Goal: Task Accomplishment & Management: Manage account settings

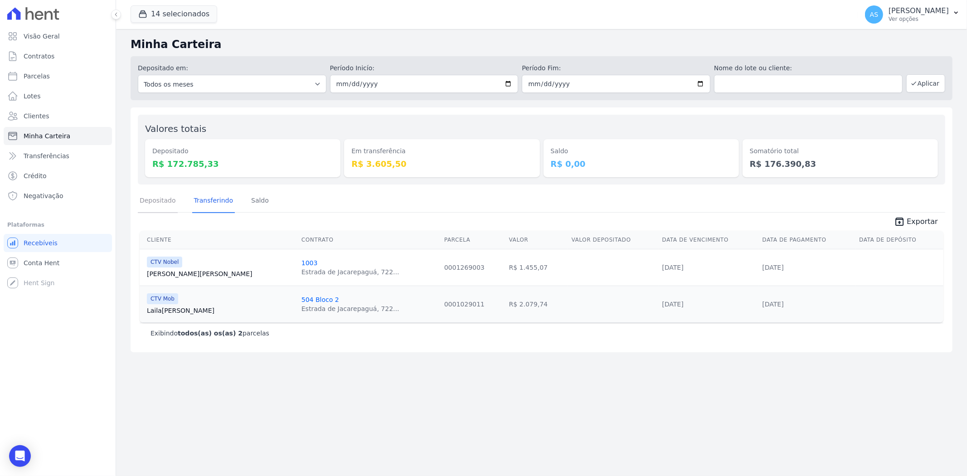
click at [155, 194] on link "Depositado" at bounding box center [158, 201] width 40 height 24
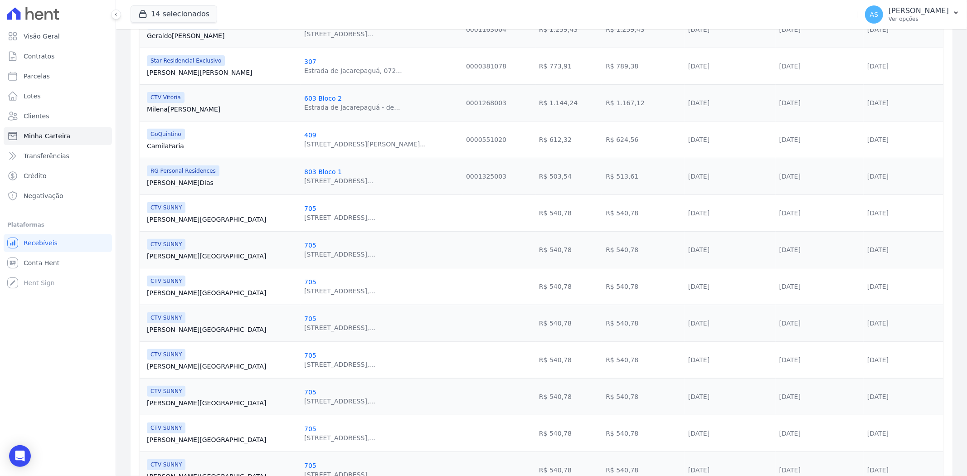
scroll to position [23, 0]
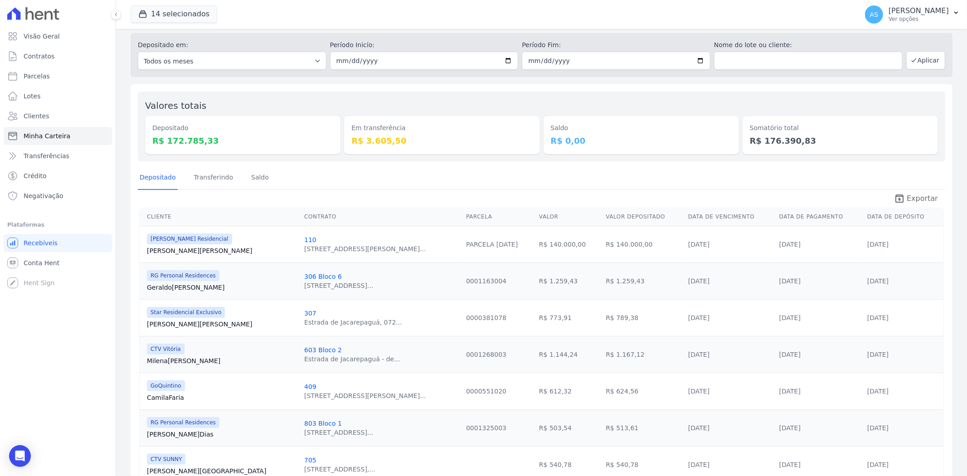
click at [908, 194] on span "Exportar" at bounding box center [922, 198] width 31 height 11
click at [210, 180] on link "Transferindo" at bounding box center [213, 178] width 43 height 24
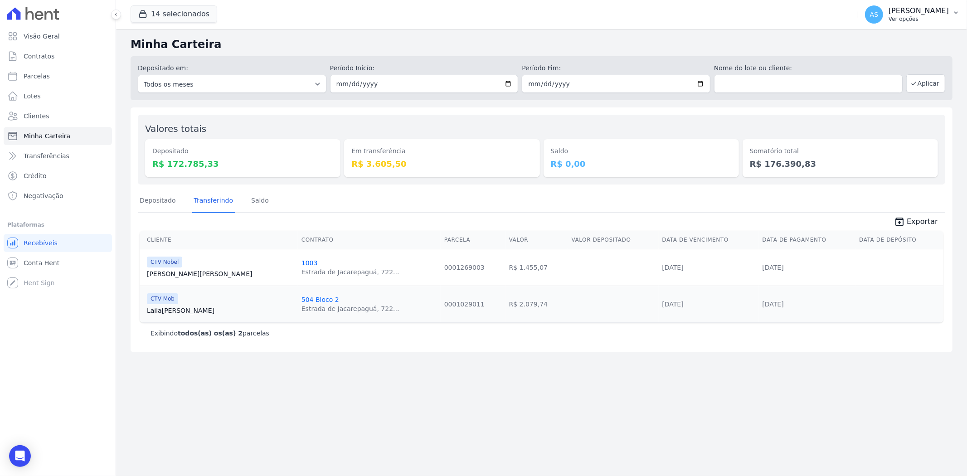
click at [951, 13] on button "AS Andreza Sousa Ver opções" at bounding box center [912, 14] width 109 height 25
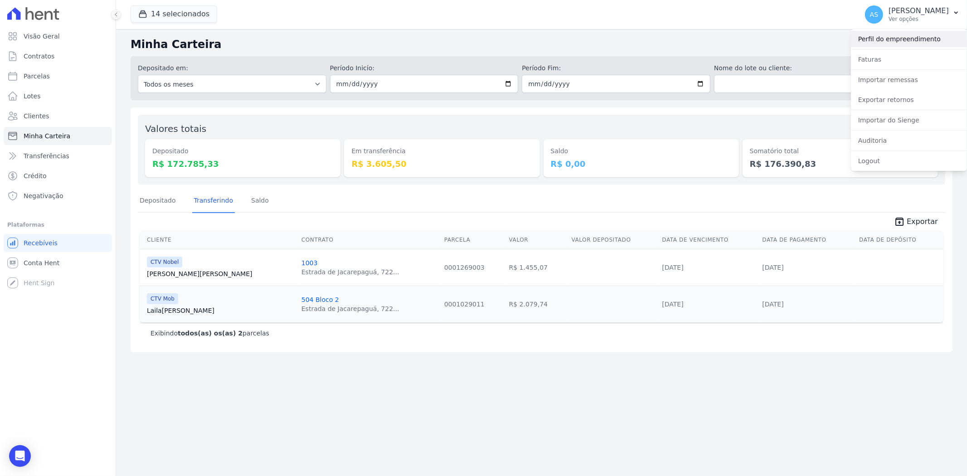
click at [881, 35] on link "Perfil do empreendimento" at bounding box center [909, 39] width 116 height 16
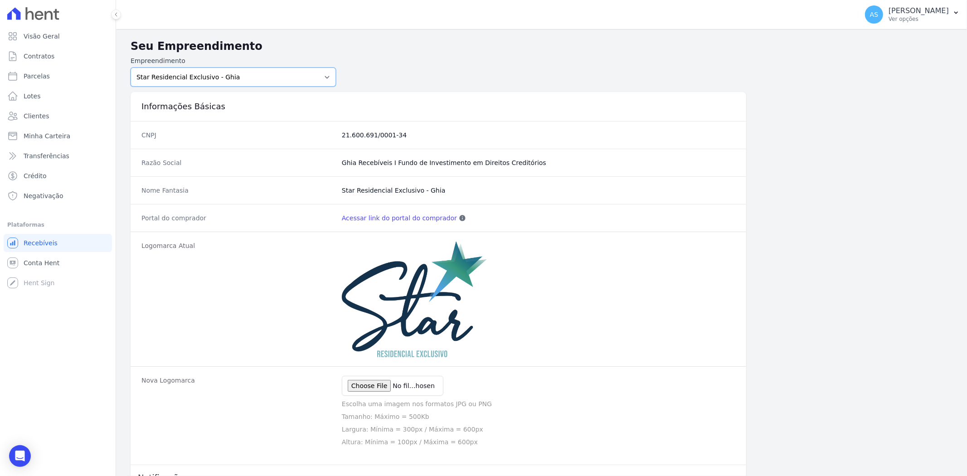
click at [325, 76] on select "Amaré Arpoador Art Prime - Irajá B. Unique CTV Beat Residencial CTV Mob CTV Nob…" at bounding box center [233, 77] width 205 height 19
select select "b40e9934-6b73-40ef-8d2a-77d454a24c5c"
click at [131, 68] on select "Amaré Arpoador Art Prime - Irajá B. Unique CTV Beat Residencial CTV Mob CTV Nob…" at bounding box center [233, 77] width 205 height 19
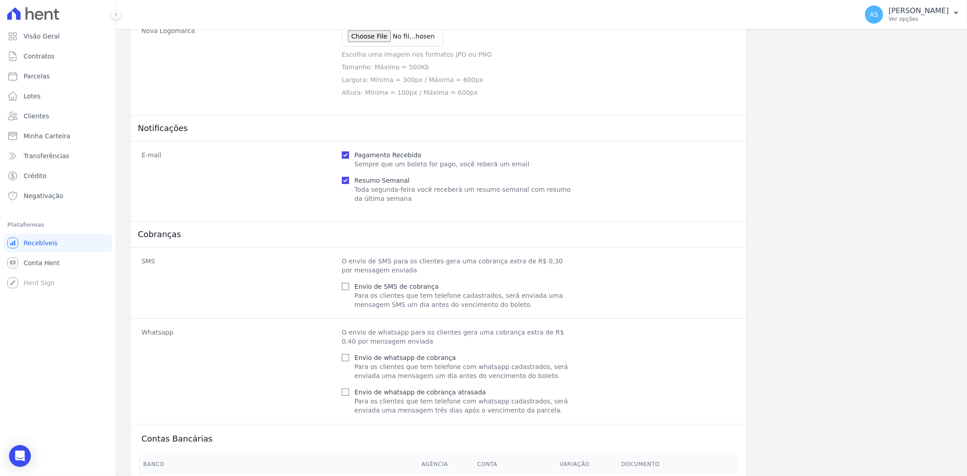
scroll to position [468, 0]
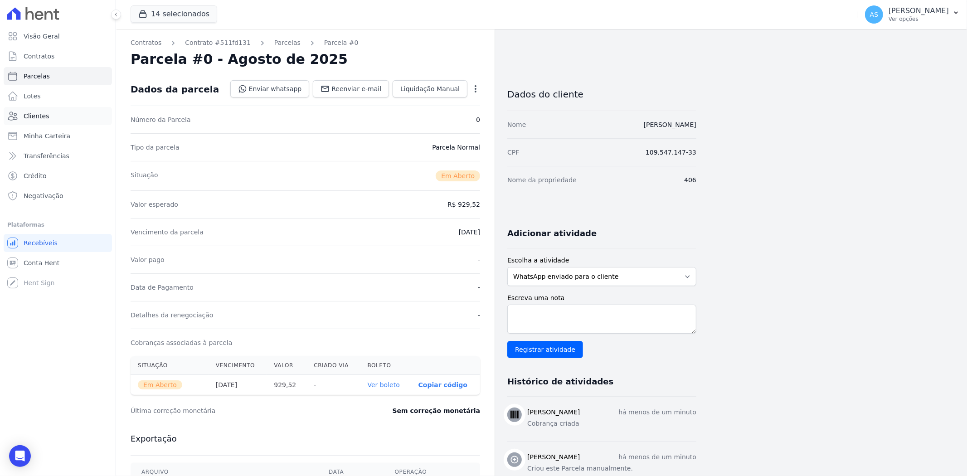
click at [24, 116] on span "Clientes" at bounding box center [36, 116] width 25 height 9
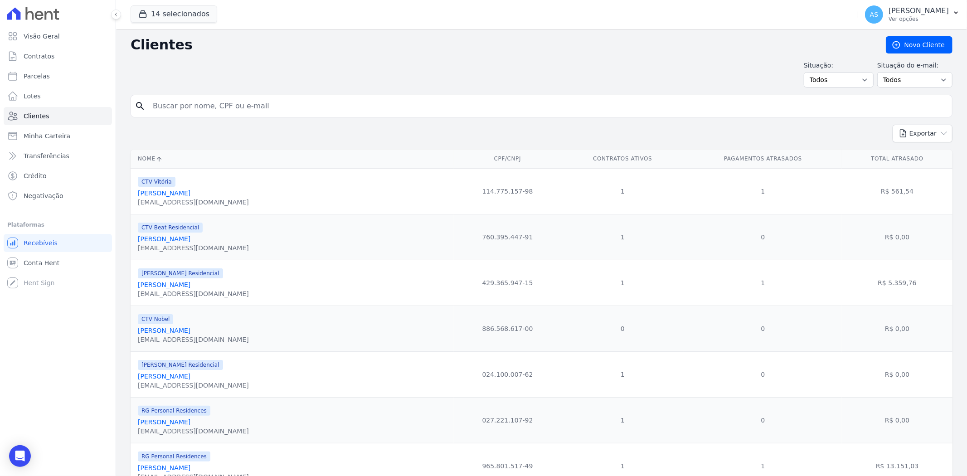
click at [184, 101] on input "search" at bounding box center [547, 106] width 801 height 18
type input "Cristiane Alves Caxias"
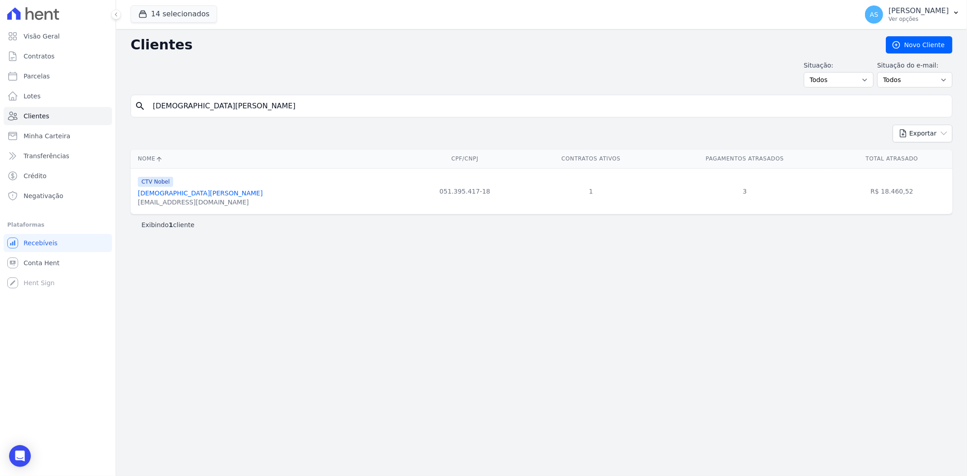
click at [174, 196] on link "Cristiane Alves Caxias" at bounding box center [200, 192] width 125 height 7
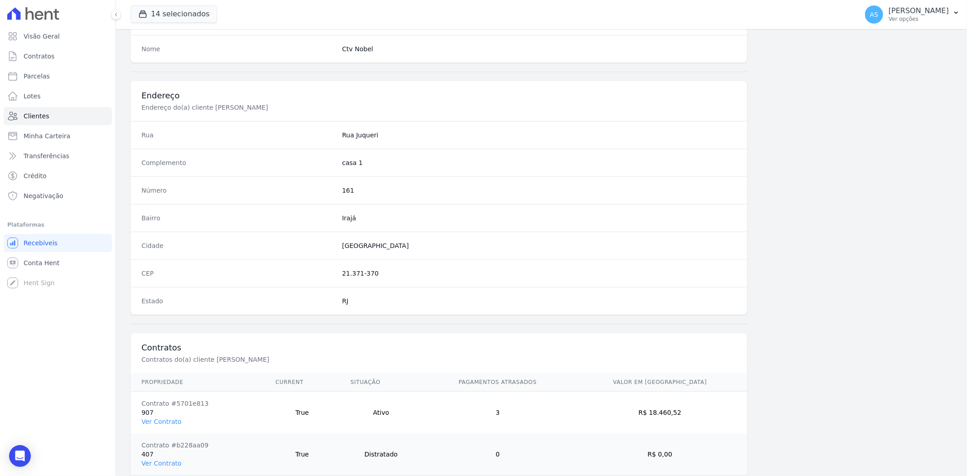
scroll to position [415, 0]
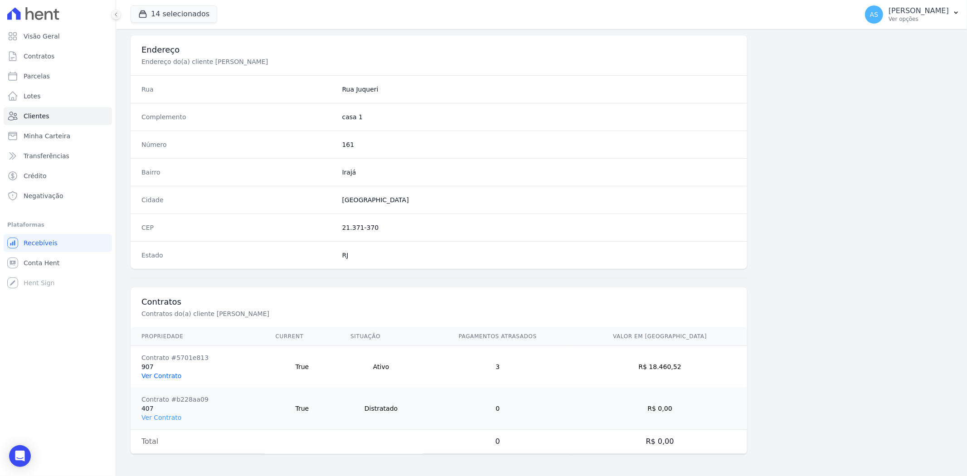
click at [144, 373] on link "Ver Contrato" at bounding box center [161, 375] width 40 height 7
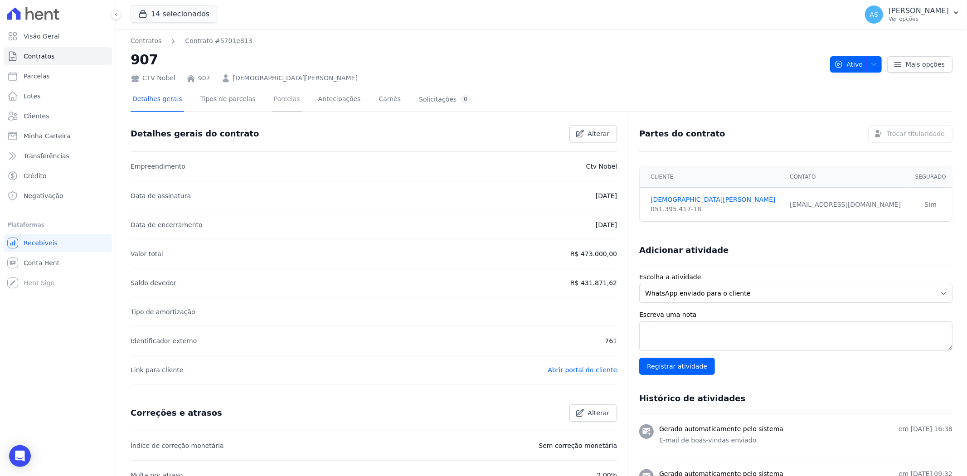
click at [272, 100] on link "Parcelas" at bounding box center [287, 100] width 30 height 24
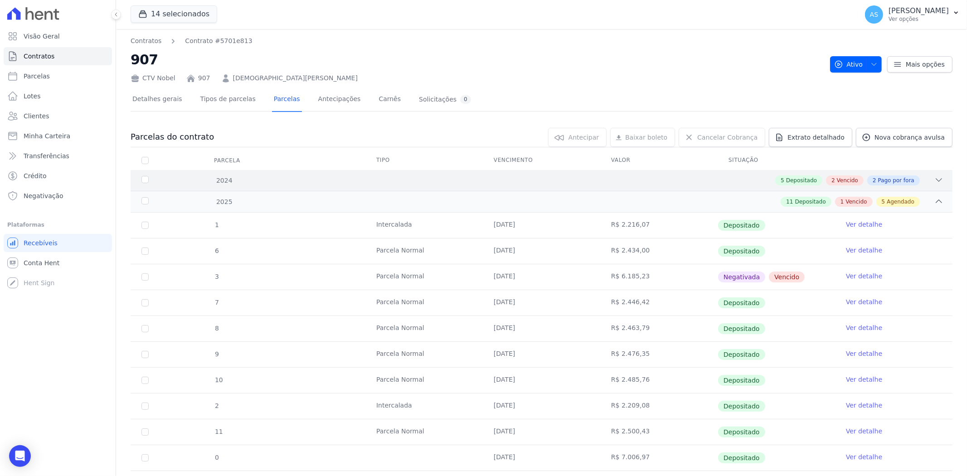
click at [934, 174] on div "2024 5 Depositado 2 Vencido 2 Pago por fora" at bounding box center [542, 180] width 822 height 21
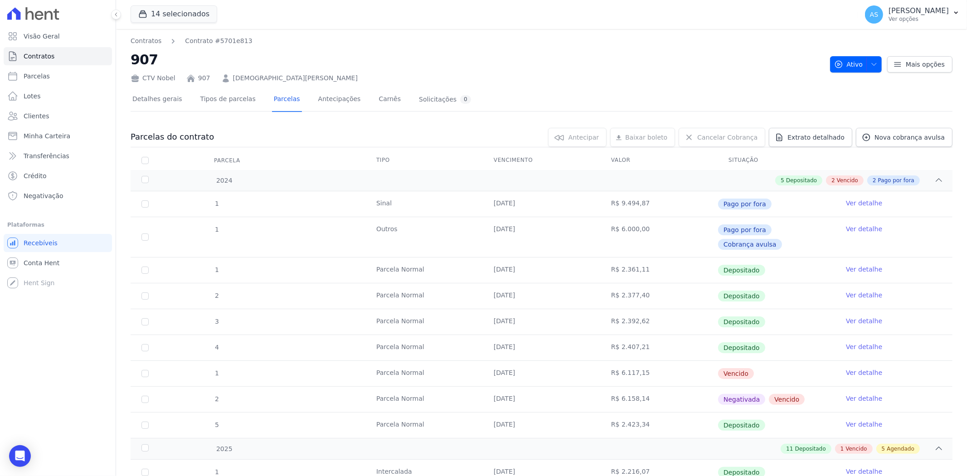
click at [851, 368] on link "Ver detalhe" at bounding box center [864, 372] width 36 height 9
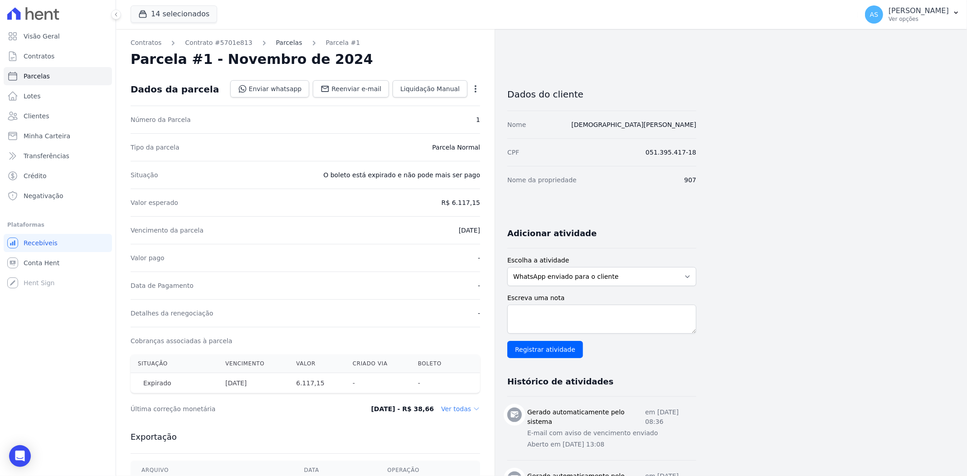
click at [276, 44] on link "Parcelas" at bounding box center [289, 43] width 26 height 10
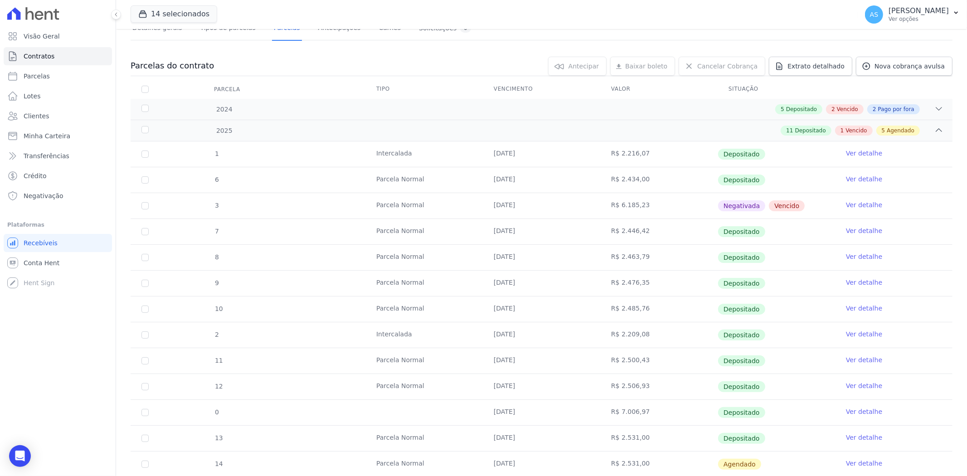
scroll to position [44, 0]
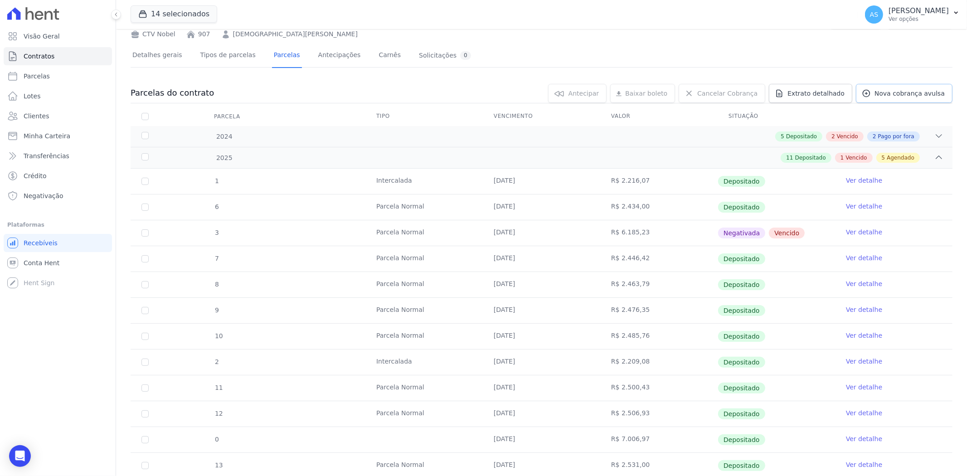
click at [900, 93] on span "Nova cobrança avulsa" at bounding box center [909, 93] width 70 height 9
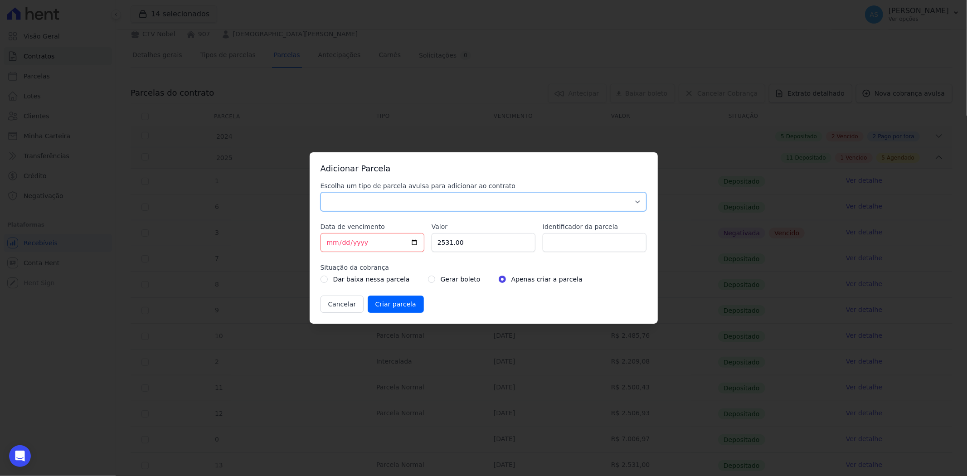
click at [335, 201] on select "Parcela Normal Sinal Caução Intercalada Chaves Pré Chaves Pós Chaves Taxas Quit…" at bounding box center [483, 201] width 326 height 19
select select "settling"
click at [320, 192] on select "Parcela Normal Sinal Caução Intercalada Chaves Pré Chaves Pós Chaves Taxas Quit…" at bounding box center [483, 201] width 326 height 19
click at [416, 244] on input "2025-08-13" at bounding box center [372, 242] width 104 height 19
type input "2025-08-29"
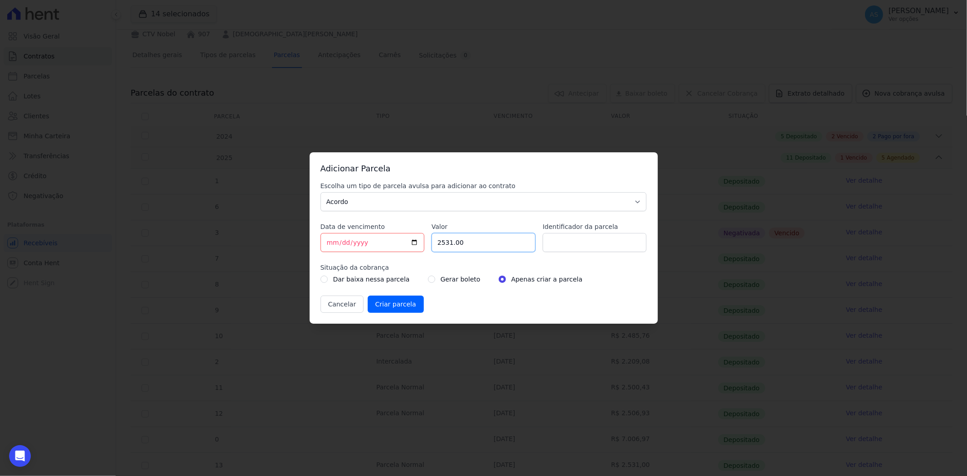
drag, startPoint x: 472, startPoint y: 243, endPoint x: 331, endPoint y: 256, distance: 141.5
click at [331, 256] on div "Escolha um tipo de parcela avulsa para adicionar ao contrato Parcela Normal Sin…" at bounding box center [483, 246] width 326 height 131
type input "4"
type input "4.2"
type input "4"
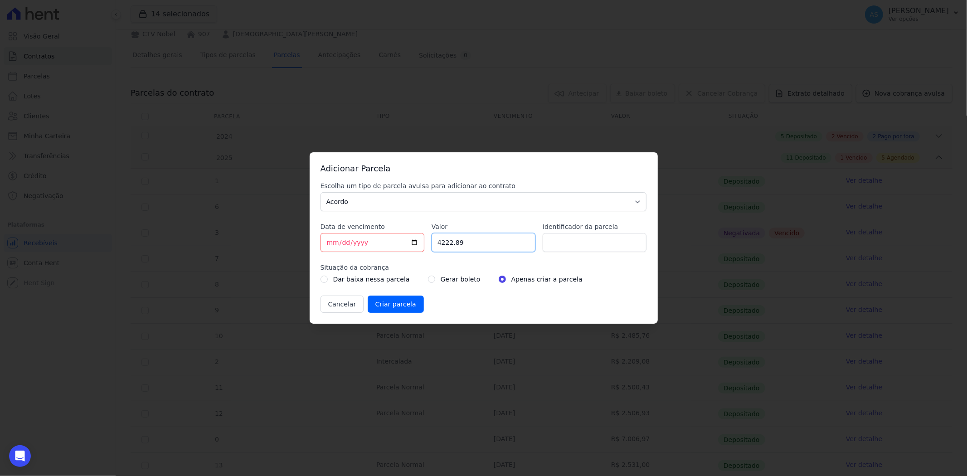
type input "4222.89"
click at [601, 242] on input "Identificador da parcela" at bounding box center [595, 242] width 104 height 19
type input "ATO DE ACORDO"
click at [428, 279] on input "radio" at bounding box center [431, 279] width 7 height 7
radio input "true"
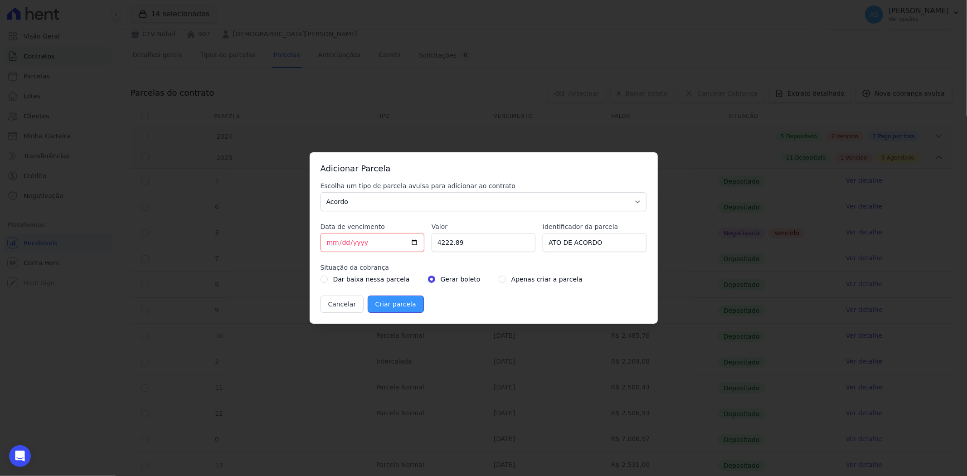
click at [381, 306] on input "Criar parcela" at bounding box center [396, 304] width 56 height 17
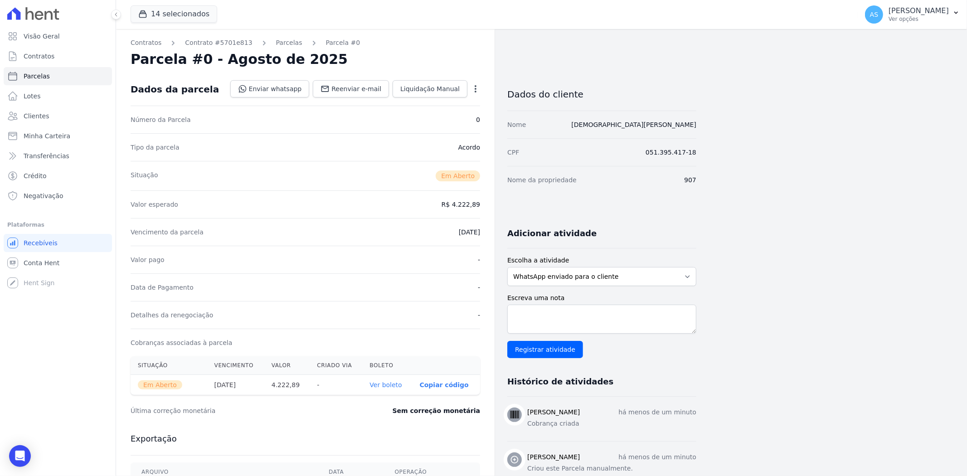
click at [399, 384] on link "Ver boleto" at bounding box center [385, 384] width 32 height 7
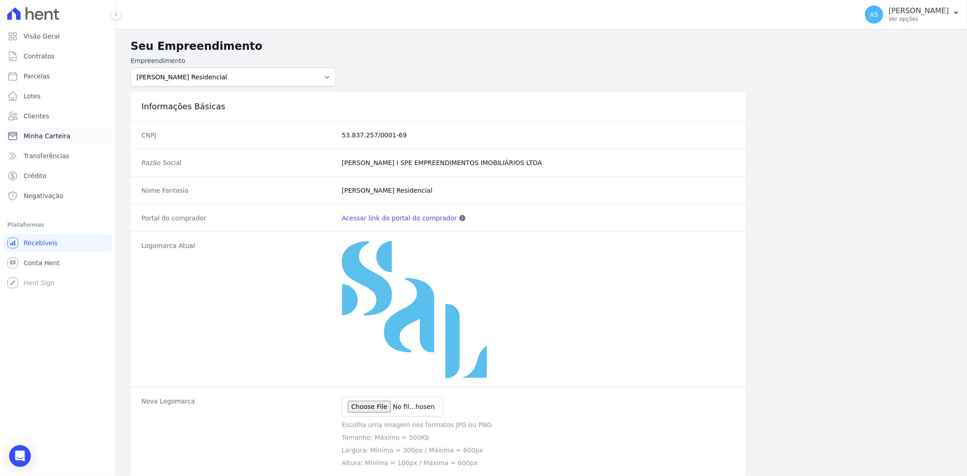
scroll to position [468, 0]
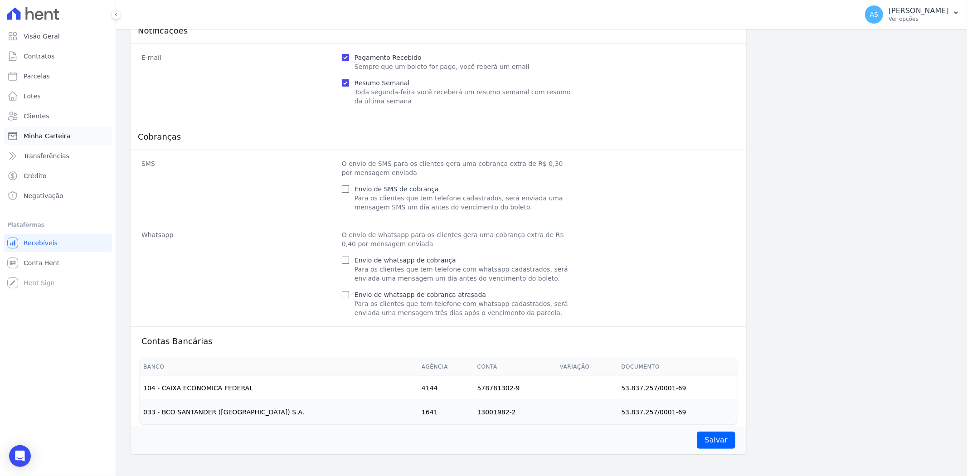
click at [40, 136] on span "Minha Carteira" at bounding box center [47, 135] width 47 height 9
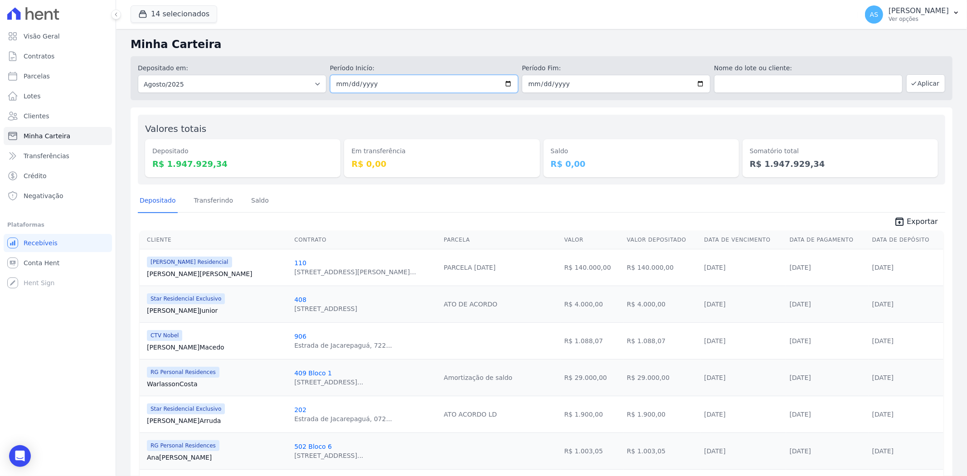
click at [505, 84] on input "2025-08-01" at bounding box center [424, 84] width 189 height 18
type input "[DATE]"
click at [695, 84] on input "2025-08-31" at bounding box center [616, 84] width 189 height 18
type input "[DATE]"
click at [916, 83] on button "Aplicar" at bounding box center [925, 83] width 39 height 18
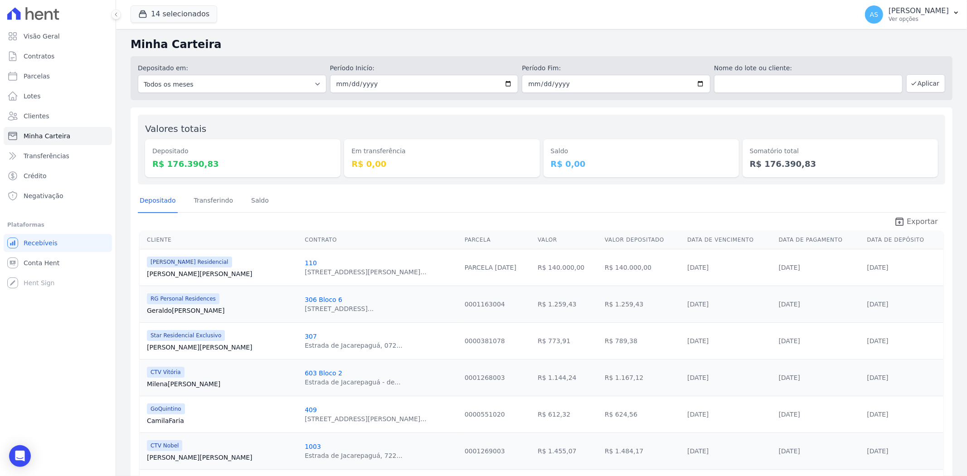
click at [924, 220] on span "Exportar" at bounding box center [922, 221] width 31 height 11
click at [41, 193] on span "Negativação" at bounding box center [44, 195] width 40 height 9
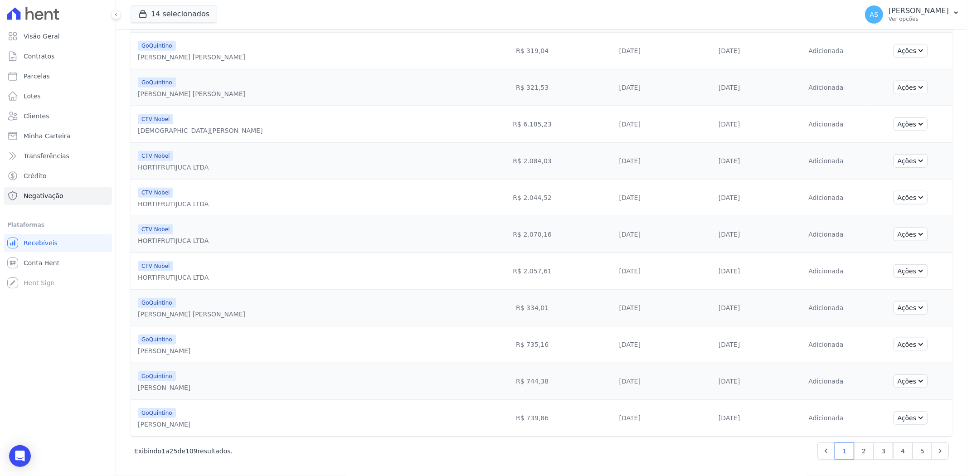
scroll to position [626, 0]
click at [855, 454] on link "2" at bounding box center [863, 450] width 19 height 17
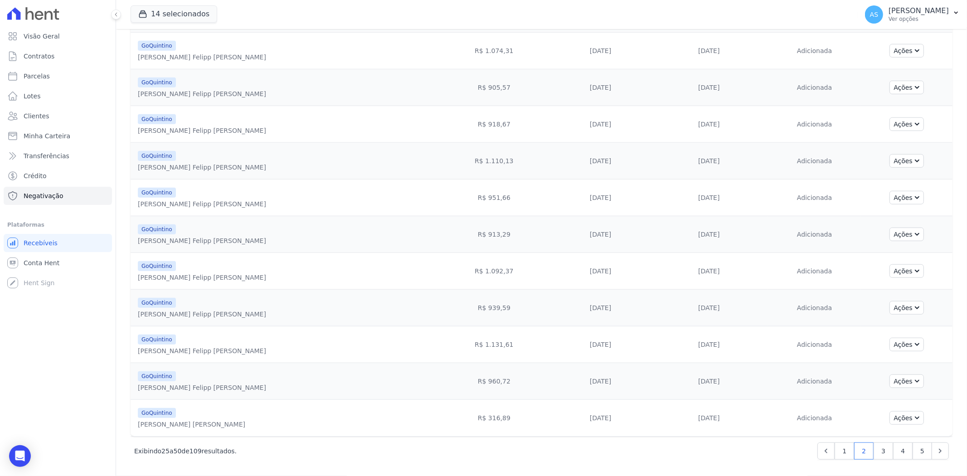
scroll to position [626, 0]
click at [874, 451] on link "3" at bounding box center [883, 450] width 19 height 17
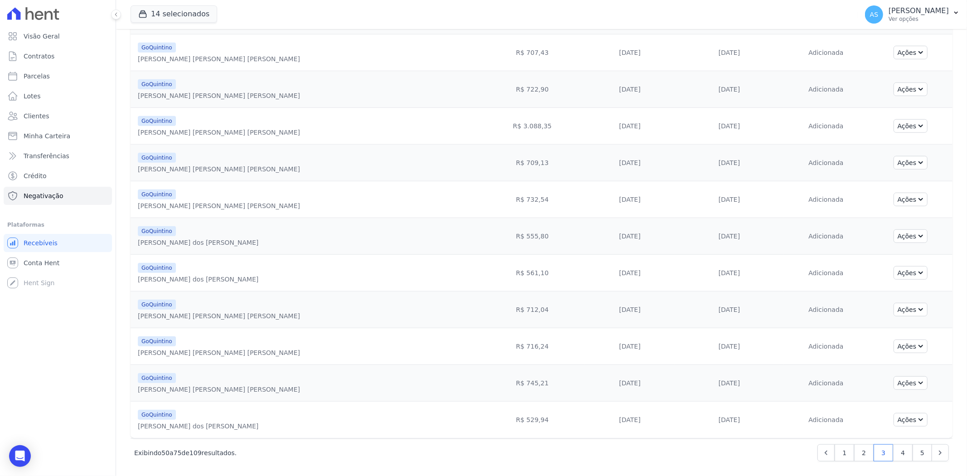
scroll to position [626, 0]
click at [894, 451] on link "4" at bounding box center [902, 450] width 19 height 17
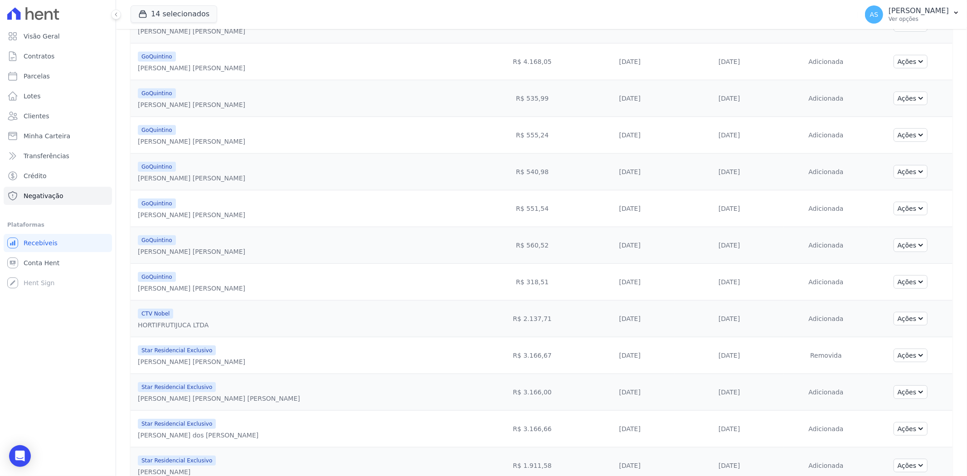
scroll to position [554, 0]
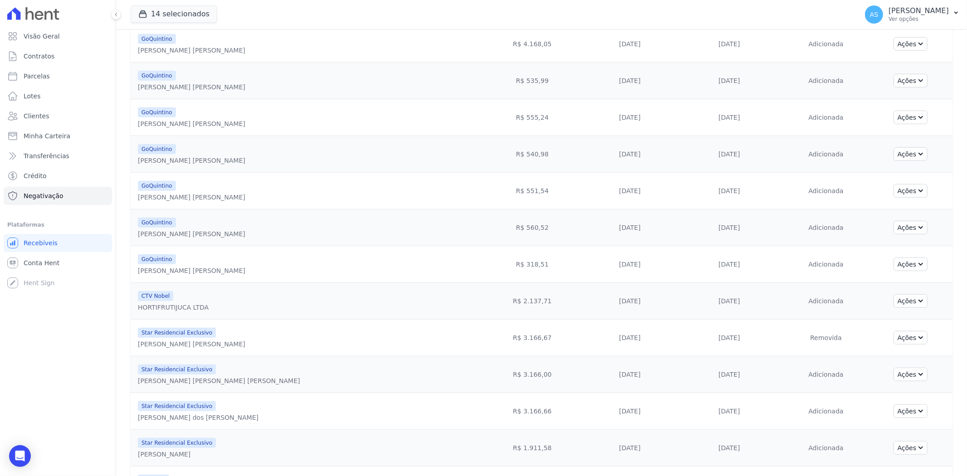
drag, startPoint x: 152, startPoint y: 346, endPoint x: 270, endPoint y: 356, distance: 118.3
click at [270, 356] on td "Star Residencial Exclusivo Wagner Xavier de Arruda" at bounding box center [305, 338] width 349 height 37
drag, startPoint x: 146, startPoint y: 382, endPoint x: 230, endPoint y: 388, distance: 84.1
click at [230, 385] on div "Star Residencial Exclusivo Anderson Vieira de Souza" at bounding box center [307, 375] width 339 height 22
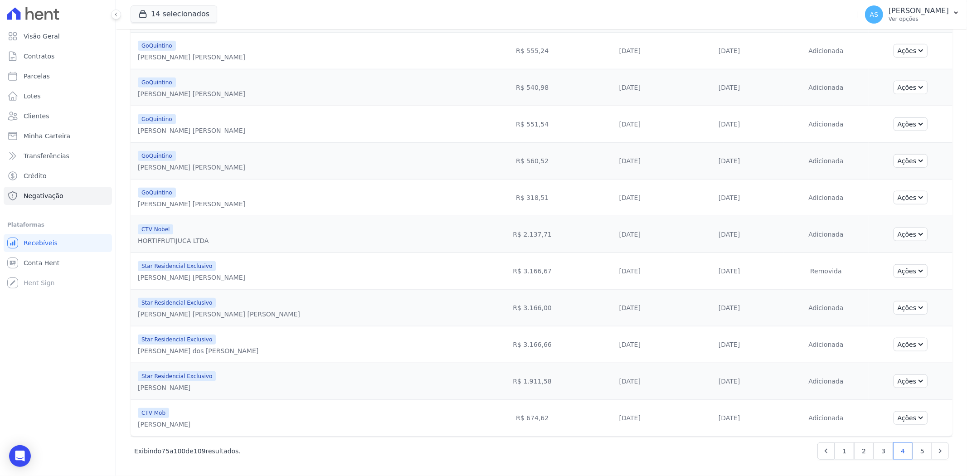
scroll to position [626, 0]
drag, startPoint x: 265, startPoint y: 348, endPoint x: 137, endPoint y: 349, distance: 127.8
click at [137, 349] on td "Star Residencial Exclusivo Rodrigo Fernando dos Santos Cassimiro" at bounding box center [305, 344] width 349 height 37
copy div "Rodrigo Fernando dos Santos Cassimiro"
click at [913, 452] on link "5" at bounding box center [922, 450] width 19 height 17
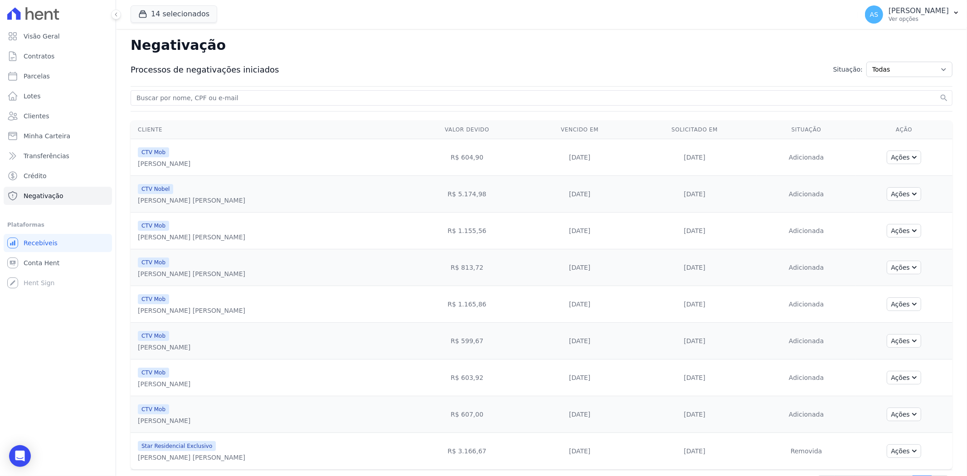
scroll to position [35, 0]
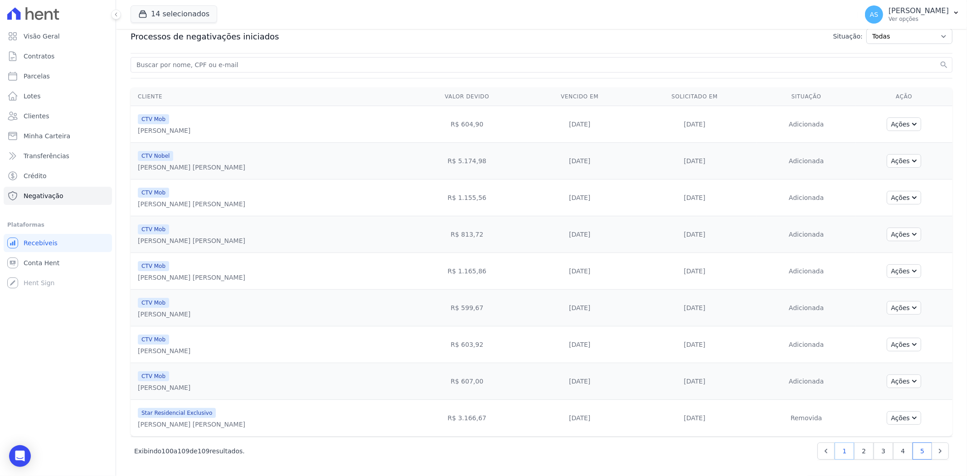
click at [835, 451] on link "1" at bounding box center [844, 450] width 19 height 17
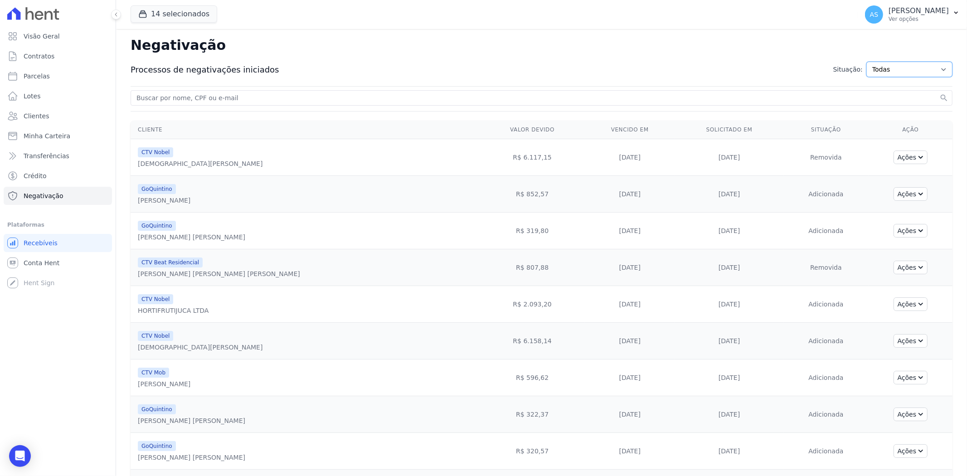
click at [935, 73] on select "Todas Adição solicitada Adicionada Adição rejeitada Remoção solicitada Removida…" at bounding box center [909, 69] width 86 height 15
select select "exclusion_successful"
click at [866, 62] on select "Todas Adição solicitada Adicionada Adição rejeitada Remoção solicitada Removida…" at bounding box center [909, 69] width 86 height 15
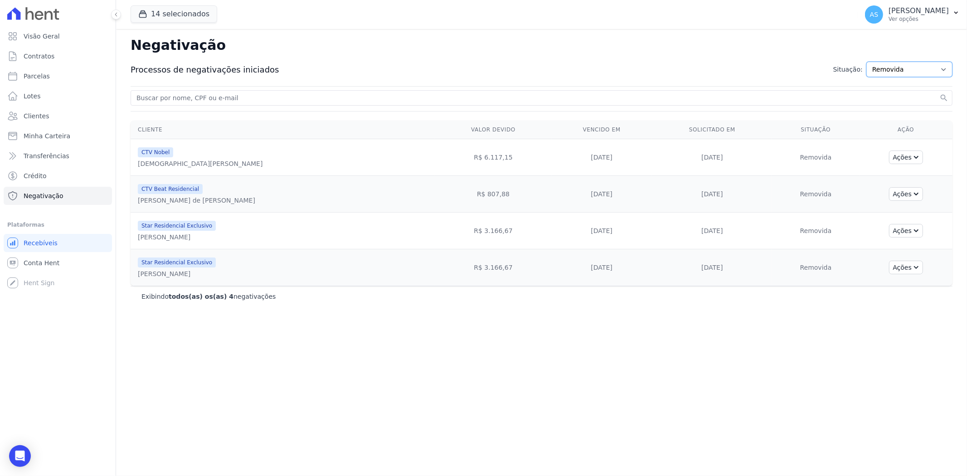
click at [944, 71] on select "Todas Adição solicitada Adicionada Adição rejeitada Remoção solicitada Removida…" at bounding box center [909, 69] width 86 height 15
select select "exclusion_rejected"
click at [874, 62] on select "Todas Adição solicitada Adicionada Adição rejeitada Remoção solicitada Removida…" at bounding box center [909, 69] width 86 height 15
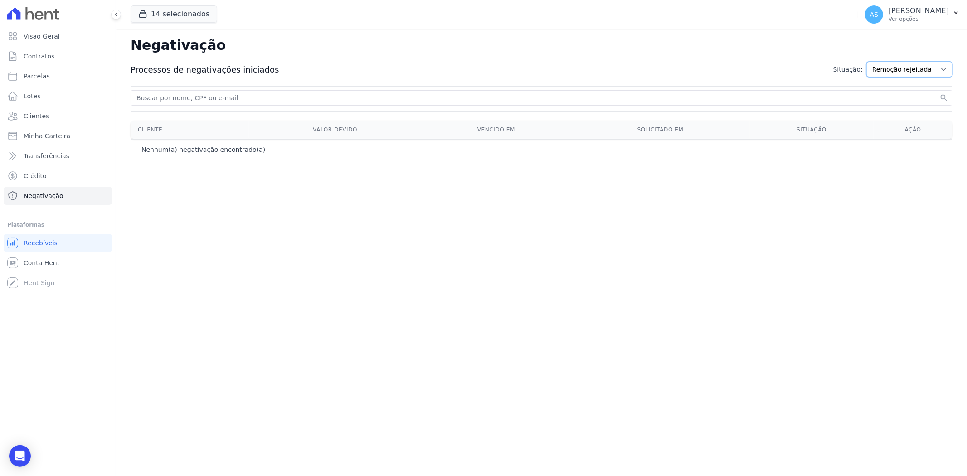
click at [948, 70] on select "Todas Adição solicitada Adicionada Adição rejeitada Remoção solicitada Removida…" at bounding box center [909, 69] width 86 height 15
select select "exclusion_requested"
click at [874, 62] on select "Todas Adição solicitada Adicionada Adição rejeitada Remoção solicitada Removida…" at bounding box center [909, 69] width 86 height 15
click at [946, 69] on select "Todas Adição solicitada Adicionada Adição rejeitada Remoção solicitada Removida…" at bounding box center [909, 69] width 86 height 15
select select "inclusion_rejected"
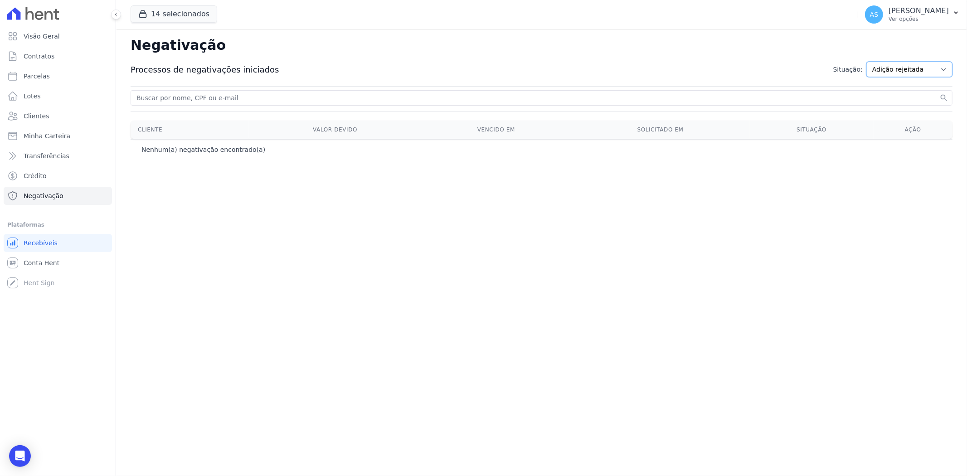
click at [874, 62] on select "Todas Adição solicitada Adicionada Adição rejeitada Remoção solicitada Removida…" at bounding box center [909, 69] width 86 height 15
click at [945, 65] on select "Todas Adição solicitada Adicionada Adição rejeitada Remoção solicitada Removida…" at bounding box center [909, 69] width 86 height 15
select select "inclusion_successful"
click at [874, 62] on select "Todas Adição solicitada Adicionada Adição rejeitada Remoção solicitada Removida…" at bounding box center [909, 69] width 86 height 15
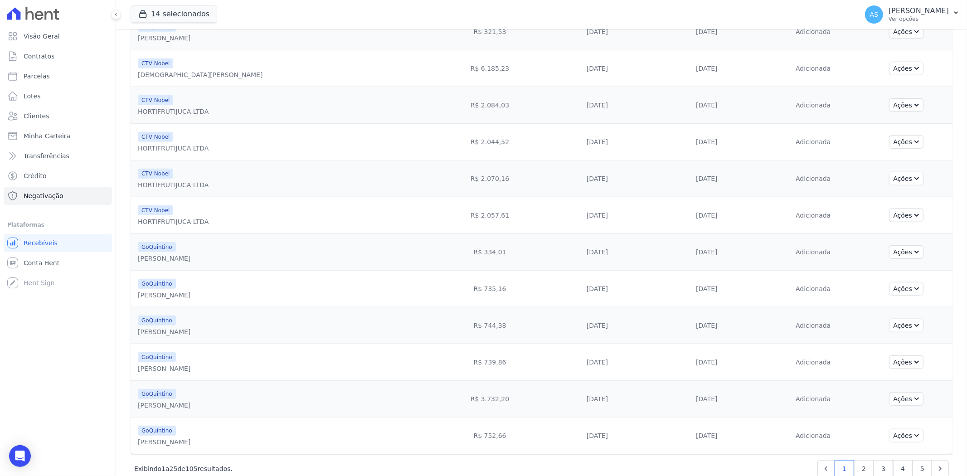
scroll to position [626, 0]
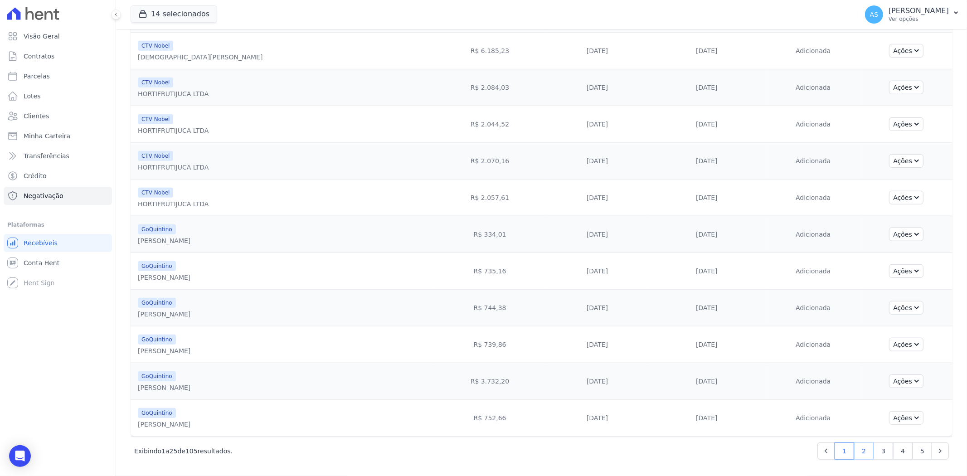
click at [860, 450] on link "2" at bounding box center [863, 450] width 19 height 17
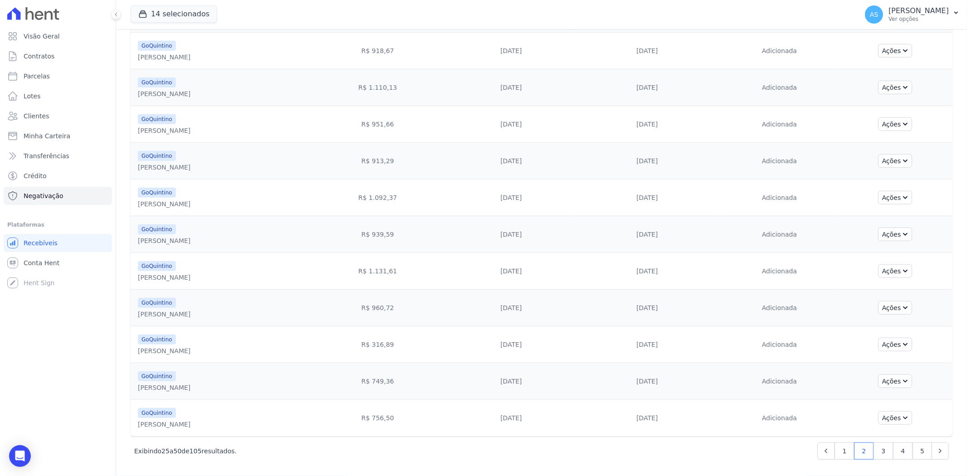
scroll to position [626, 0]
click at [878, 452] on link "3" at bounding box center [883, 450] width 19 height 17
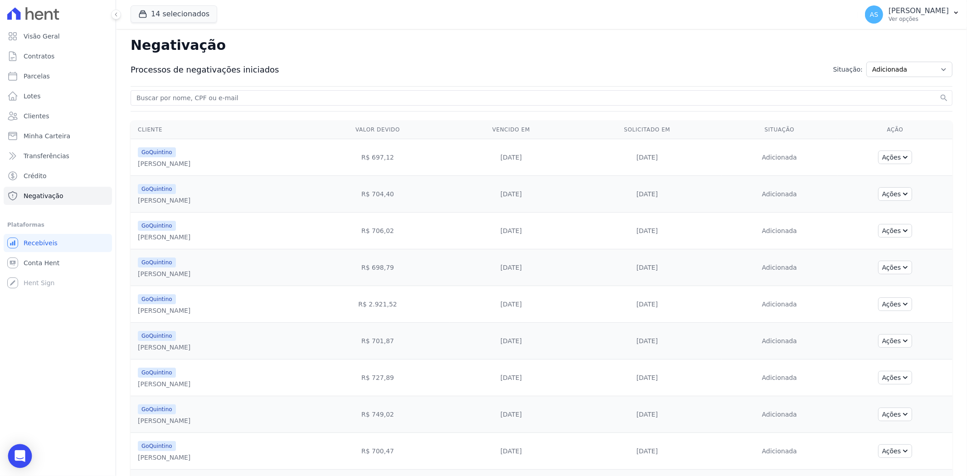
click at [11, 455] on div "Open Intercom Messenger" at bounding box center [20, 456] width 24 height 24
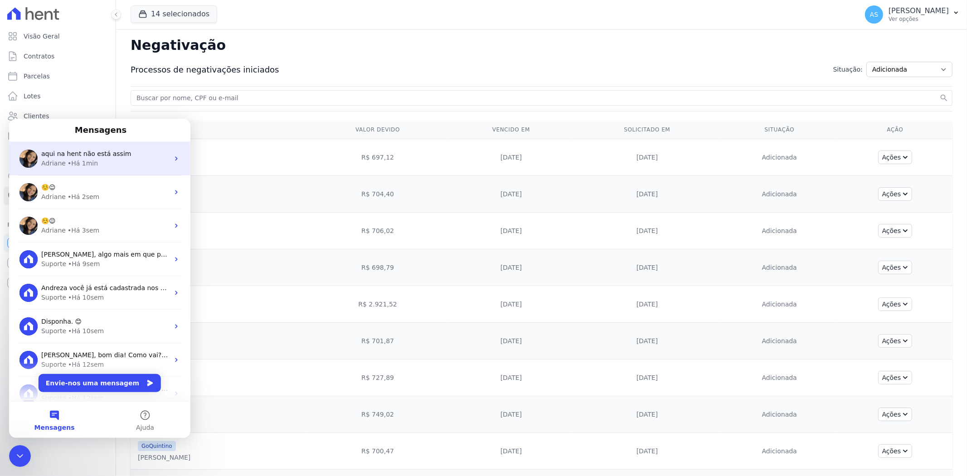
click at [94, 152] on span "aqui na hent não está assim" at bounding box center [86, 153] width 90 height 7
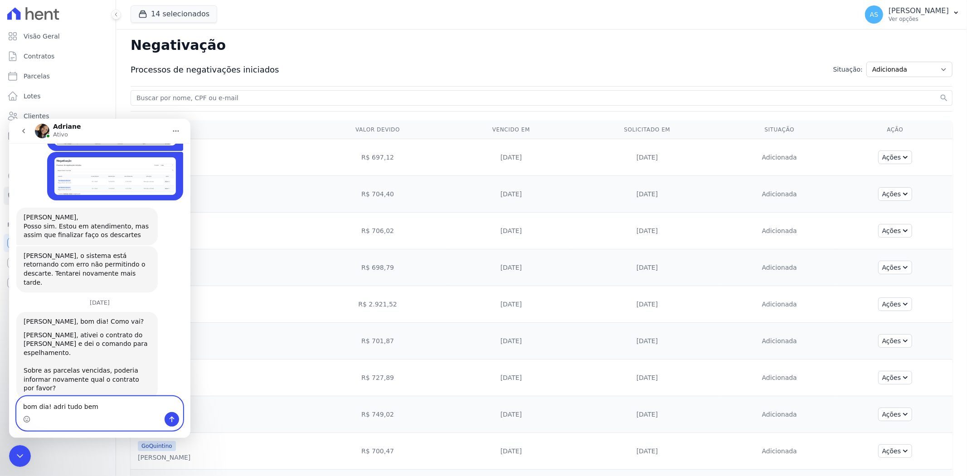
scroll to position [7968, 0]
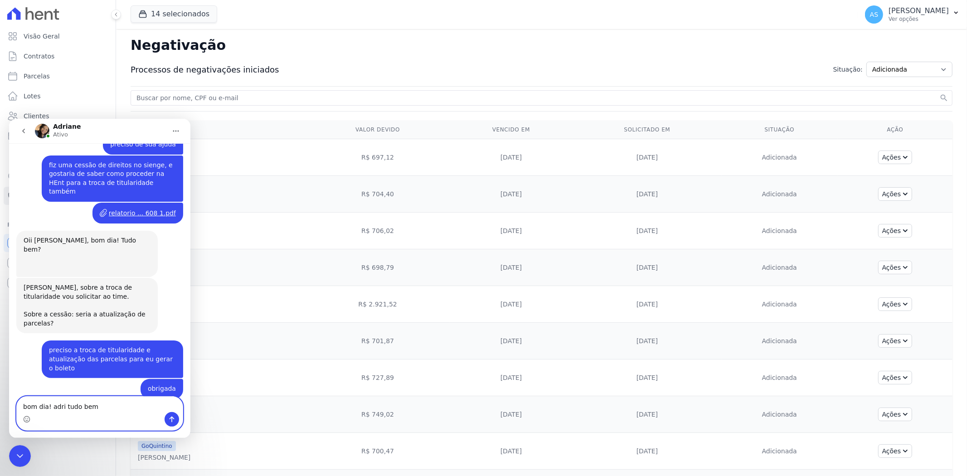
drag, startPoint x: 102, startPoint y: 405, endPoint x: -89, endPoint y: 403, distance: 191.3
click html "Adriane Ativo Junho 16 OI adriane Andreza • Há 8sem Julho 28 Andreza • Há 2sem …"
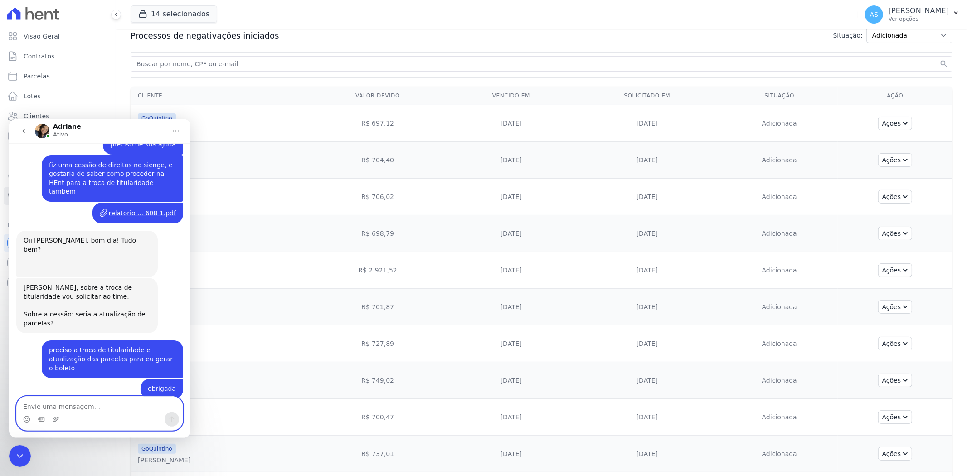
scroll to position [50, 0]
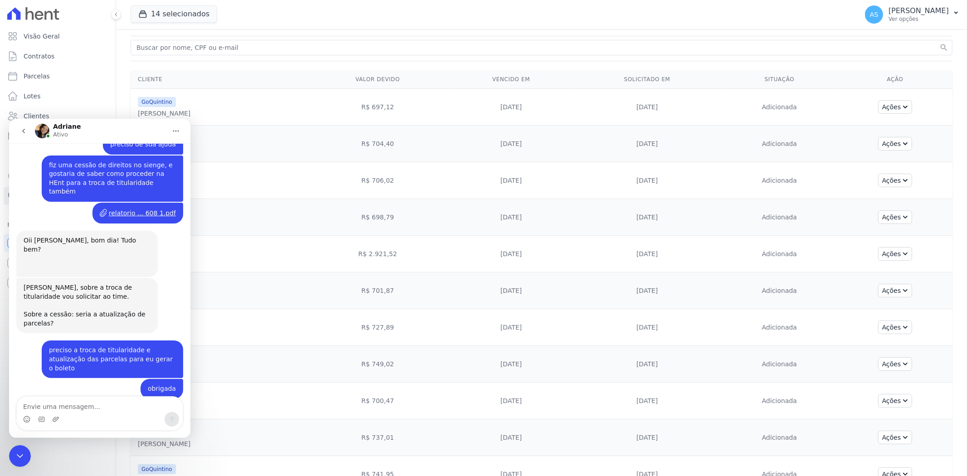
click at [2, 463] on div "Visão Geral Contratos Parcelas Lotes Clientes Minha Carteira Transferências Cré…" at bounding box center [58, 238] width 116 height 476
click at [8, 458] on div "Visão Geral Contratos Parcelas Lotes Clientes Minha Carteira Transferências Cré…" at bounding box center [58, 238] width 116 height 476
click at [27, 451] on div "Fechar mensagem da Intercom" at bounding box center [20, 456] width 22 height 22
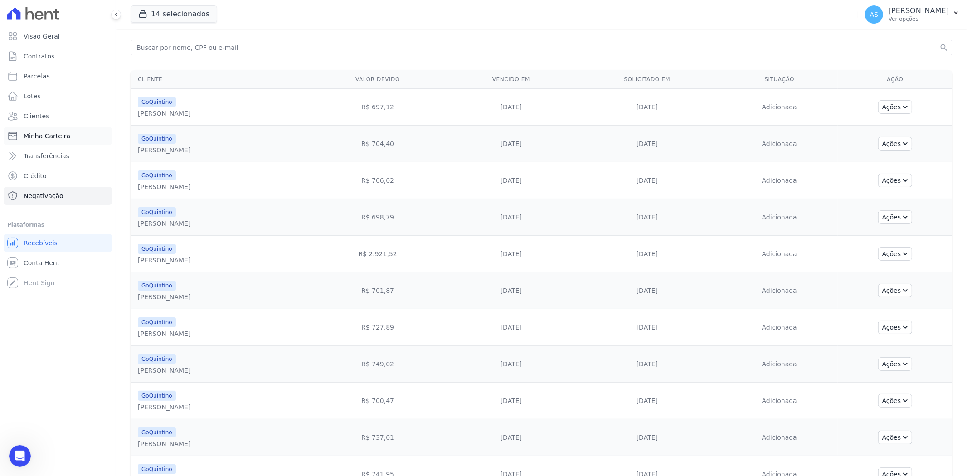
scroll to position [7967, 0]
click at [49, 136] on span "Minha Carteira" at bounding box center [47, 135] width 47 height 9
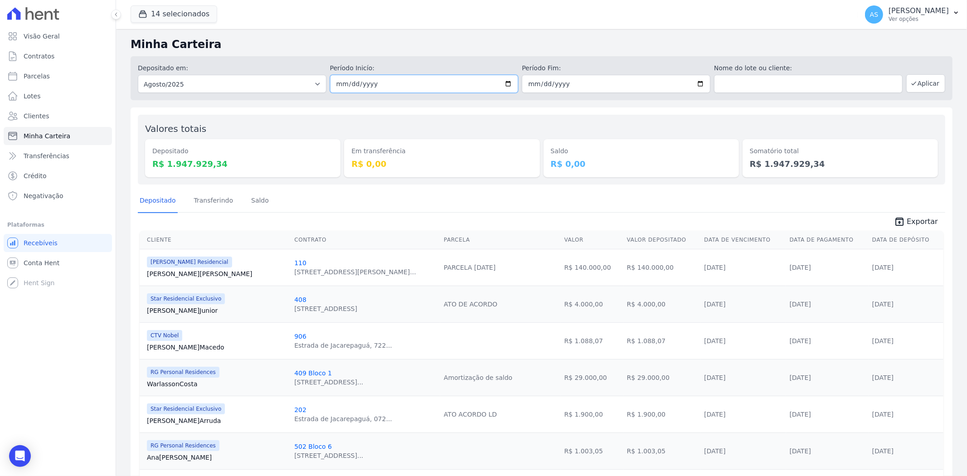
click at [507, 82] on input "2025-08-01" at bounding box center [424, 84] width 189 height 18
type input "[DATE]"
click at [696, 85] on input "2025-08-31" at bounding box center [616, 84] width 189 height 18
type input "[DATE]"
click at [917, 87] on button "Aplicar" at bounding box center [925, 83] width 39 height 18
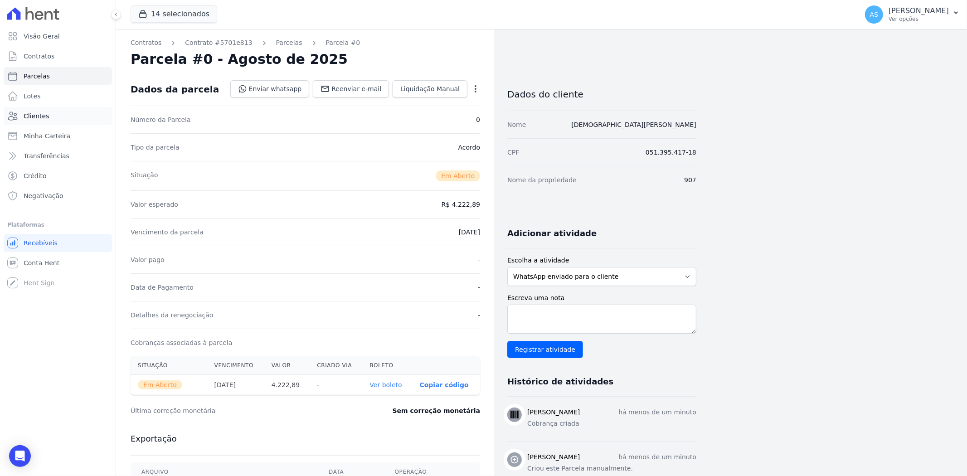
click at [26, 118] on span "Clientes" at bounding box center [36, 116] width 25 height 9
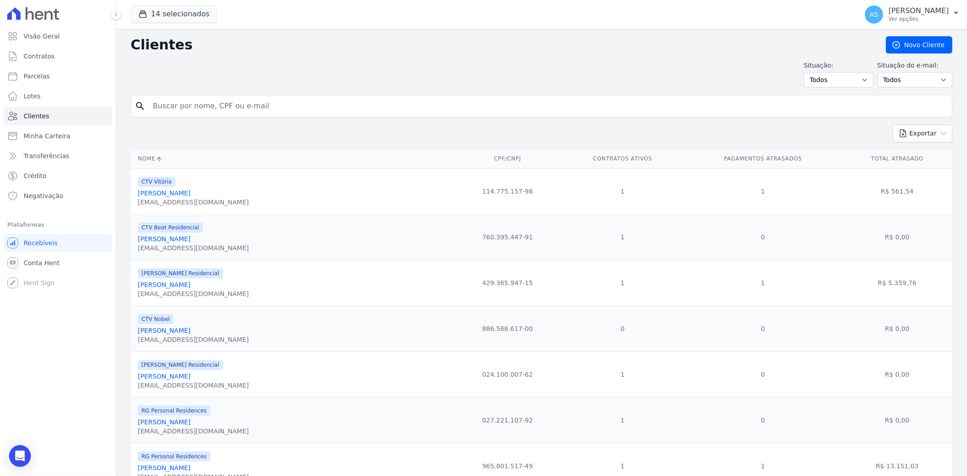
click at [193, 103] on input "search" at bounding box center [547, 106] width 801 height 18
paste input "Anderson Lima Ribeiro"
type input "Anderson Lima Ribeiro"
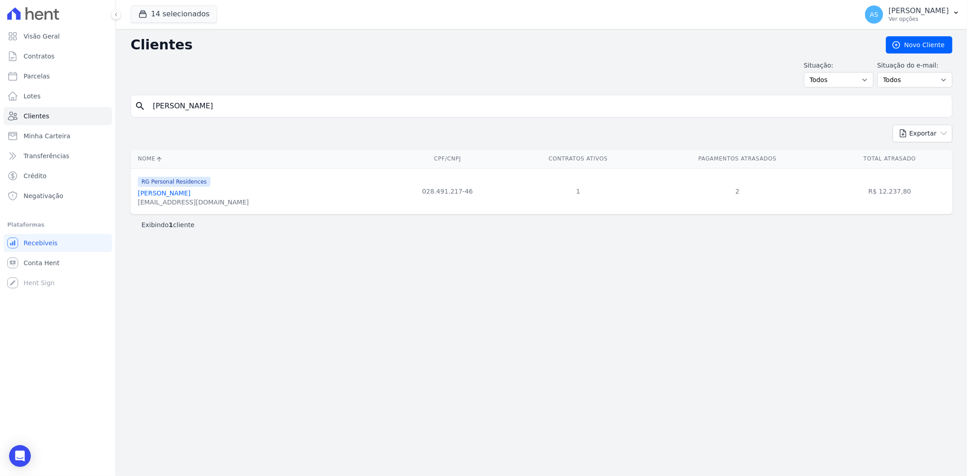
click at [181, 194] on link "Anderson Lima Ribeiro" at bounding box center [164, 192] width 53 height 7
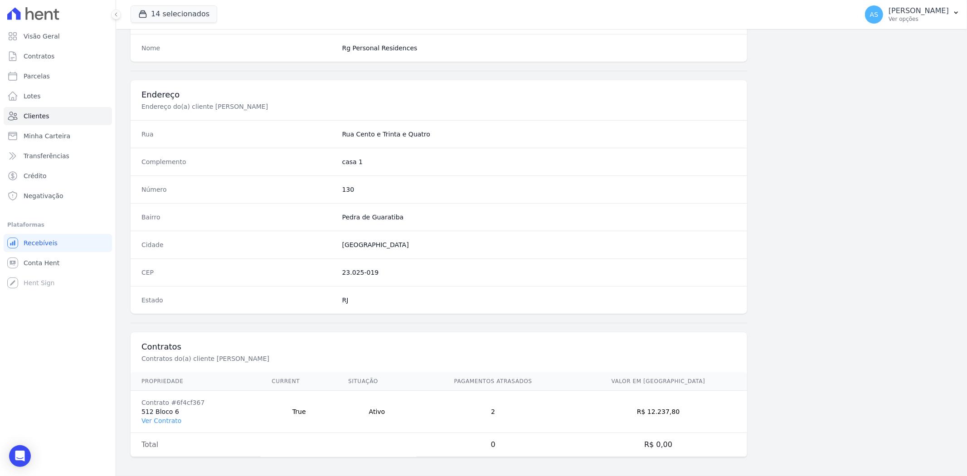
scroll to position [374, 0]
click at [150, 417] on link "Ver Contrato" at bounding box center [161, 417] width 40 height 7
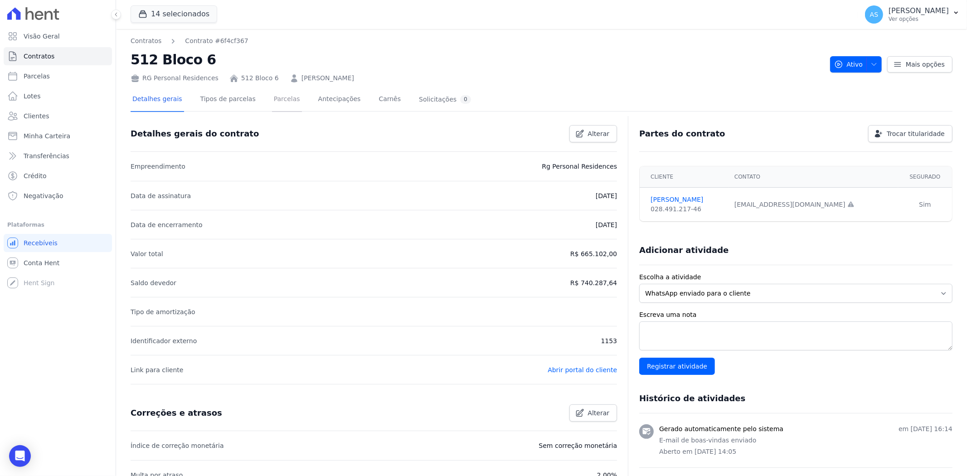
click at [272, 96] on link "Parcelas" at bounding box center [287, 100] width 30 height 24
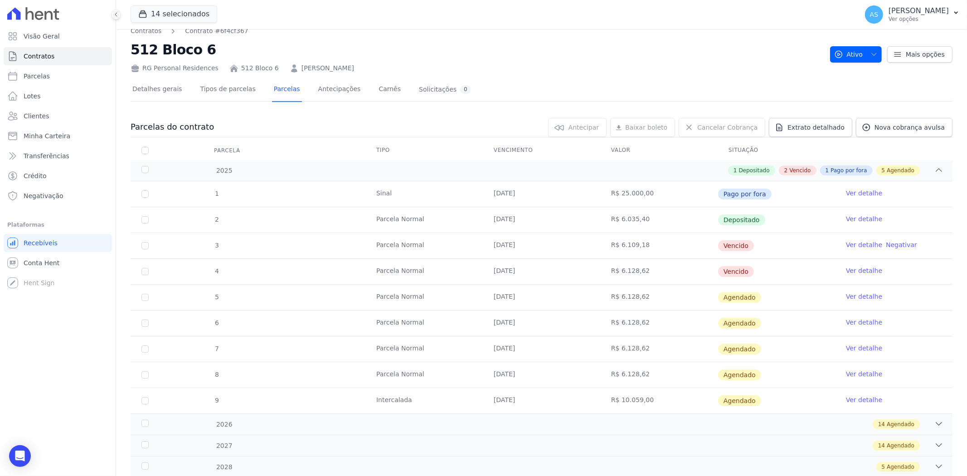
scroll to position [39, 0]
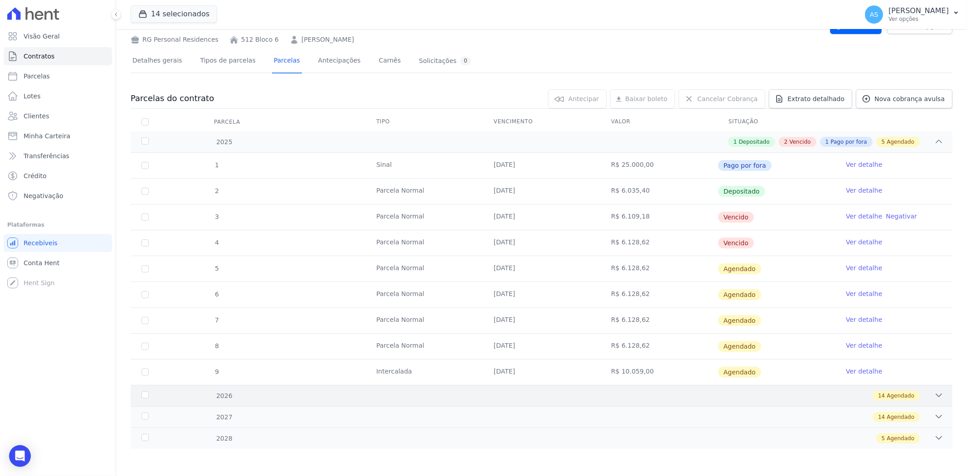
click at [150, 393] on div "2026" at bounding box center [178, 396] width 76 height 10
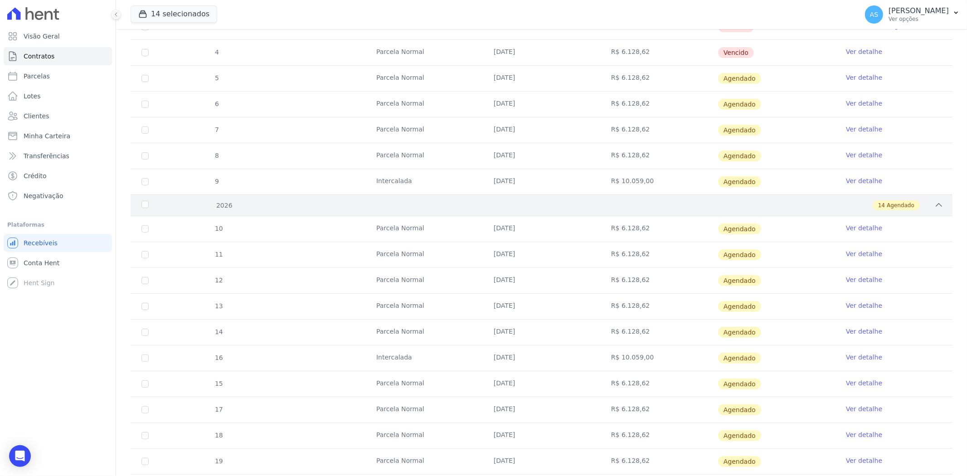
scroll to position [89, 0]
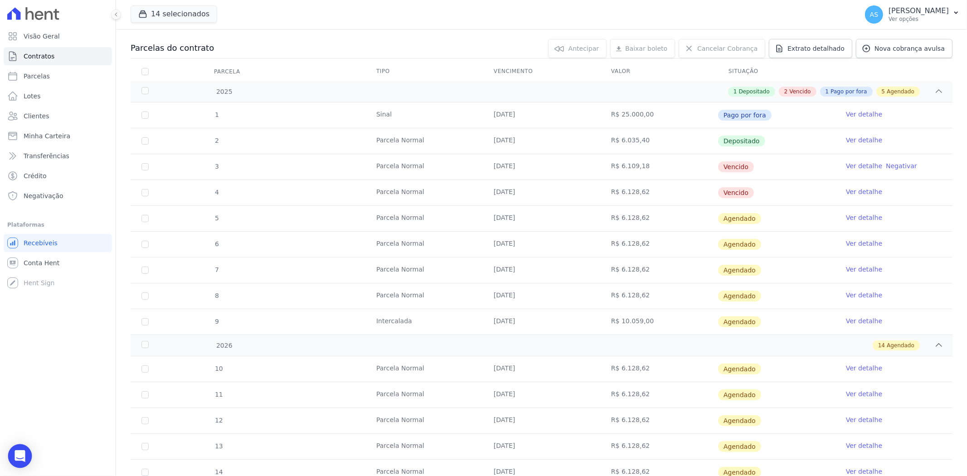
click at [20, 456] on icon "Open Intercom Messenger" at bounding box center [20, 456] width 10 height 12
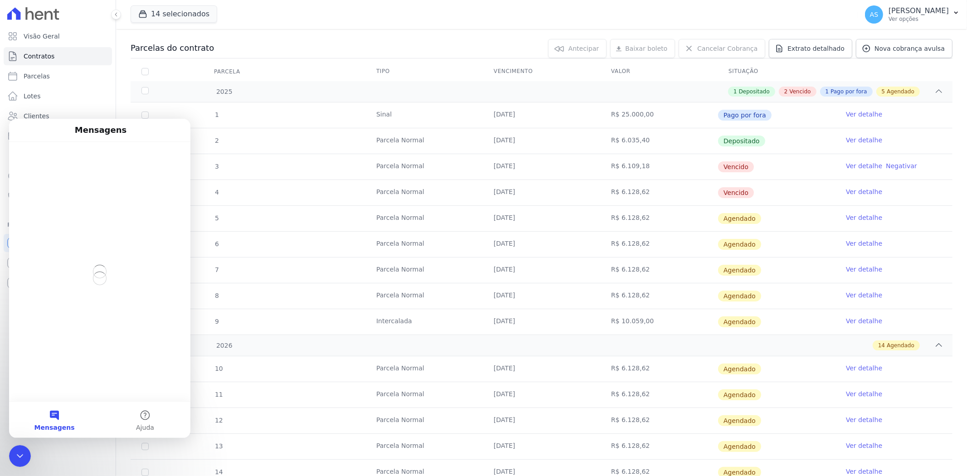
scroll to position [0, 0]
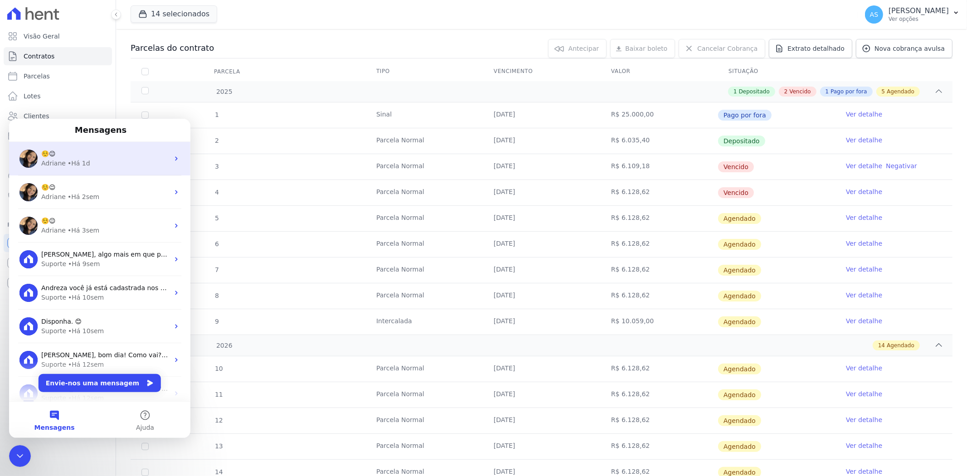
click at [61, 161] on div "Adriane" at bounding box center [53, 163] width 24 height 10
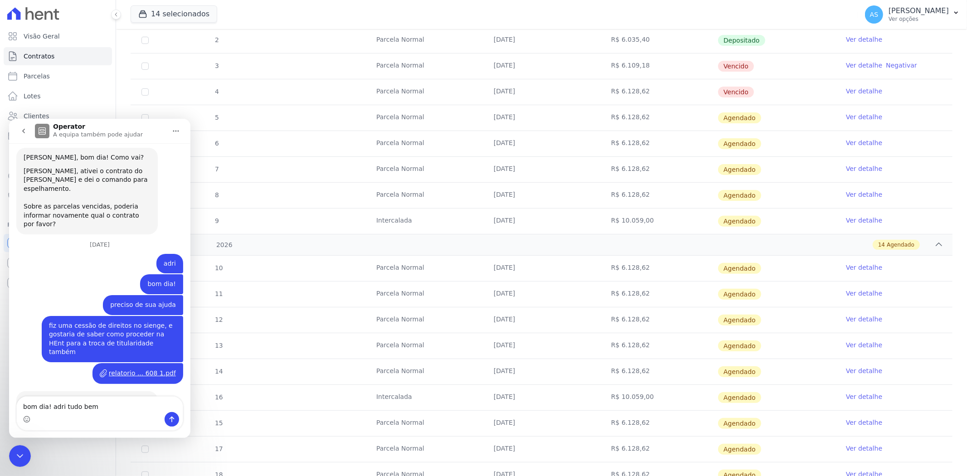
scroll to position [8023, 0]
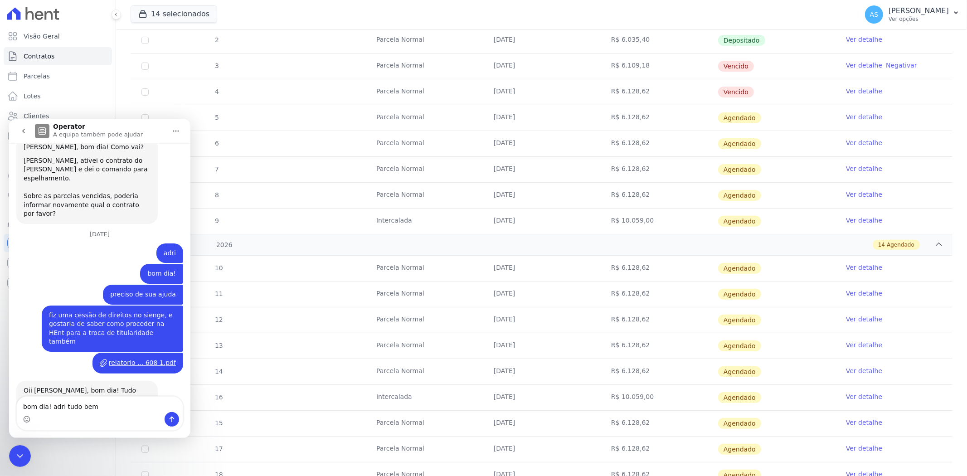
drag, startPoint x: 103, startPoint y: 406, endPoint x: -99, endPoint y: 403, distance: 202.6
click html "Operator A equipa também pode ajudar Junho 16 OI adriane Andreza • Há 8sem Julh…"
drag, startPoint x: 92, startPoint y: 413, endPoint x: 109, endPoint y: 412, distance: 17.3
click at [92, 413] on div "Messenger da Intercom" at bounding box center [100, 419] width 166 height 15
drag, startPoint x: 109, startPoint y: 408, endPoint x: -92, endPoint y: 396, distance: 201.6
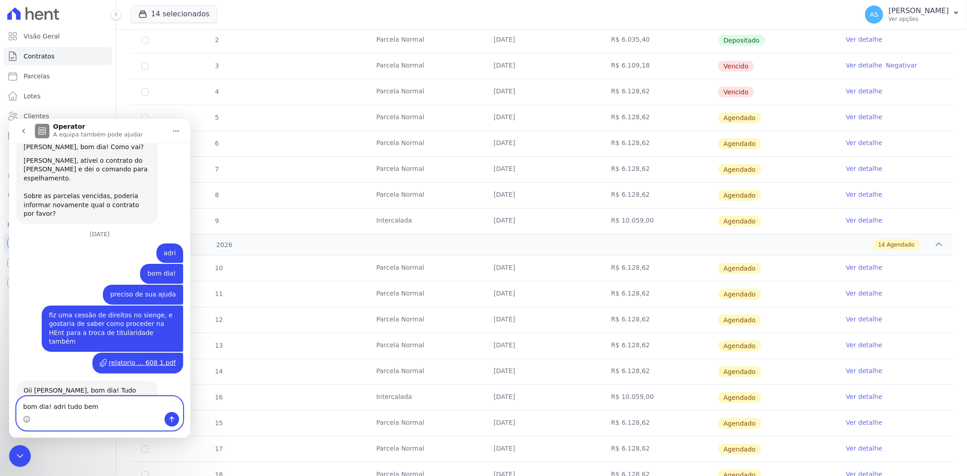
click html "Operator A equipa também pode ajudar Junho 16 OI adriane Andreza • Há 8sem Julh…"
type textarea "boa tarde adri"
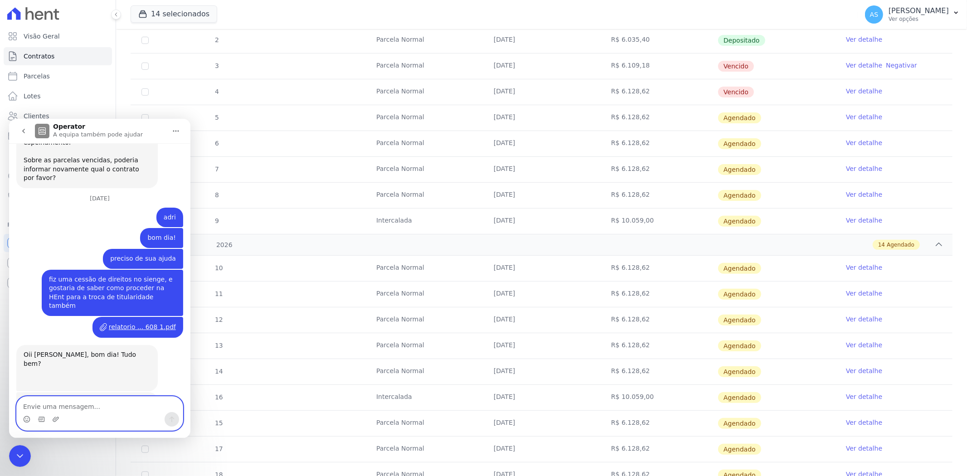
scroll to position [8062, 0]
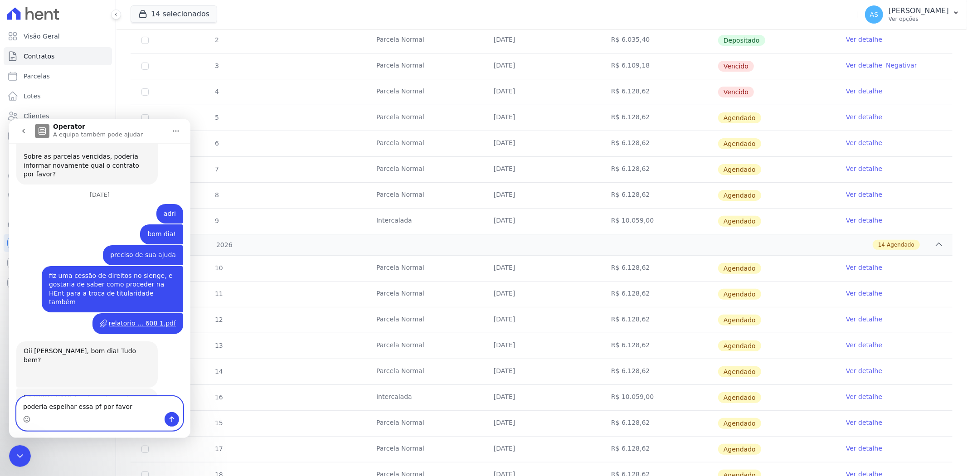
type textarea "poderia espelhar essa pf por favor ?"
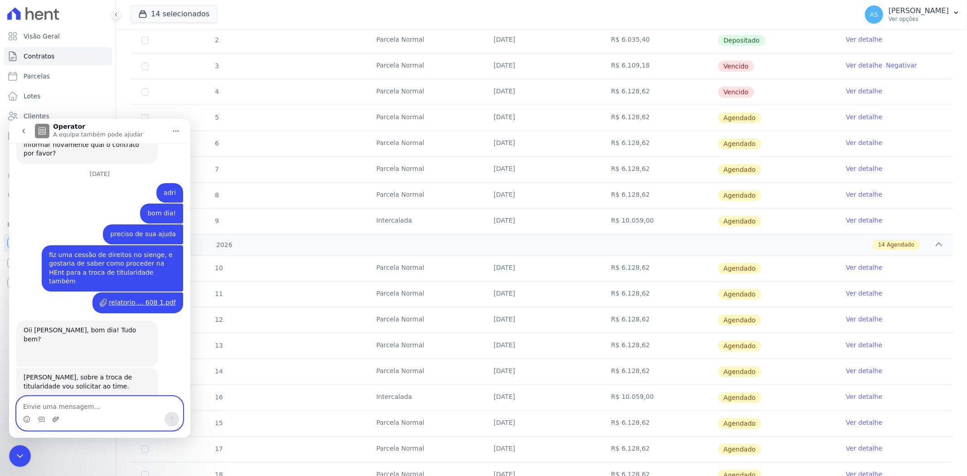
click at [56, 416] on icon "Carregar anexo" at bounding box center [55, 418] width 7 height 7
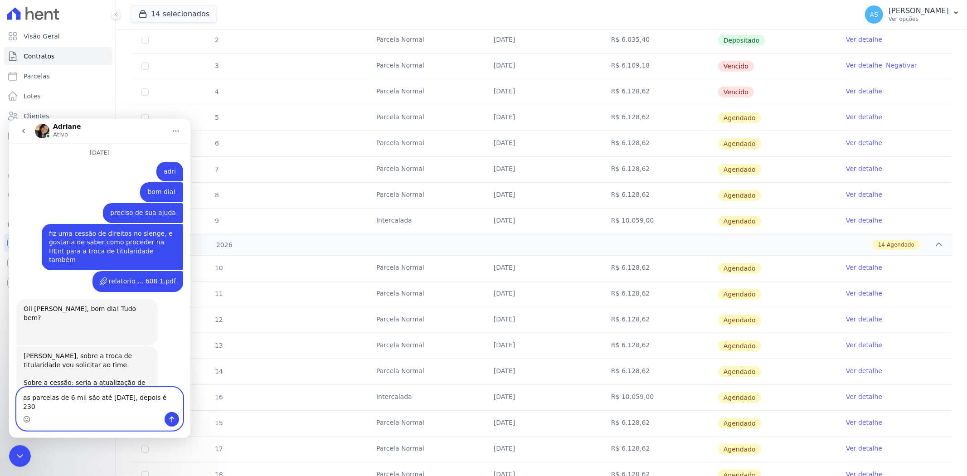
type textarea "as parcelas de 6 mil são até [DATE], depois é 2300"
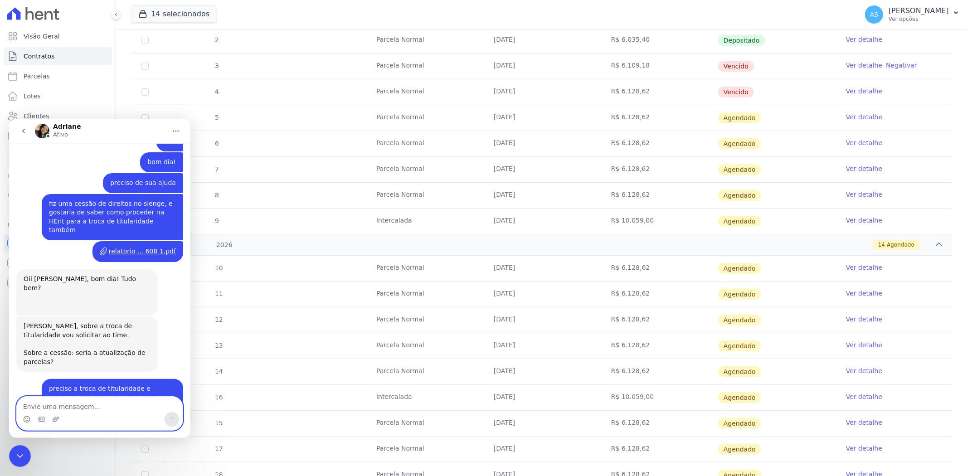
scroll to position [8134, 0]
type textarea "aqui na hent não está assim"
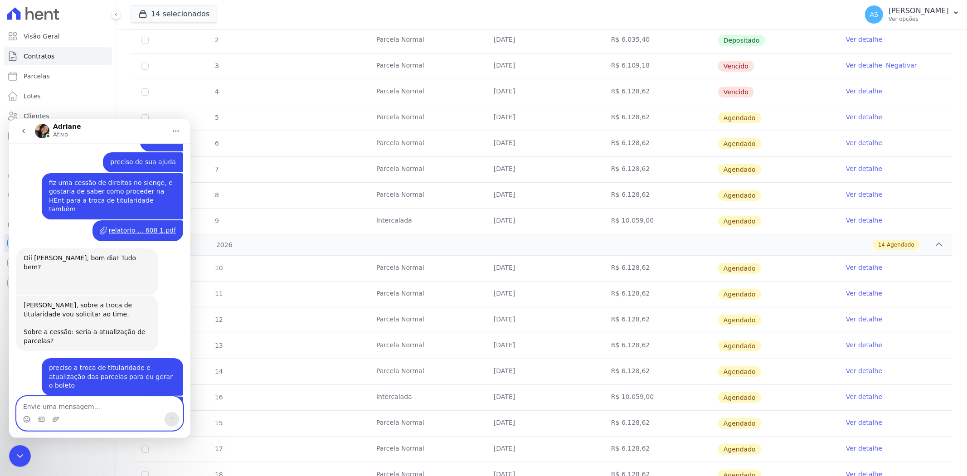
scroll to position [8154, 0]
click at [19, 451] on icon "Fechar mensagem da Intercom" at bounding box center [20, 455] width 11 height 11
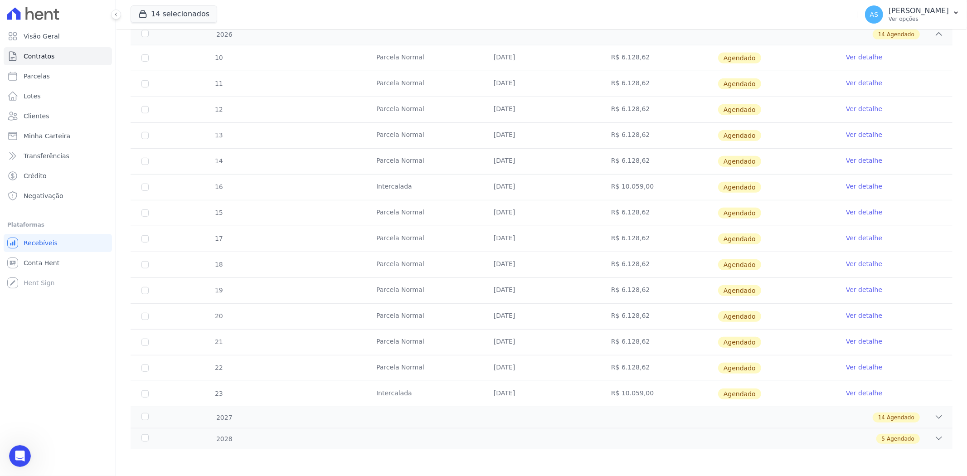
scroll to position [401, 0]
click at [936, 416] on icon at bounding box center [939, 416] width 6 height 3
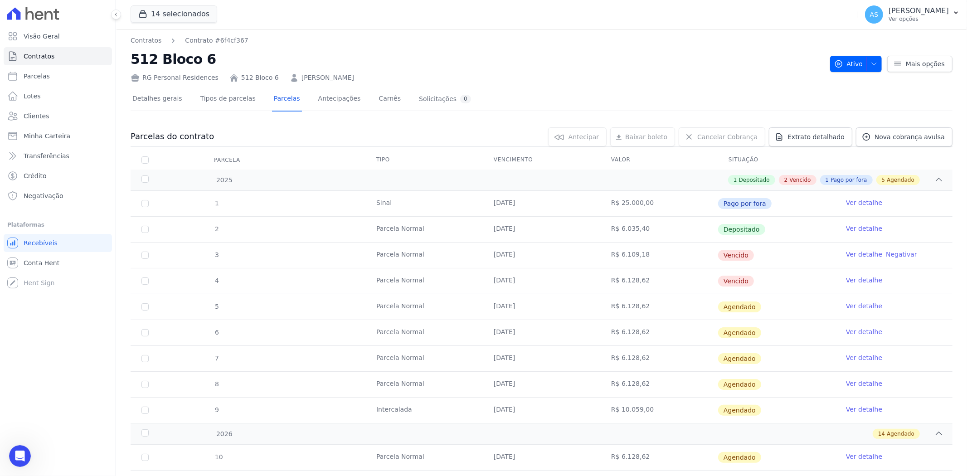
scroll to position [0, 0]
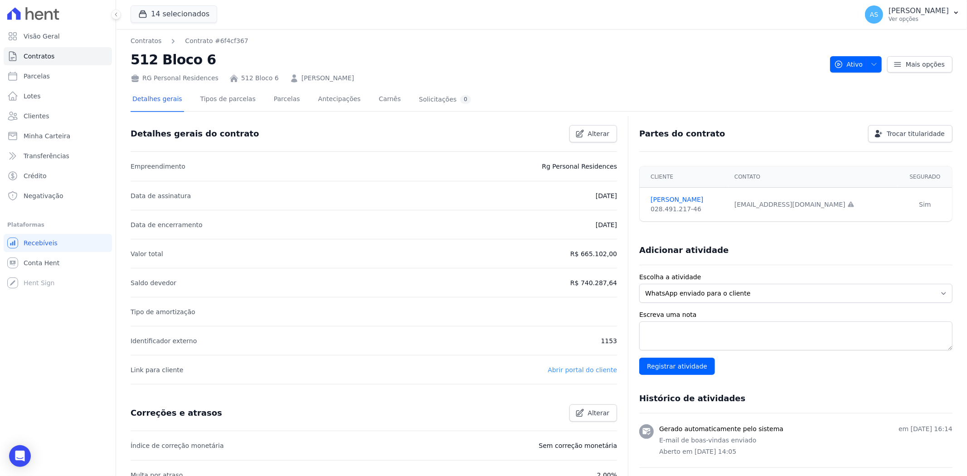
click at [572, 369] on link "Abrir portal do cliente" at bounding box center [582, 369] width 69 height 7
click at [278, 101] on link "Parcelas" at bounding box center [287, 100] width 30 height 24
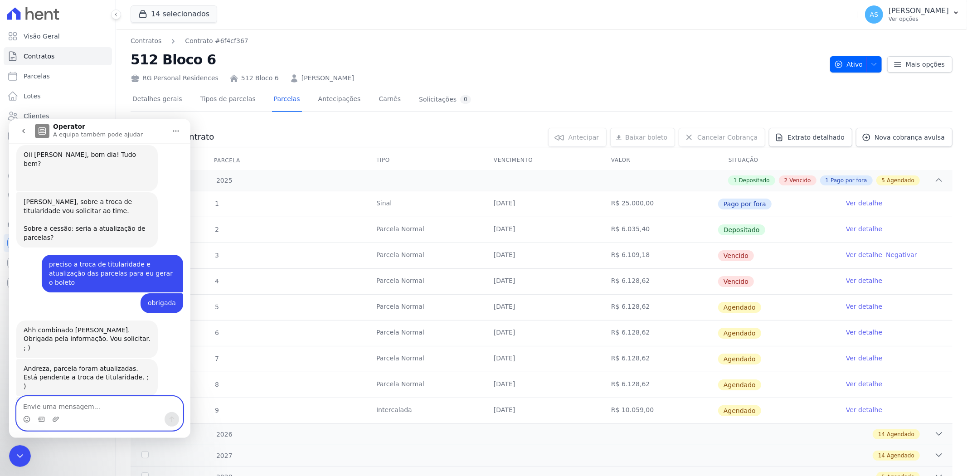
scroll to position [39, 0]
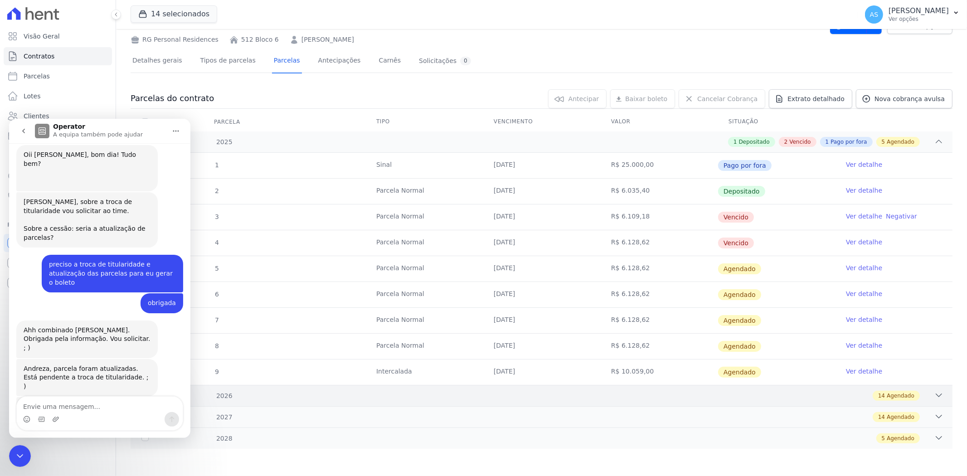
click at [934, 393] on icon at bounding box center [938, 395] width 9 height 9
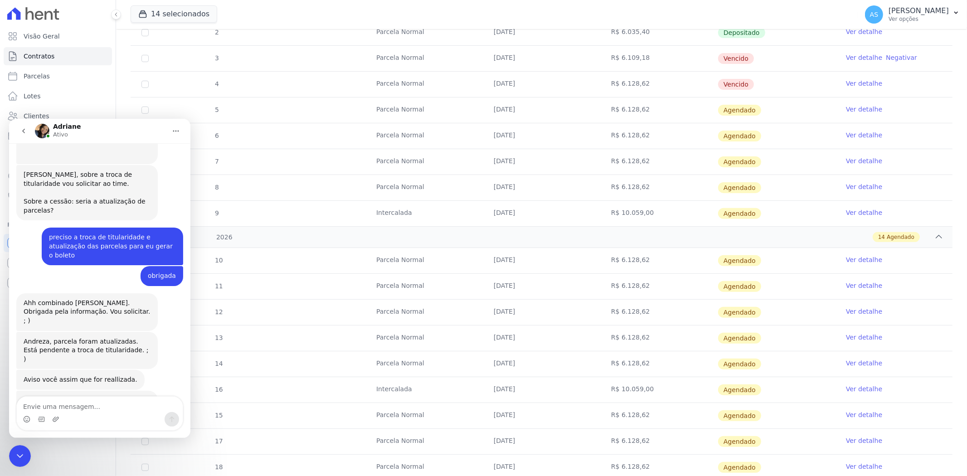
scroll to position [139, 0]
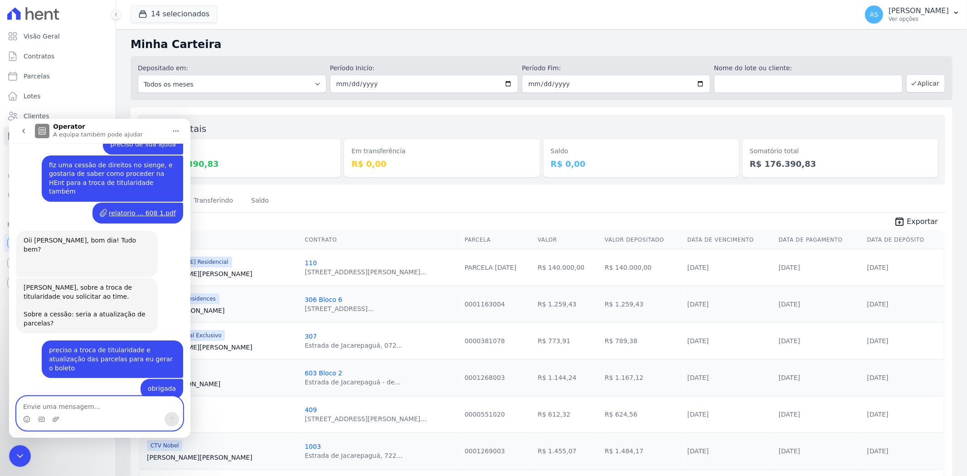
scroll to position [8053, 0]
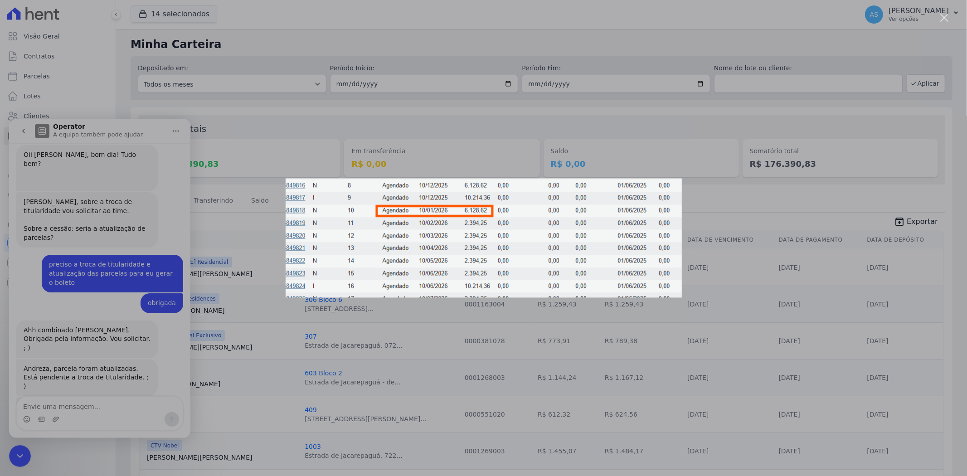
click at [38, 364] on div "Messenger da Intercom" at bounding box center [483, 238] width 967 height 476
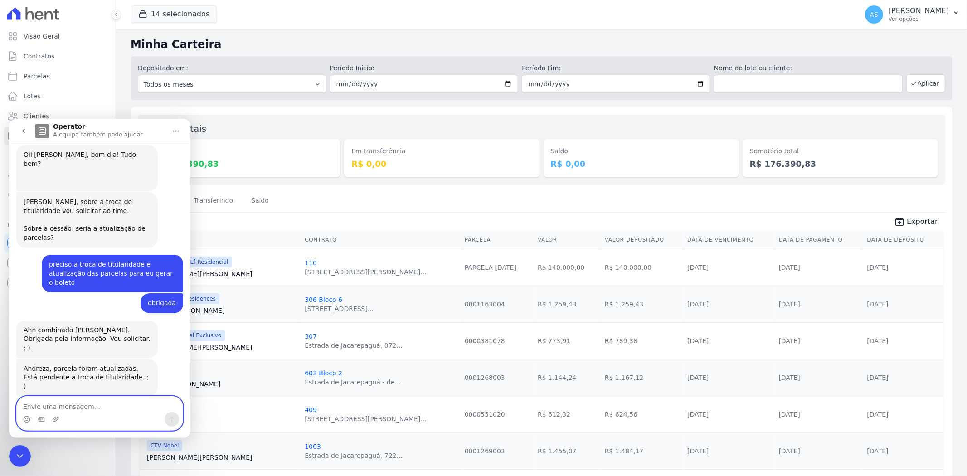
click at [51, 409] on textarea "Envie uma mensagem..." at bounding box center [100, 403] width 166 height 15
type textarea "obrigada"
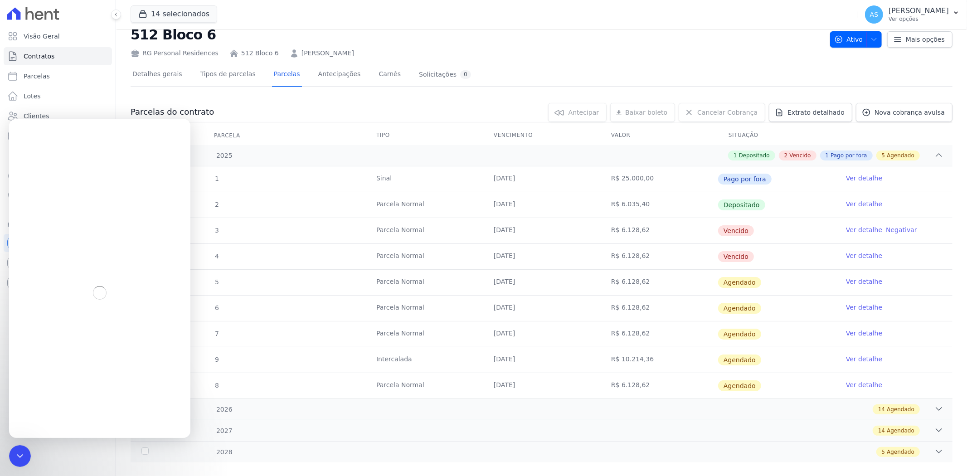
scroll to position [39, 0]
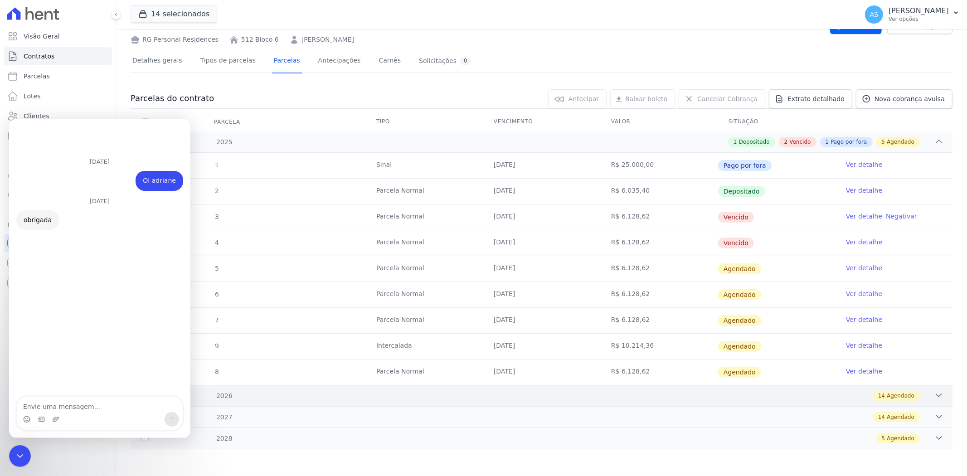
click at [934, 391] on icon at bounding box center [938, 395] width 9 height 9
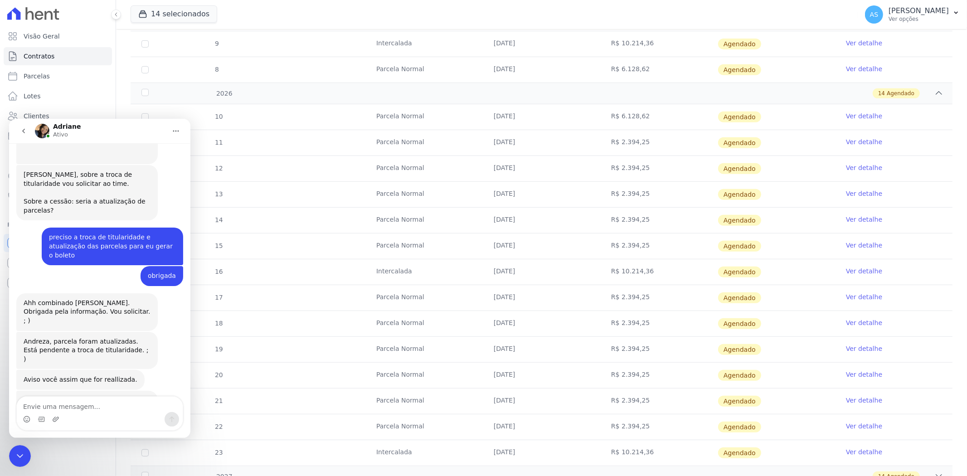
scroll to position [8010, 0]
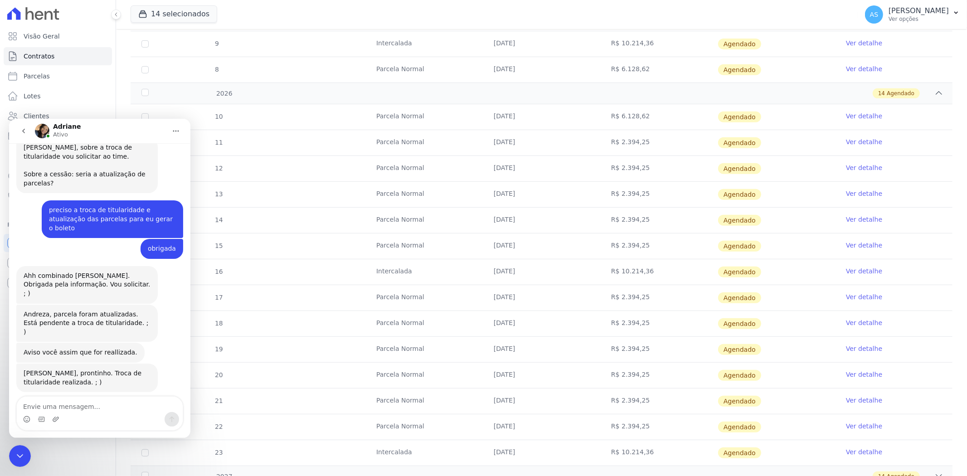
drag, startPoint x: 19, startPoint y: 455, endPoint x: 356, endPoint y: 764, distance: 457.2
click at [19, 455] on icon "Fechar mensagem da Intercom" at bounding box center [20, 455] width 11 height 11
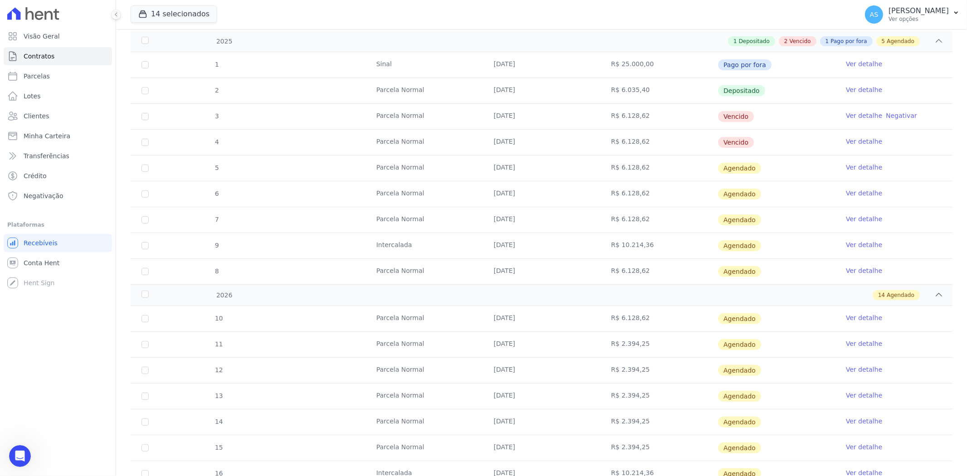
scroll to position [0, 0]
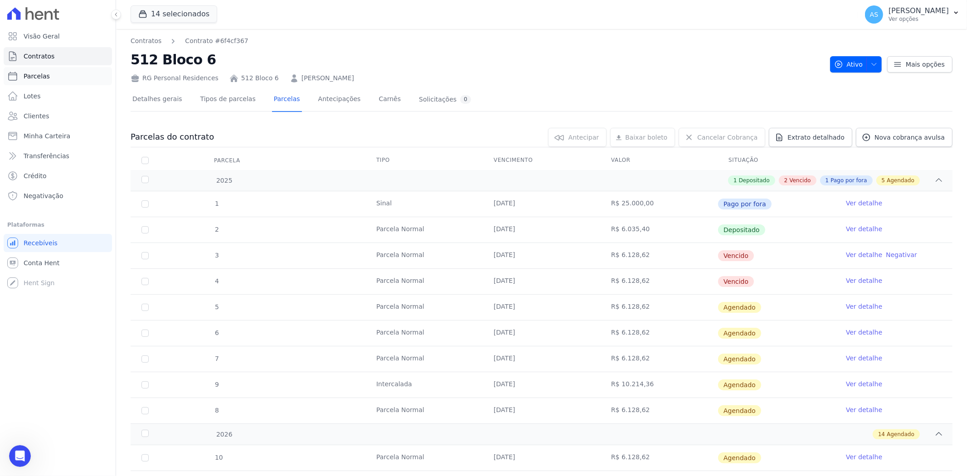
click at [44, 74] on span "Parcelas" at bounding box center [37, 76] width 26 height 9
select select
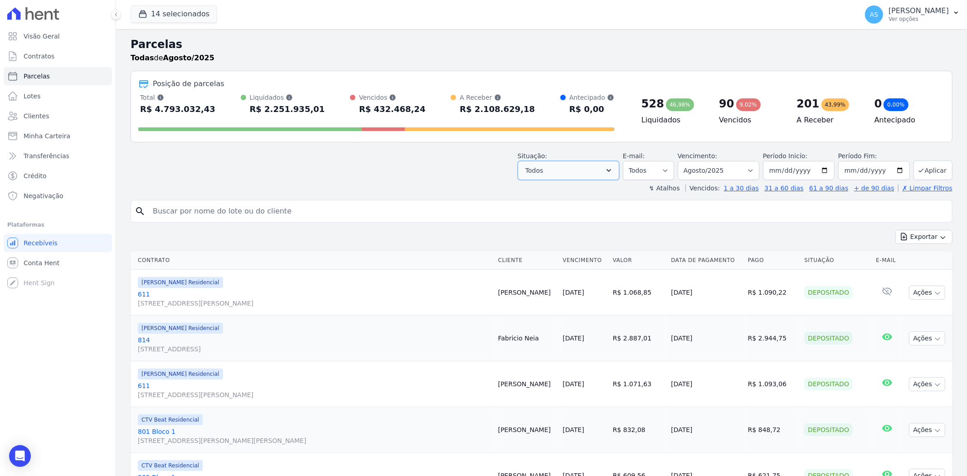
click at [613, 170] on icon "button" at bounding box center [608, 170] width 9 height 9
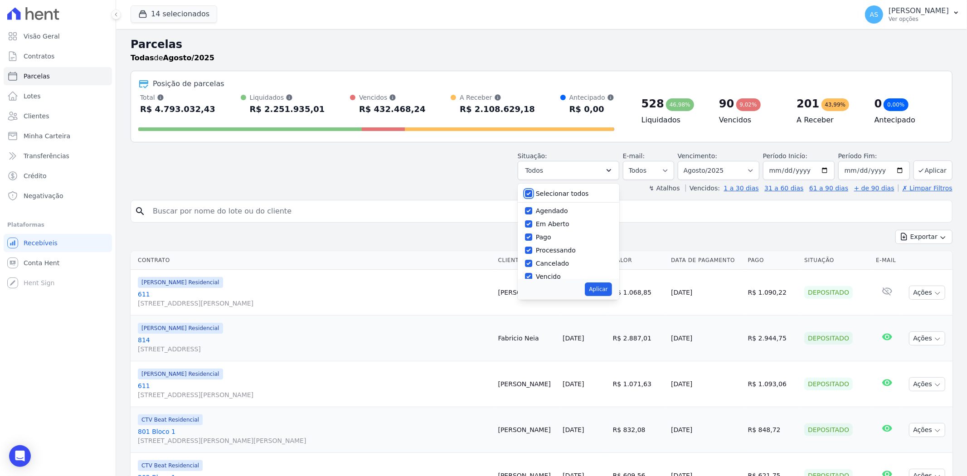
click at [532, 194] on input "Selecionar todos" at bounding box center [528, 193] width 7 height 7
checkbox input "false"
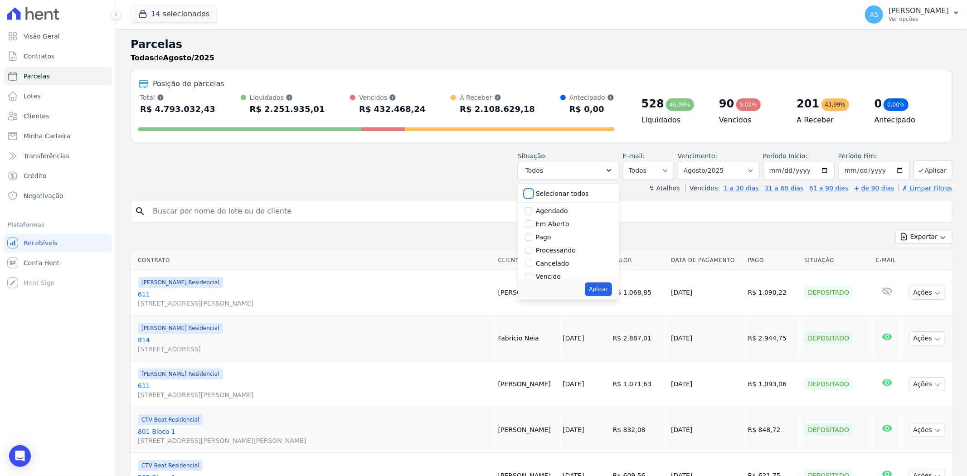
checkbox input "false"
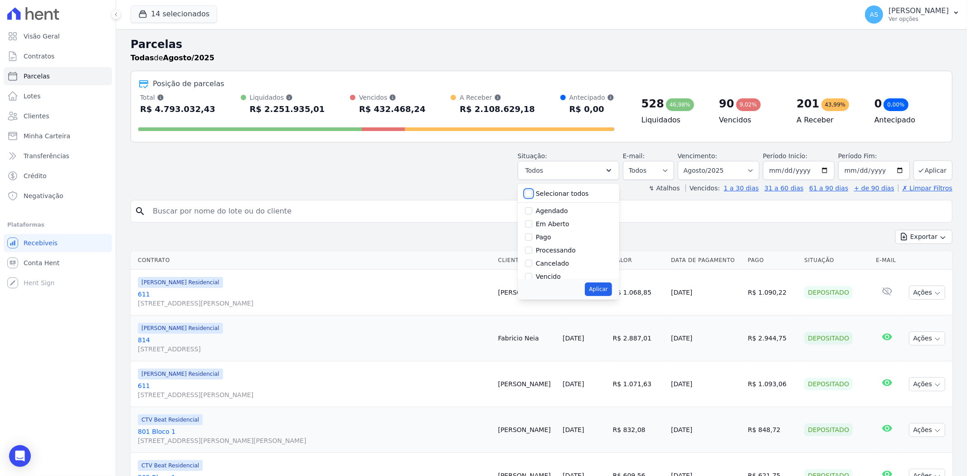
checkbox input "false"
click at [543, 277] on label "Vencido" at bounding box center [548, 276] width 25 height 7
click at [532, 277] on input "Vencido" at bounding box center [528, 276] width 7 height 7
checkbox input "true"
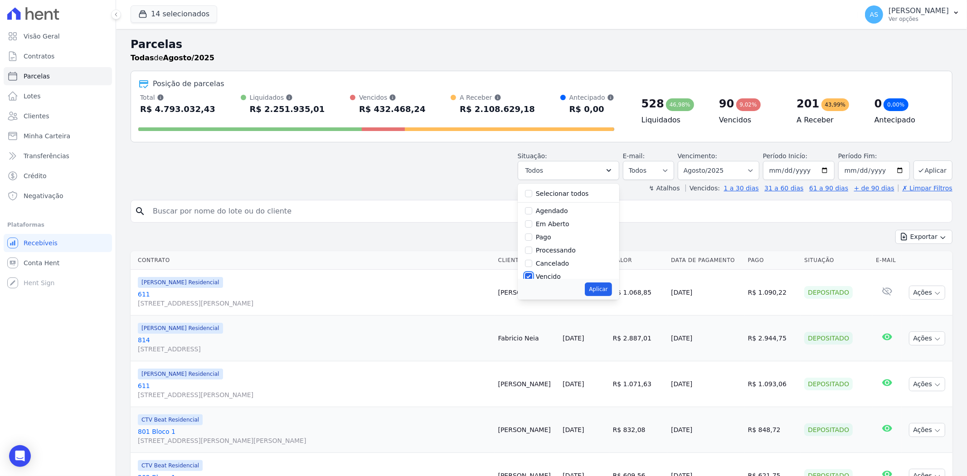
scroll to position [1, 0]
click at [601, 289] on button "Aplicar" at bounding box center [598, 289] width 27 height 14
select select "overdue"
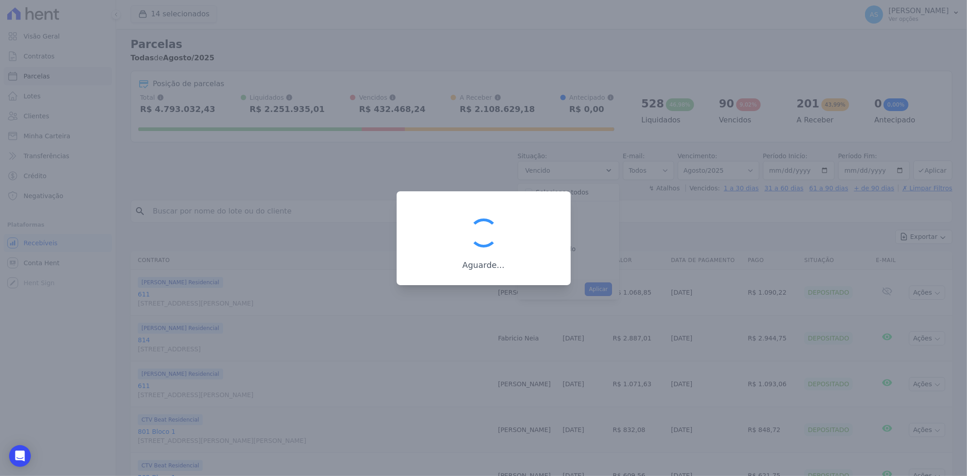
scroll to position [17, 0]
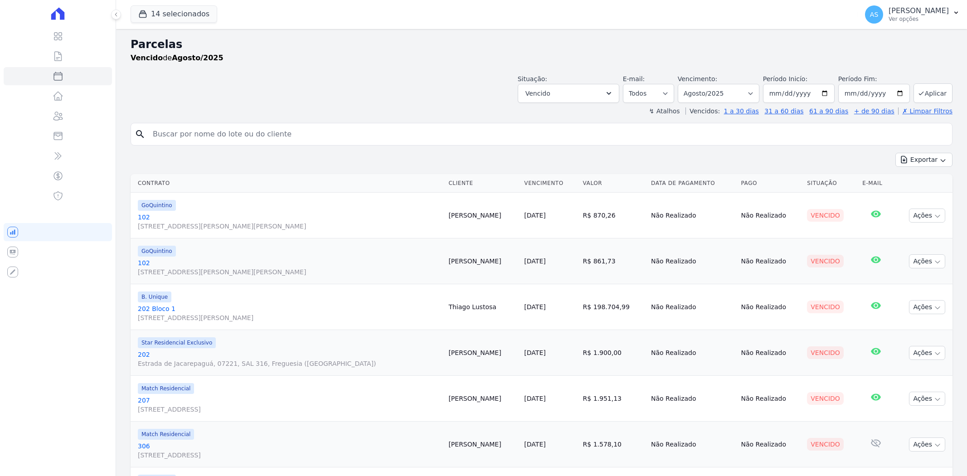
select select
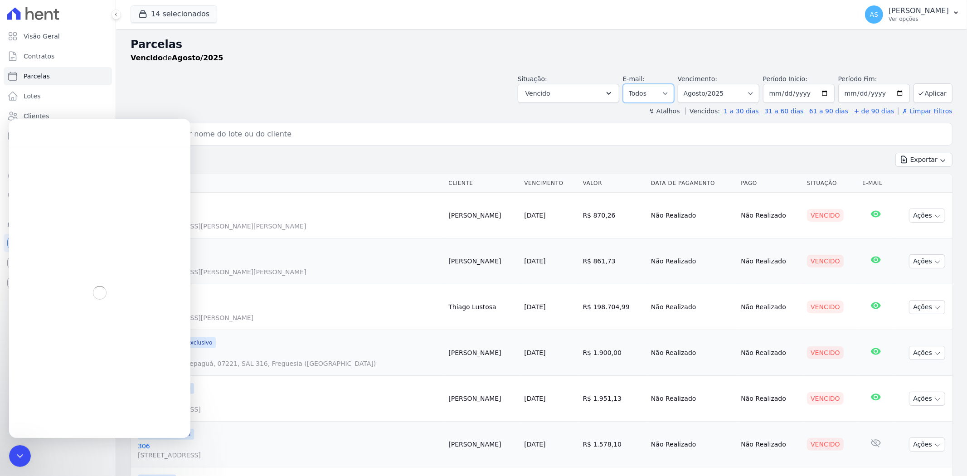
click at [671, 89] on select "Todos Lido Não-lido" at bounding box center [648, 93] width 51 height 19
click at [733, 88] on select "[GEOGRAPHIC_DATA] por período ──────── Todos os meses Fevereiro/2022 Março/2022…" at bounding box center [719, 93] width 82 height 19
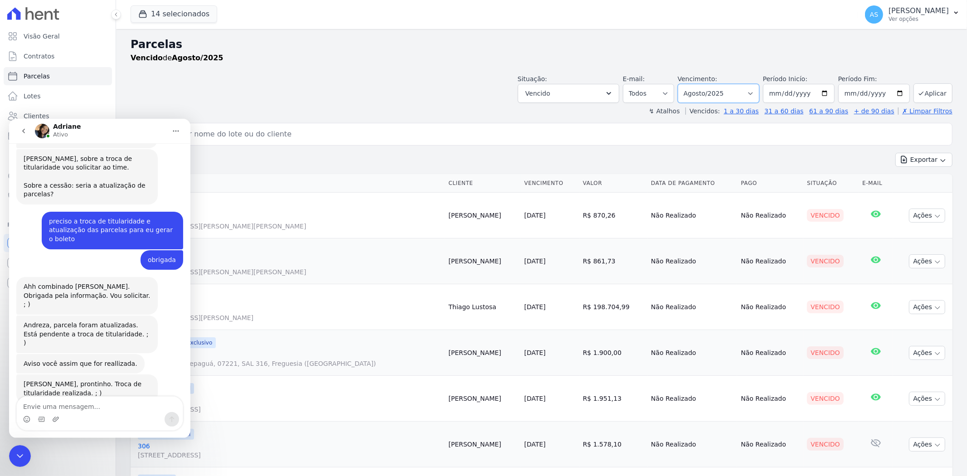
scroll to position [7983, 0]
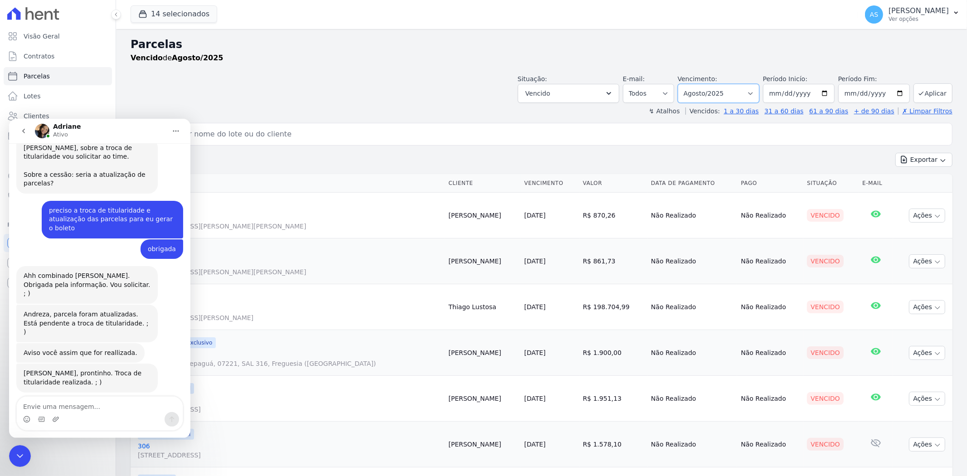
select select "all"
click at [683, 84] on select "[GEOGRAPHIC_DATA] por período ──────── Todos os meses Fevereiro/2022 Março/2022…" at bounding box center [719, 93] width 82 height 19
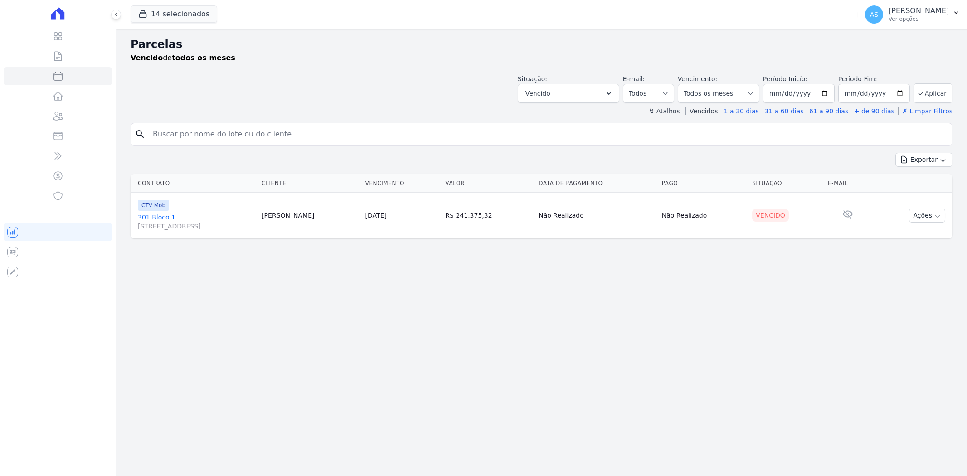
select select
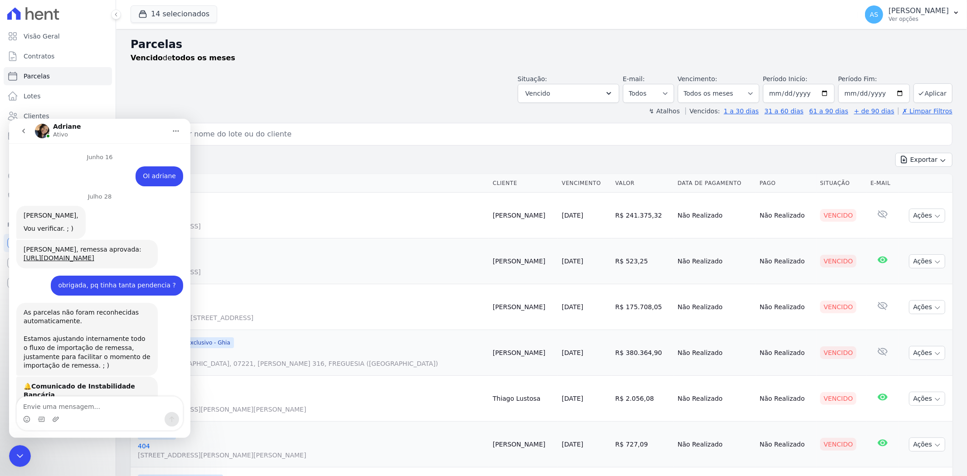
scroll to position [449, 0]
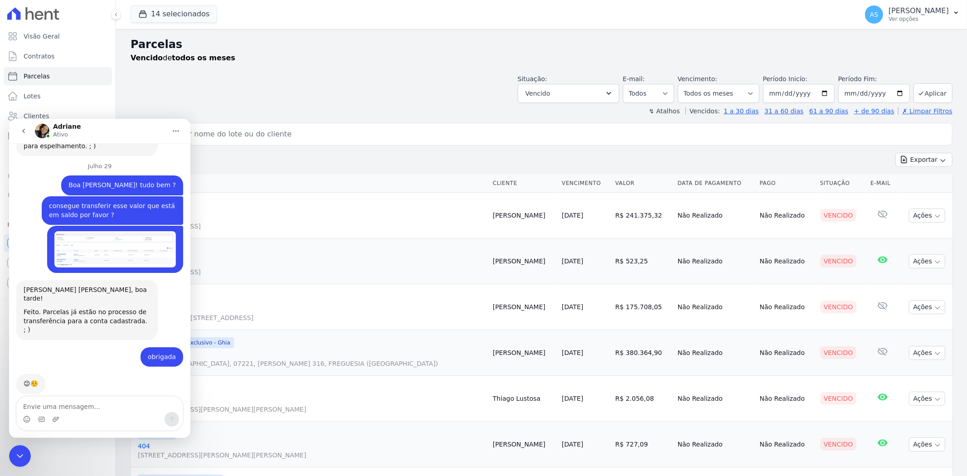
click at [21, 458] on icon "Fechar mensagem da Intercom" at bounding box center [20, 455] width 11 height 11
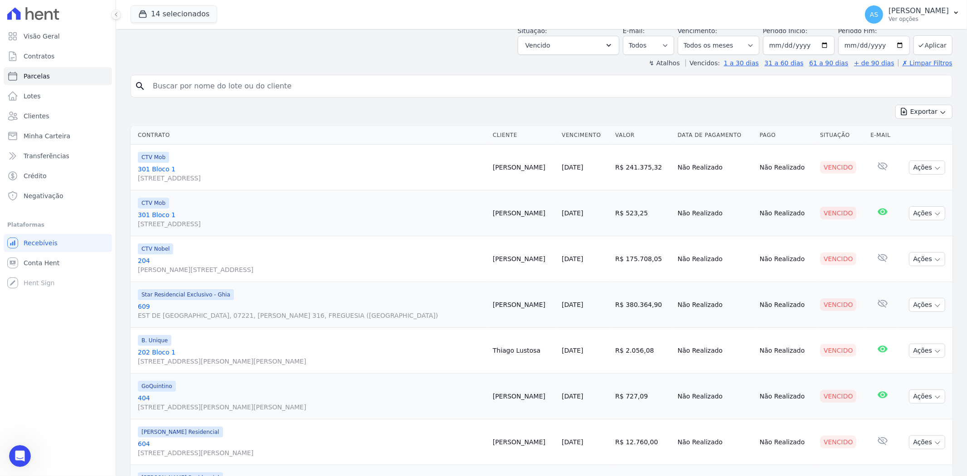
scroll to position [0, 0]
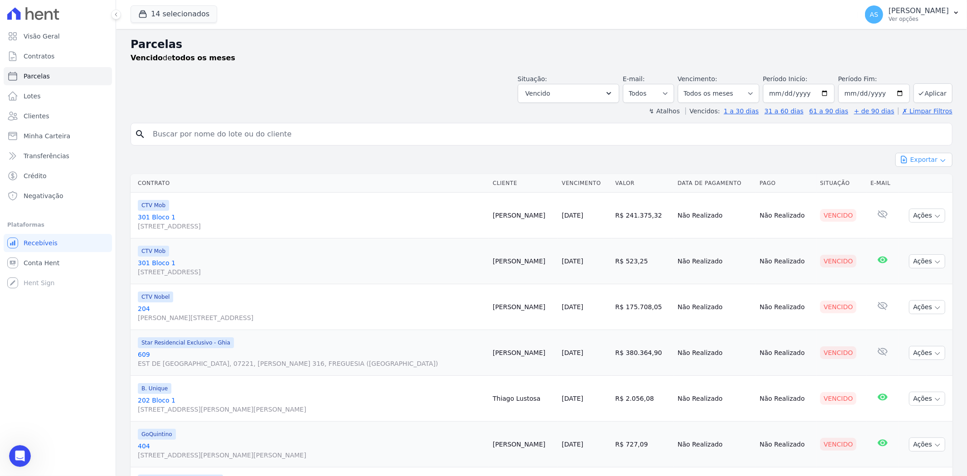
click at [918, 162] on button "Exportar" at bounding box center [923, 160] width 57 height 14
click at [914, 193] on span "Exportar CSV" at bounding box center [923, 196] width 48 height 9
click at [30, 112] on span "Clientes" at bounding box center [36, 116] width 25 height 9
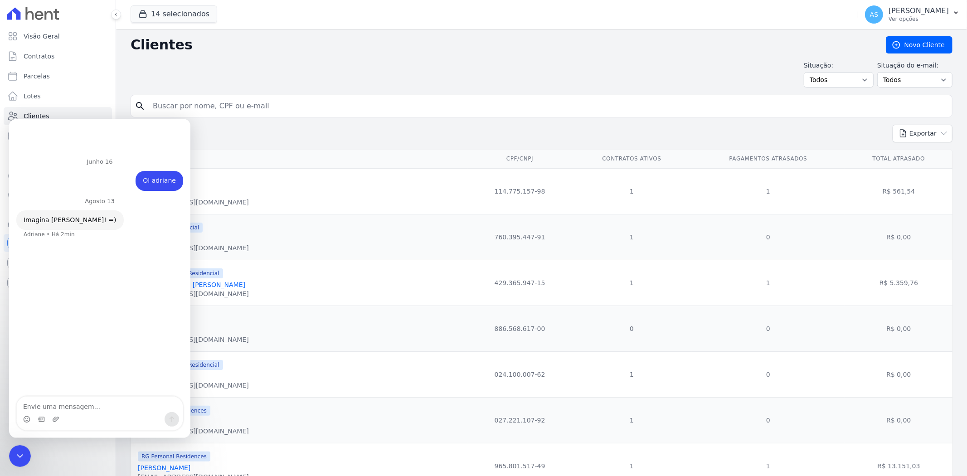
click at [198, 107] on input "search" at bounding box center [547, 106] width 801 height 18
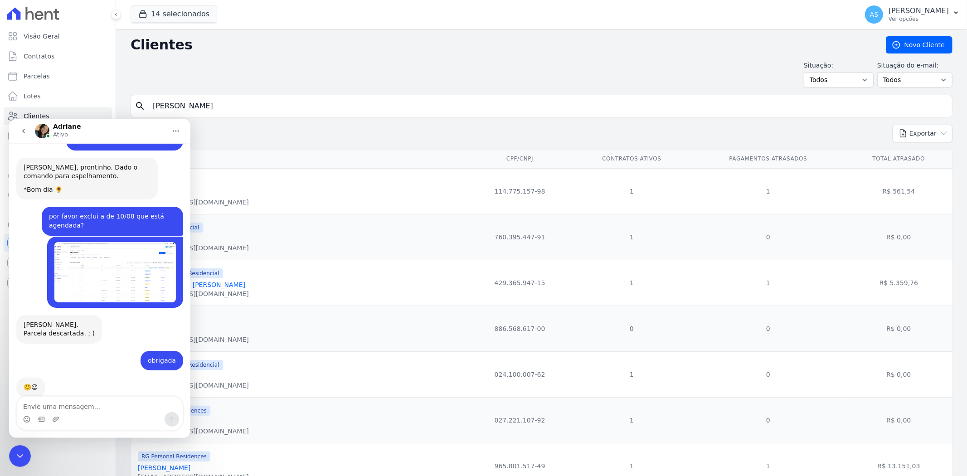
type input "[PERSON_NAME]"
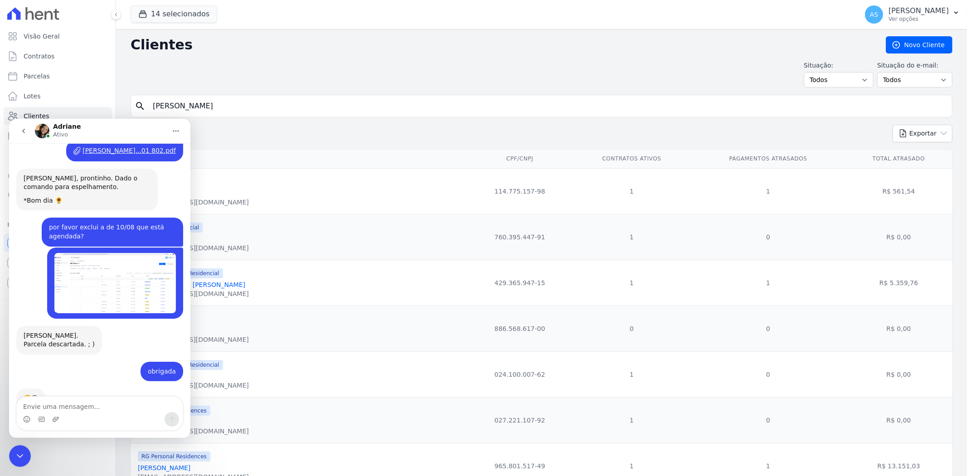
scroll to position [7972, 0]
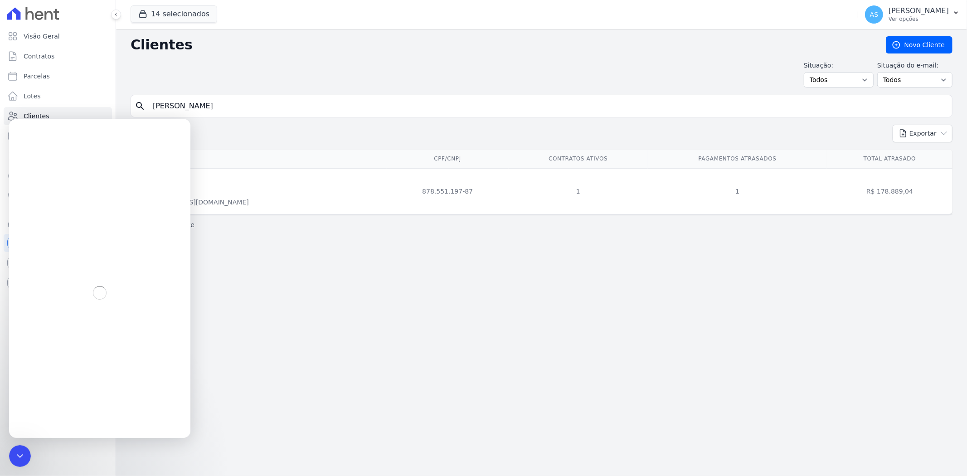
click at [19, 452] on icon "Fechar mensagem da Intercom" at bounding box center [20, 455] width 11 height 11
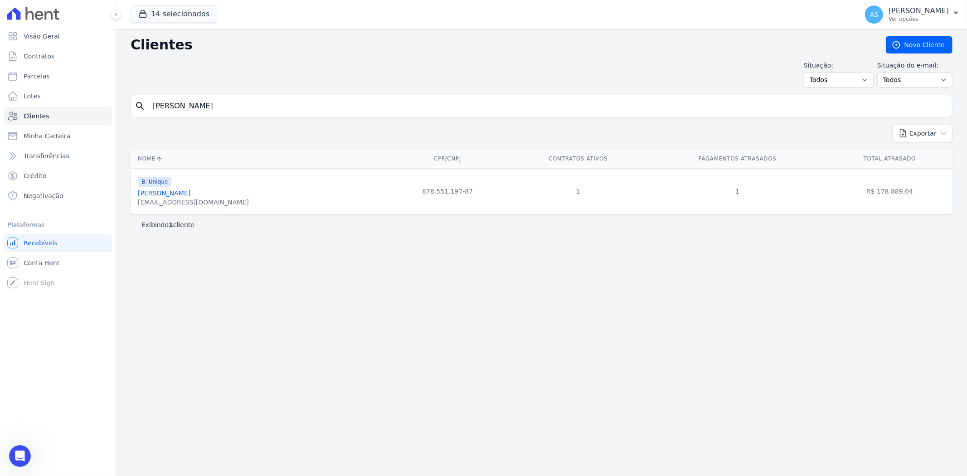
click at [183, 189] on link "Rodolfo Roger Blyth" at bounding box center [164, 192] width 53 height 7
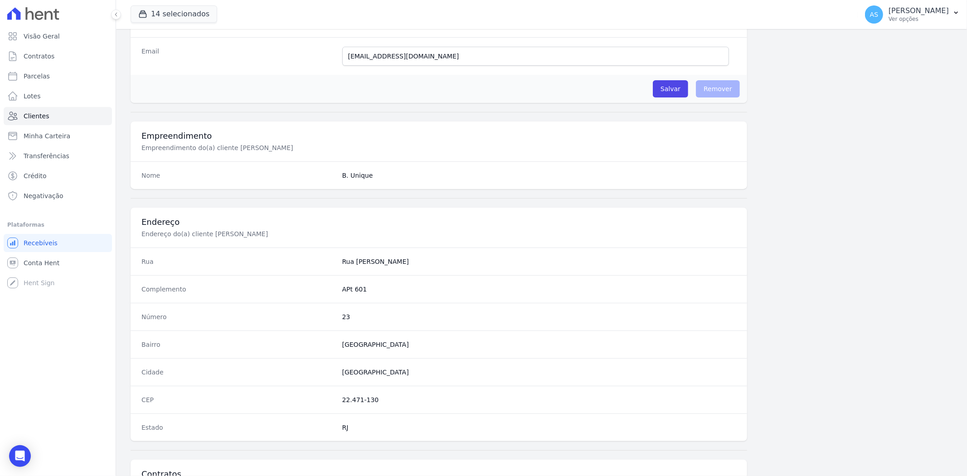
scroll to position [374, 0]
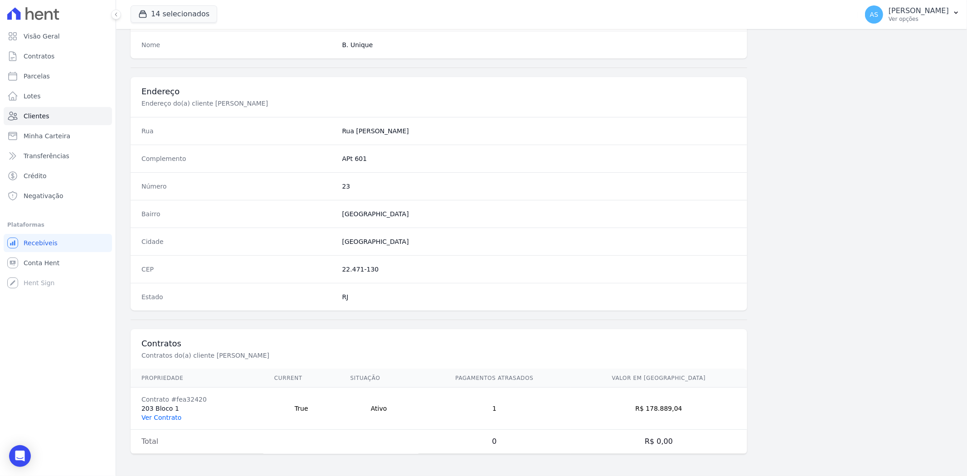
click at [155, 417] on link "Ver Contrato" at bounding box center [161, 417] width 40 height 7
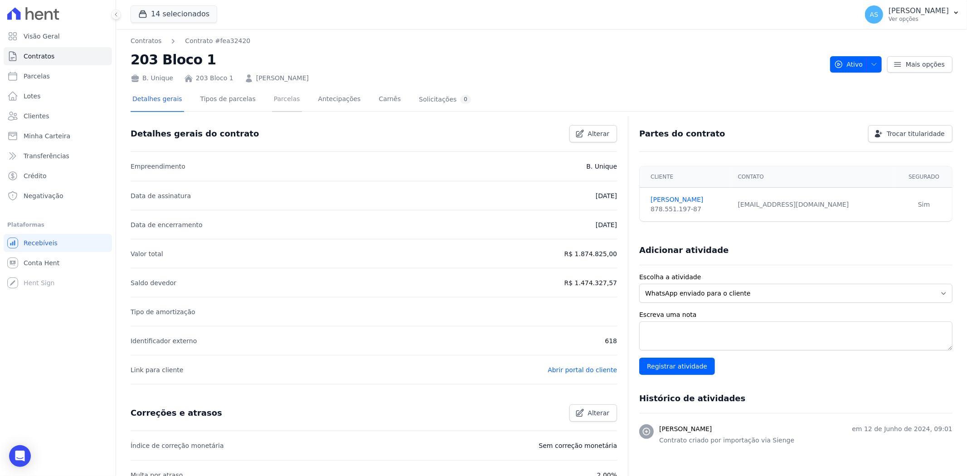
click at [274, 98] on link "Parcelas" at bounding box center [287, 100] width 30 height 24
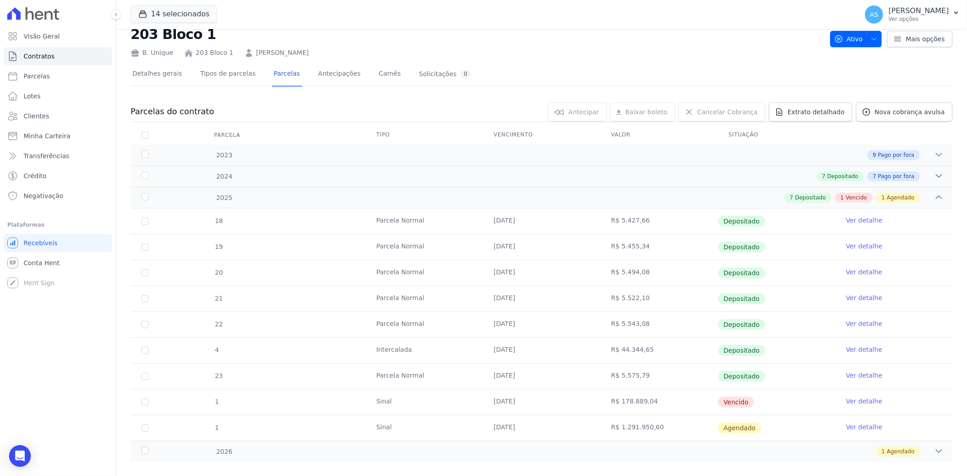
scroll to position [39, 0]
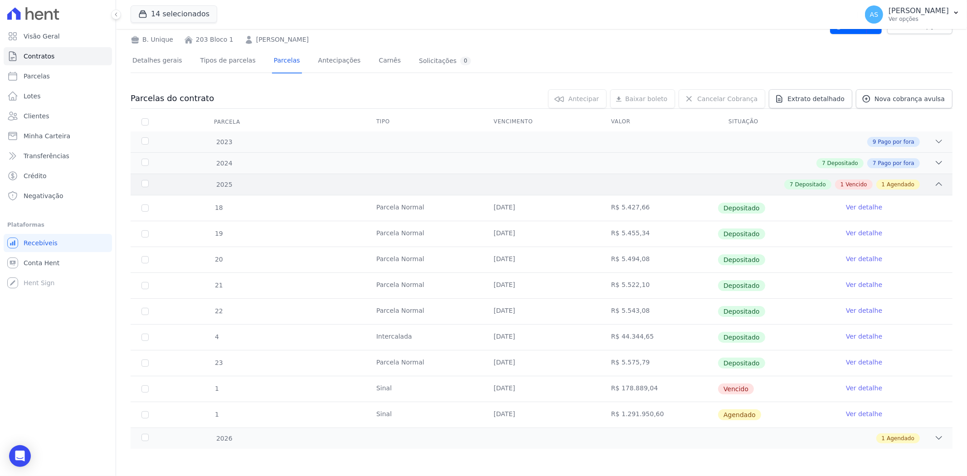
click at [934, 180] on icon at bounding box center [938, 184] width 9 height 9
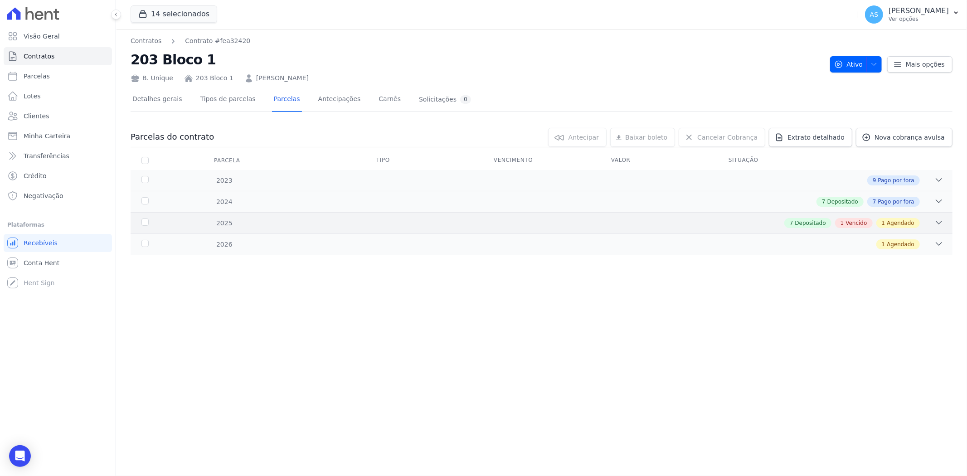
click at [932, 220] on div "7 Depositado 1 Vencido 1 Agendado" at bounding box center [582, 223] width 723 height 10
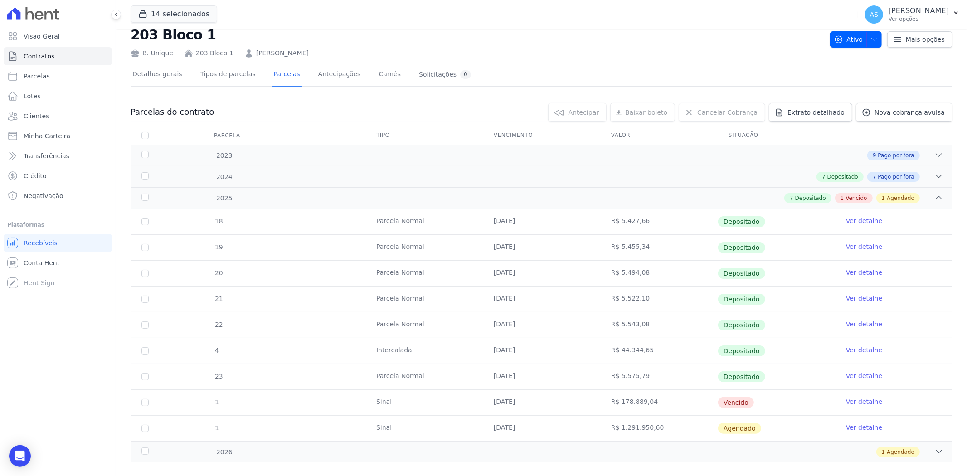
scroll to position [39, 0]
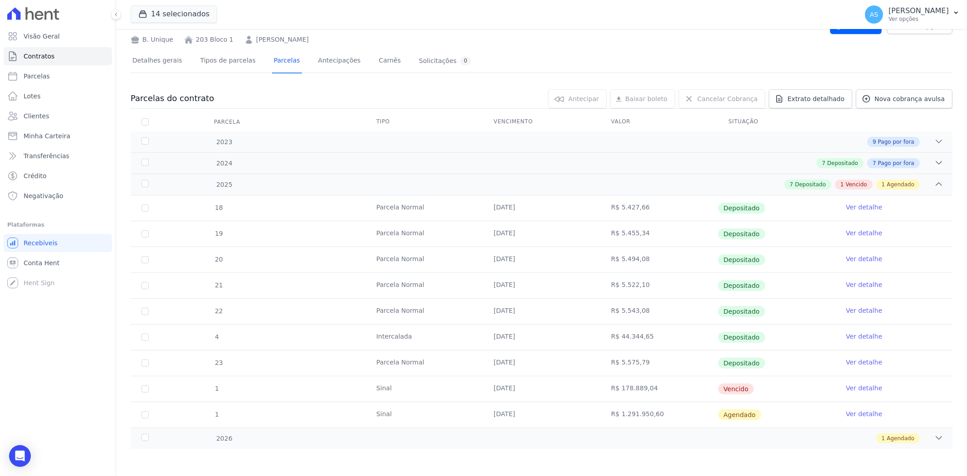
click at [530, 451] on div "Parcelas do contrato 0 selecionada(s) Antecipar Antecipar Baixar boleto Baixar …" at bounding box center [542, 269] width 822 height 378
click at [16, 456] on icon "Open Intercom Messenger" at bounding box center [20, 456] width 10 height 12
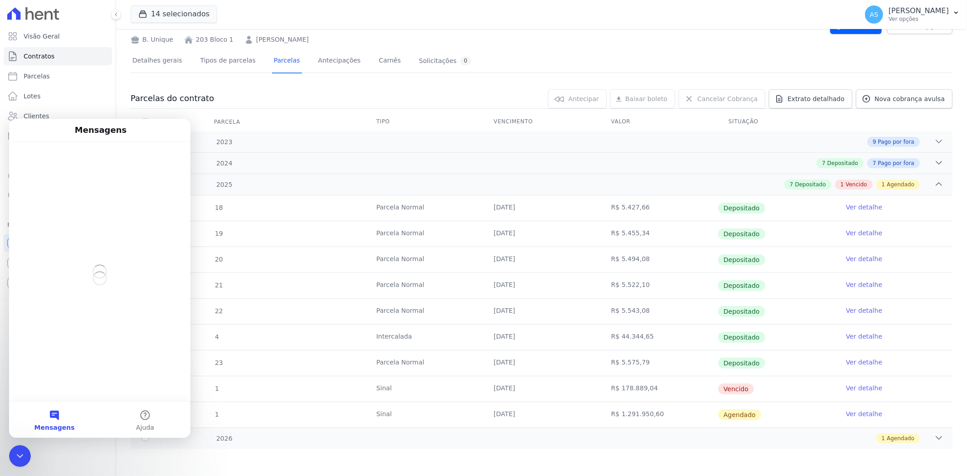
scroll to position [0, 0]
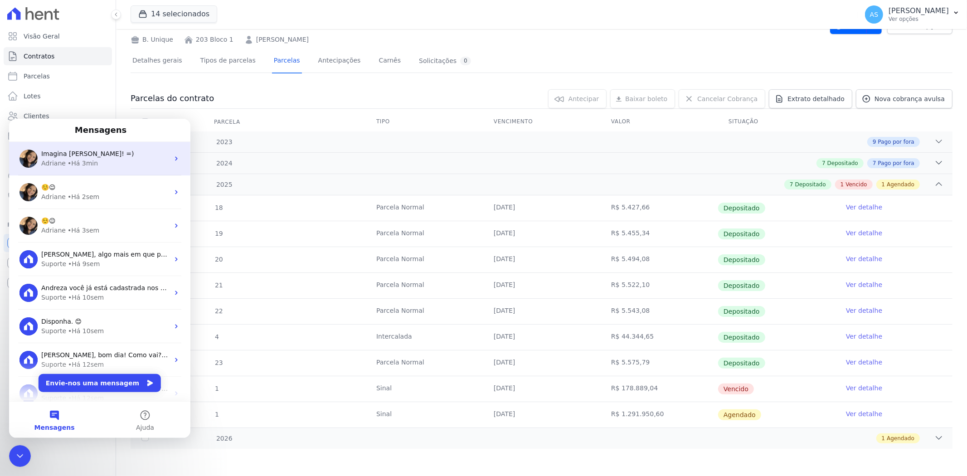
click at [85, 156] on span "Imagina [PERSON_NAME]! =)" at bounding box center [87, 153] width 93 height 7
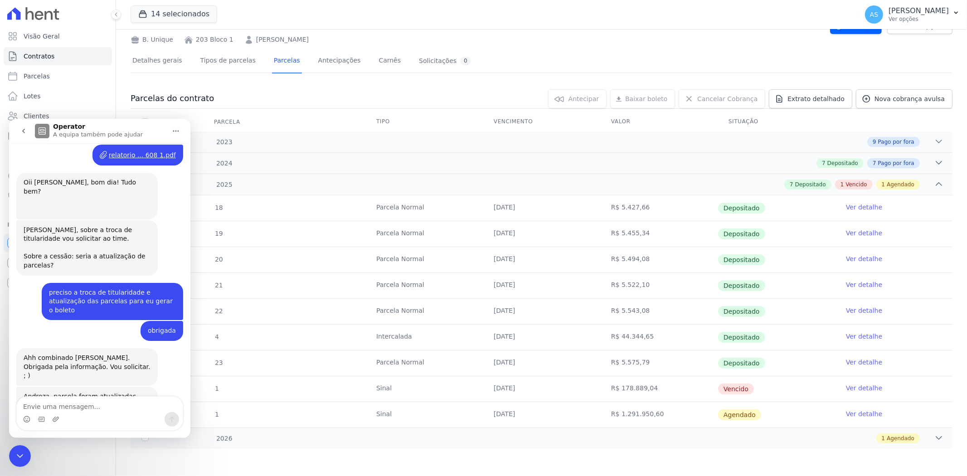
scroll to position [7983, 0]
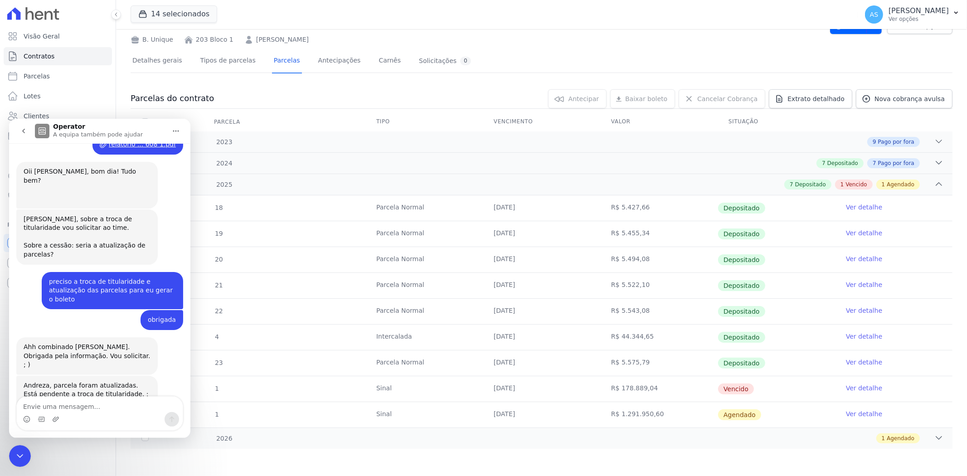
click at [26, 411] on textarea "Envie uma mensagem..." at bounding box center [100, 403] width 166 height 15
type textarea "adri"
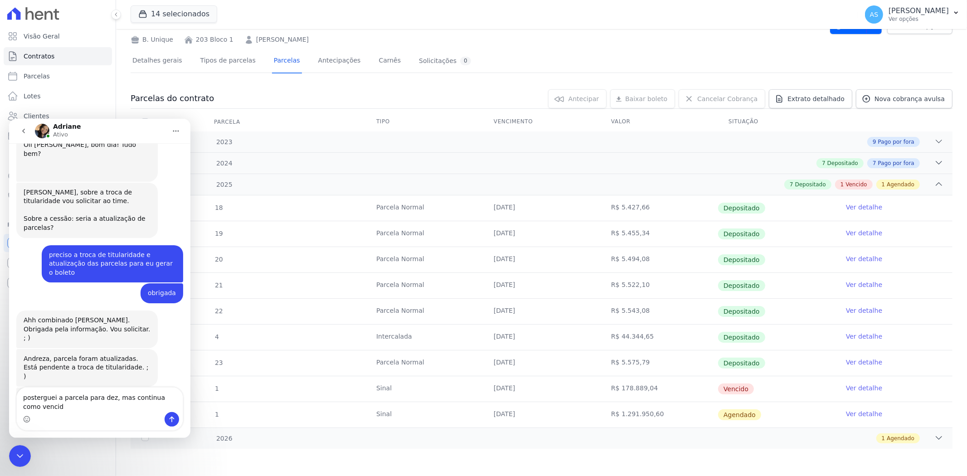
scroll to position [8019, 0]
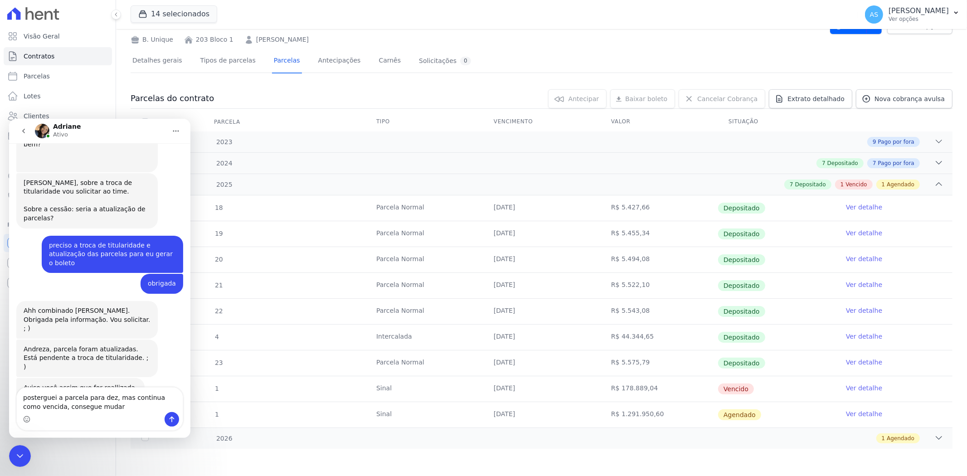
type textarea "posterguei a parcela para dez, mas continua como vencida, consegue mudar ?"
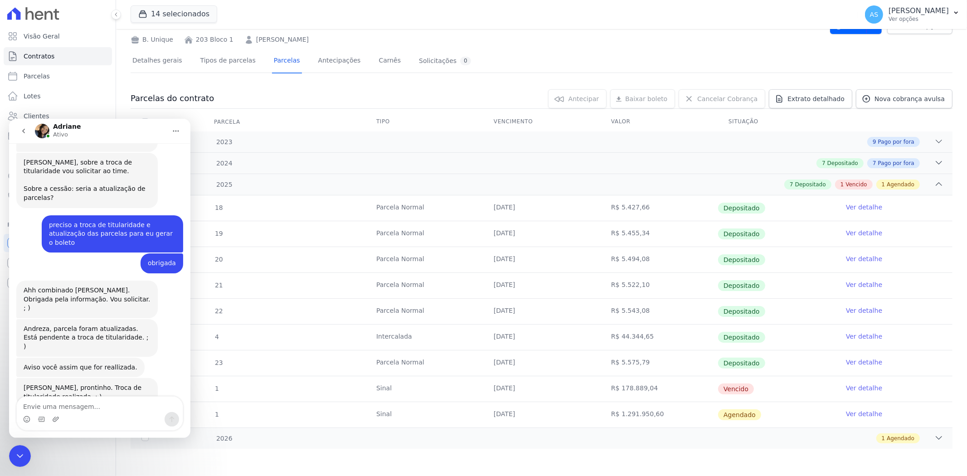
scroll to position [8039, 0]
click at [66, 402] on textarea "Envie uma mensagem..." at bounding box center [100, 403] width 166 height 15
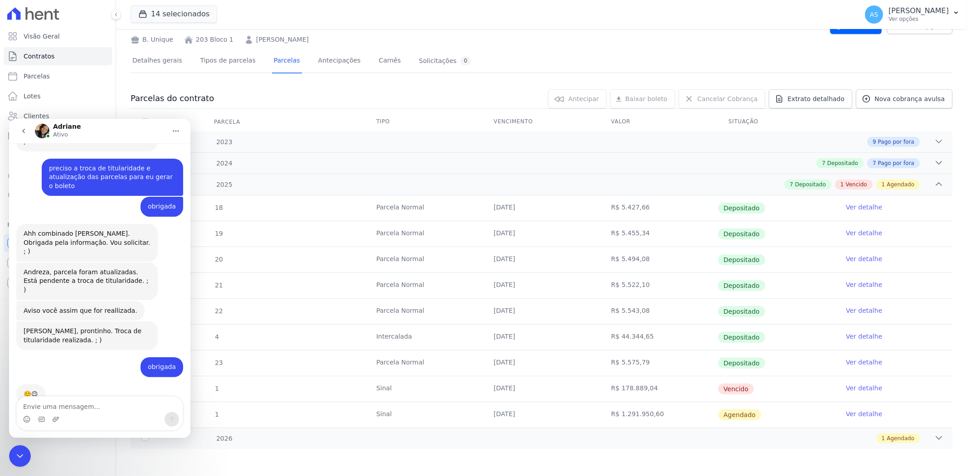
scroll to position [8117, 0]
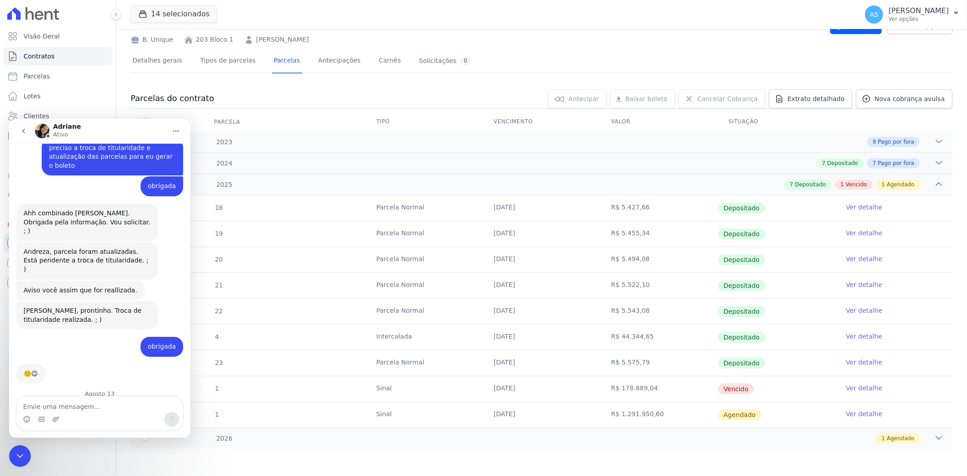
click at [853, 389] on link "Ver detalhe" at bounding box center [864, 387] width 36 height 9
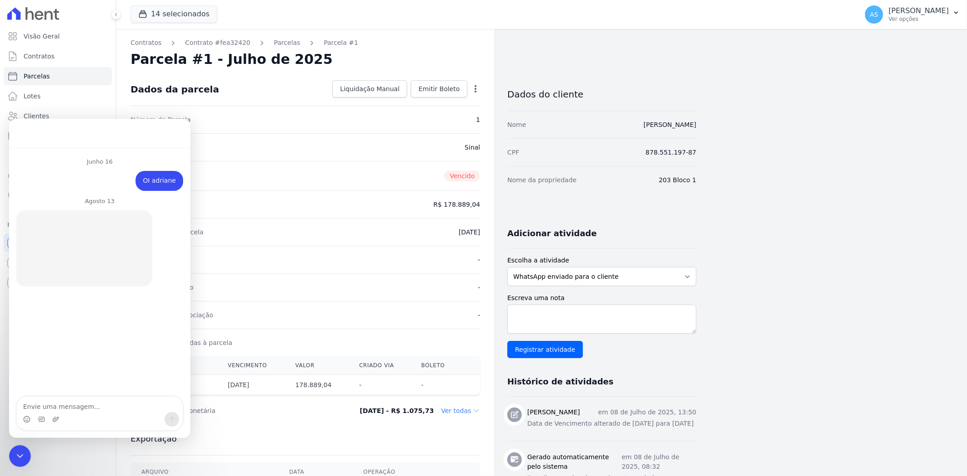
click at [475, 86] on icon "button" at bounding box center [476, 88] width 2 height 7
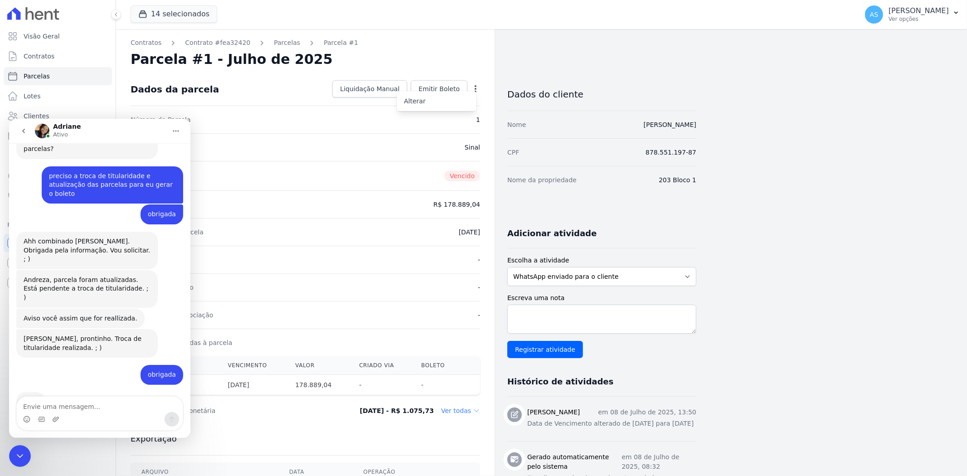
scroll to position [8002, 0]
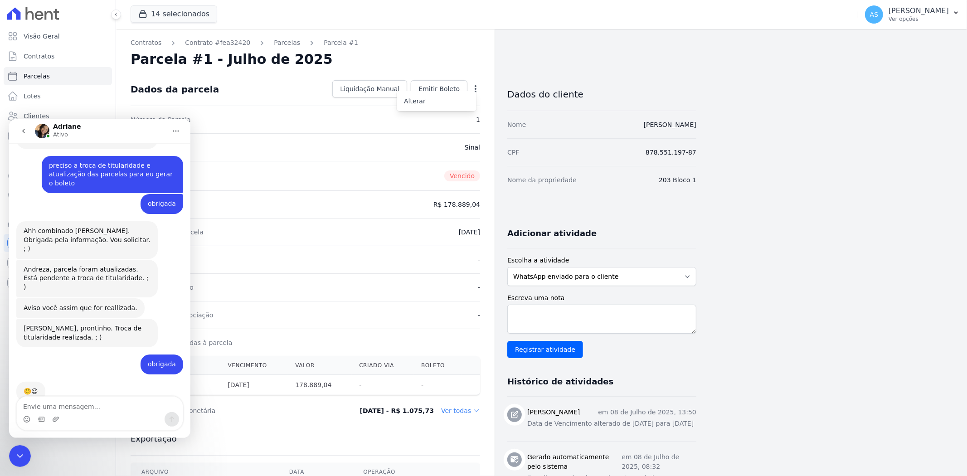
click at [16, 454] on icon "Fechar mensagem da Intercom" at bounding box center [20, 455] width 11 height 11
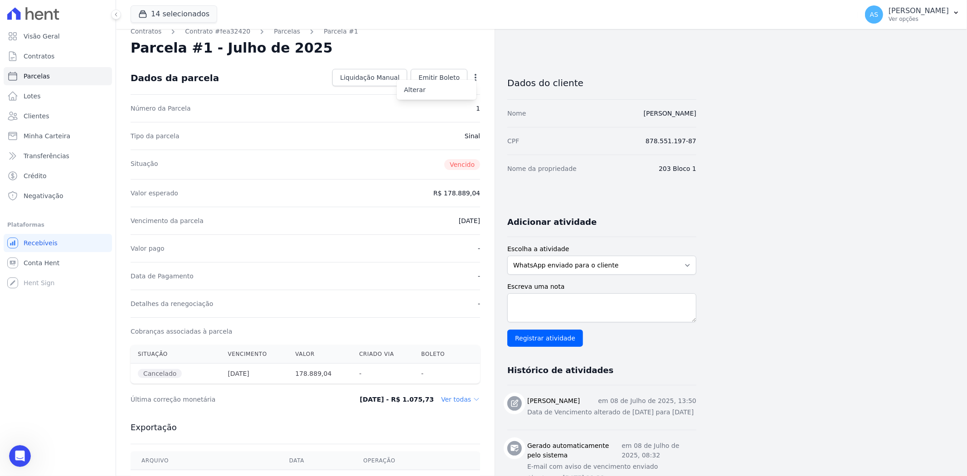
scroll to position [0, 0]
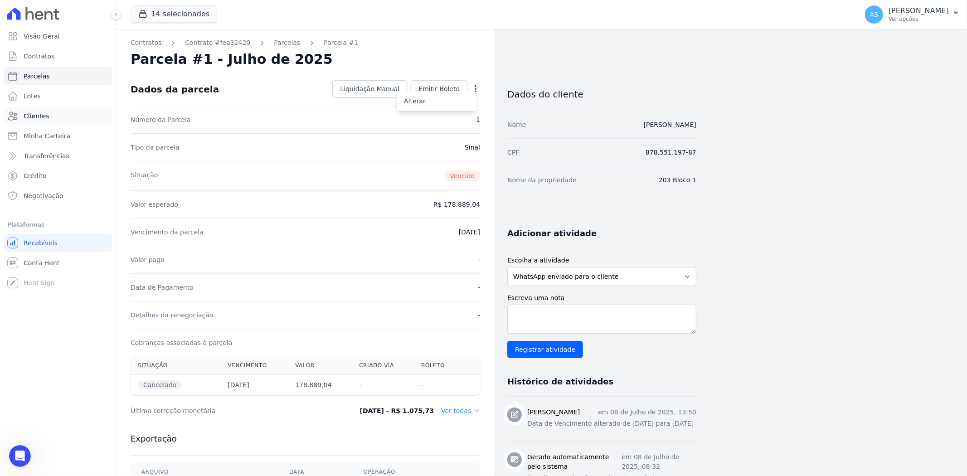
click at [27, 116] on span "Clientes" at bounding box center [36, 116] width 25 height 9
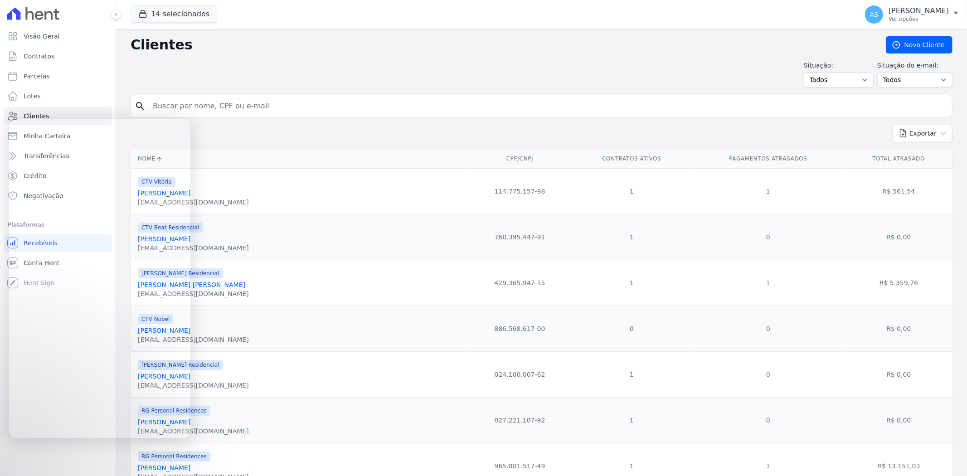
click at [184, 105] on input "search" at bounding box center [547, 106] width 801 height 18
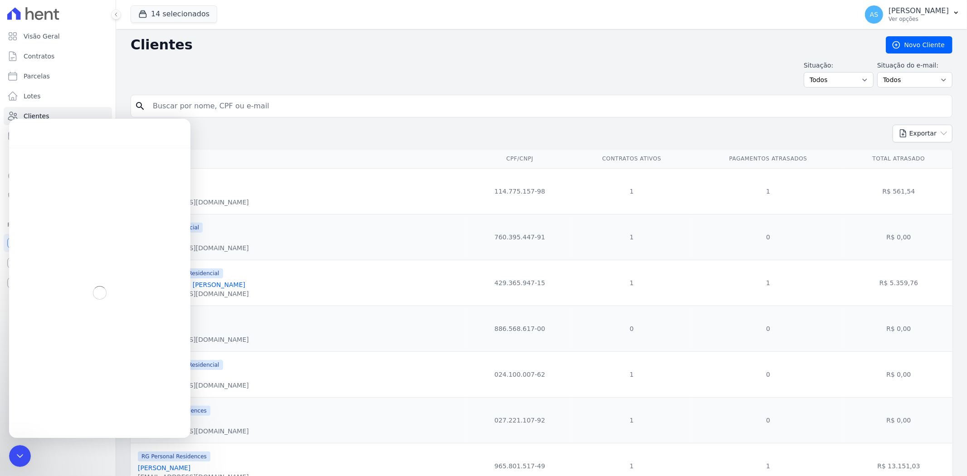
paste input "Ana Claudia Gomes Borges"
type input "Ana Claudia Gomes Borges"
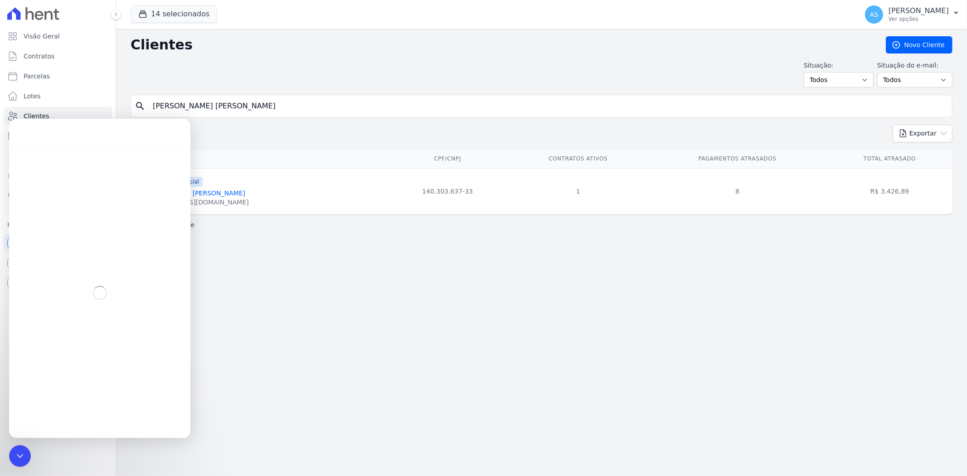
click at [23, 454] on icon "Fechar mensagem da Intercom" at bounding box center [20, 456] width 6 height 4
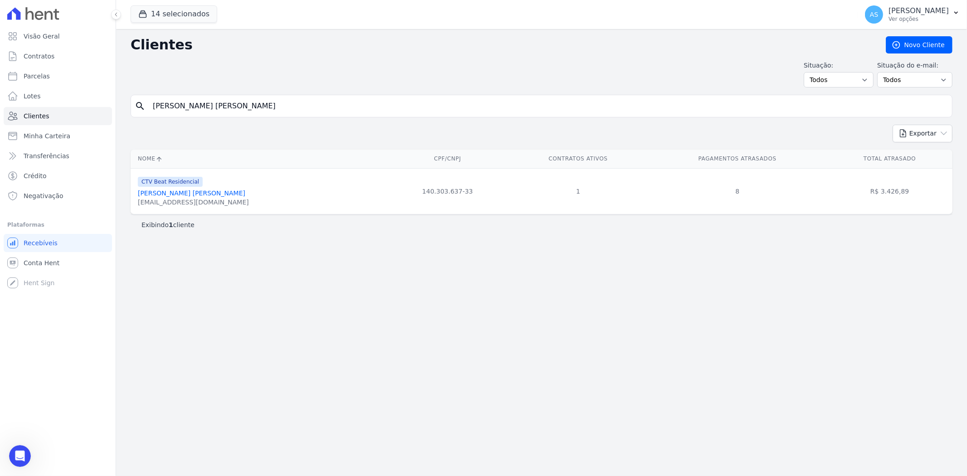
click at [201, 196] on link "Ana Claudia Gomes Borges" at bounding box center [191, 192] width 107 height 7
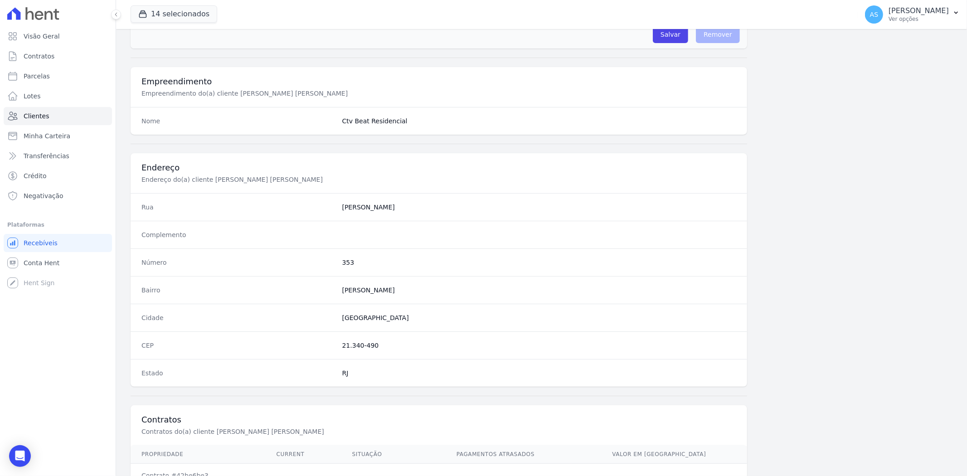
scroll to position [374, 0]
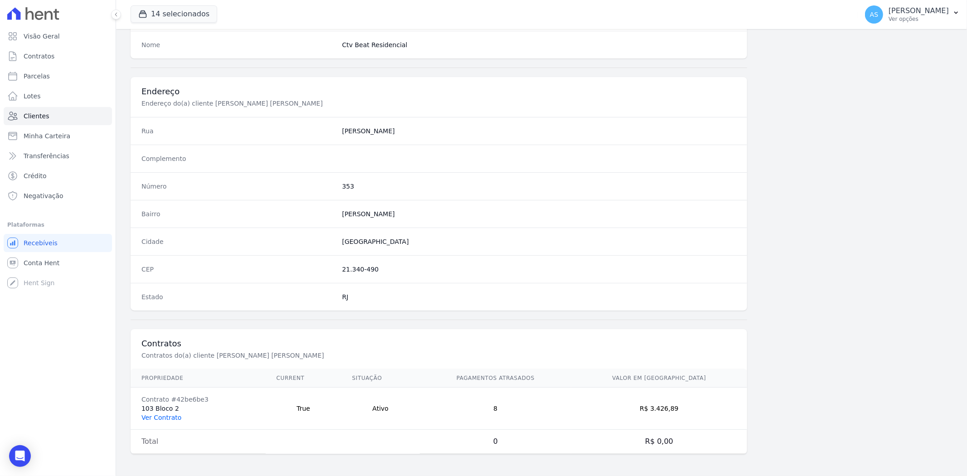
click at [160, 416] on link "Ver Contrato" at bounding box center [161, 417] width 40 height 7
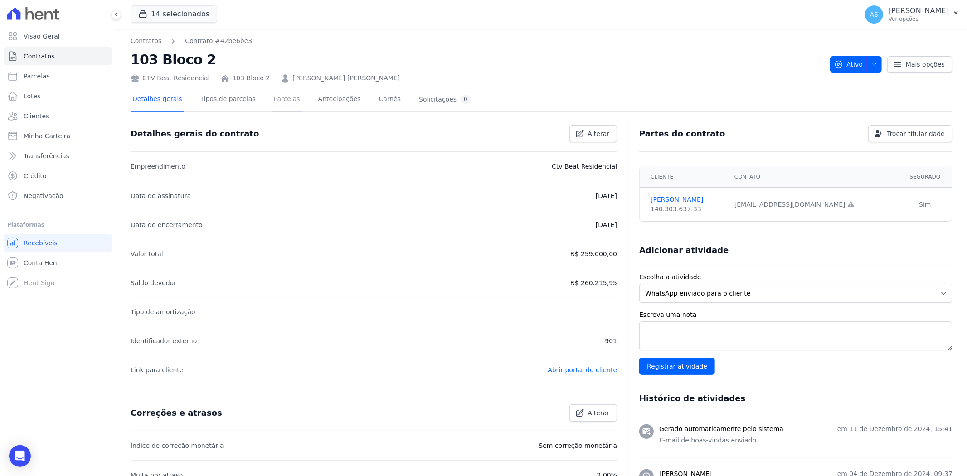
click at [280, 97] on link "Parcelas" at bounding box center [287, 100] width 30 height 24
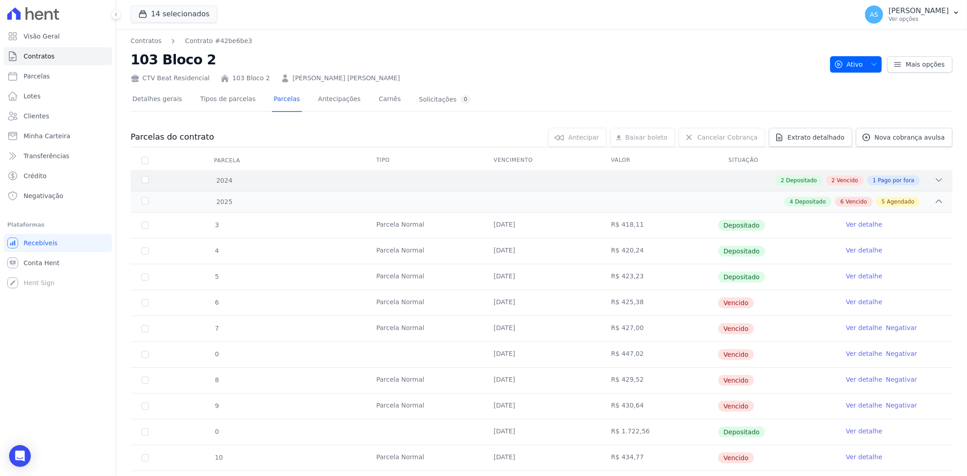
click at [934, 176] on icon at bounding box center [938, 179] width 9 height 9
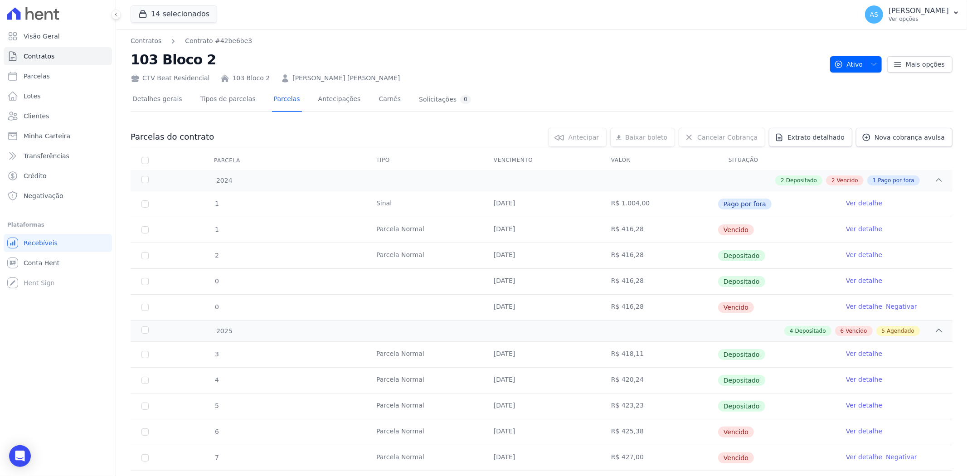
click at [849, 225] on link "Ver detalhe" at bounding box center [864, 228] width 36 height 9
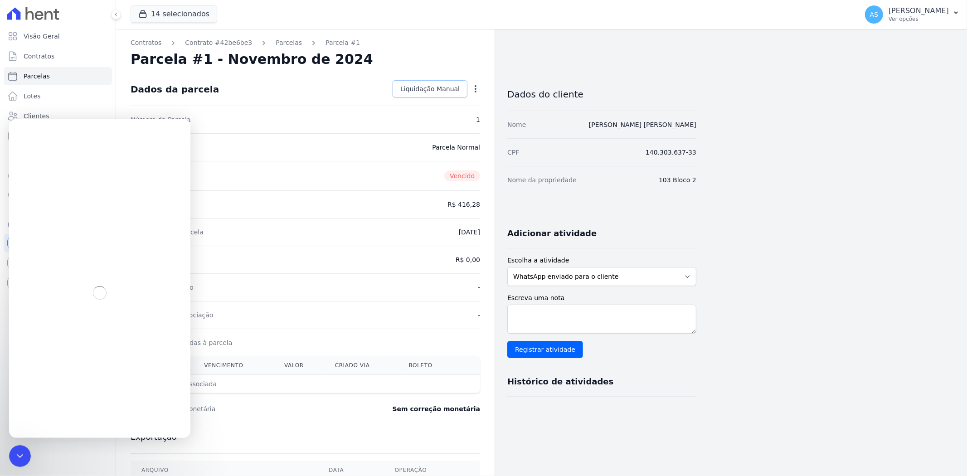
click at [432, 85] on span "Liquidação Manual" at bounding box center [429, 88] width 59 height 9
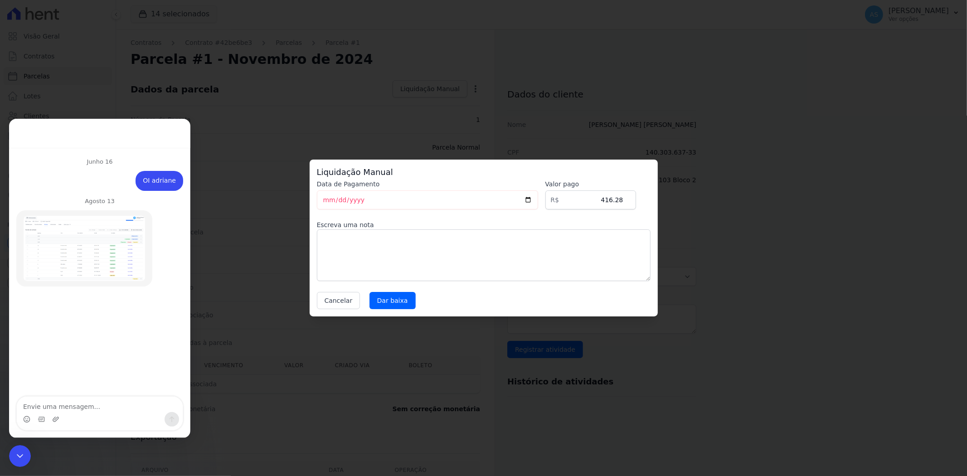
click at [16, 452] on icon "Fechar mensagem da Intercom" at bounding box center [20, 455] width 11 height 11
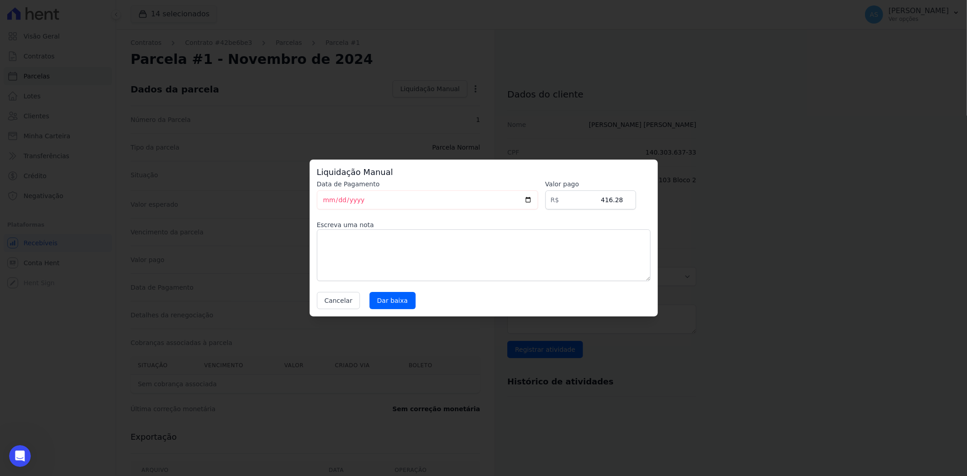
scroll to position [8002, 0]
drag, startPoint x: 380, startPoint y: 196, endPoint x: 264, endPoint y: 205, distance: 116.4
click at [264, 205] on div "Liquidação Manual Data de Pagamento 2025-08-13 Valor pago R$ 416.28 Escreva uma…" at bounding box center [483, 238] width 967 height 476
type input "2024-12-19"
drag, startPoint x: 597, startPoint y: 200, endPoint x: 643, endPoint y: 199, distance: 45.3
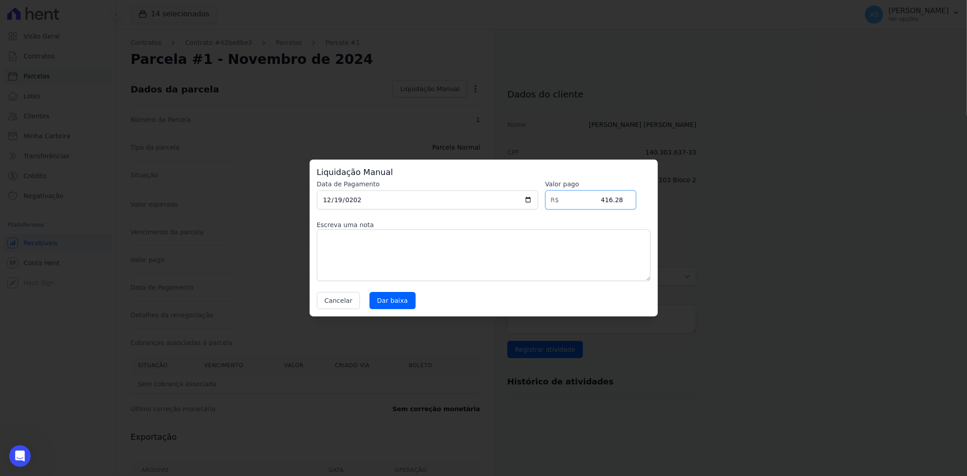
click at [643, 199] on div "Data de Pagamento 2024-12-19 Valor pago R$ 416.28 Escreva uma nota Cancelar Dar…" at bounding box center [484, 245] width 334 height 130
type input "425.01"
click at [393, 301] on input "Dar baixa" at bounding box center [392, 300] width 46 height 17
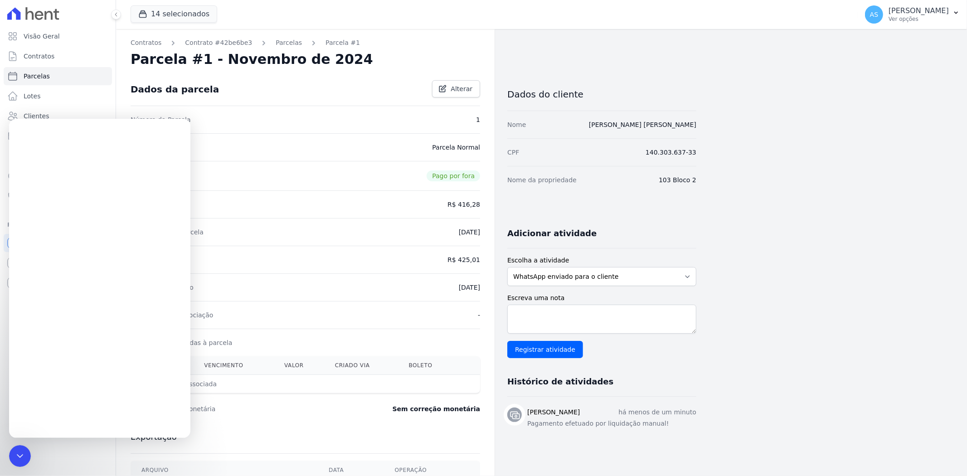
scroll to position [0, 0]
click at [276, 44] on link "Parcelas" at bounding box center [289, 43] width 26 height 10
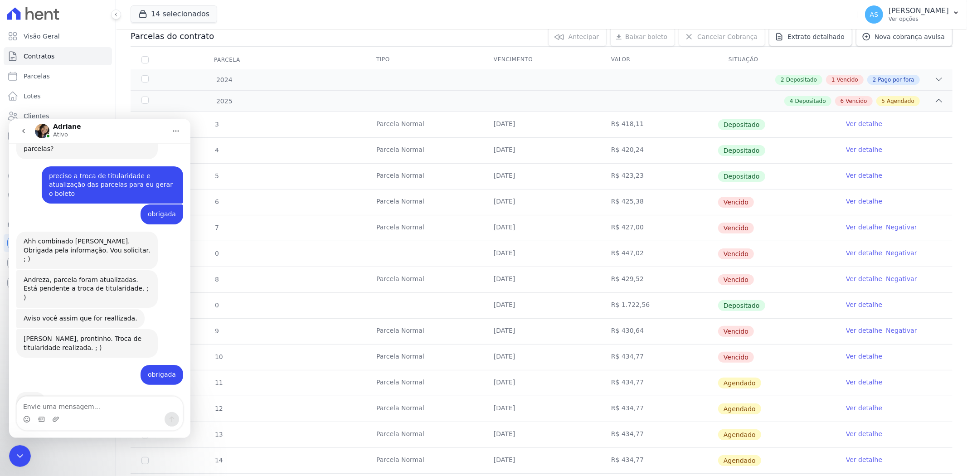
scroll to position [8002, 0]
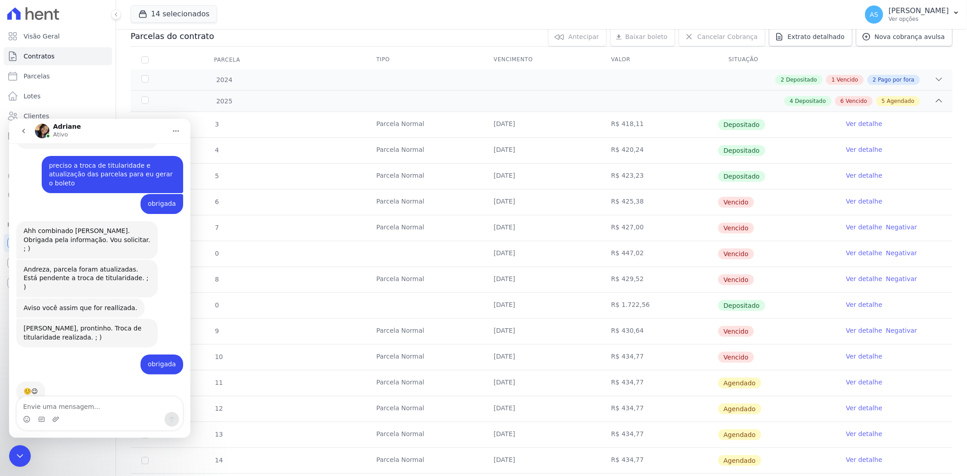
drag, startPoint x: 19, startPoint y: 456, endPoint x: 330, endPoint y: 830, distance: 486.1
click at [19, 456] on icon "Fechar mensagem da Intercom" at bounding box center [20, 455] width 11 height 11
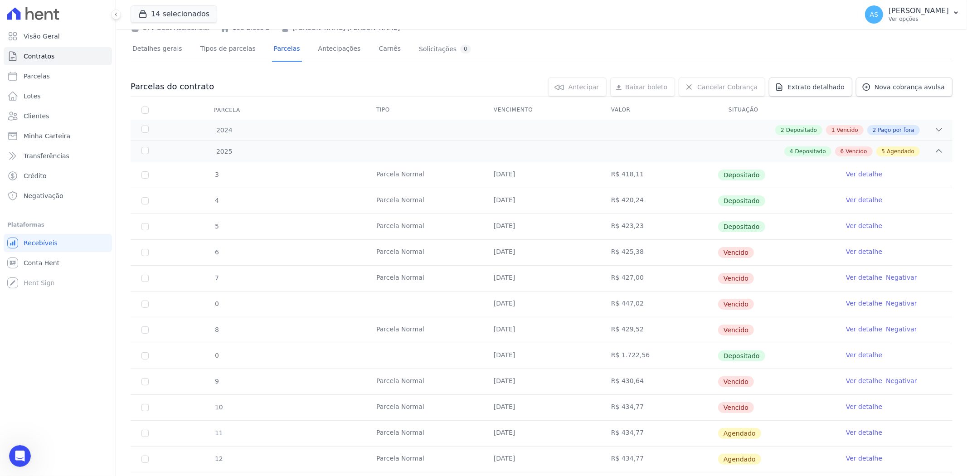
scroll to position [0, 0]
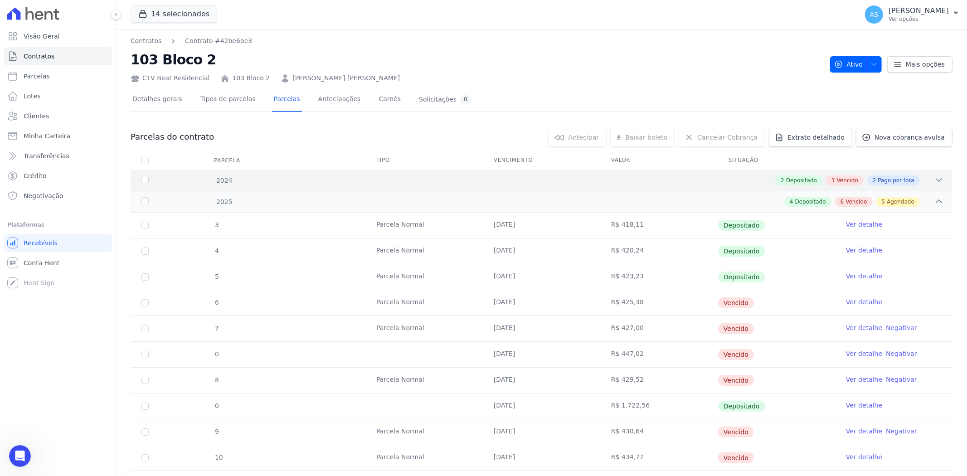
click at [925, 178] on div "2 Depositado 1 Vencido 2 Pago por fora" at bounding box center [582, 180] width 723 height 10
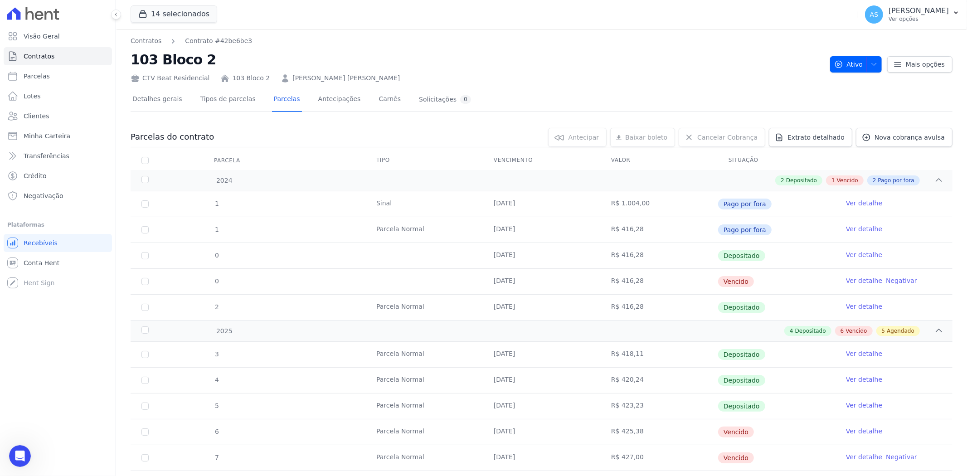
click at [850, 279] on link "Ver detalhe" at bounding box center [864, 280] width 36 height 9
click at [24, 452] on icon "Open Intercom Messenger" at bounding box center [20, 456] width 12 height 12
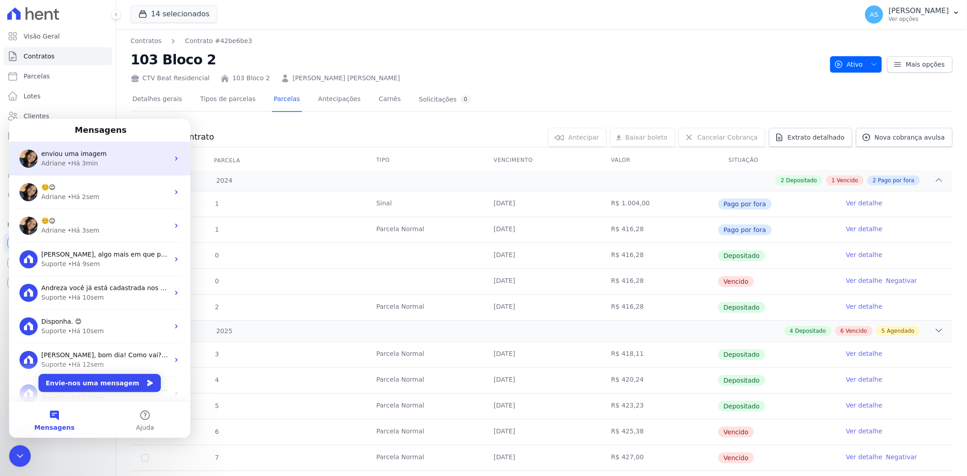
click at [94, 153] on span "enviou uma imagem" at bounding box center [73, 153] width 65 height 7
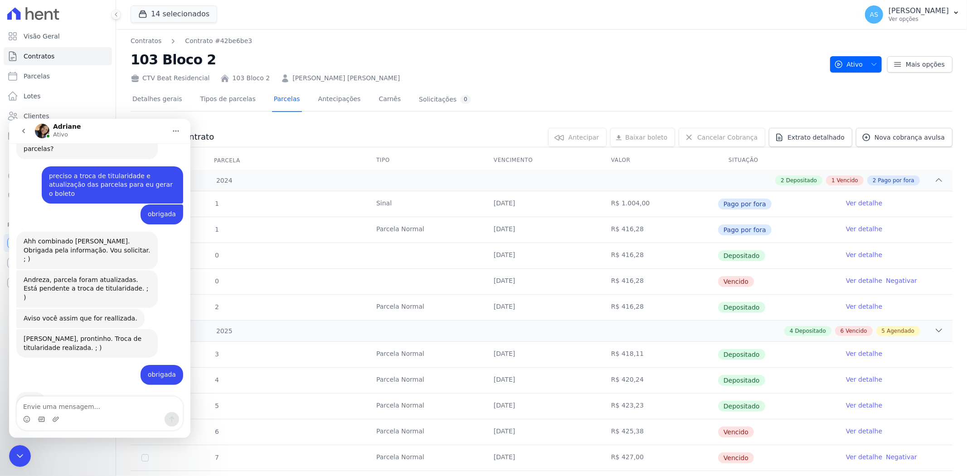
scroll to position [8002, 0]
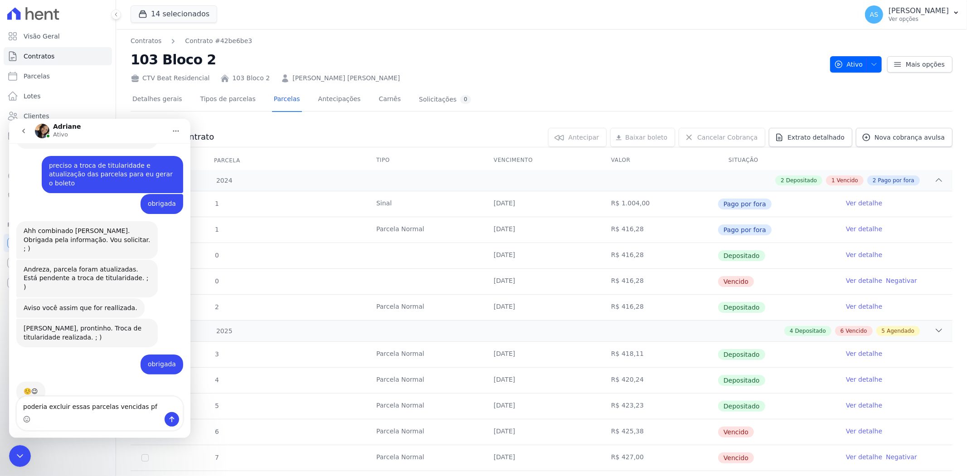
type textarea "poderia excluir essas parcelas vencidas pf ?"
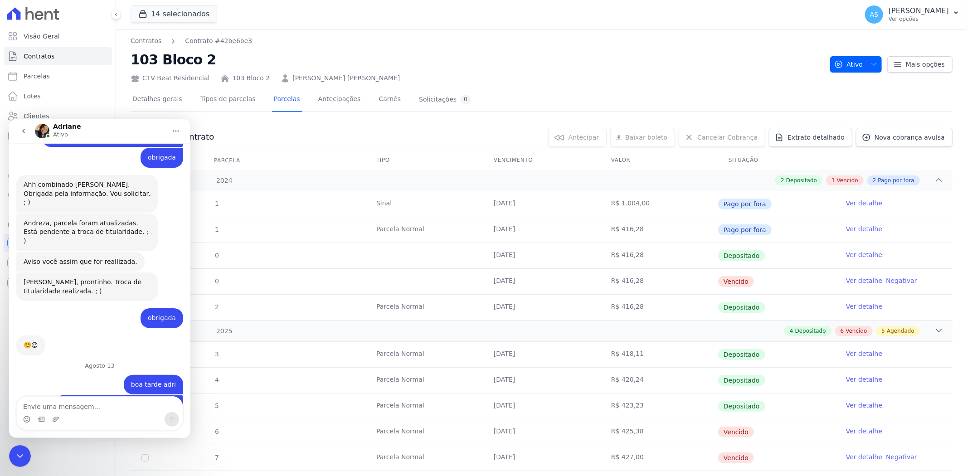
scroll to position [8080, 0]
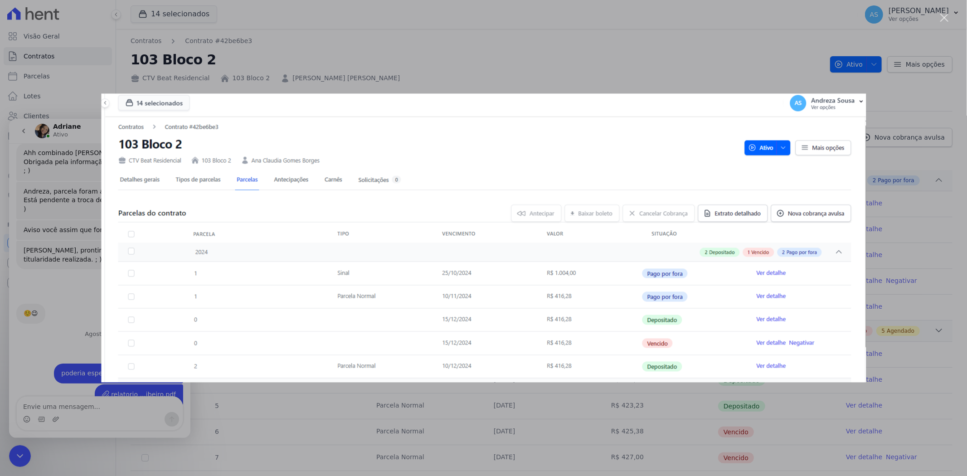
scroll to position [0, 0]
click at [885, 173] on div "Messenger da Intercom" at bounding box center [483, 238] width 967 height 476
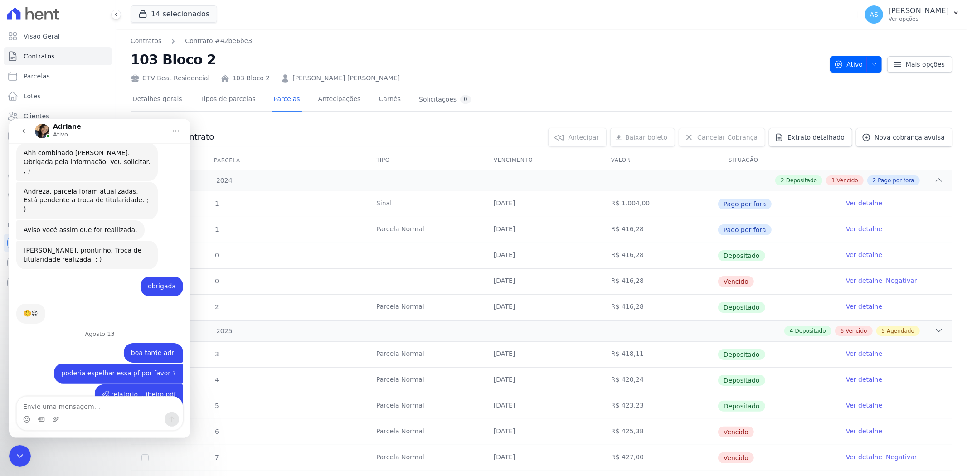
click at [17, 454] on icon "Fechar mensagem da Intercom" at bounding box center [20, 455] width 11 height 11
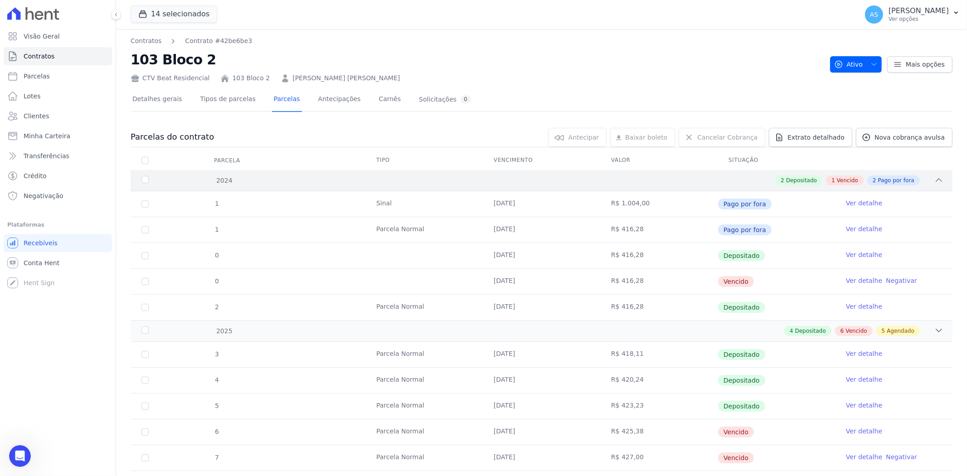
scroll to position [8080, 0]
click at [146, 182] on div "2024" at bounding box center [178, 181] width 76 height 10
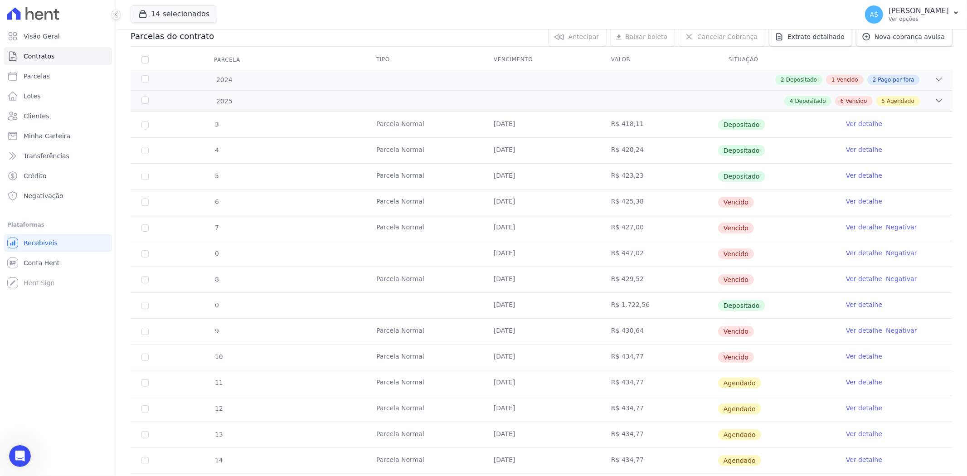
scroll to position [151, 0]
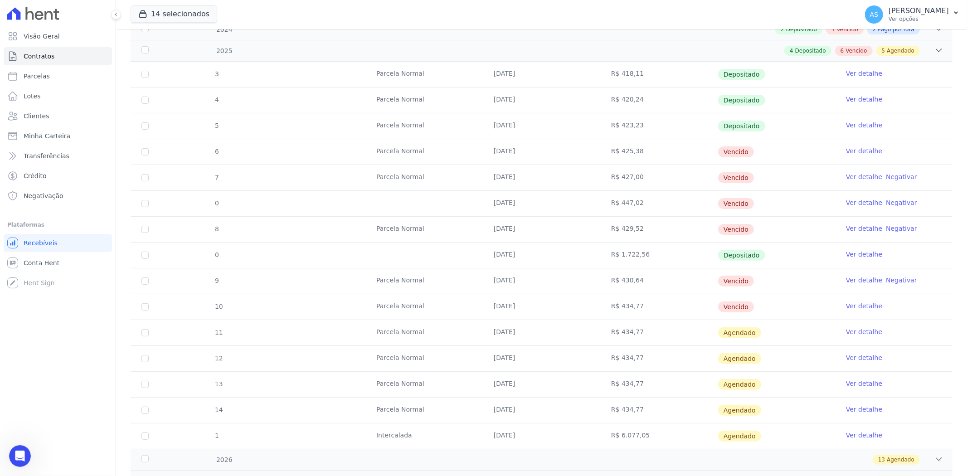
click at [16, 451] on icon "Abrir mensagem da Intercom" at bounding box center [20, 455] width 15 height 15
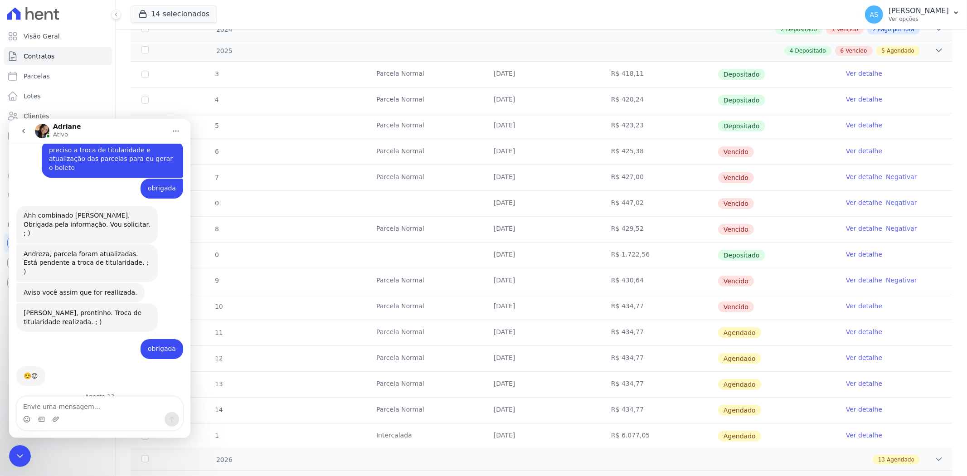
scroll to position [8081, 0]
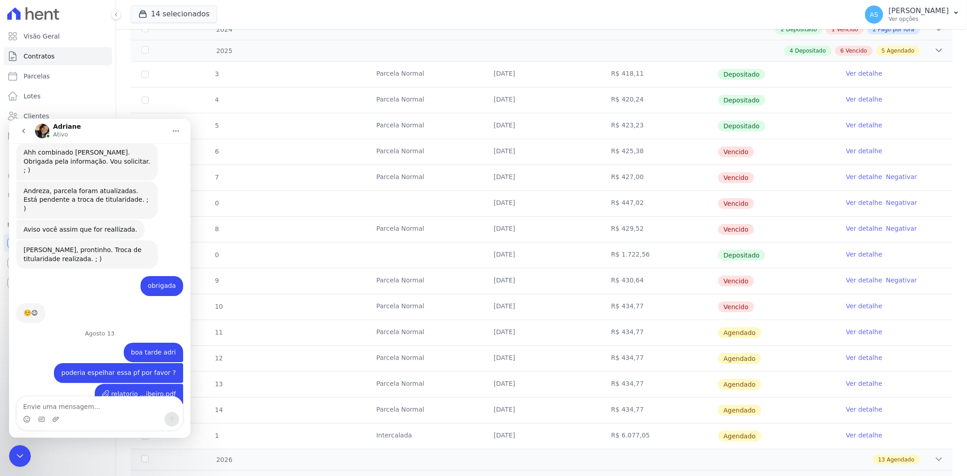
click at [62, 409] on textarea "Envie uma mensagem..." at bounding box center [100, 403] width 166 height 15
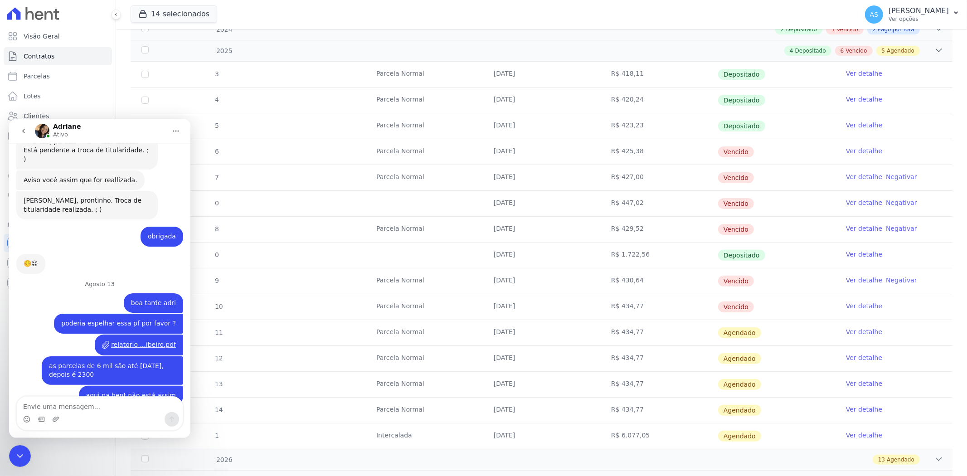
click at [15, 449] on div "Fechar mensagem da Intercom" at bounding box center [20, 456] width 22 height 22
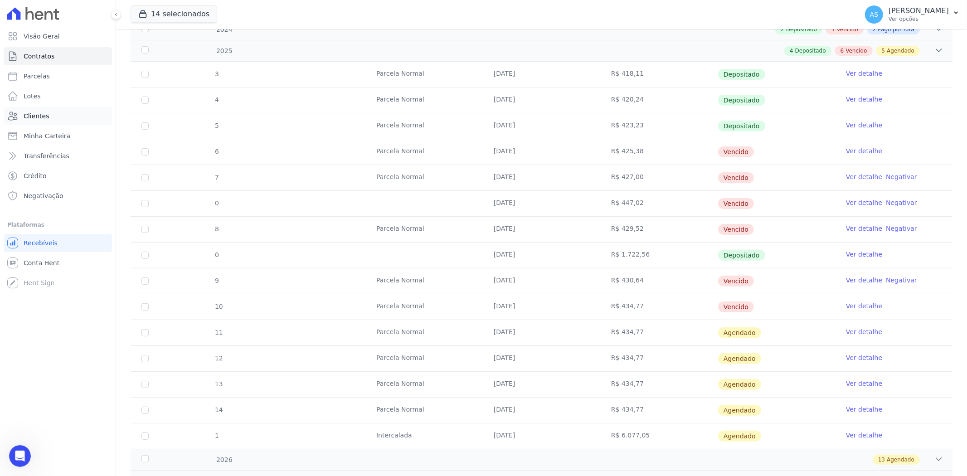
click at [25, 114] on span "Clientes" at bounding box center [36, 116] width 25 height 9
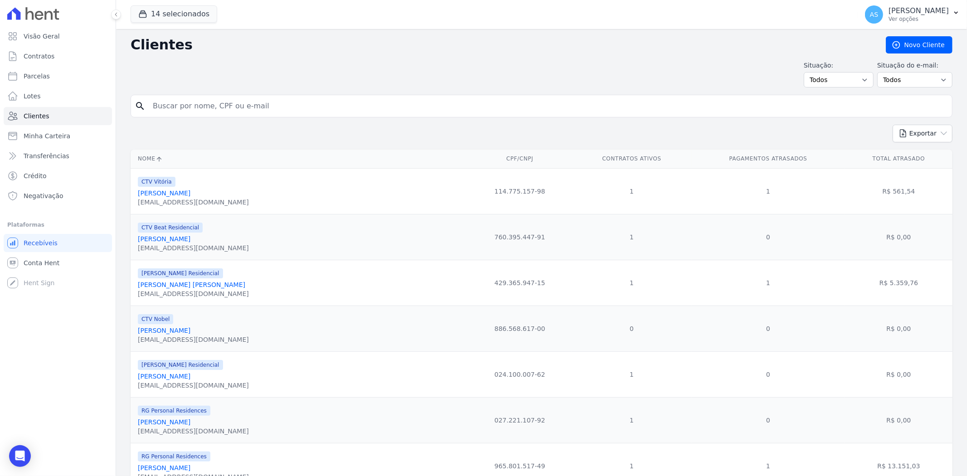
click at [180, 106] on input "search" at bounding box center [547, 106] width 801 height 18
paste input "Marisol Costa De Almeida Rocha"
type input "Marisol Costa De Almeida Rocha"
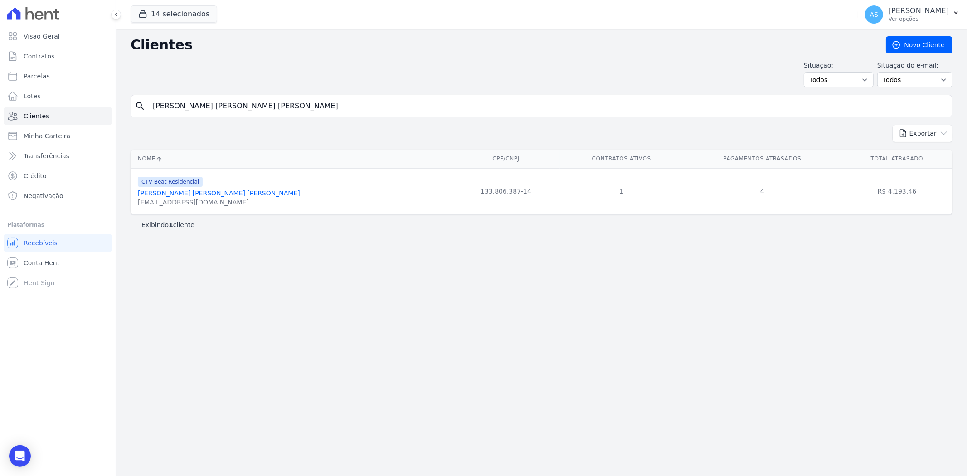
click at [183, 197] on div "CTV Beat Residencial Marisol Costa De Almeida Rocha marisolcarocha02@gmail.com" at bounding box center [219, 191] width 162 height 31
click at [171, 190] on link "Marisol Costa De Almeida Rocha" at bounding box center [219, 192] width 162 height 7
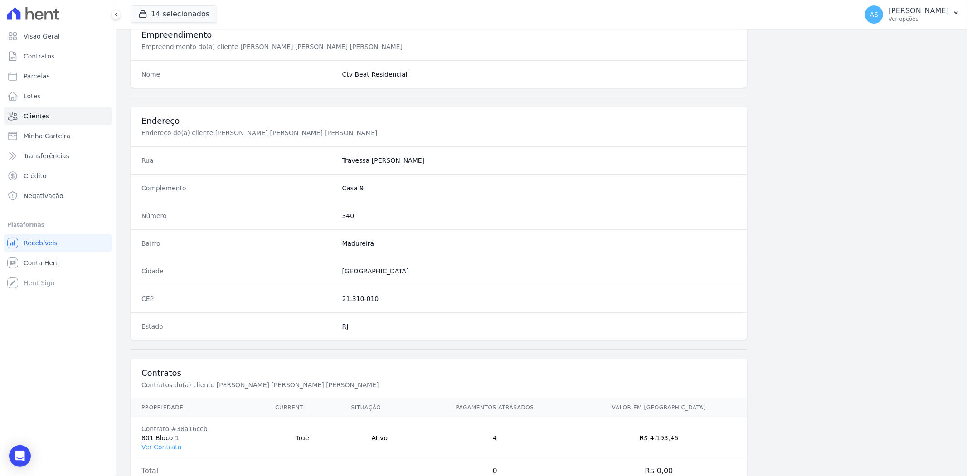
scroll to position [374, 0]
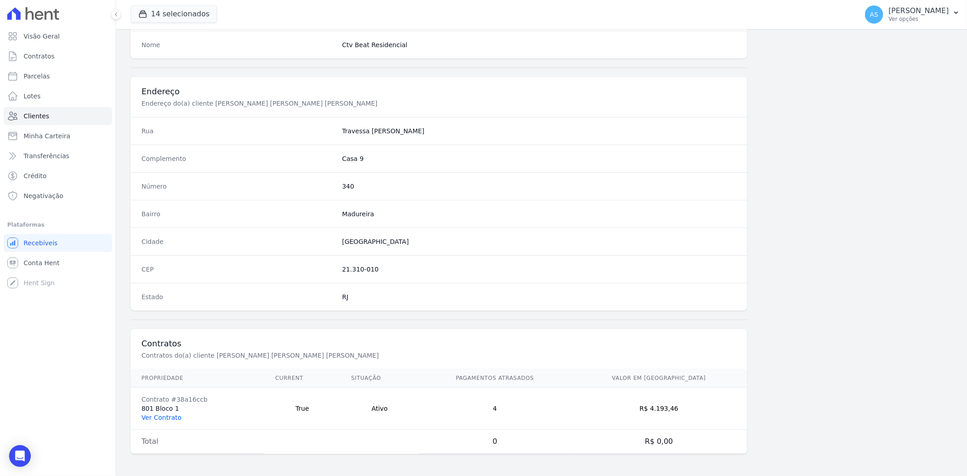
click at [155, 416] on link "Ver Contrato" at bounding box center [161, 417] width 40 height 7
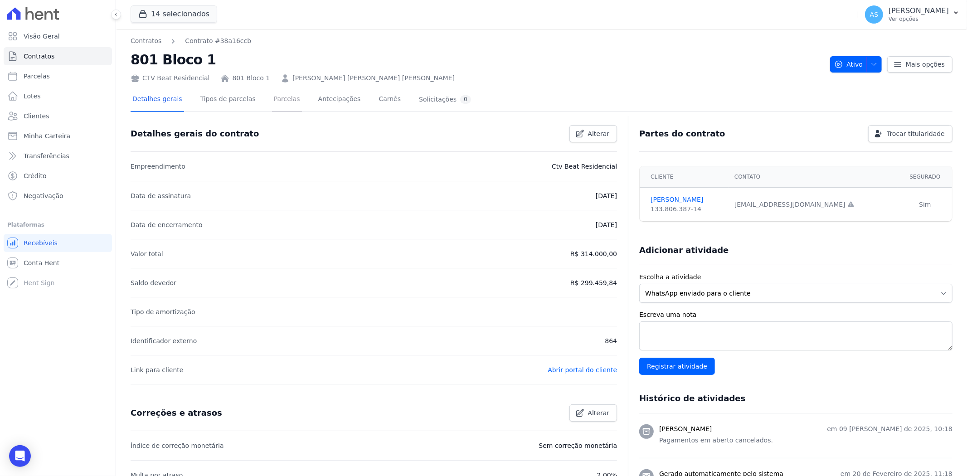
click at [277, 97] on link "Parcelas" at bounding box center [287, 100] width 30 height 24
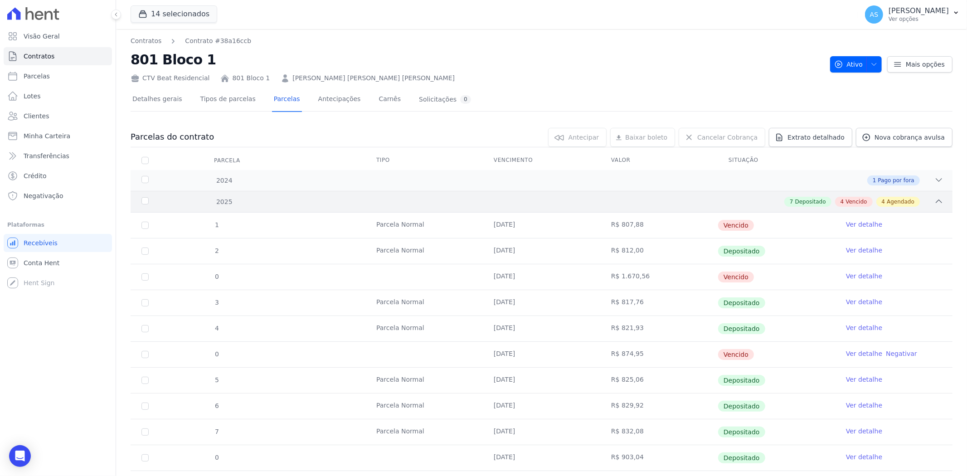
click at [934, 198] on icon at bounding box center [938, 201] width 9 height 9
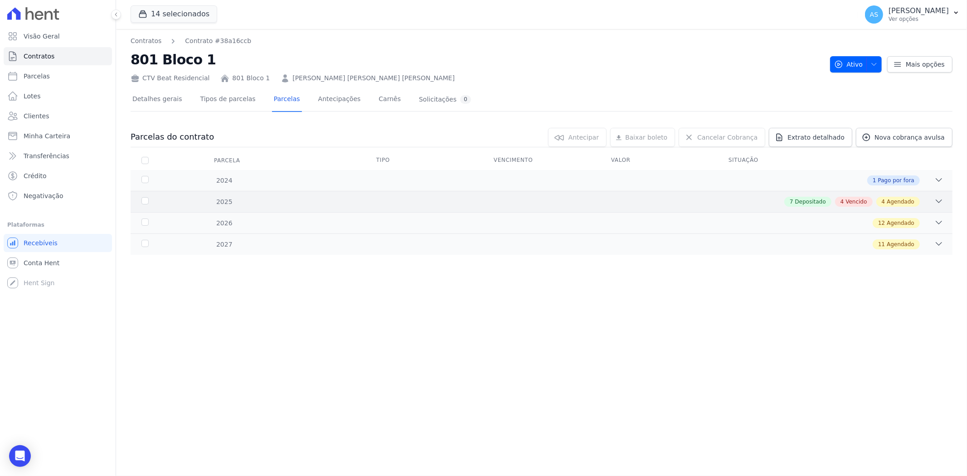
click at [932, 198] on div "7 Depositado 4 Vencido 4 Agendado" at bounding box center [582, 202] width 723 height 10
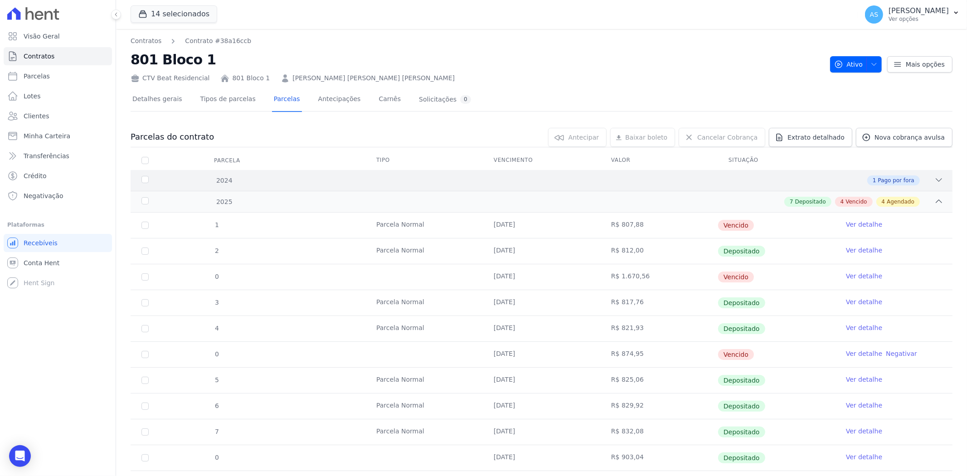
click at [934, 178] on icon at bounding box center [938, 179] width 9 height 9
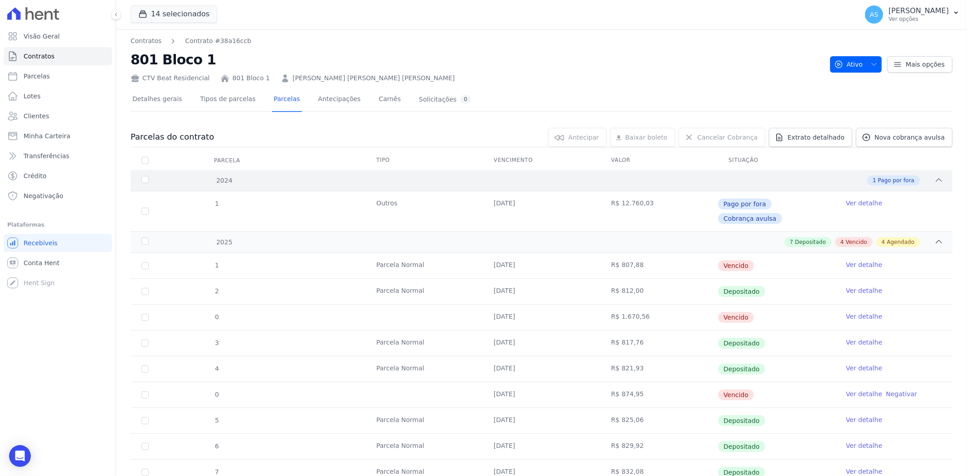
click at [934, 178] on icon at bounding box center [938, 179] width 9 height 9
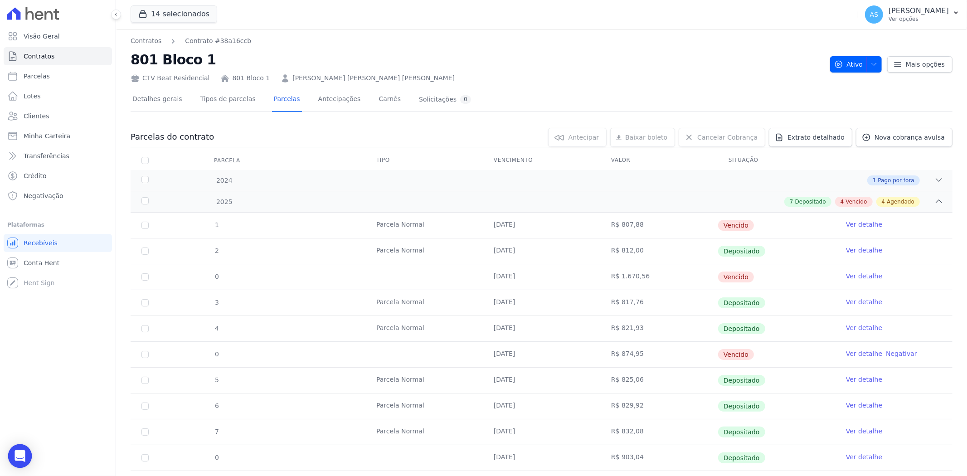
click at [14, 449] on div "Open Intercom Messenger" at bounding box center [20, 456] width 24 height 24
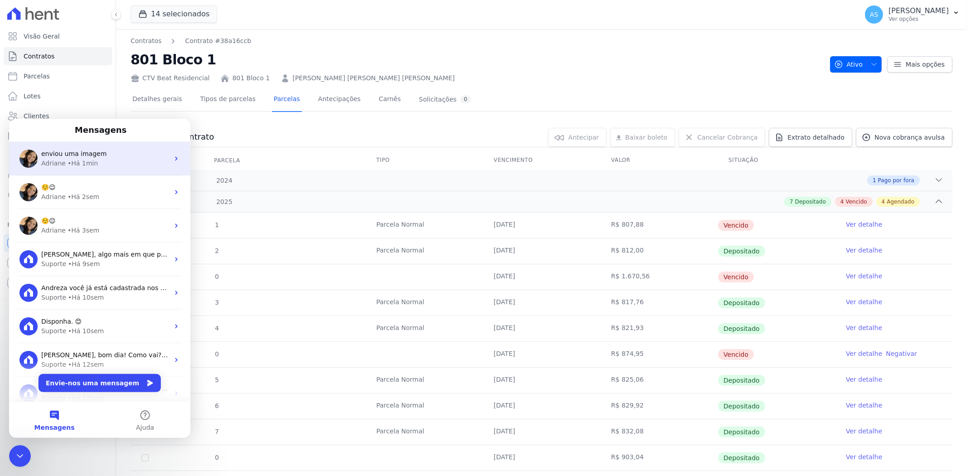
click at [67, 157] on span "enviou uma imagem" at bounding box center [73, 153] width 65 height 7
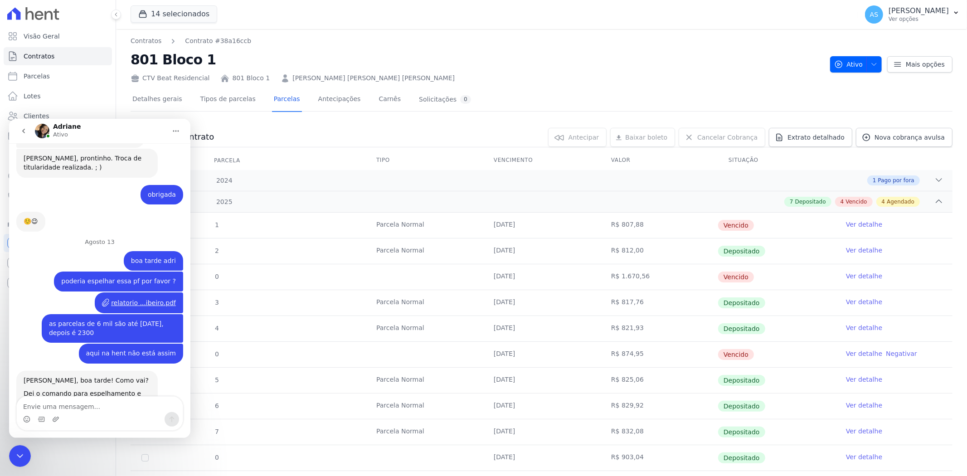
scroll to position [7937, 0]
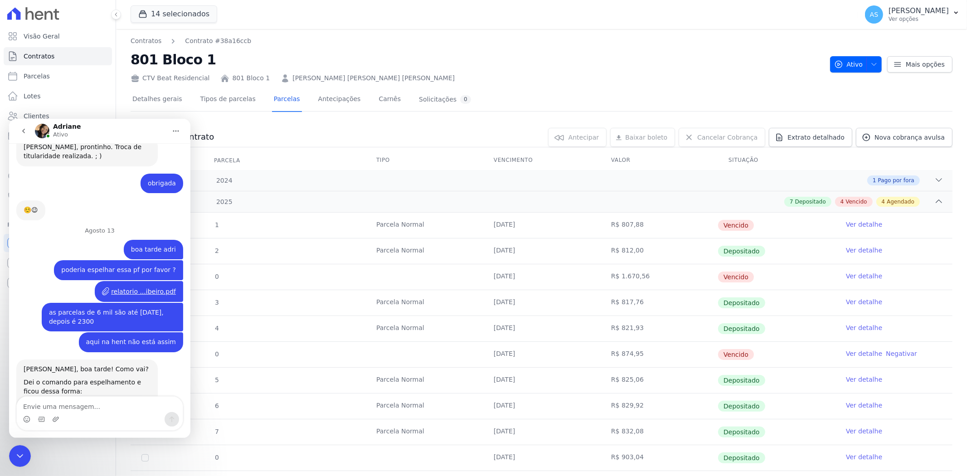
click at [39, 408] on textarea "Envie uma mensagem..." at bounding box center [100, 403] width 166 height 15
type textarea "exclui pf as vencidas ?"
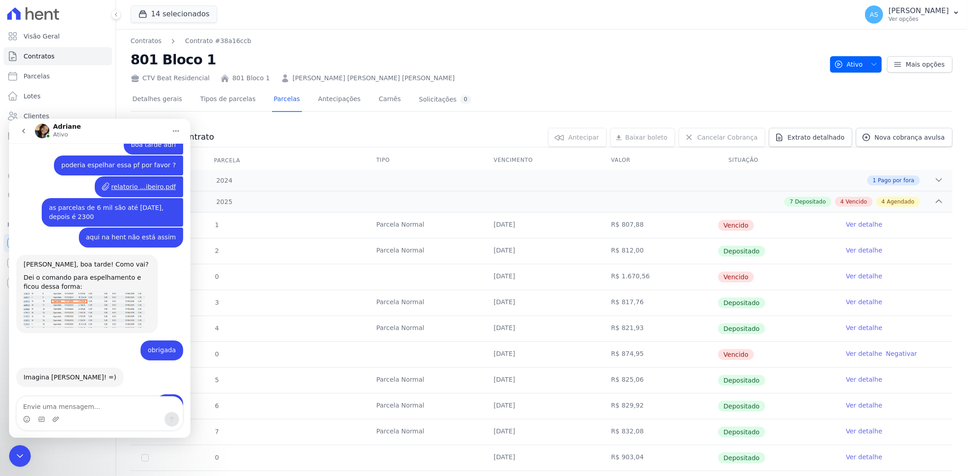
scroll to position [8042, 0]
click at [19, 452] on icon "Fechar mensagem da Intercom" at bounding box center [20, 455] width 11 height 11
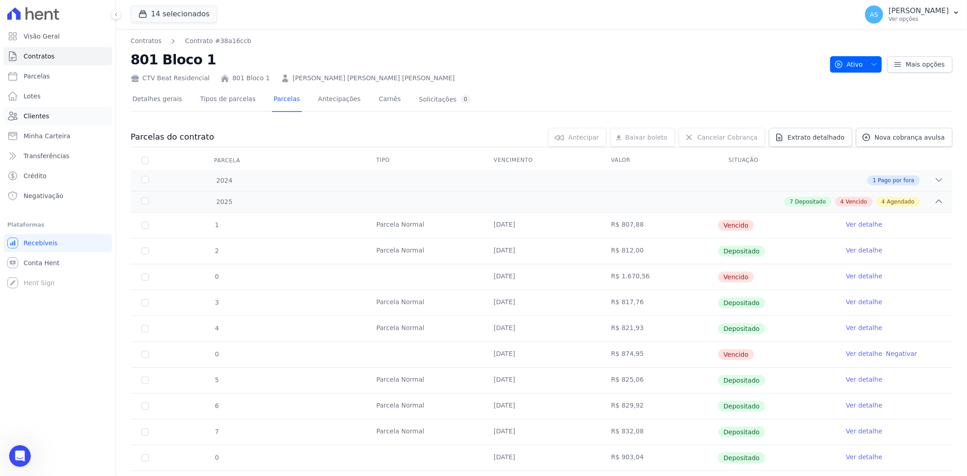
click at [25, 119] on span "Clientes" at bounding box center [36, 116] width 25 height 9
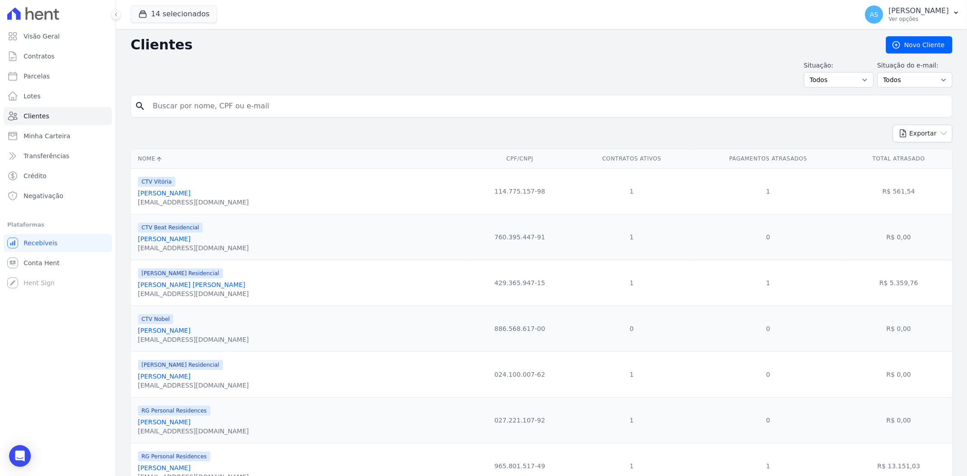
drag, startPoint x: 164, startPoint y: 112, endPoint x: 171, endPoint y: 109, distance: 7.9
click at [171, 109] on input "search" at bounding box center [547, 106] width 801 height 18
paste input "Amanda Da Costa Figueirol"
type input "Amanda Da Costa Figueirol"
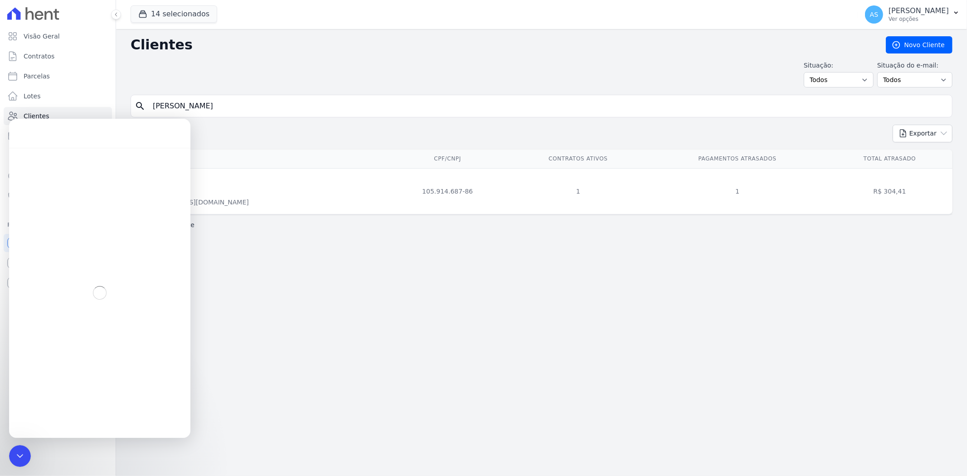
click at [16, 457] on icon "Fechar mensagem da Intercom" at bounding box center [20, 455] width 11 height 11
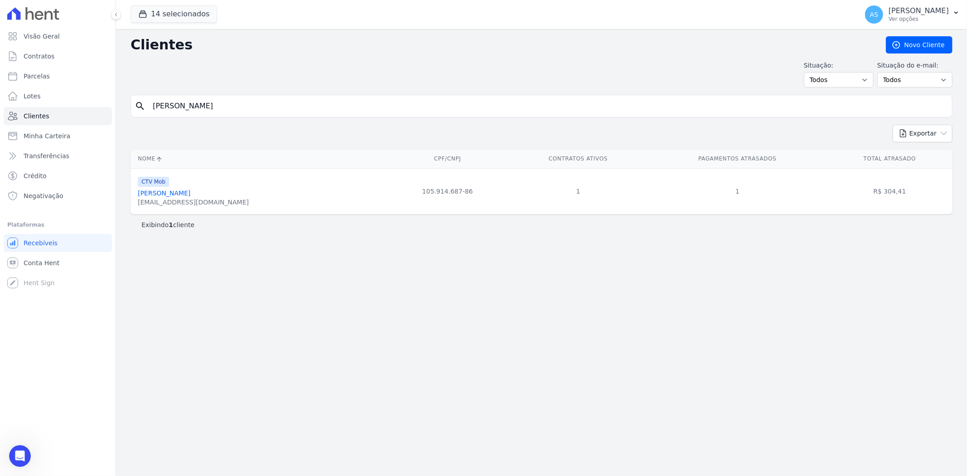
click at [190, 193] on link "Amanda Da Costa Figueirol" at bounding box center [164, 192] width 53 height 7
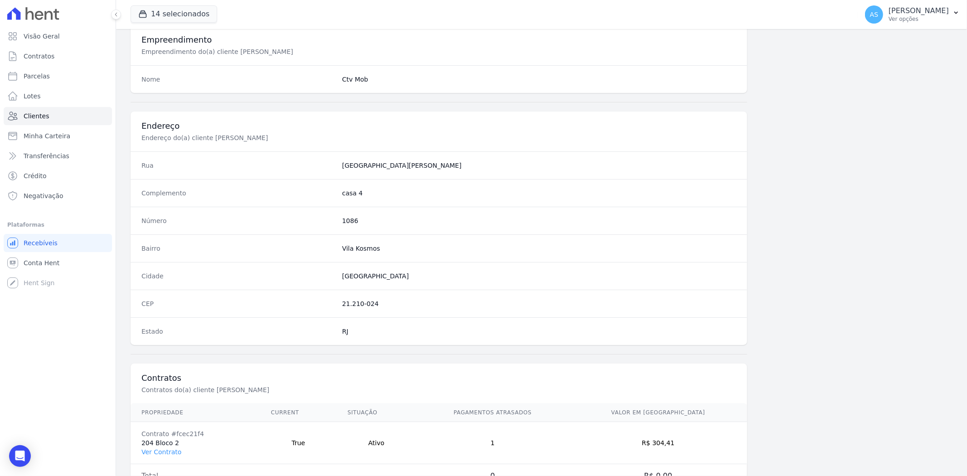
scroll to position [374, 0]
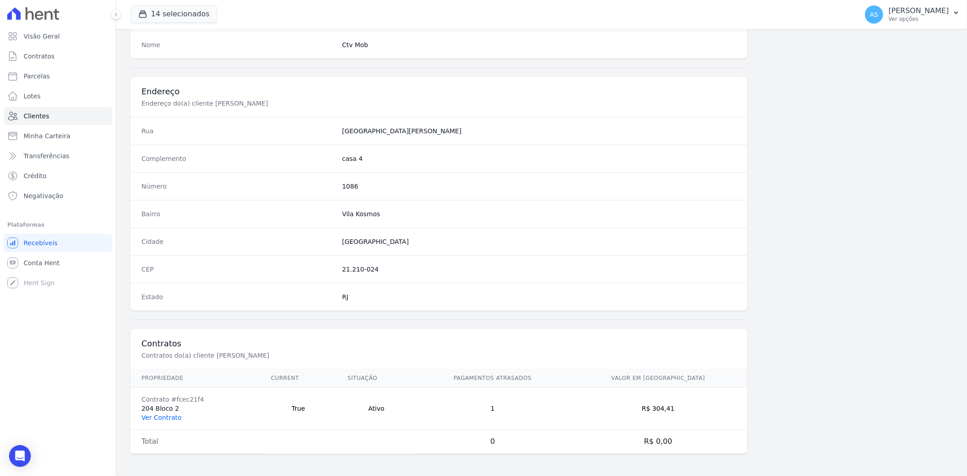
click at [168, 419] on link "Ver Contrato" at bounding box center [161, 417] width 40 height 7
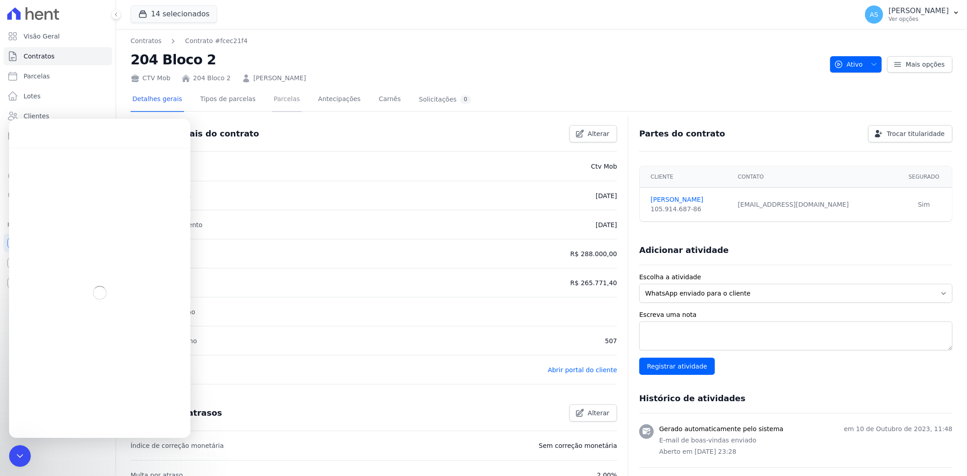
click at [272, 104] on link "Parcelas" at bounding box center [287, 100] width 30 height 24
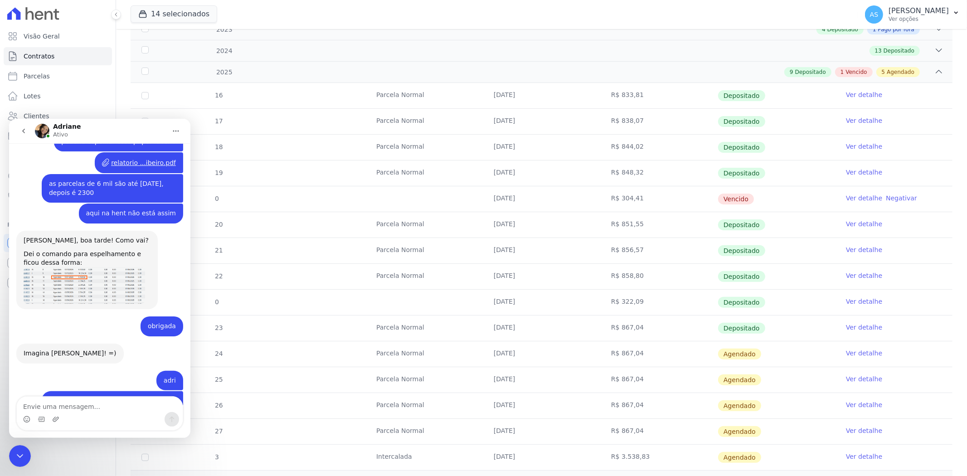
scroll to position [7980, 0]
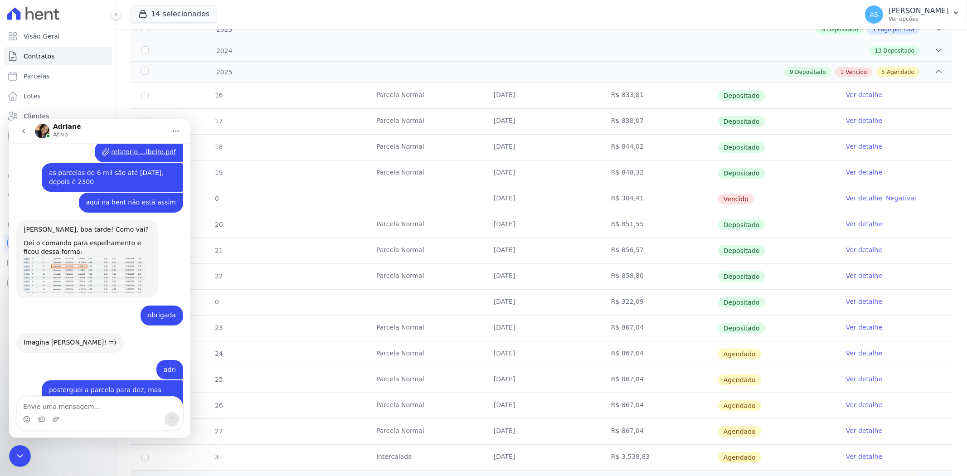
drag, startPoint x: 23, startPoint y: 454, endPoint x: 533, endPoint y: 828, distance: 632.5
click at [23, 454] on icon "Fechar mensagem da Intercom" at bounding box center [20, 456] width 6 height 4
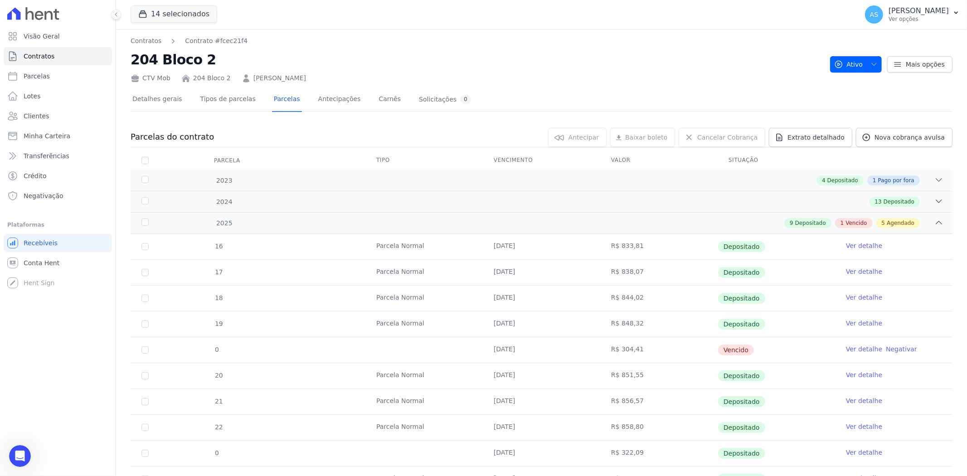
scroll to position [7971, 0]
click at [19, 454] on icon "Abrir mensagem da Intercom" at bounding box center [20, 455] width 15 height 15
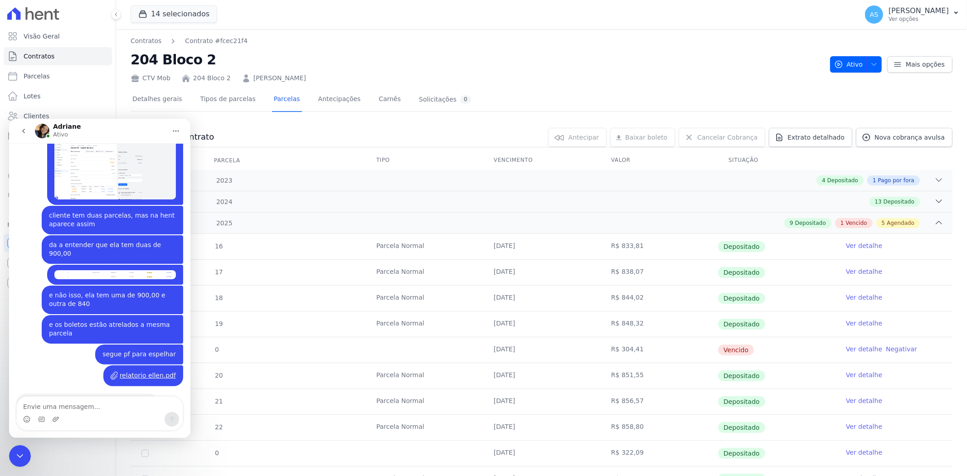
scroll to position [7987, 0]
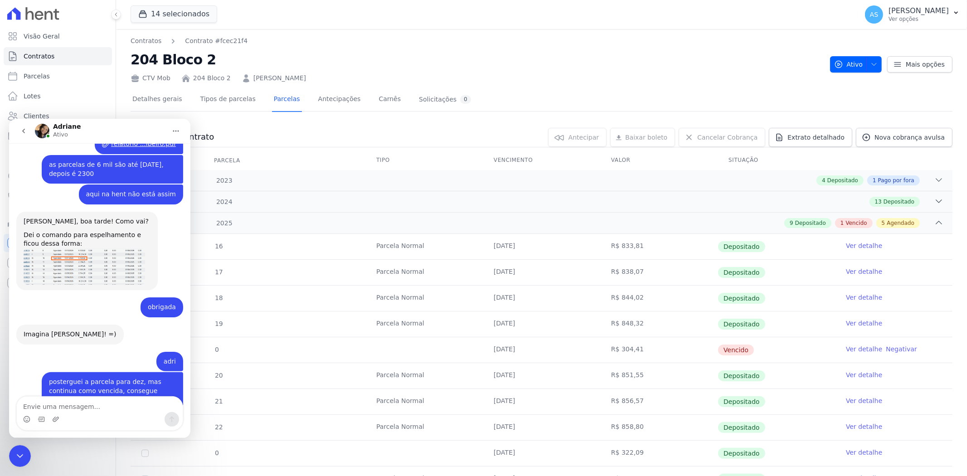
click at [35, 403] on textarea "Envie uma mensagem..." at bounding box center [100, 403] width 166 height 15
type textarea "exclui pf a vencida"
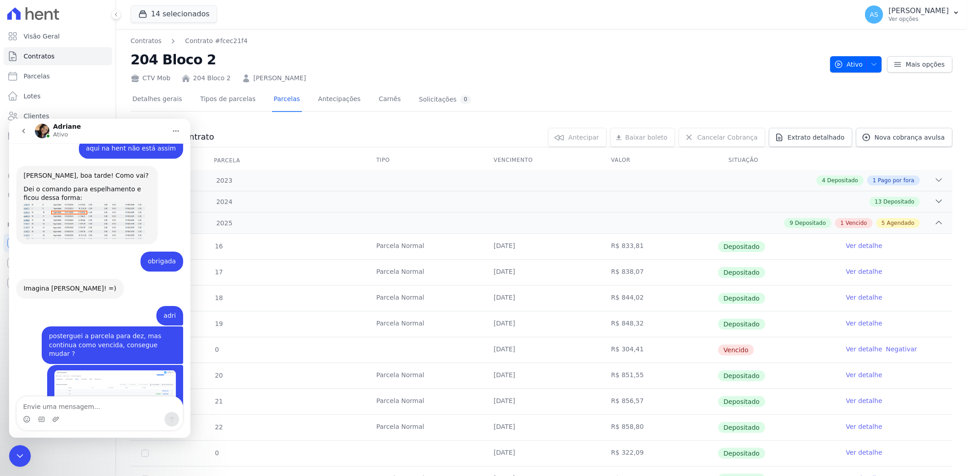
scroll to position [8059, 0]
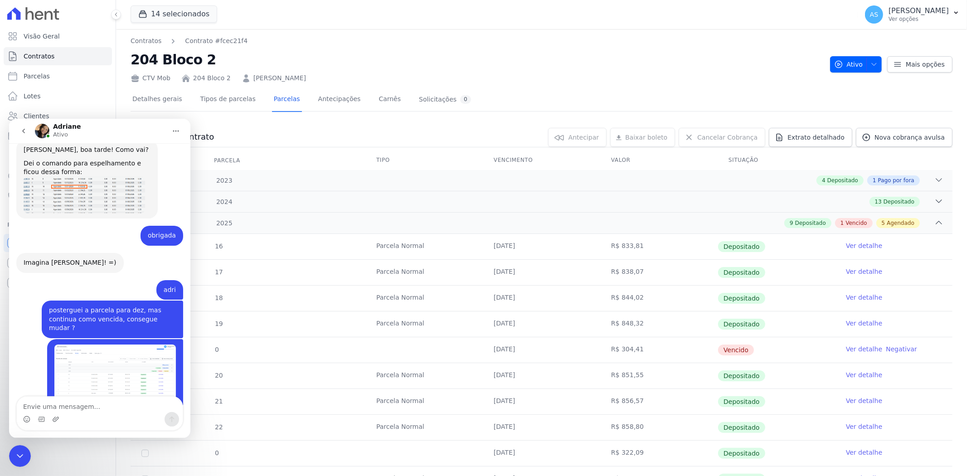
click at [17, 456] on icon "Fechar mensagem da Intercom" at bounding box center [20, 455] width 11 height 11
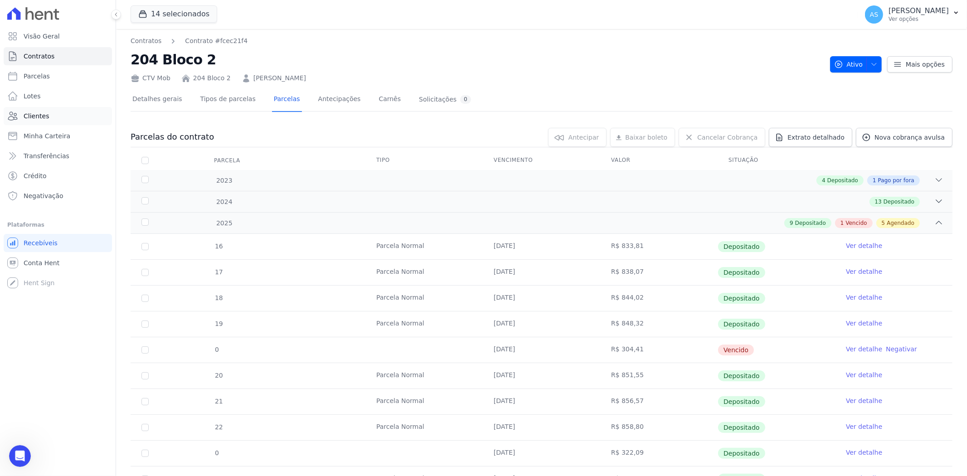
click at [37, 112] on span "Clientes" at bounding box center [36, 116] width 25 height 9
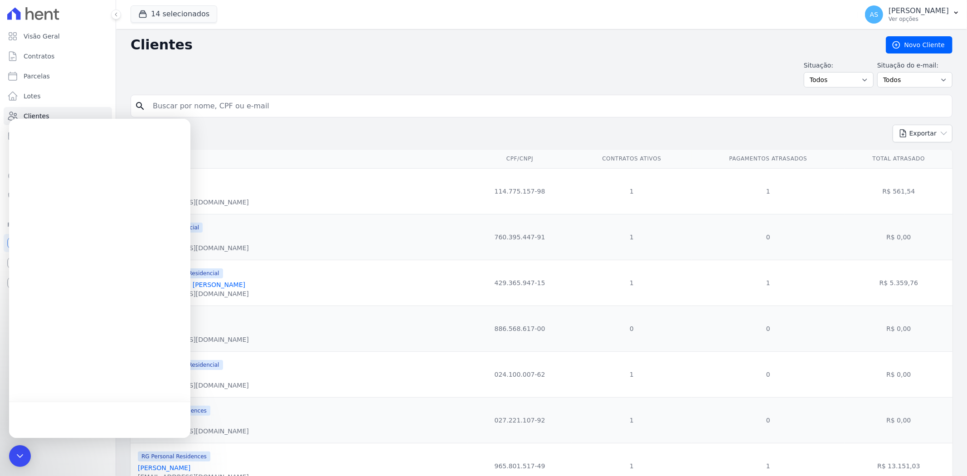
click at [209, 103] on input "search" at bounding box center [547, 106] width 801 height 18
paste input "Fabio Da Costa Quintanilha"
type input "Fabio Da Costa Quintanilha"
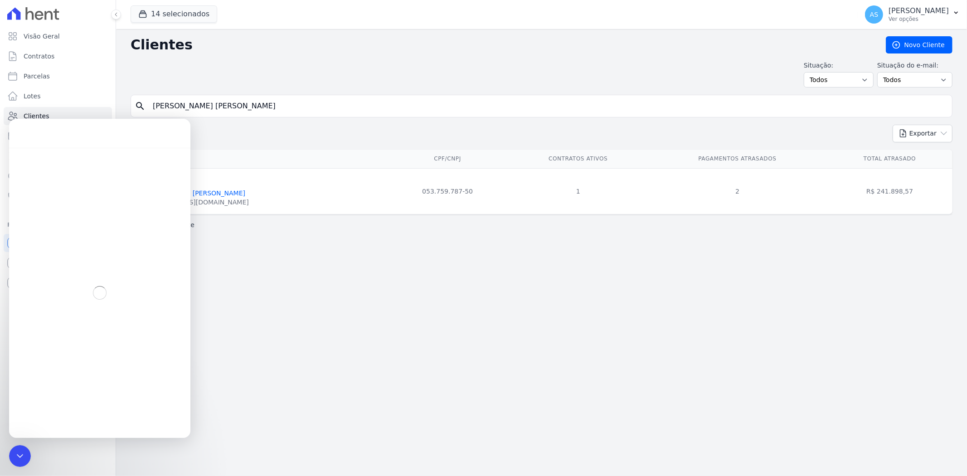
click at [17, 468] on div "Visão Geral Contratos Parcelas Lotes Clientes Minha Carteira Transferências Cré…" at bounding box center [58, 238] width 116 height 476
click at [17, 459] on icon "Fechar mensagem da Intercom" at bounding box center [20, 455] width 11 height 11
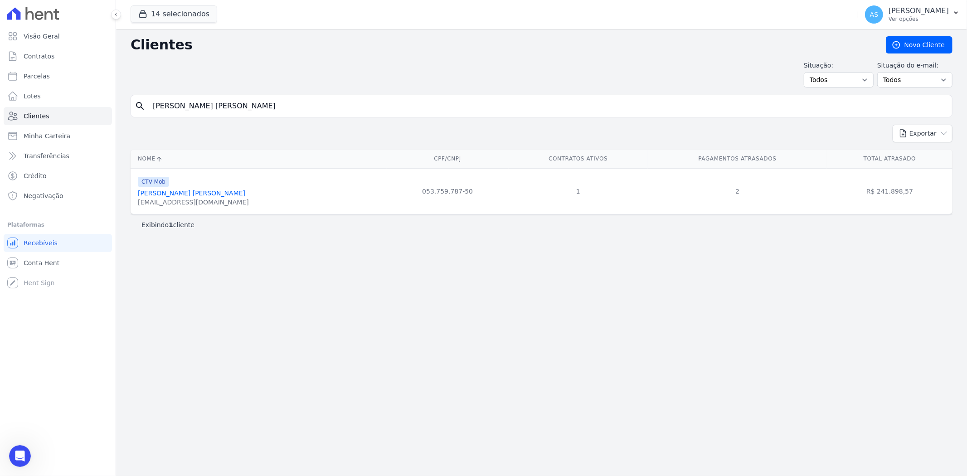
click at [182, 192] on link "Fabio Da Costa Quintanilha" at bounding box center [191, 192] width 107 height 7
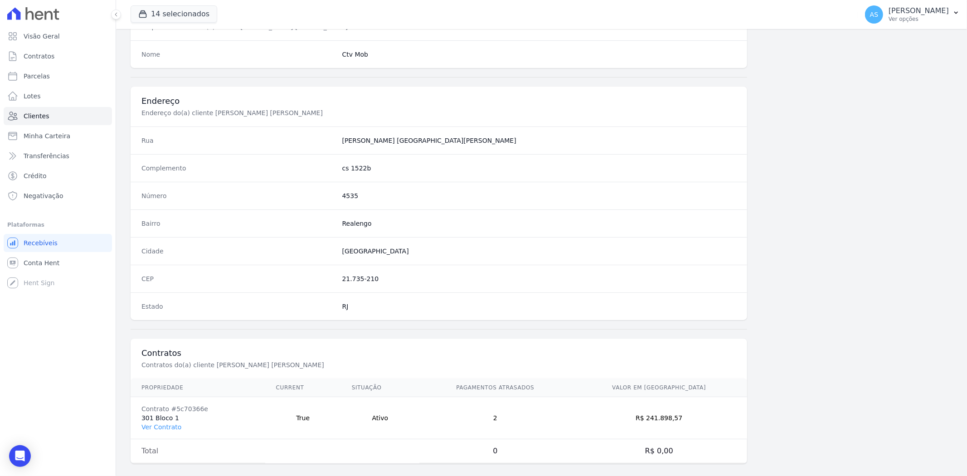
scroll to position [374, 0]
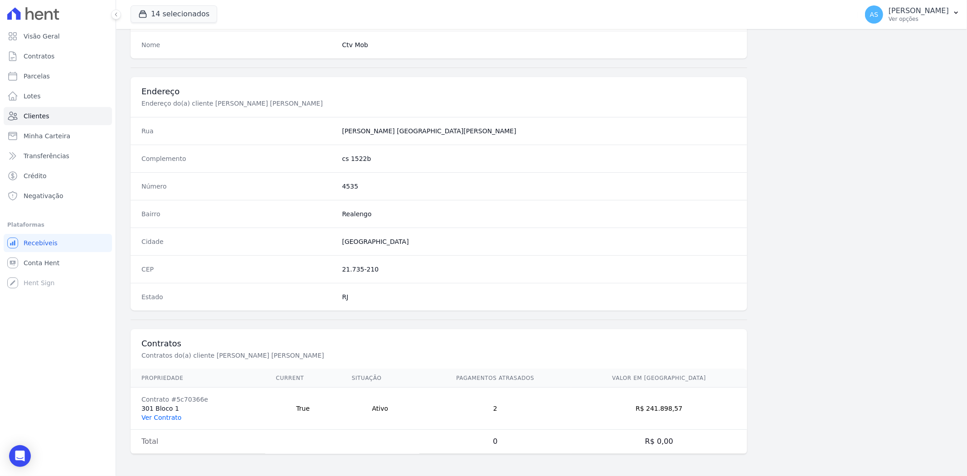
click at [157, 416] on link "Ver Contrato" at bounding box center [161, 417] width 40 height 7
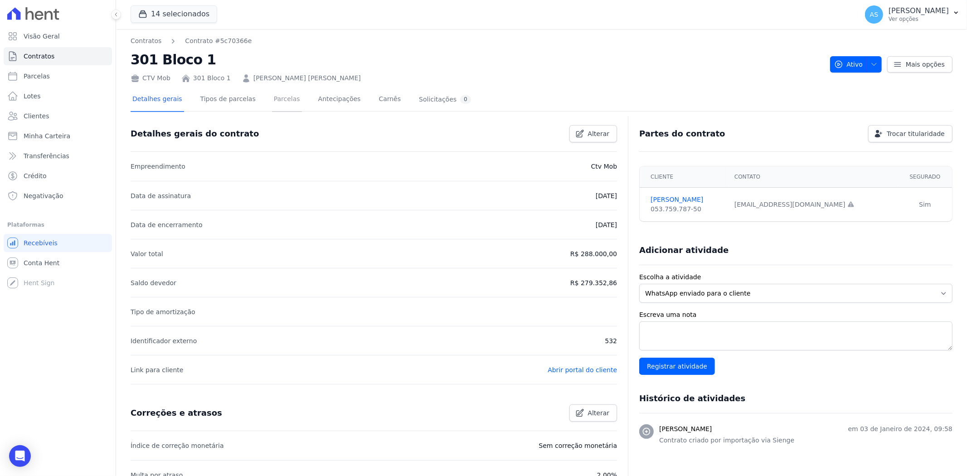
click at [273, 103] on link "Parcelas" at bounding box center [287, 100] width 30 height 24
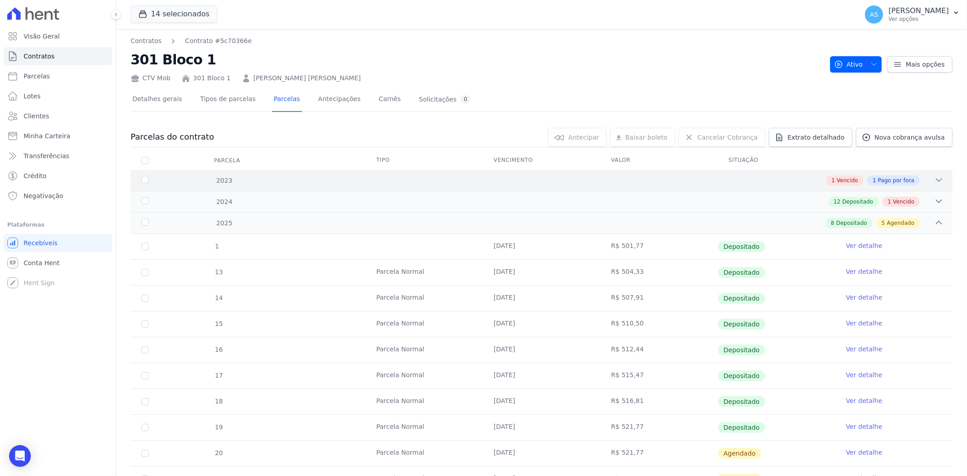
click at [936, 179] on icon at bounding box center [939, 180] width 6 height 3
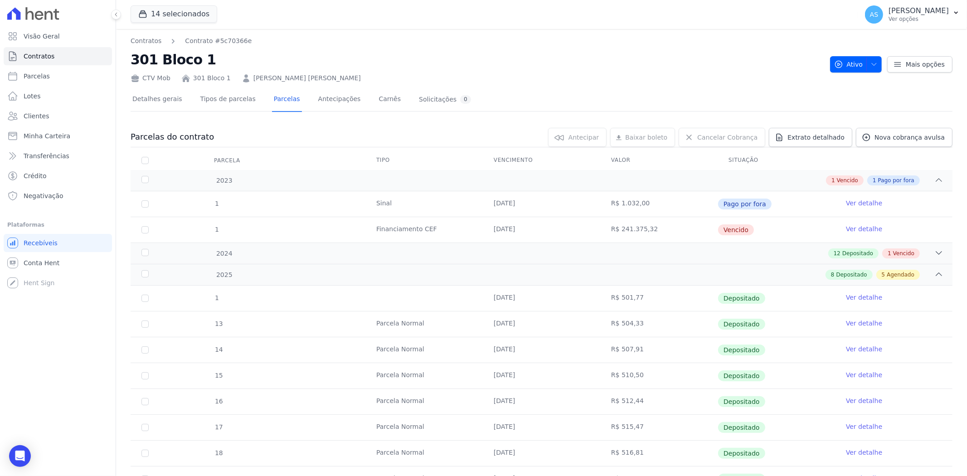
click at [858, 226] on link "Ver detalhe" at bounding box center [864, 228] width 36 height 9
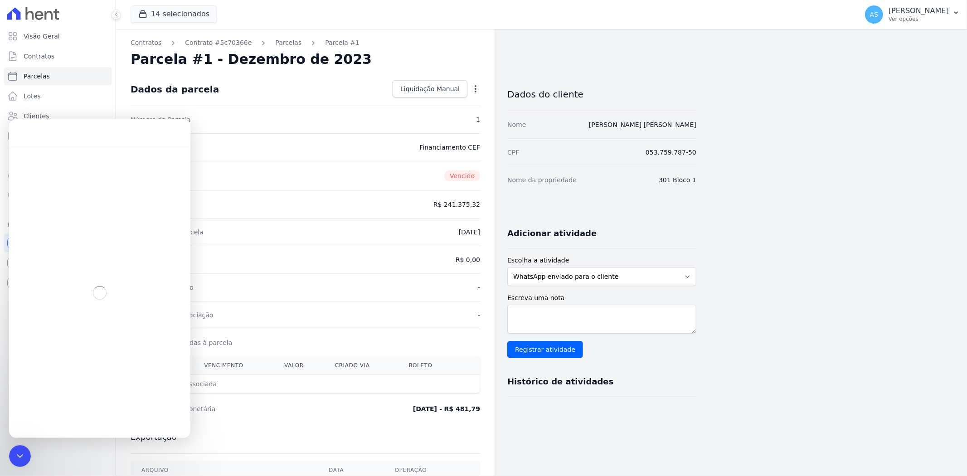
click at [475, 87] on icon "button" at bounding box center [475, 88] width 9 height 9
click at [414, 101] on link "Alterar" at bounding box center [437, 101] width 80 height 16
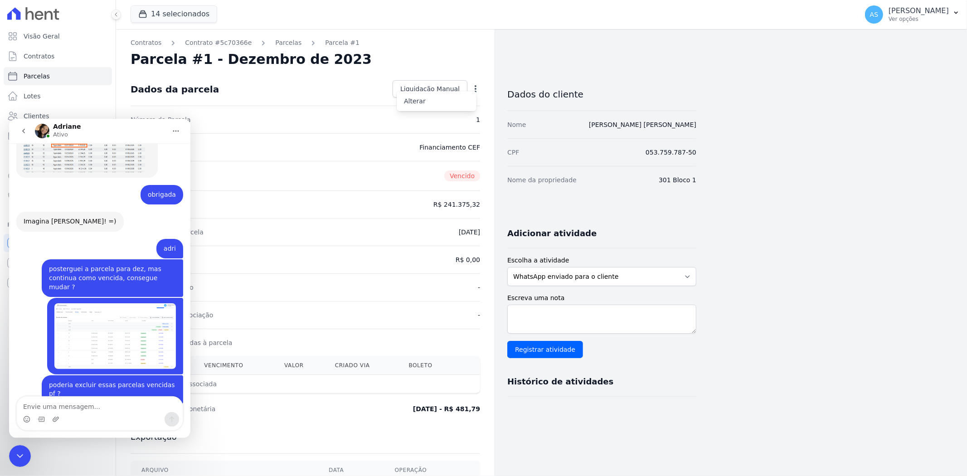
scroll to position [7961, 0]
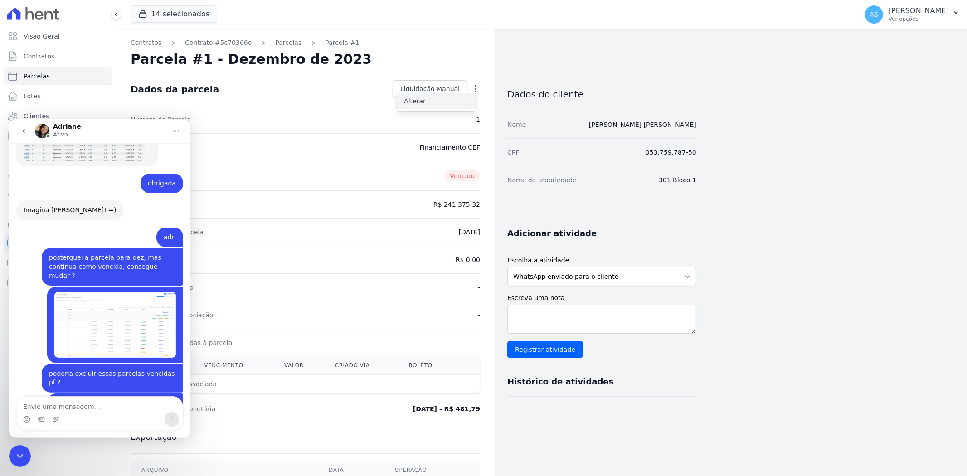
click at [415, 101] on link "Alterar" at bounding box center [437, 101] width 80 height 16
click at [21, 454] on icon "Fechar mensagem da Intercom" at bounding box center [20, 455] width 11 height 11
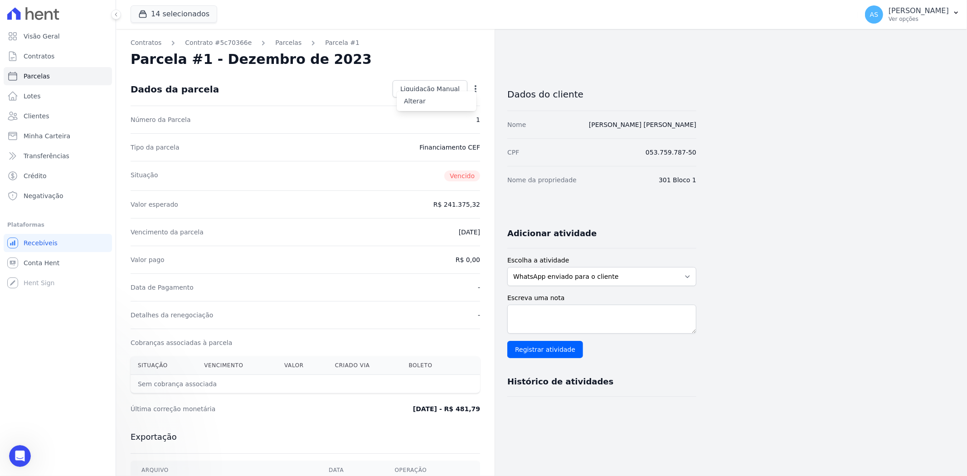
scroll to position [0, 0]
click at [413, 102] on link "Alterar" at bounding box center [437, 101] width 80 height 16
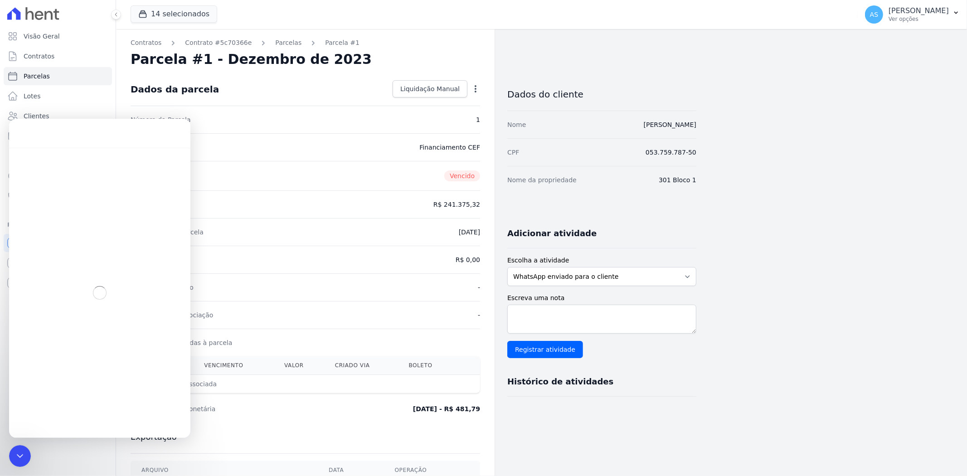
click at [474, 89] on icon "button" at bounding box center [475, 88] width 9 height 9
click at [409, 106] on link "Alterar" at bounding box center [437, 101] width 80 height 16
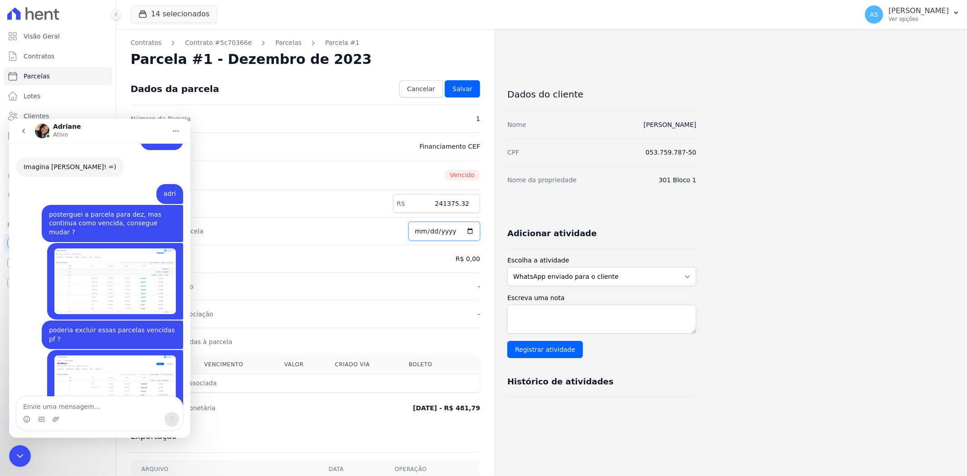
scroll to position [7927, 0]
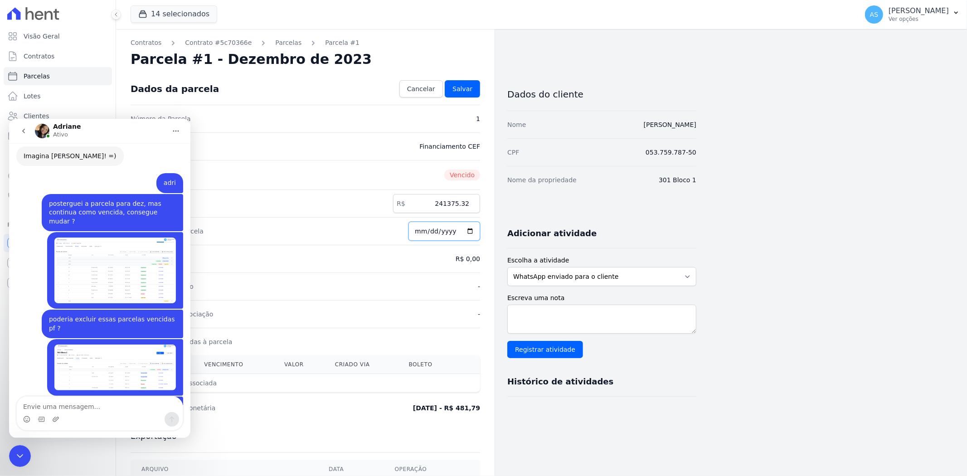
click at [459, 232] on input "[DATE]" at bounding box center [444, 231] width 72 height 19
type input "[DATE]"
click at [464, 89] on span "Salvar" at bounding box center [462, 88] width 20 height 9
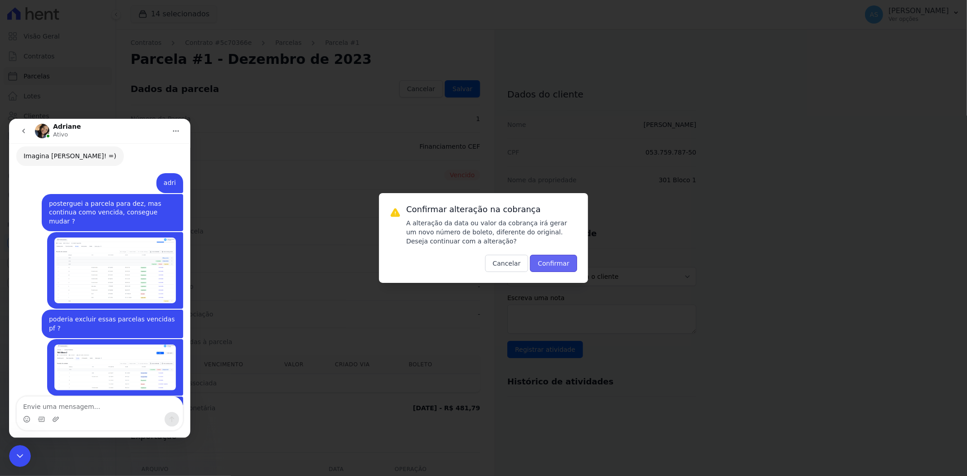
click at [552, 261] on button "Confirmar" at bounding box center [553, 263] width 47 height 17
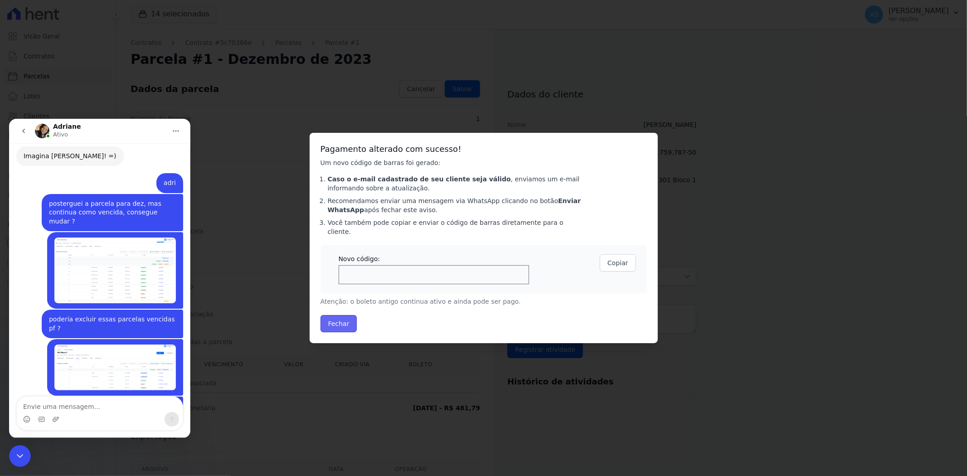
click at [332, 318] on button "Fechar" at bounding box center [338, 323] width 37 height 17
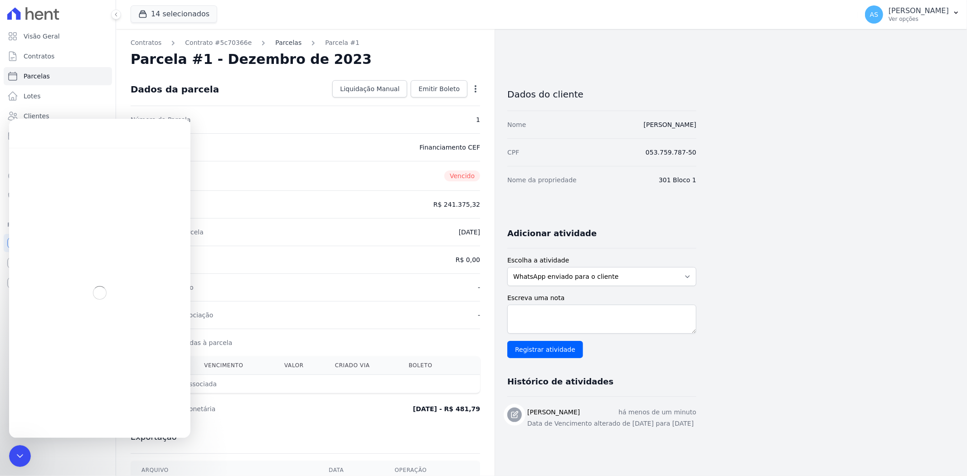
click at [275, 42] on link "Parcelas" at bounding box center [288, 43] width 26 height 10
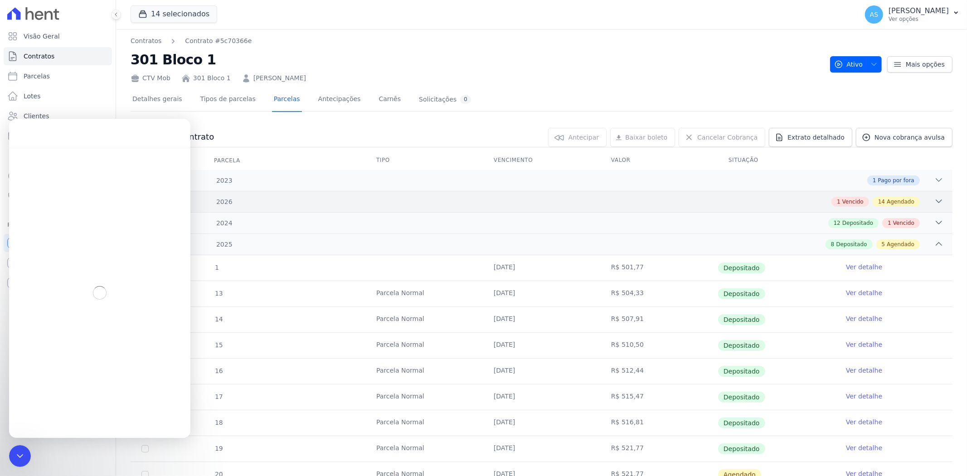
click at [937, 198] on div "2026 1 Vencido 14 Agendado" at bounding box center [542, 201] width 822 height 21
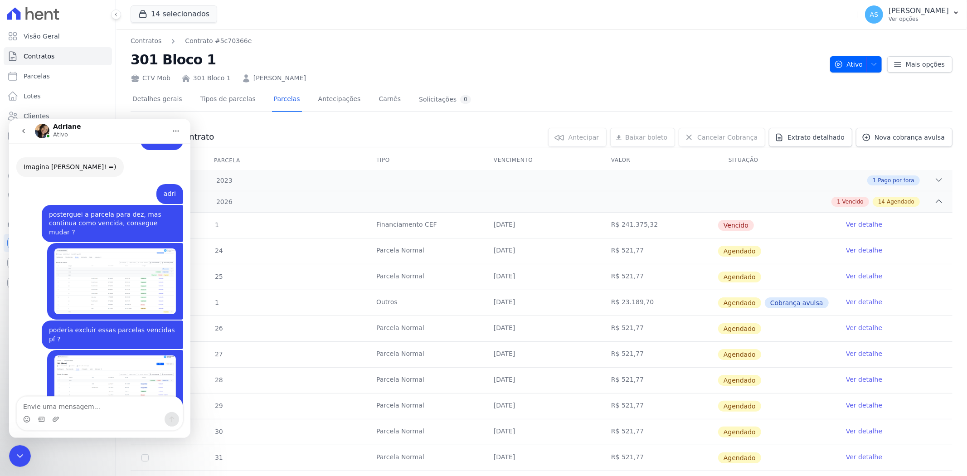
scroll to position [7927, 0]
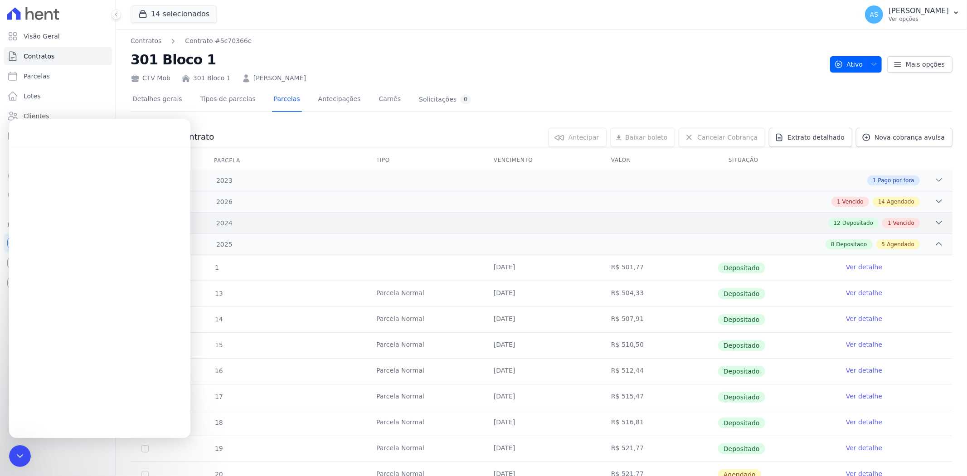
click at [935, 220] on icon at bounding box center [938, 222] width 9 height 9
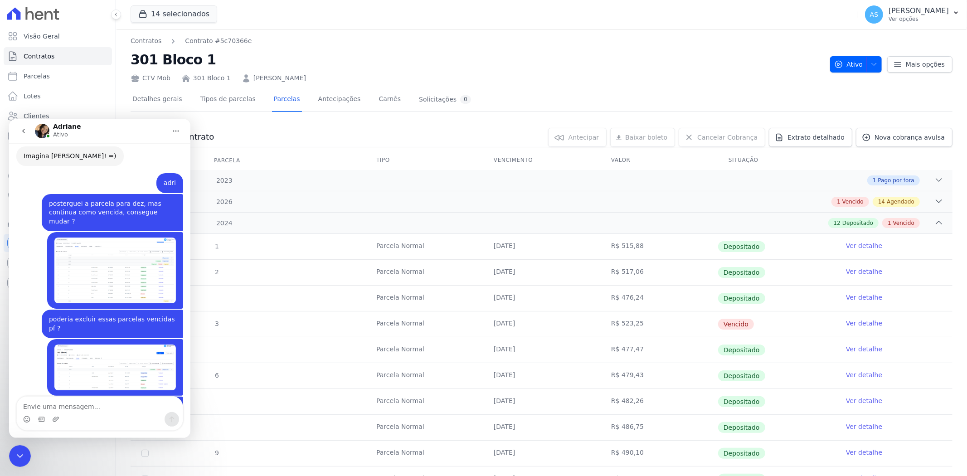
click at [17, 449] on div "Fechar mensagem da Intercom" at bounding box center [20, 456] width 22 height 22
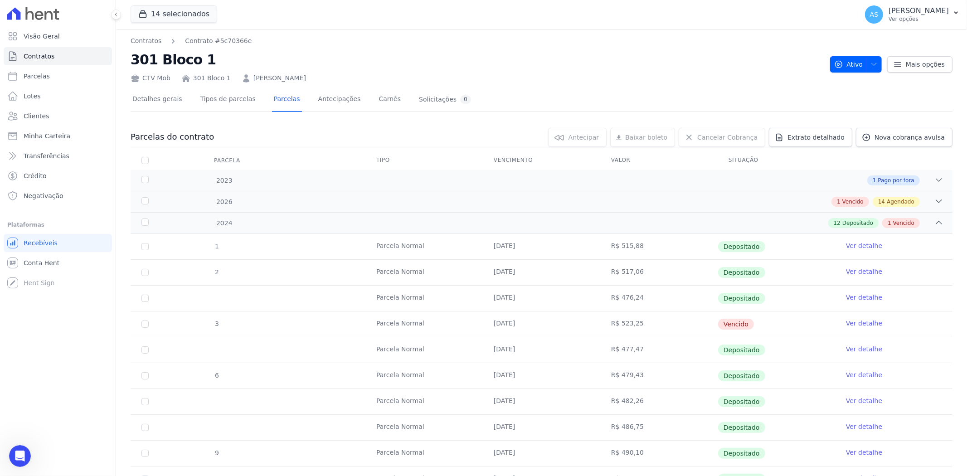
scroll to position [7926, 0]
click at [936, 195] on div "2026 1 Vencido 14 Agendado" at bounding box center [542, 201] width 822 height 21
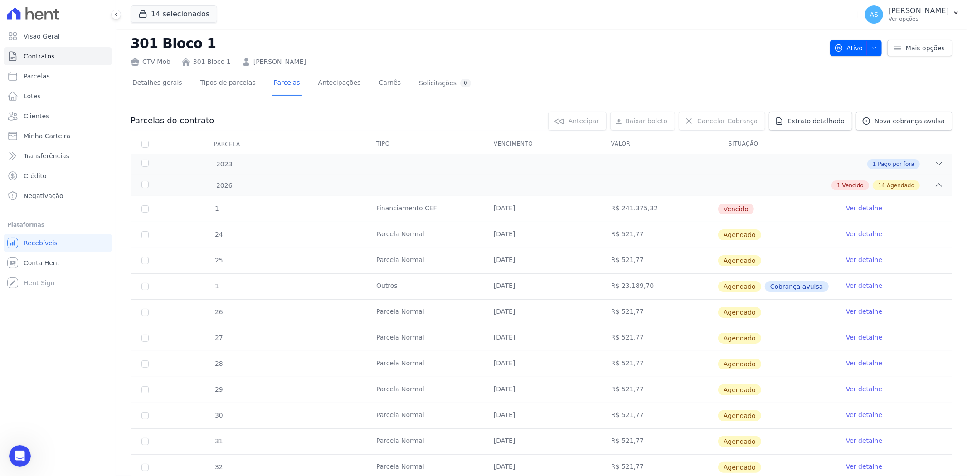
scroll to position [0, 0]
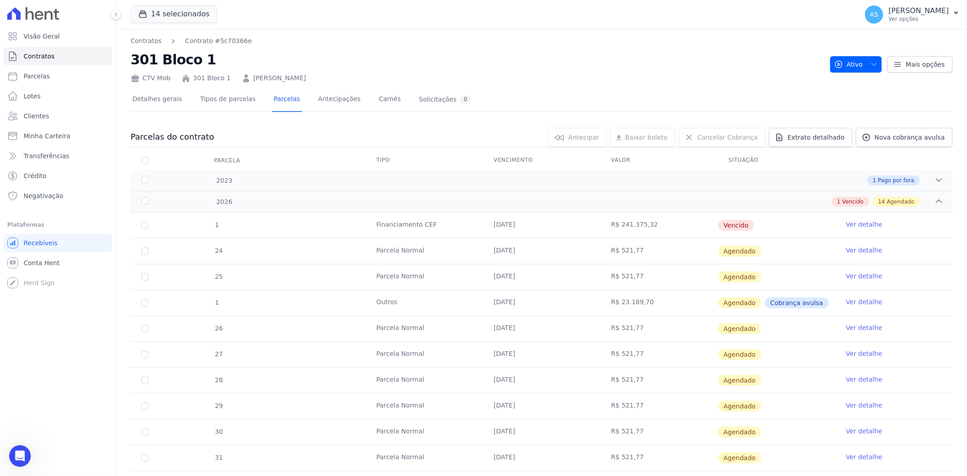
click at [219, 158] on div "Parcela" at bounding box center [227, 160] width 48 height 18
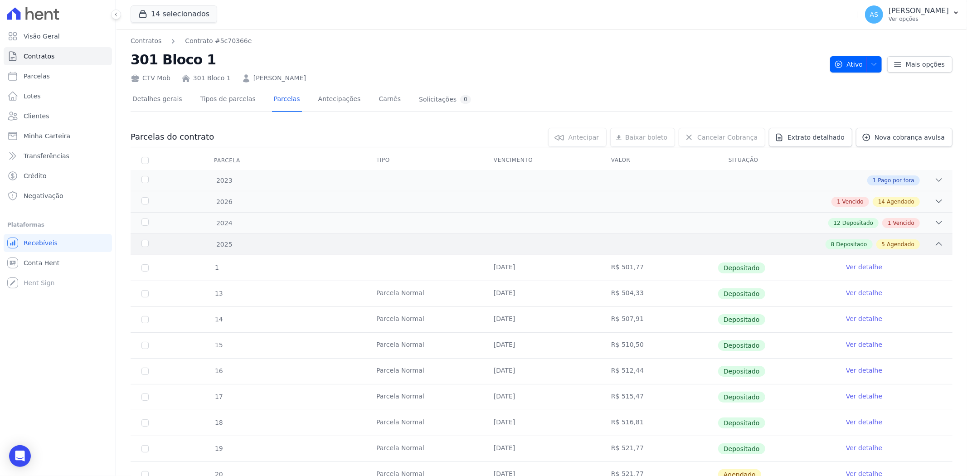
click at [224, 245] on div "8 Depositado 5 Agendado" at bounding box center [582, 244] width 723 height 10
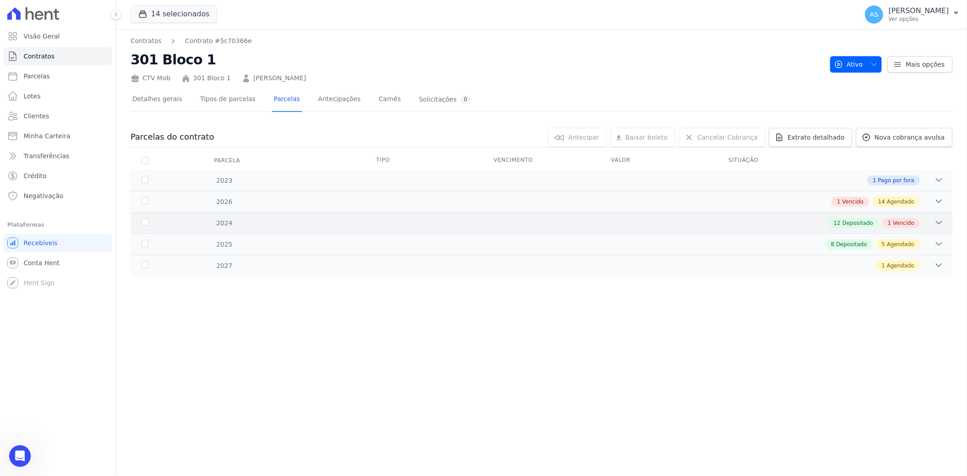
click at [940, 222] on icon at bounding box center [938, 222] width 9 height 9
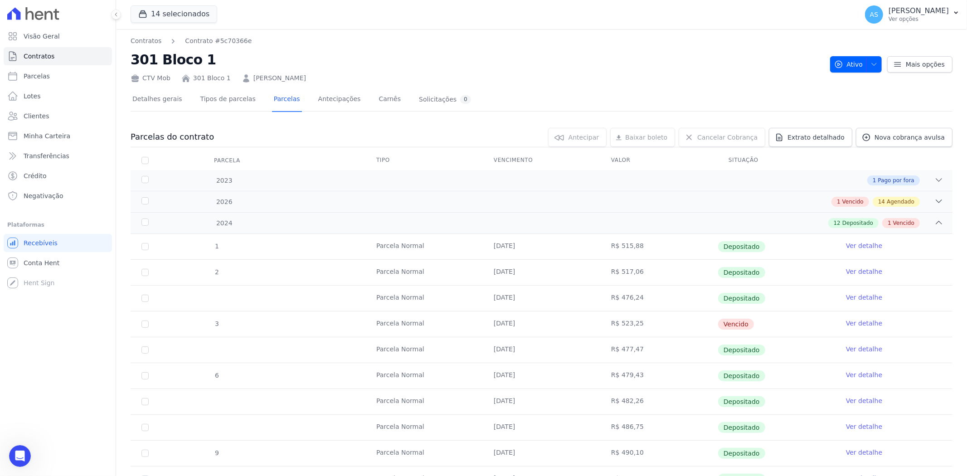
click at [862, 294] on link "Ver detalhe" at bounding box center [864, 297] width 36 height 9
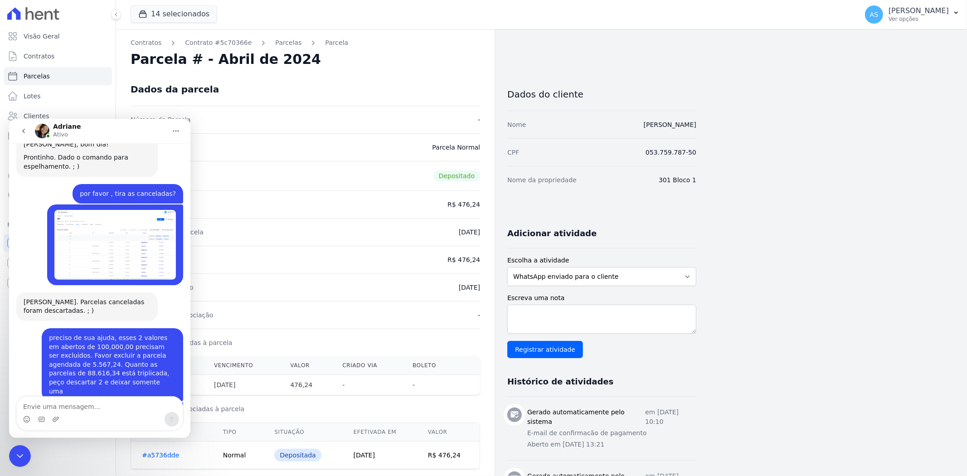
scroll to position [6329, 0]
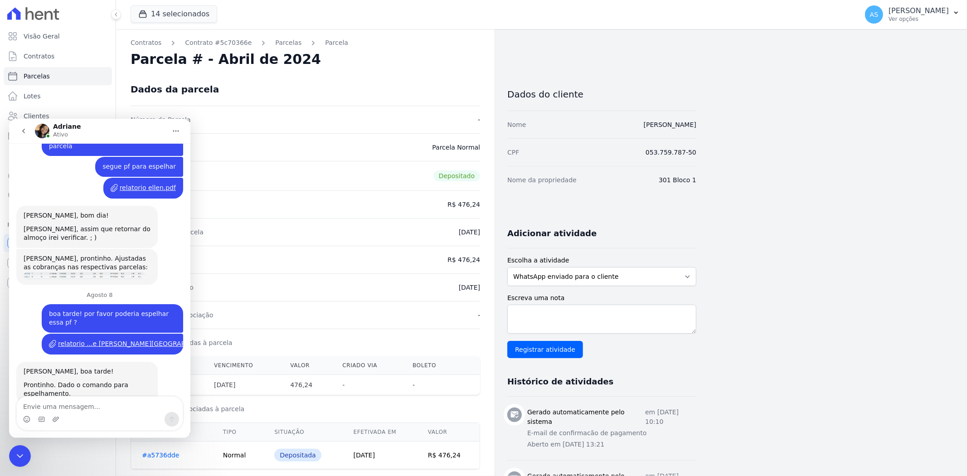
click at [17, 454] on icon "Fechar mensagem da Intercom" at bounding box center [20, 455] width 11 height 11
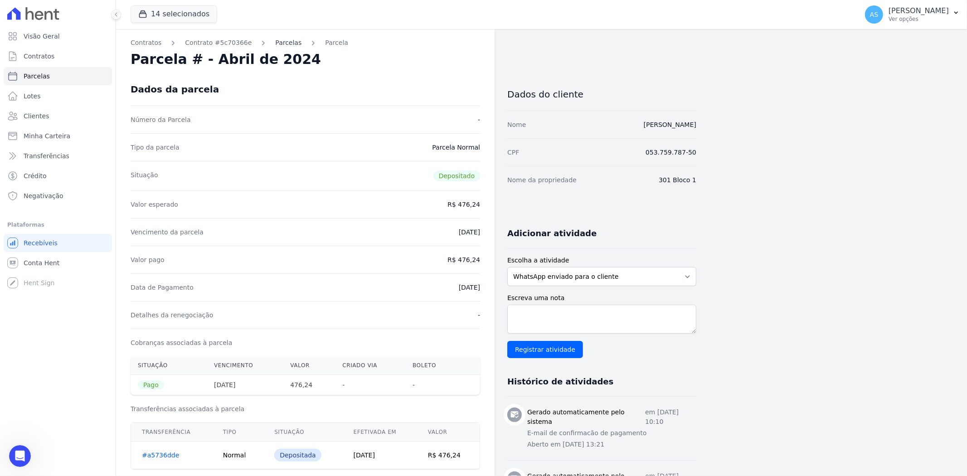
scroll to position [7920, 0]
click at [275, 41] on link "Parcelas" at bounding box center [288, 43] width 26 height 10
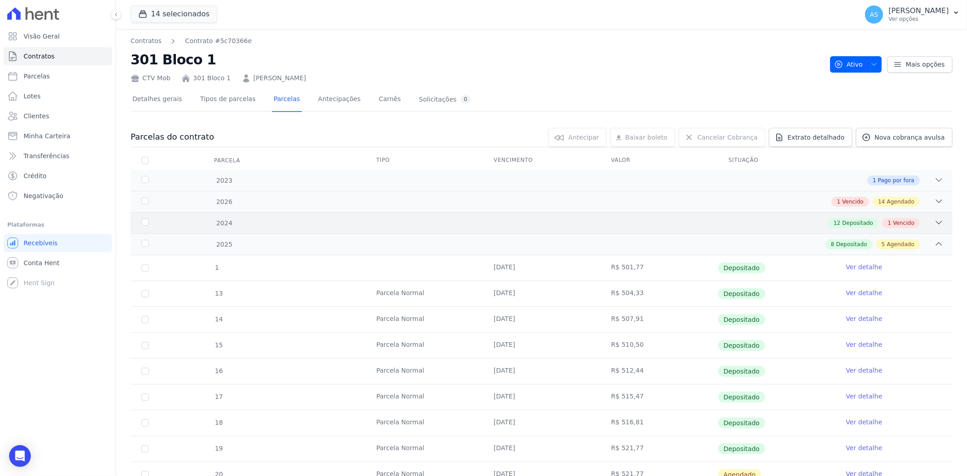
click at [934, 218] on icon at bounding box center [938, 222] width 9 height 9
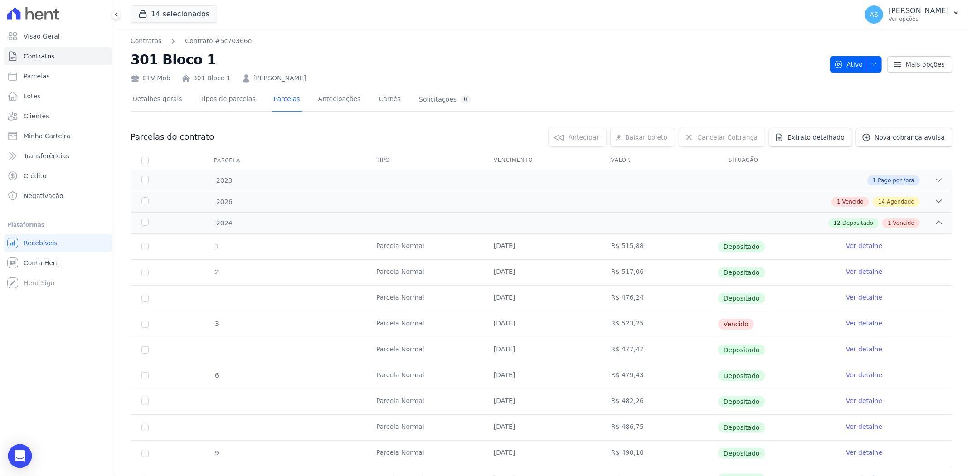
click at [23, 456] on icon "Open Intercom Messenger" at bounding box center [20, 456] width 10 height 12
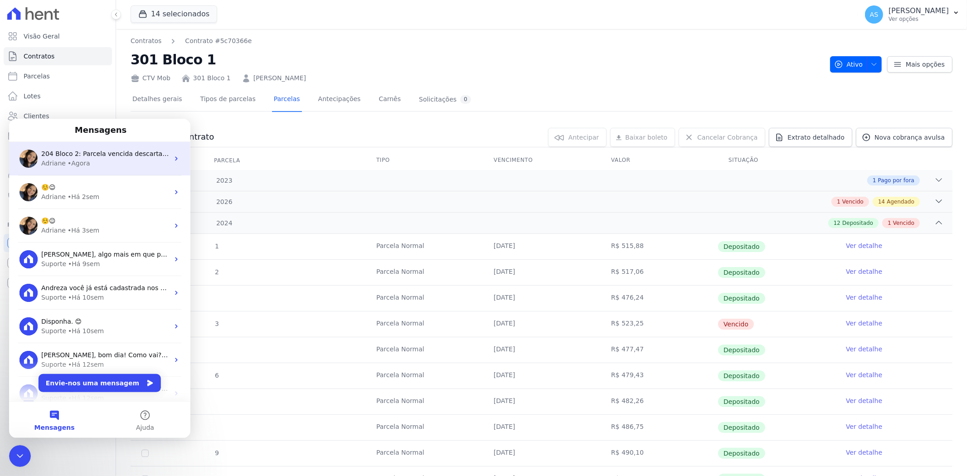
click at [104, 158] on div "Adriane • Agora" at bounding box center [105, 163] width 128 height 10
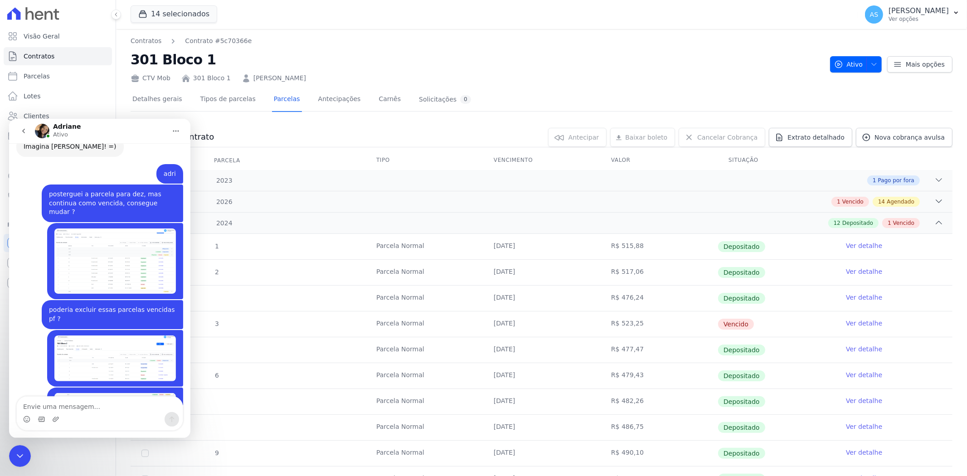
scroll to position [7920, 0]
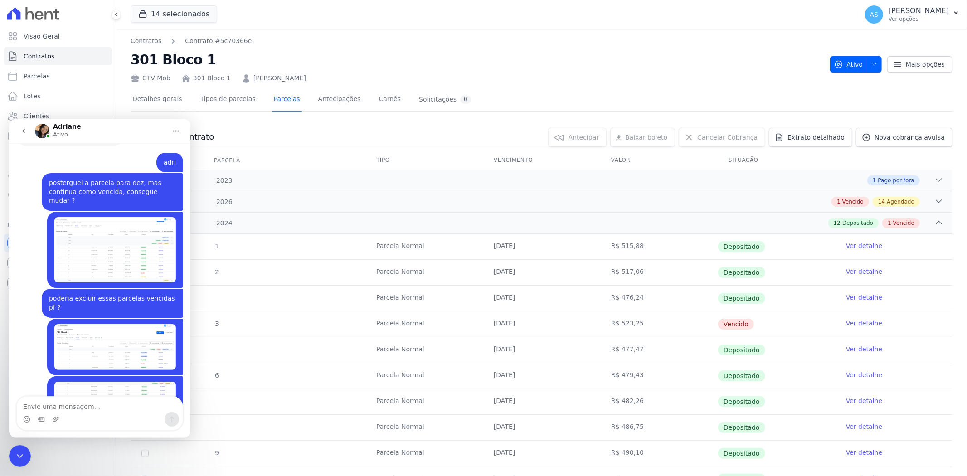
click at [53, 404] on textarea "Envie uma mensagem..." at bounding box center [100, 403] width 166 height 15
click at [29, 407] on textarea "exlui a vencida pf" at bounding box center [100, 403] width 166 height 15
type textarea "exclui a vencida pf"
click at [92, 407] on textarea "exclui a vencida pf" at bounding box center [100, 403] width 166 height 15
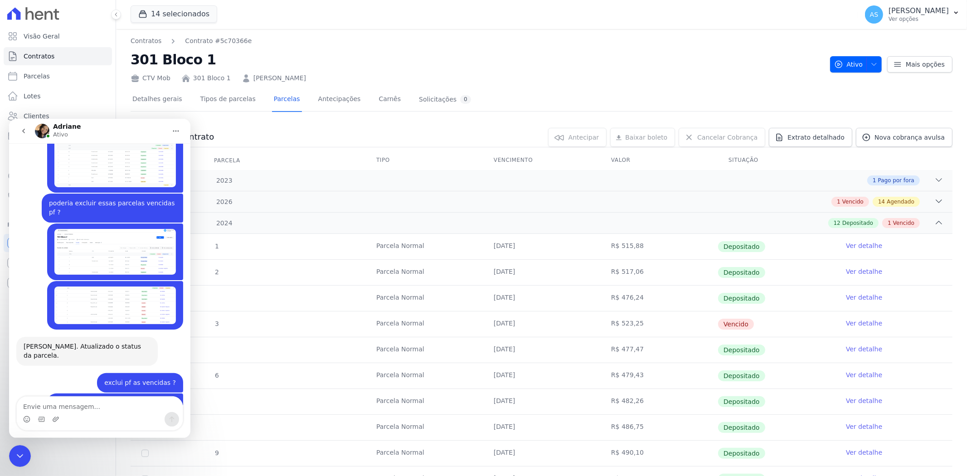
scroll to position [8015, 0]
click at [19, 454] on icon "Fechar mensagem da Intercom" at bounding box center [20, 455] width 11 height 11
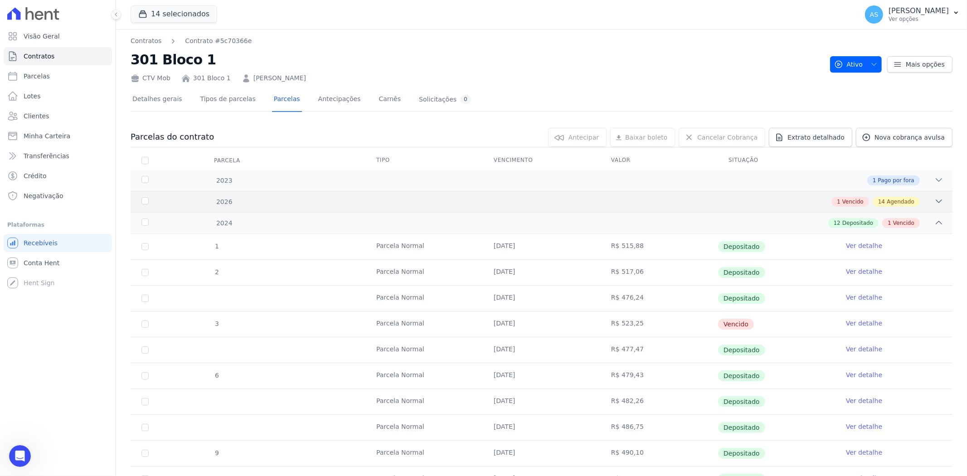
click at [932, 196] on div "2026 1 Vencido 14 Agendado" at bounding box center [542, 201] width 822 height 21
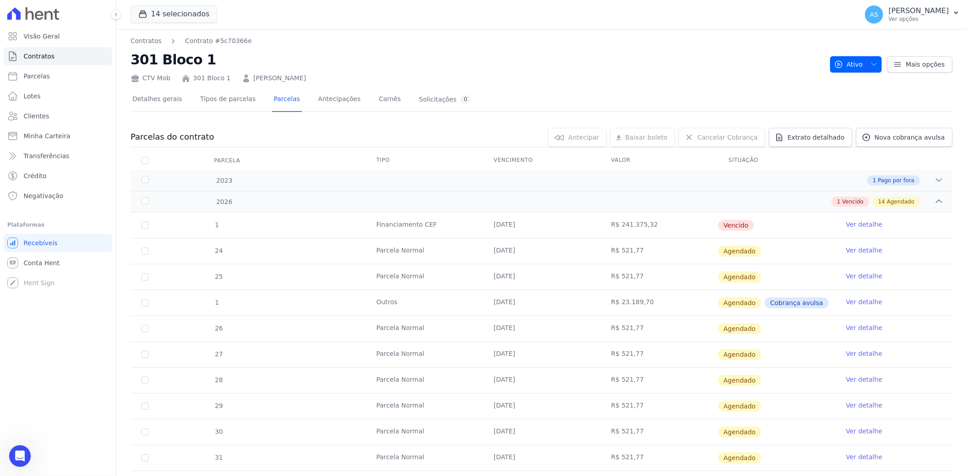
click at [14, 461] on div "Abrir mensagem da Intercom" at bounding box center [20, 456] width 30 height 30
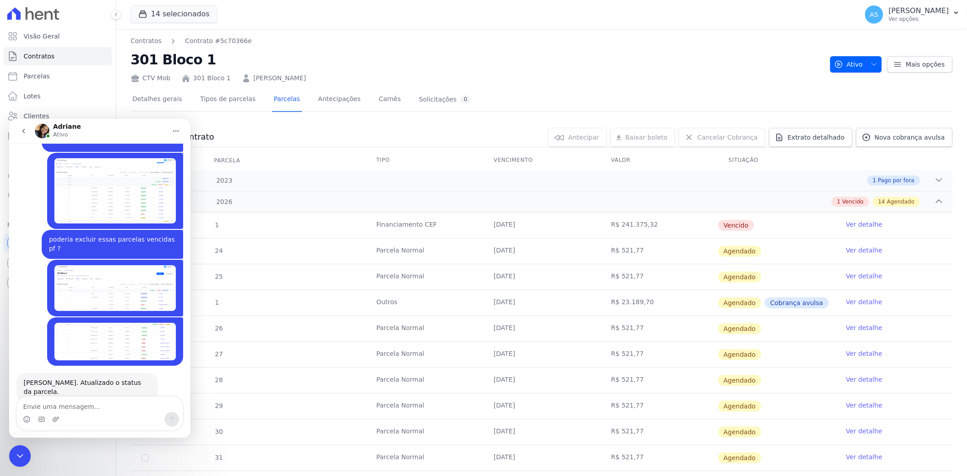
scroll to position [8015, 0]
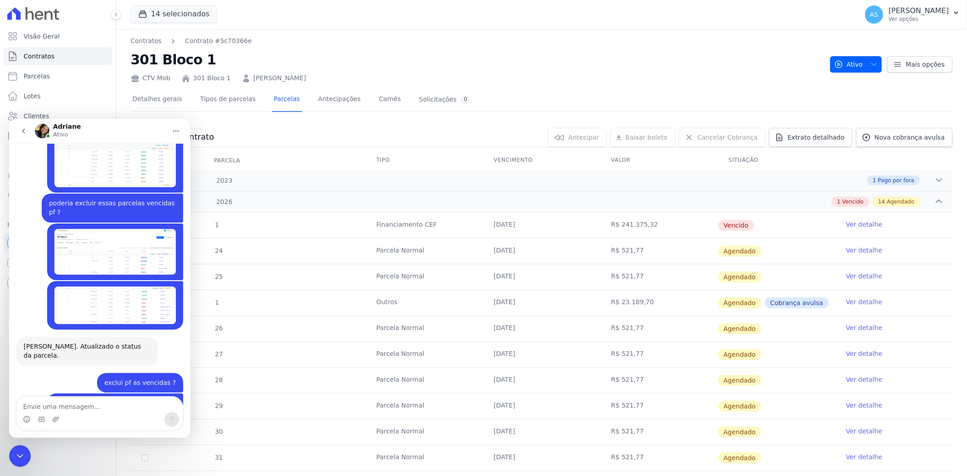
click at [38, 409] on textarea "Envie uma mensagem..." at bounding box center [100, 403] width 166 height 15
type textarea "mudei o vencimento, mas continua vencido"
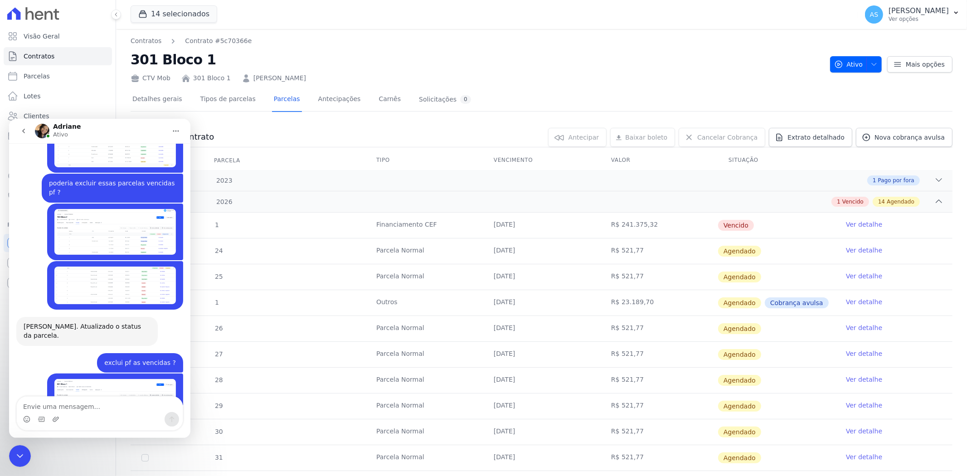
scroll to position [8083, 0]
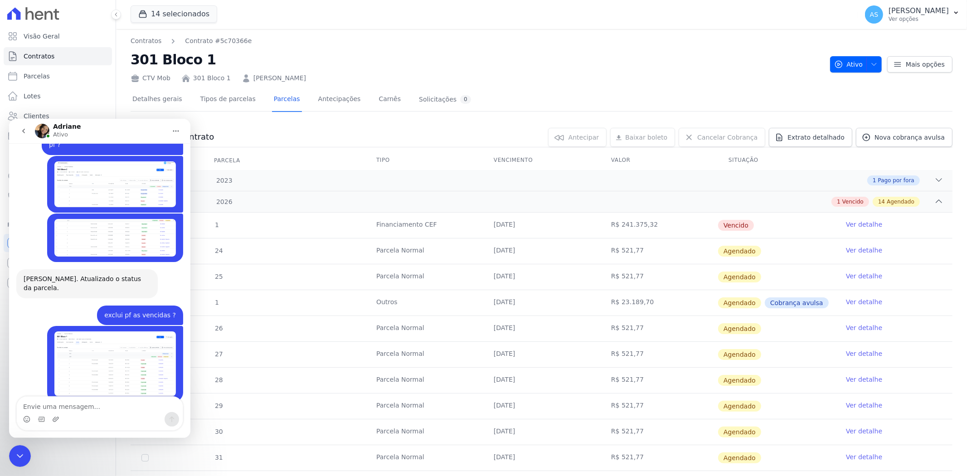
click at [24, 455] on icon "Fechar mensagem da Intercom" at bounding box center [20, 455] width 11 height 11
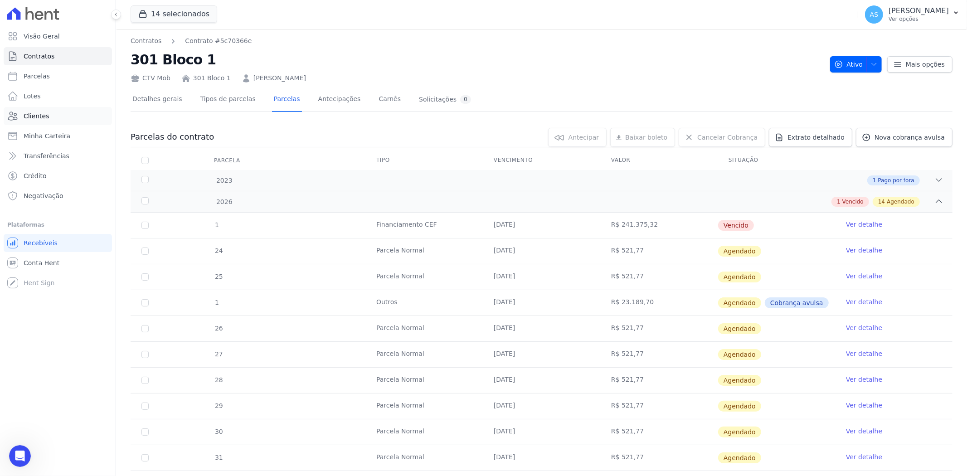
click at [33, 116] on span "Clientes" at bounding box center [36, 116] width 25 height 9
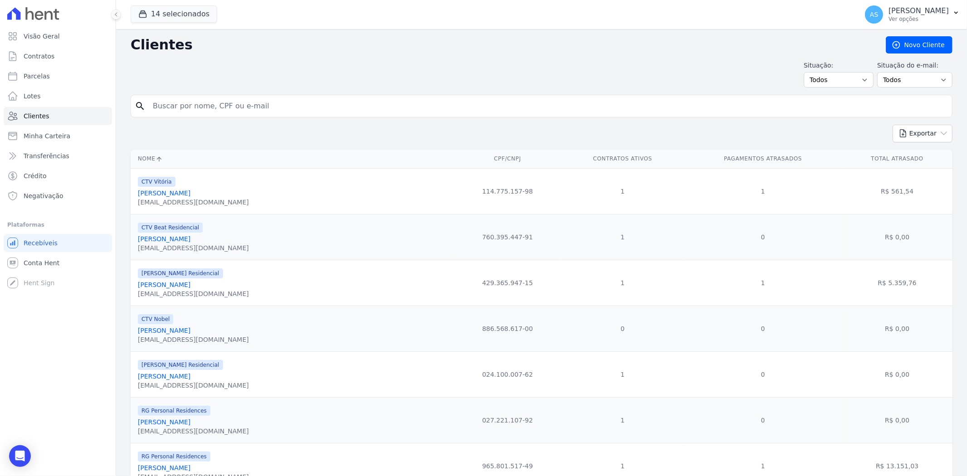
click at [195, 107] on input "search" at bounding box center [547, 106] width 801 height 18
paste input "[PERSON_NAME]"
type input "[PERSON_NAME]"
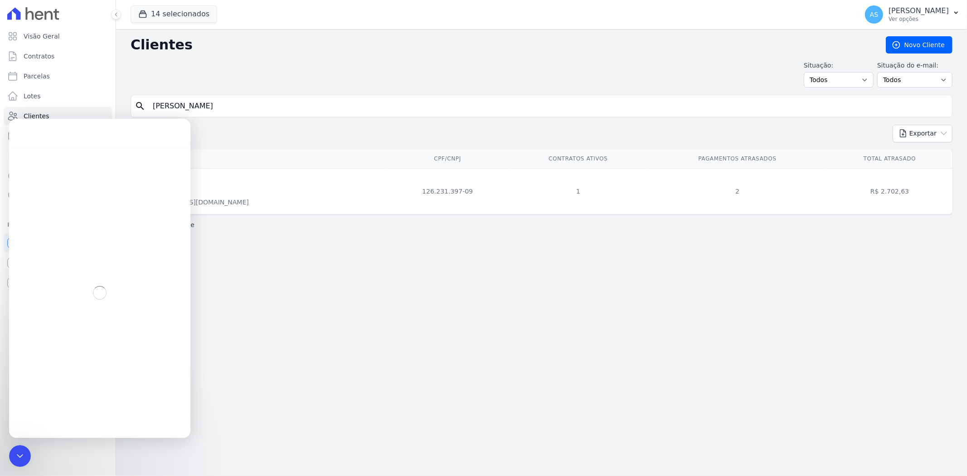
click at [190, 194] on link "[PERSON_NAME]" at bounding box center [164, 192] width 53 height 7
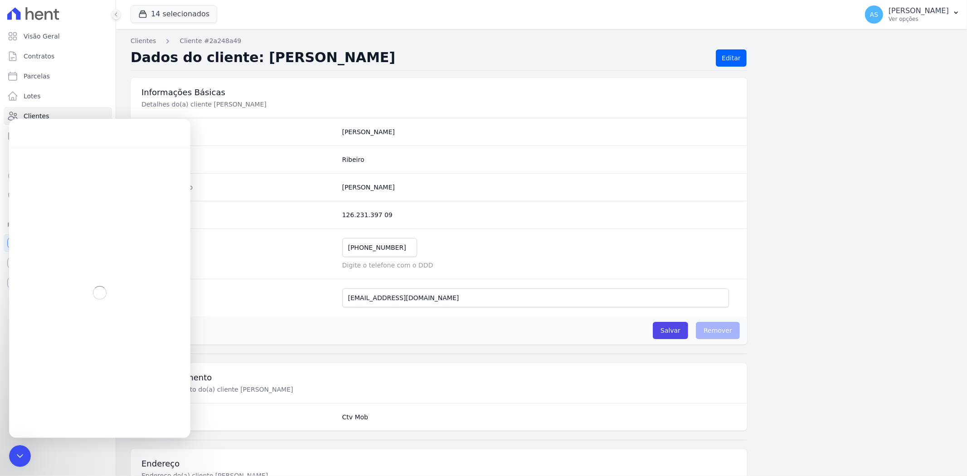
click at [23, 454] on icon "Fechar mensagem da Intercom" at bounding box center [20, 455] width 11 height 11
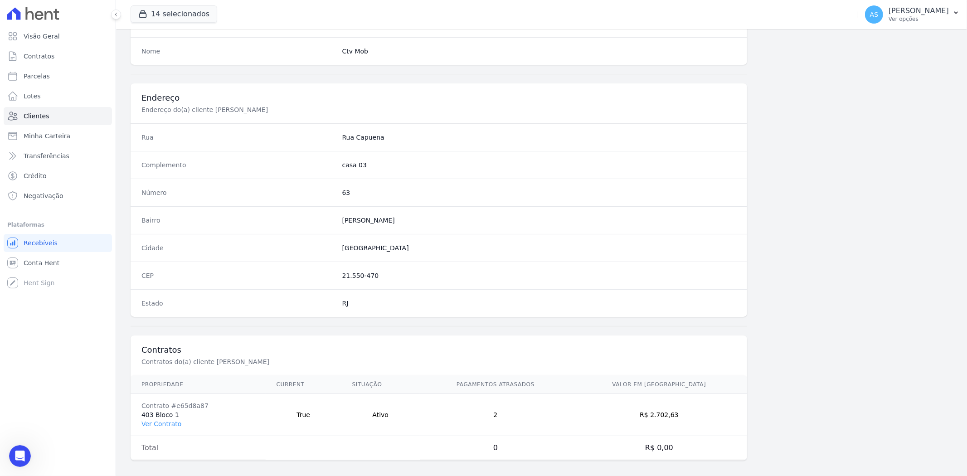
scroll to position [374, 0]
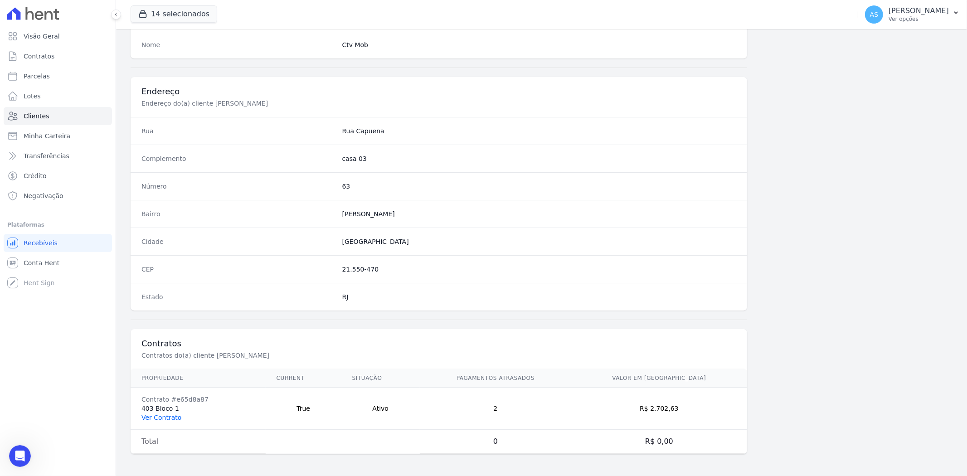
click at [160, 414] on link "Ver Contrato" at bounding box center [161, 417] width 40 height 7
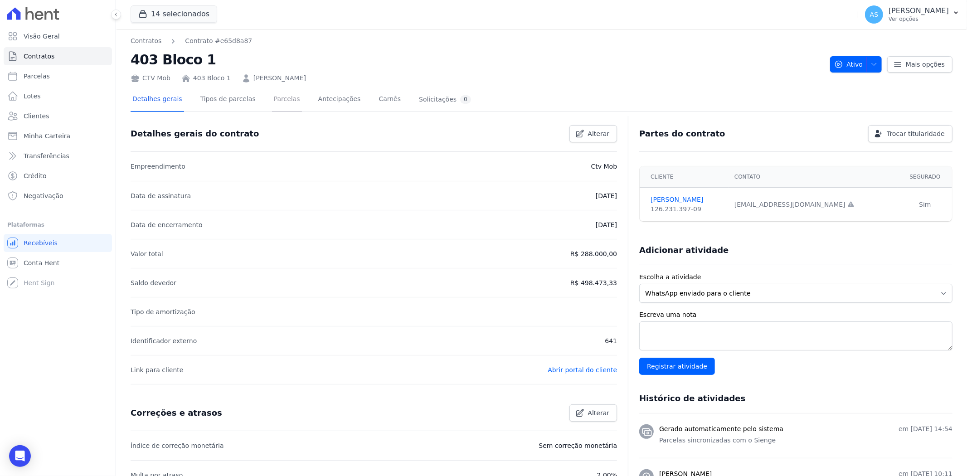
click at [274, 95] on link "Parcelas" at bounding box center [287, 100] width 30 height 24
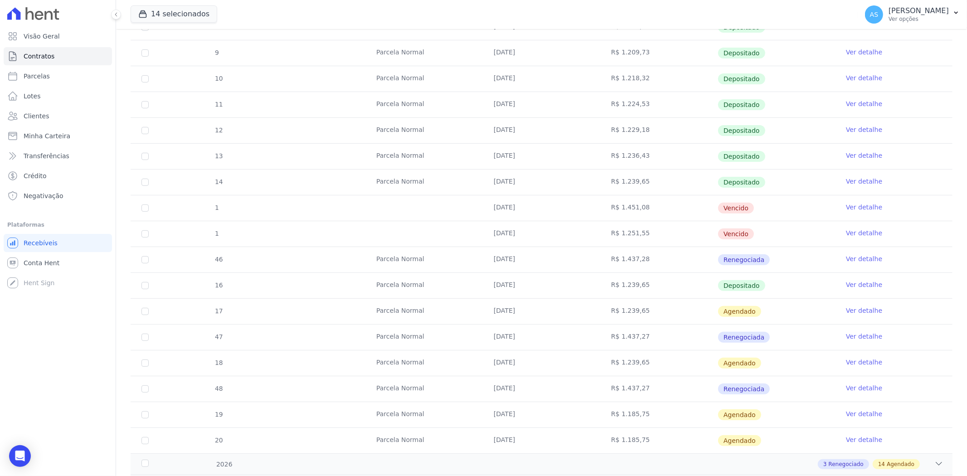
scroll to position [201, 0]
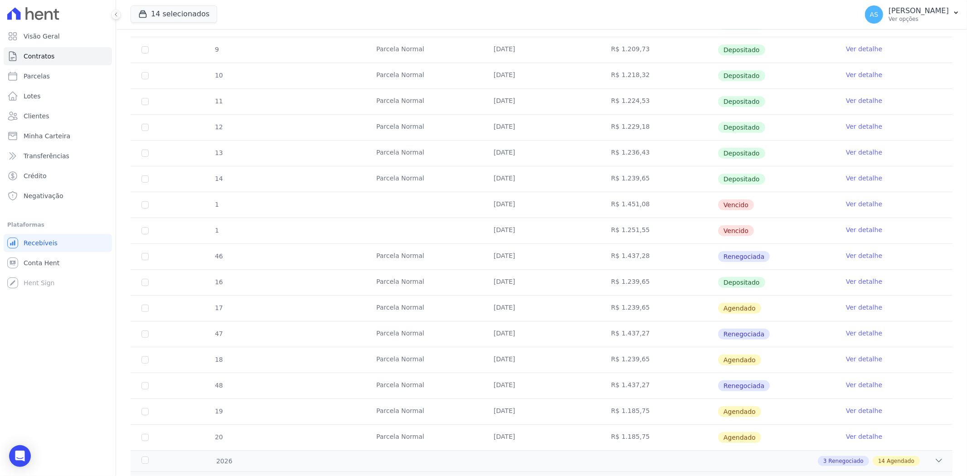
drag, startPoint x: 483, startPoint y: 284, endPoint x: 704, endPoint y: 289, distance: 221.7
click at [704, 289] on tr "16 Parcela Normal 10/08/2025 R$ 1.239,65 Depositado Ver detalhe" at bounding box center [542, 282] width 822 height 26
drag, startPoint x: 481, startPoint y: 257, endPoint x: 587, endPoint y: 262, distance: 105.7
click at [587, 262] on td "[DATE]" at bounding box center [541, 256] width 117 height 25
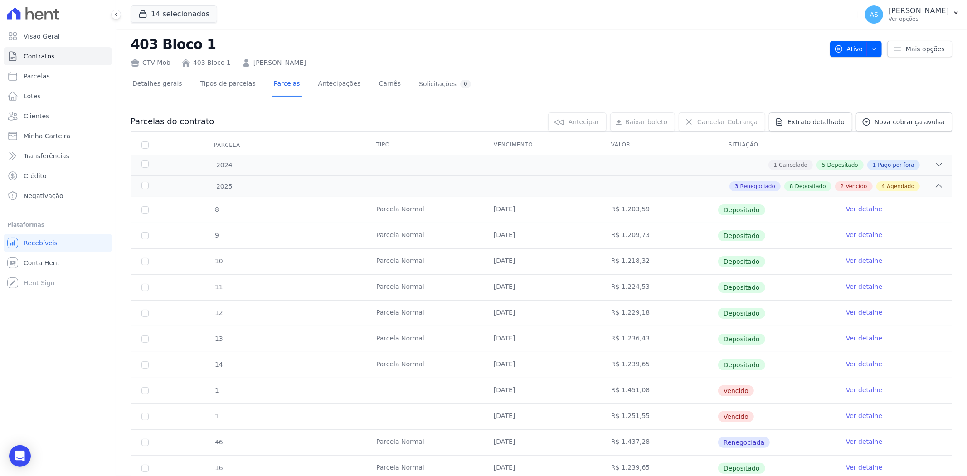
scroll to position [0, 0]
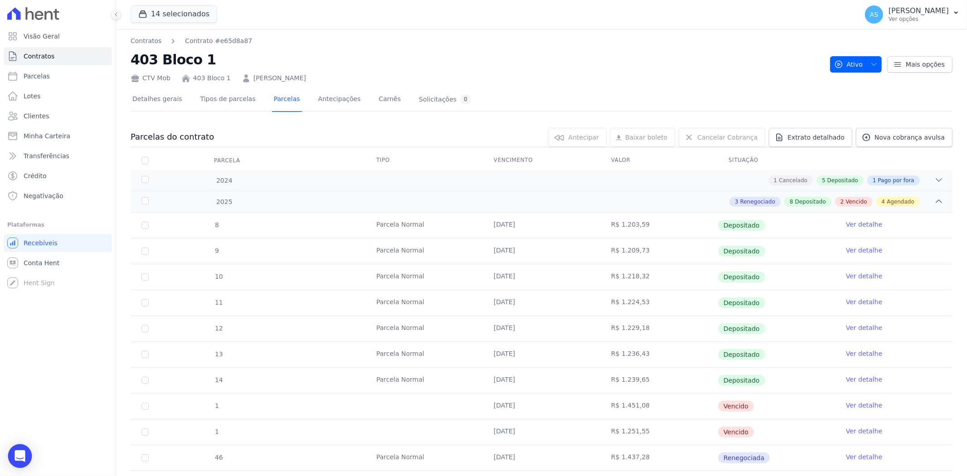
click at [14, 450] on div "Open Intercom Messenger" at bounding box center [20, 456] width 24 height 24
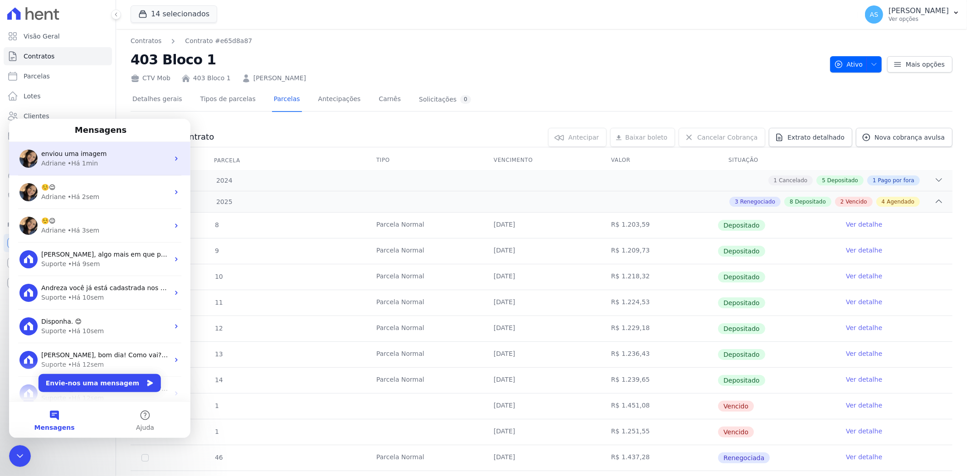
click at [90, 159] on div "• Há 1min" at bounding box center [83, 163] width 30 height 10
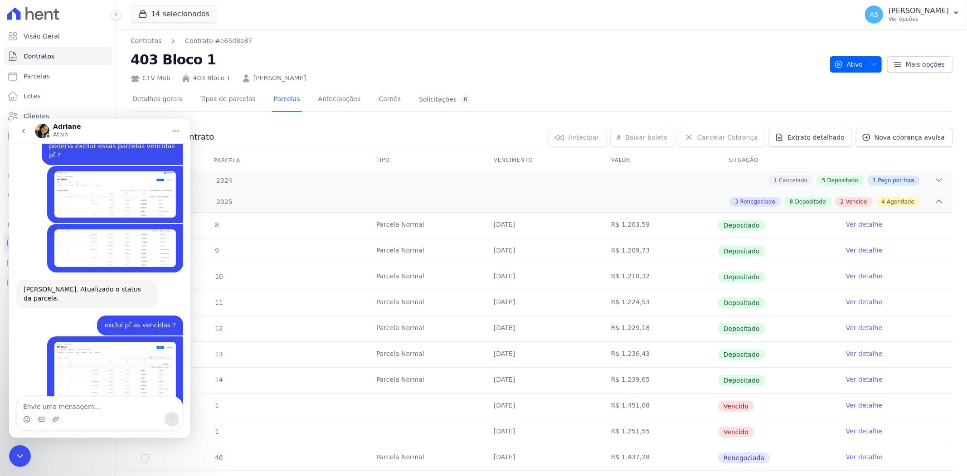
scroll to position [7934, 0]
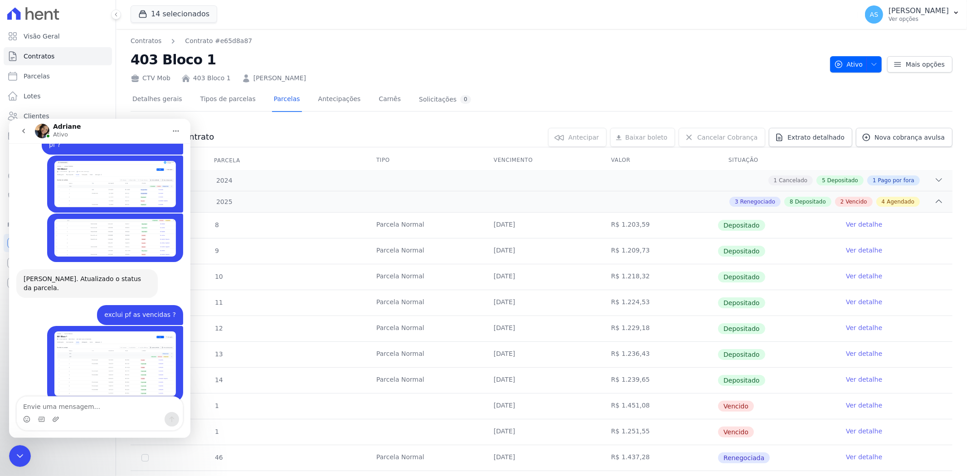
click at [38, 407] on textarea "Envie uma mensagem..." at bounding box center [100, 403] width 166 height 15
type textarea "exclui a vencida pf"
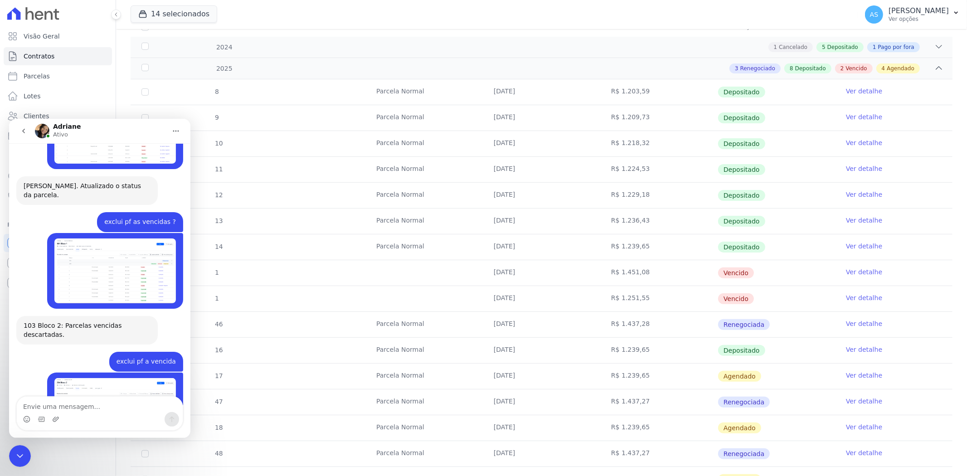
scroll to position [151, 0]
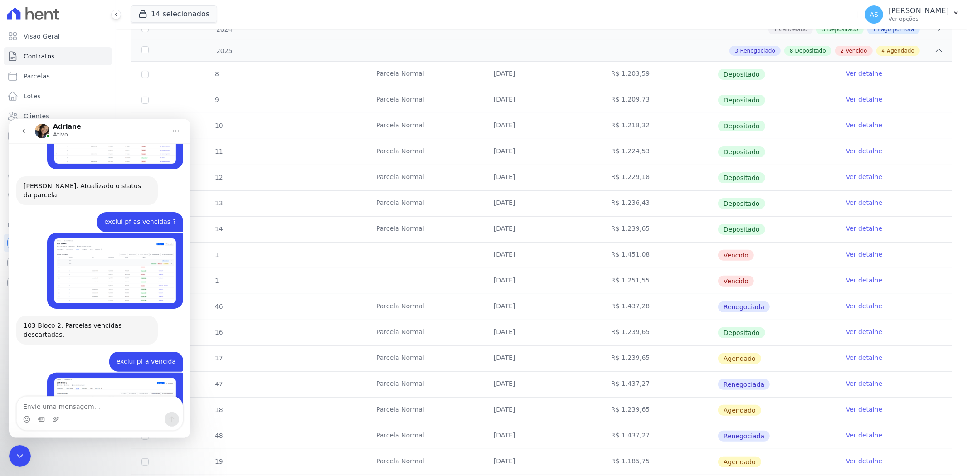
drag, startPoint x: 20, startPoint y: 452, endPoint x: 111, endPoint y: 597, distance: 171.1
click at [20, 452] on icon "Fechar mensagem da Intercom" at bounding box center [20, 455] width 11 height 11
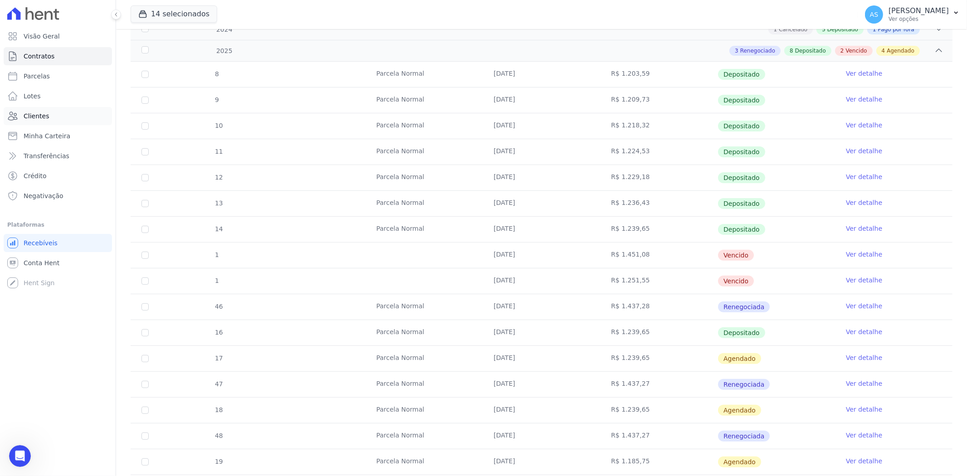
scroll to position [6893, 0]
click at [29, 114] on span "Clientes" at bounding box center [36, 116] width 25 height 9
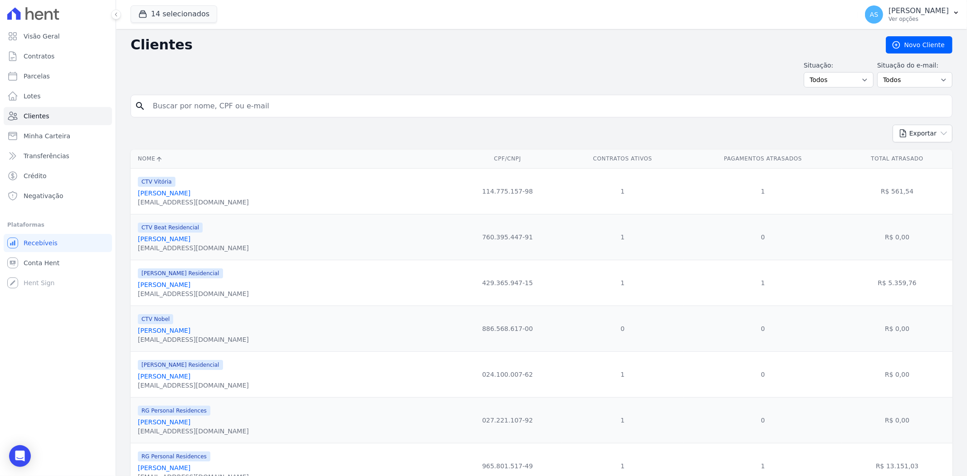
click at [170, 101] on input "search" at bounding box center [547, 106] width 801 height 18
paste input "Pedro Henryque Souza De Medeiros"
type input "Pedro Henryque Souza De Medeiros"
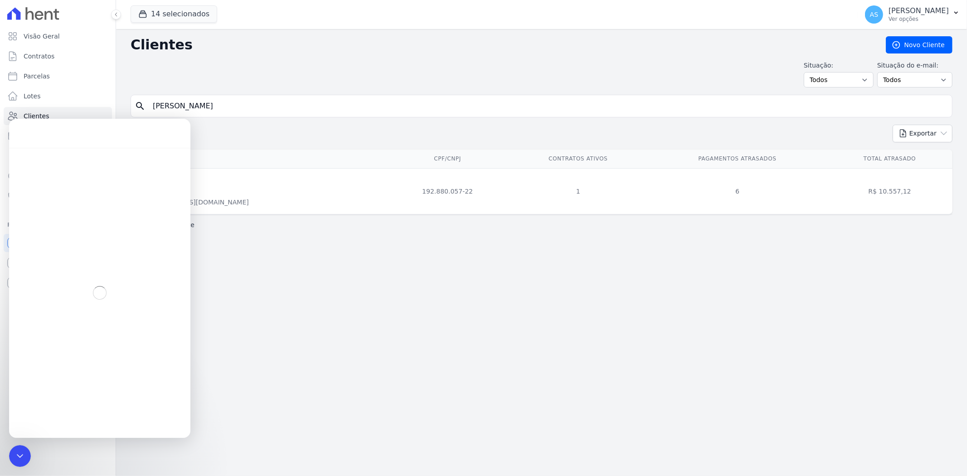
click at [190, 197] on link "Pedro Henryque Souza De Medeiros" at bounding box center [164, 192] width 53 height 7
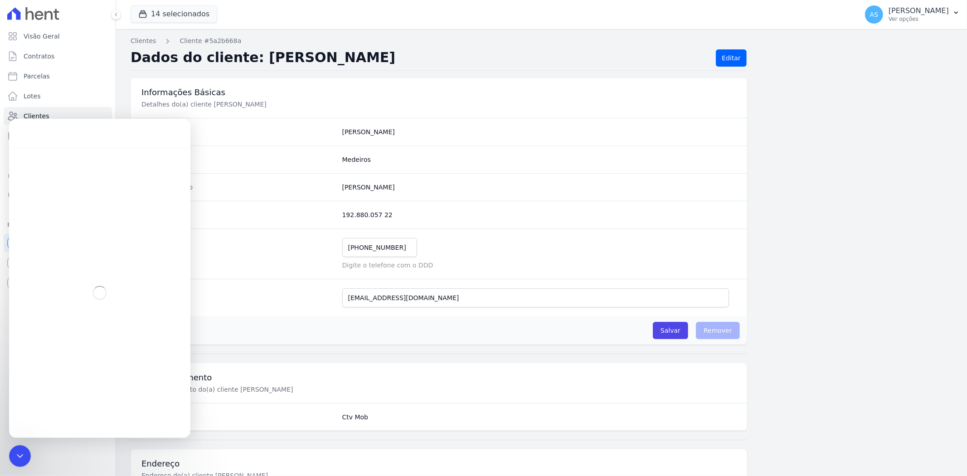
click at [5, 456] on div "Visão Geral Contratos Parcelas Lotes Clientes Minha Carteira Transferências Cré…" at bounding box center [58, 238] width 116 height 476
click at [17, 450] on icon "Fechar mensagem da Intercom" at bounding box center [20, 455] width 11 height 11
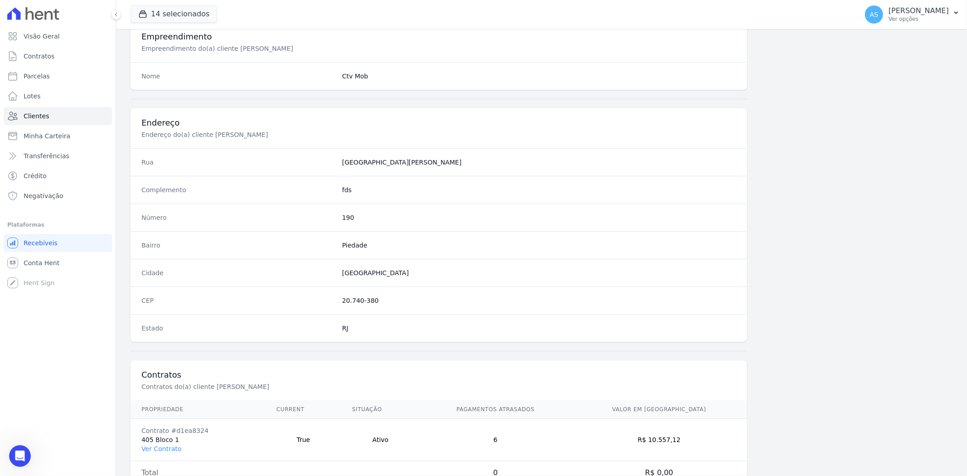
scroll to position [374, 0]
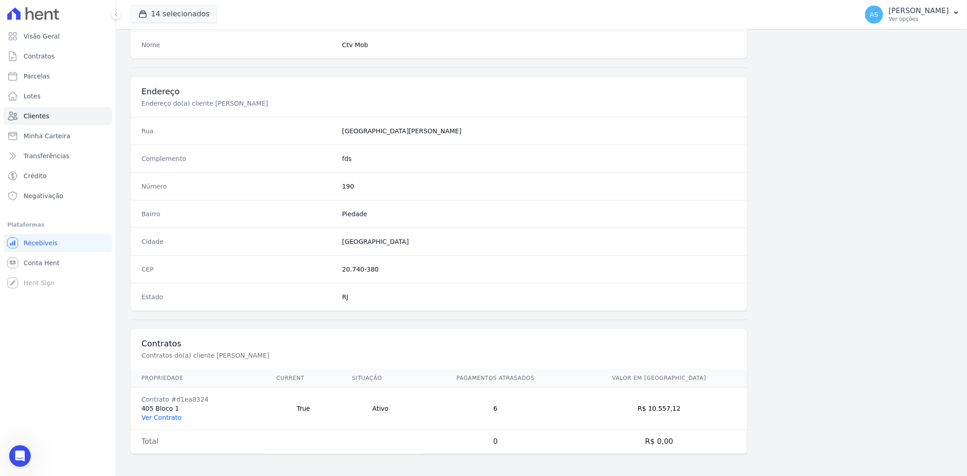
click at [169, 414] on link "Ver Contrato" at bounding box center [161, 417] width 40 height 7
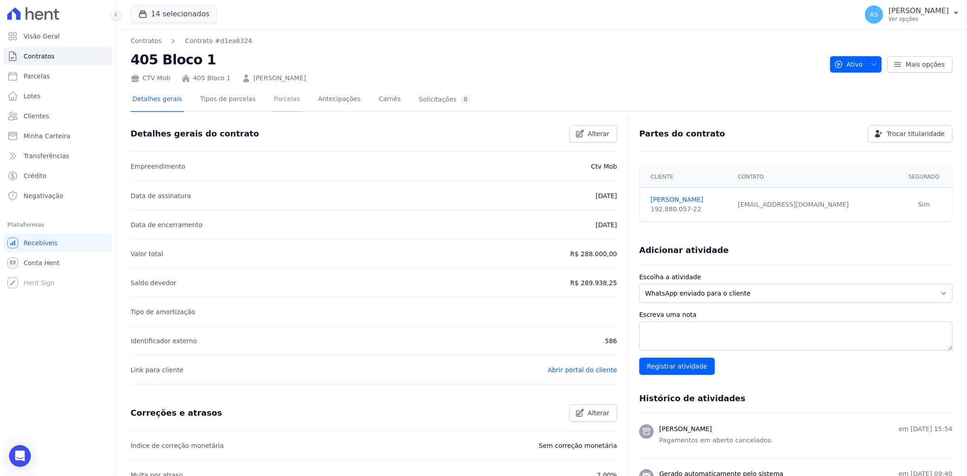
click at [275, 98] on link "Parcelas" at bounding box center [287, 100] width 30 height 24
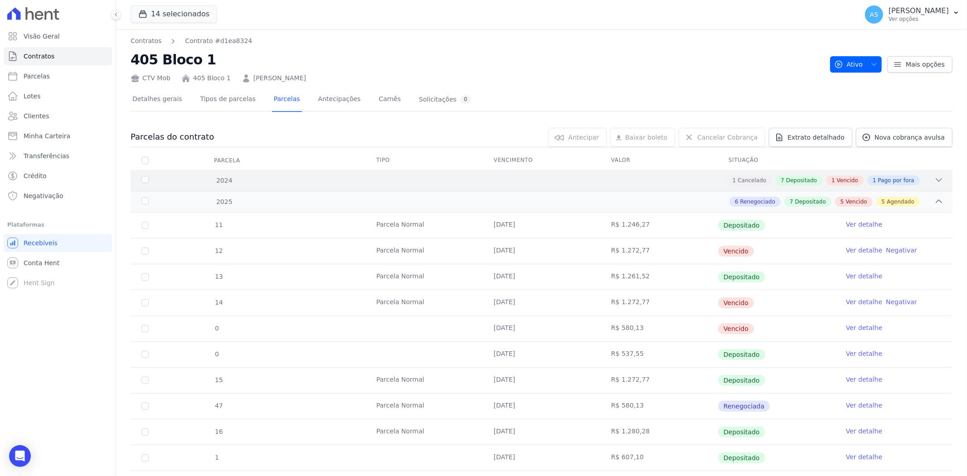
click at [934, 181] on icon at bounding box center [938, 179] width 9 height 9
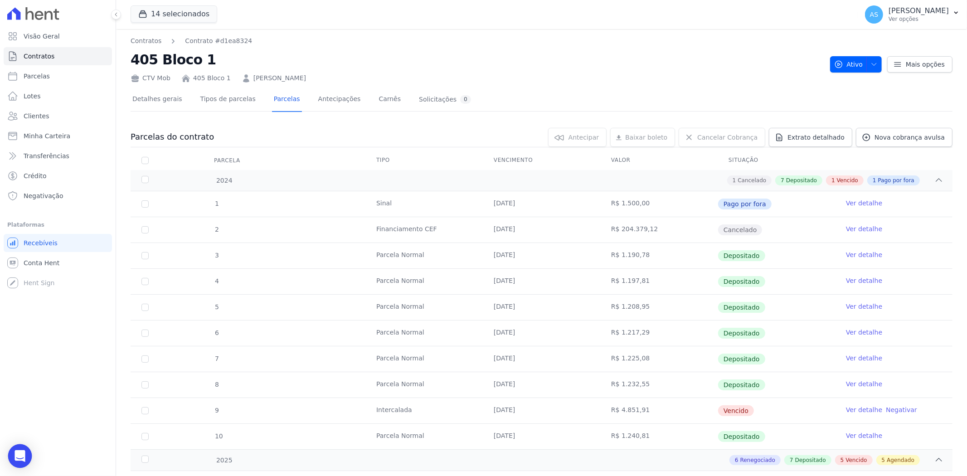
click at [16, 456] on icon "Open Intercom Messenger" at bounding box center [20, 456] width 10 height 12
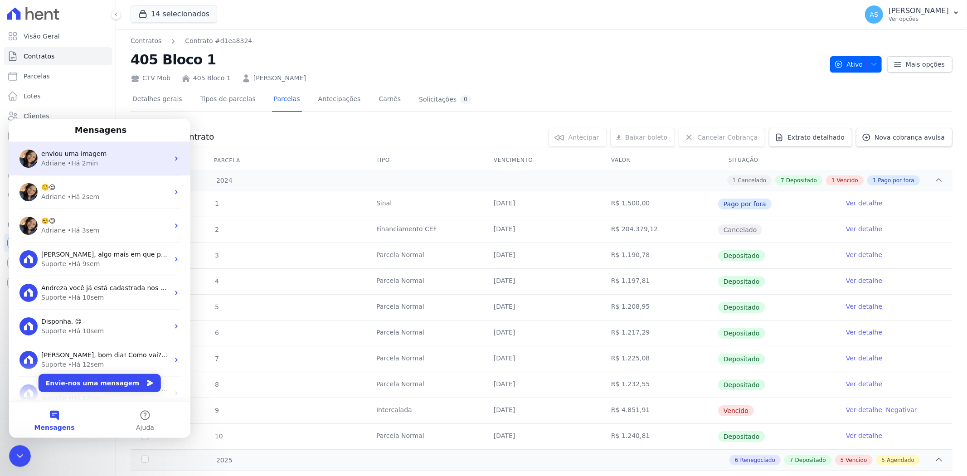
click at [83, 157] on span "enviou uma imagem" at bounding box center [73, 153] width 65 height 7
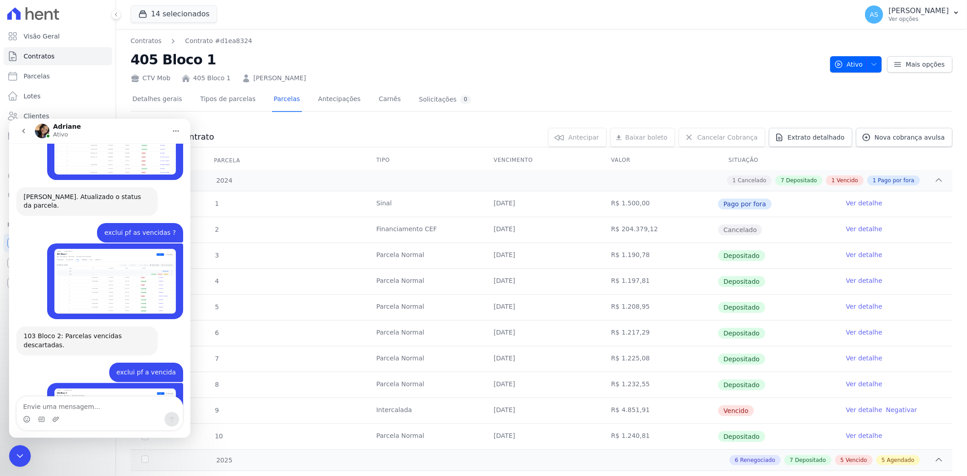
scroll to position [7950, 0]
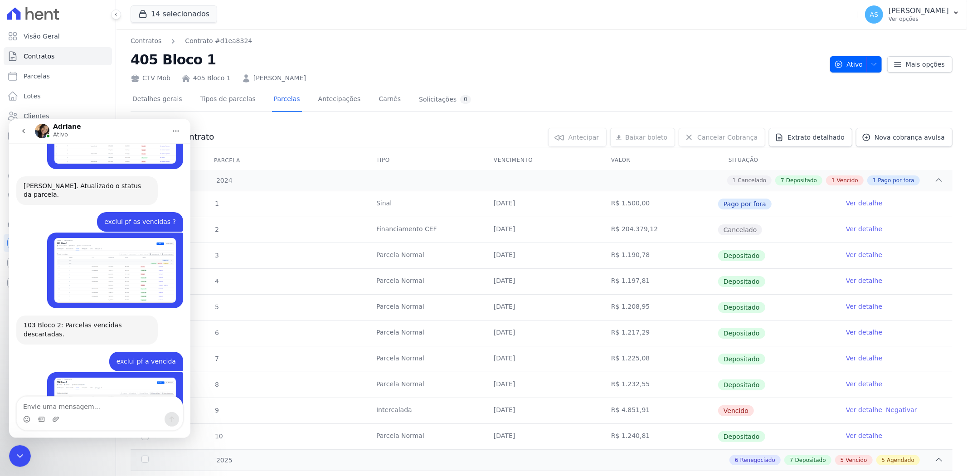
click at [44, 408] on textarea "Envie uma mensagem..." at bounding box center [100, 403] width 166 height 15
type textarea "exclui a vencida pf"
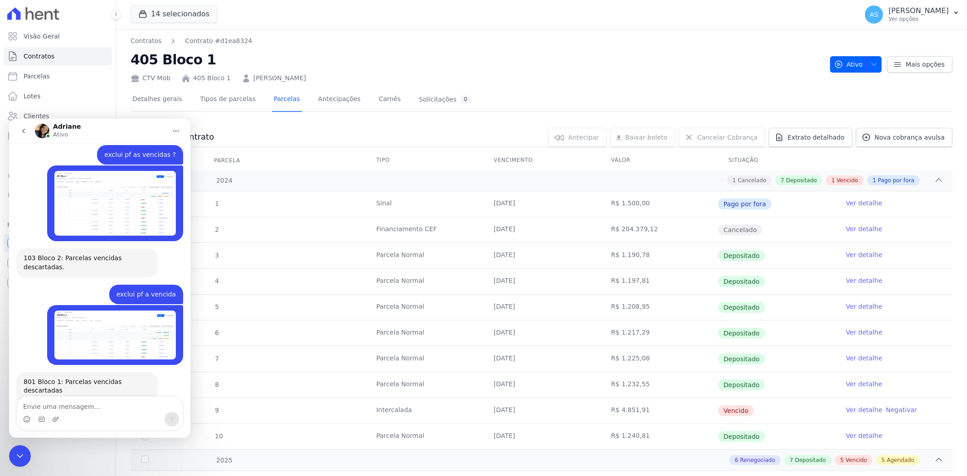
scroll to position [8043, 0]
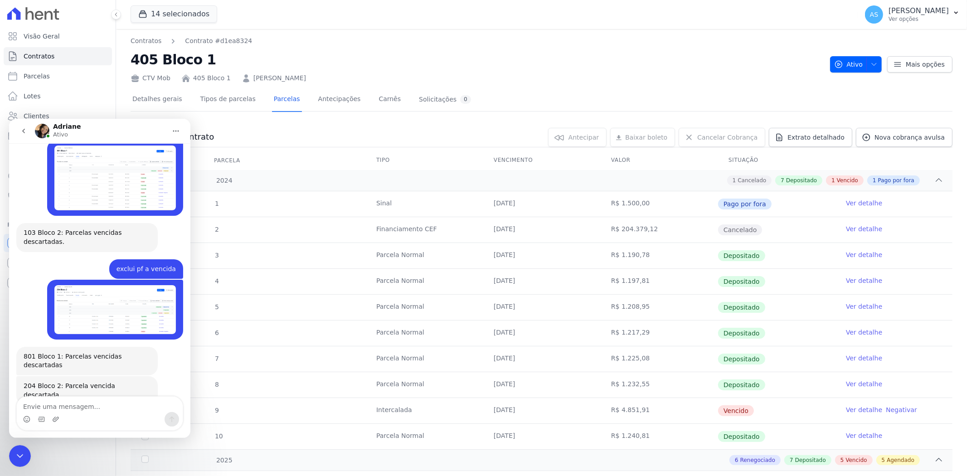
click at [24, 455] on icon "Fechar mensagem da Intercom" at bounding box center [20, 455] width 11 height 11
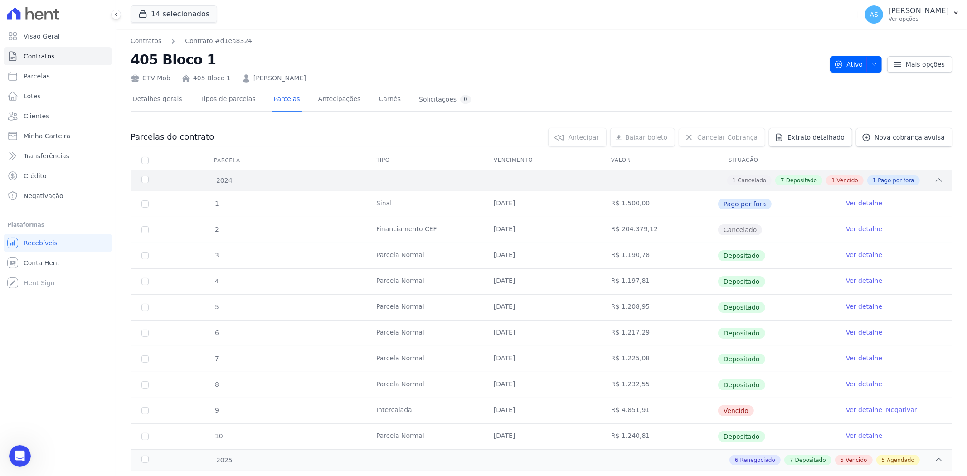
click at [216, 181] on span "2024" at bounding box center [224, 181] width 17 height 10
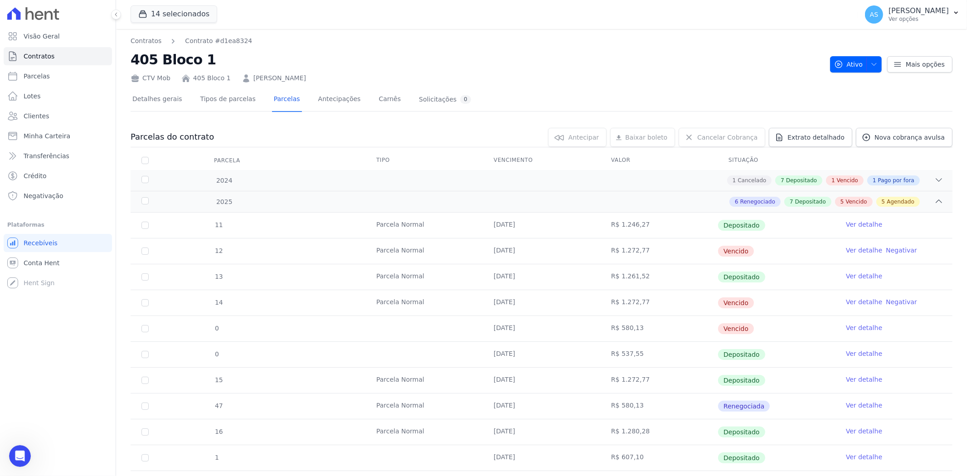
click at [16, 454] on icon "Abrir mensagem da Intercom" at bounding box center [20, 455] width 15 height 15
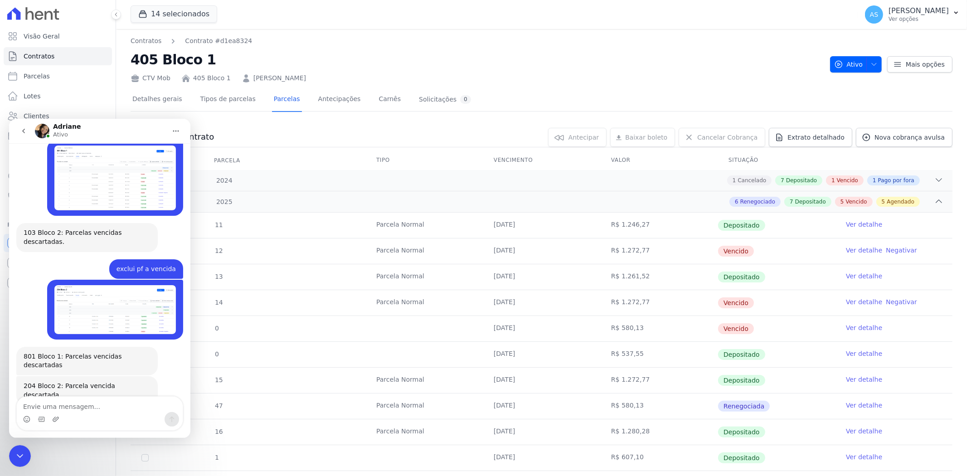
click at [32, 407] on textarea "Envie uma mensagem..." at bounding box center [100, 403] width 166 height 15
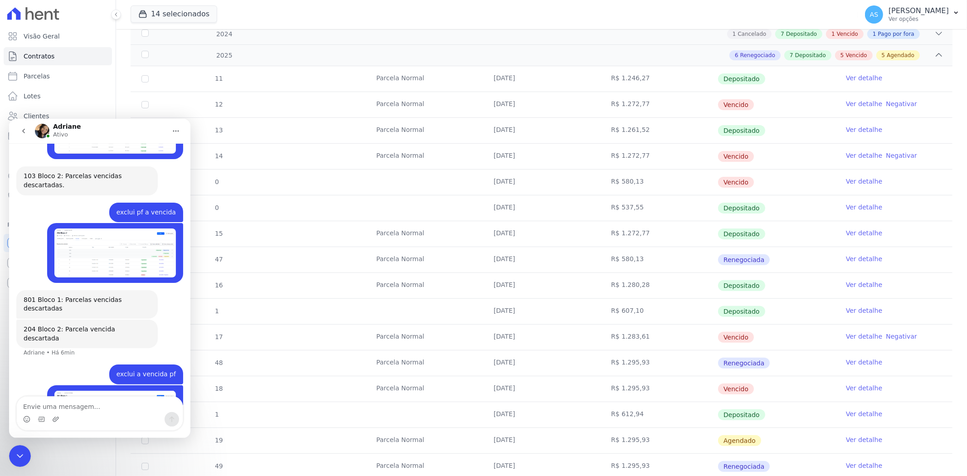
scroll to position [201, 0]
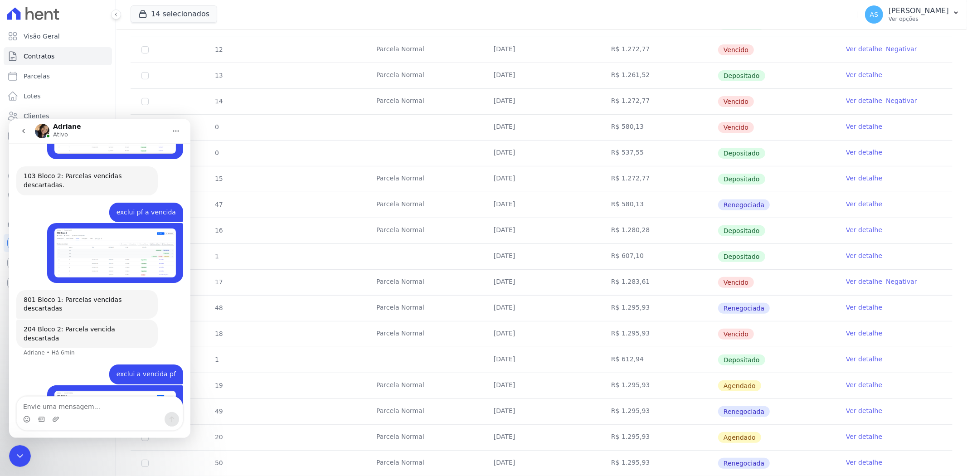
click at [18, 454] on icon "Fechar mensagem da Intercom" at bounding box center [20, 455] width 11 height 11
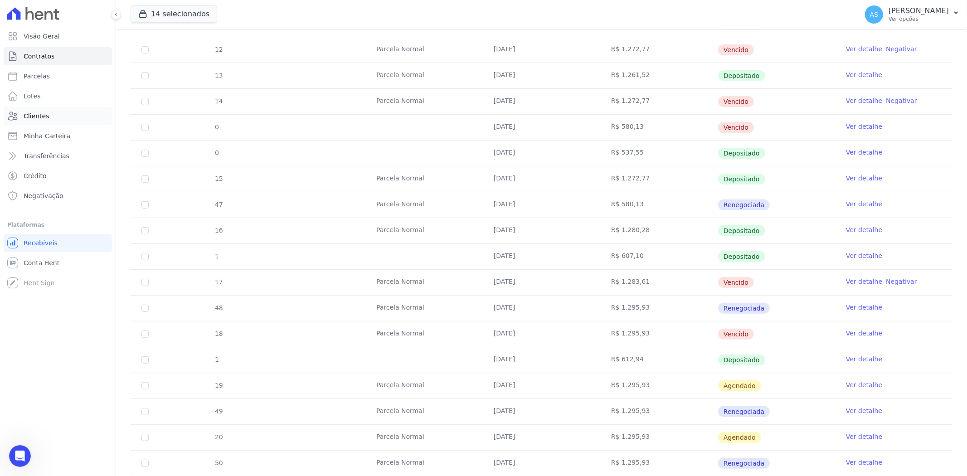
click at [32, 117] on span "Clientes" at bounding box center [36, 116] width 25 height 9
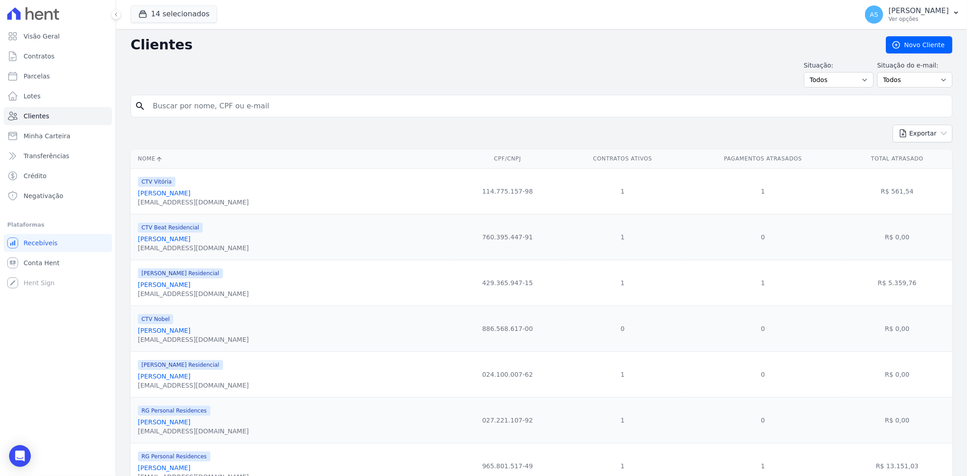
click at [167, 100] on input "search" at bounding box center [547, 106] width 801 height 18
paste input "Jane Mary Martins"
type input "Jane Mary Martins"
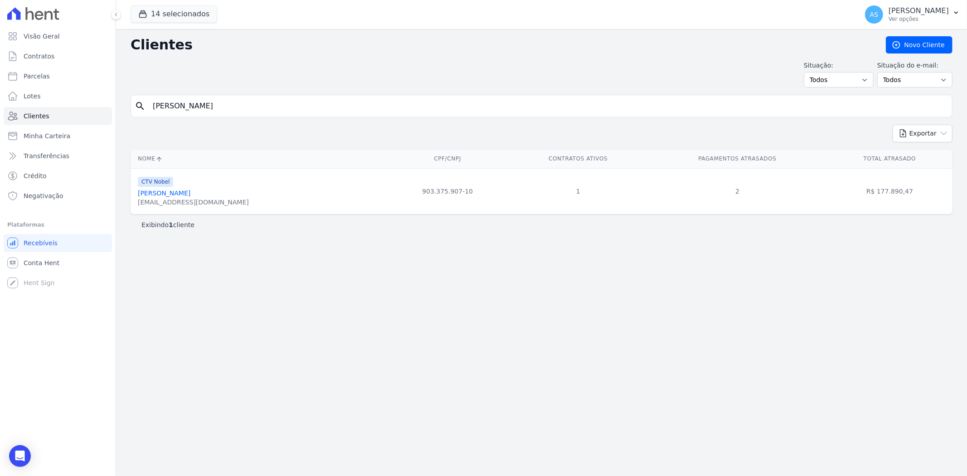
click at [170, 192] on link "Jane Mary Martins" at bounding box center [164, 192] width 53 height 7
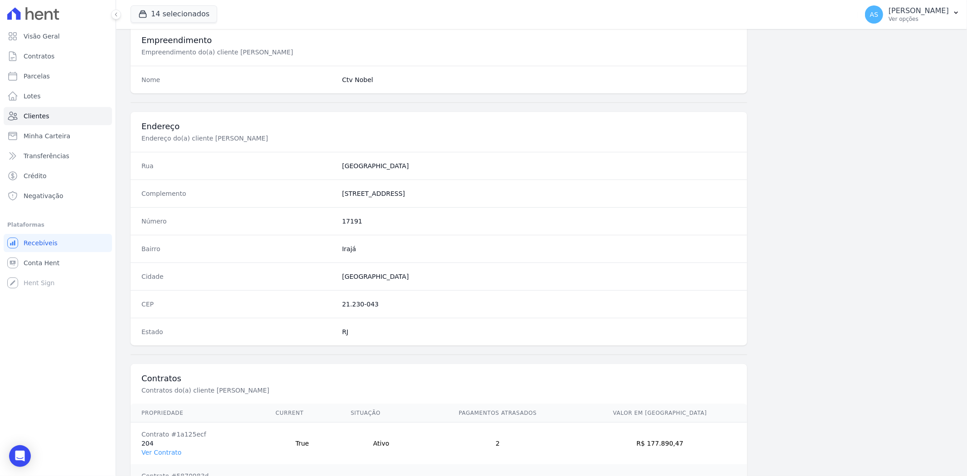
scroll to position [415, 0]
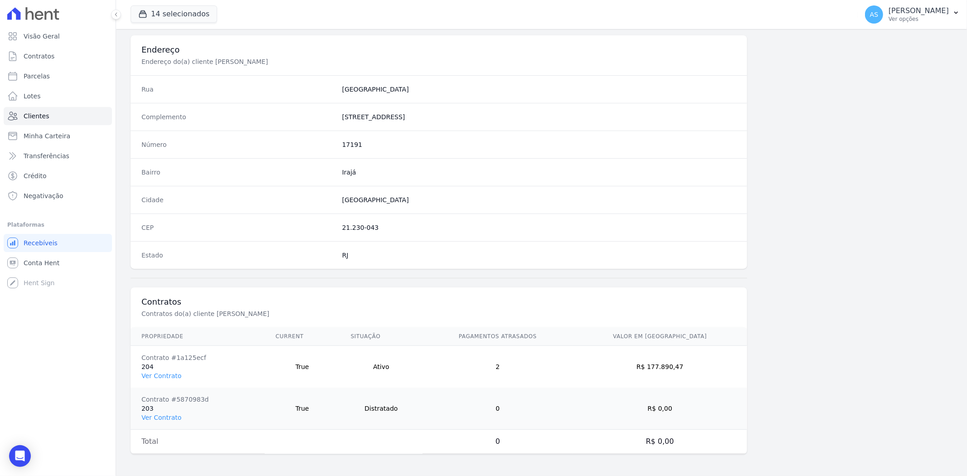
click at [147, 367] on td "Contrato #1a125ecf 204 Ver Contrato" at bounding box center [198, 367] width 134 height 42
click at [149, 378] on link "Ver Contrato" at bounding box center [161, 375] width 40 height 7
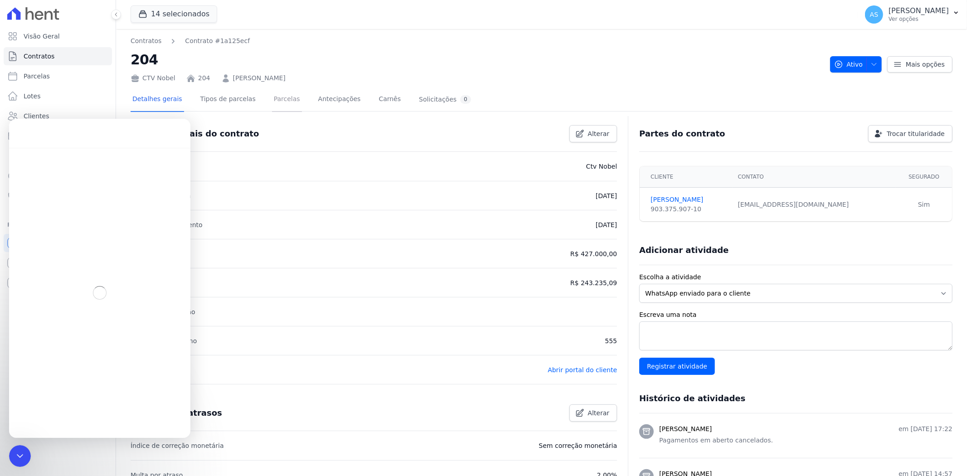
click at [280, 94] on link "Parcelas" at bounding box center [287, 100] width 30 height 24
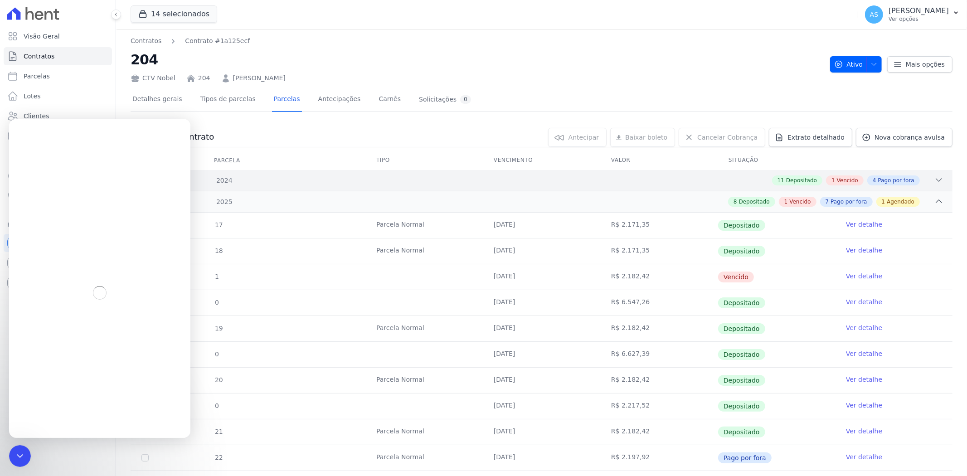
click at [936, 180] on icon at bounding box center [939, 180] width 6 height 3
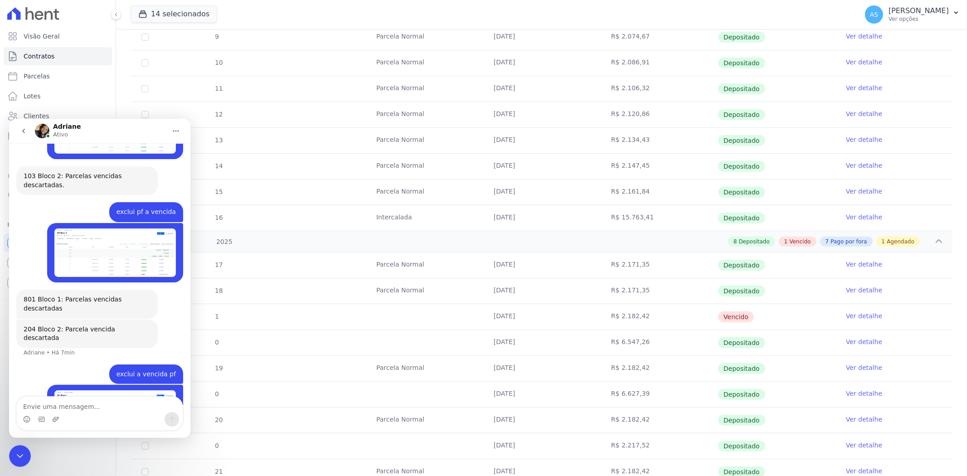
scroll to position [453, 0]
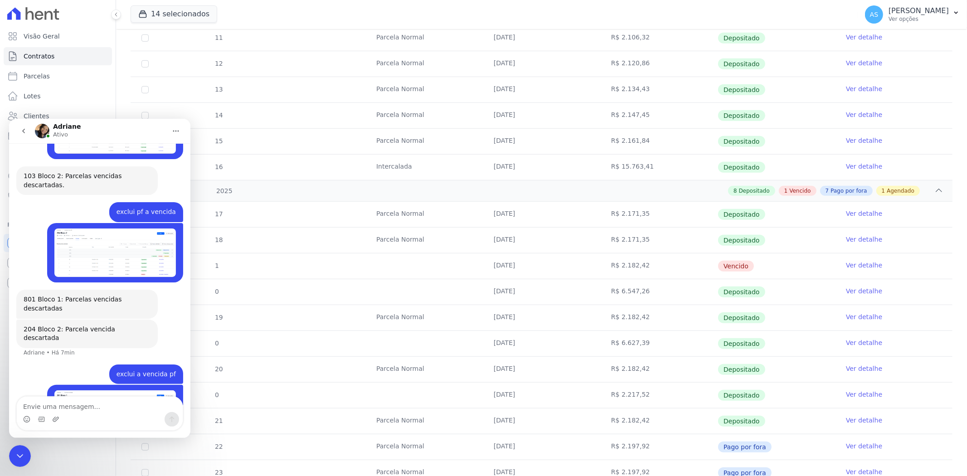
click at [18, 451] on icon "Fechar mensagem da Intercom" at bounding box center [20, 455] width 11 height 11
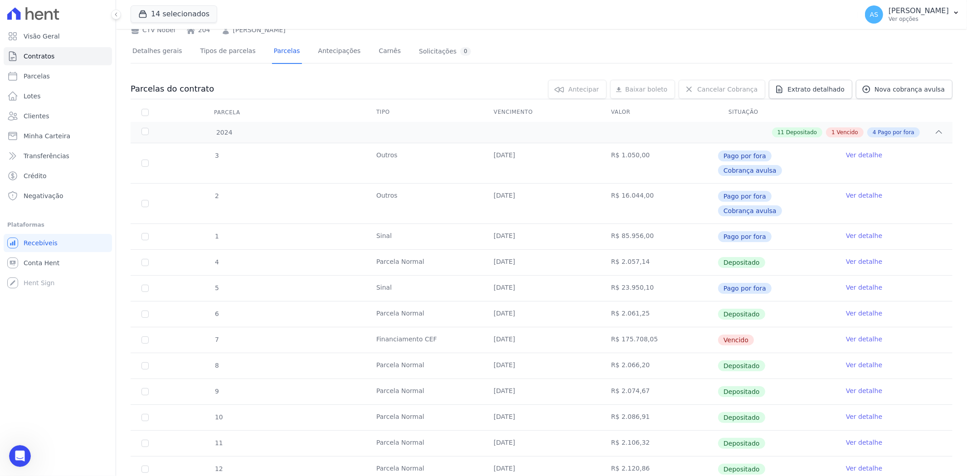
scroll to position [0, 0]
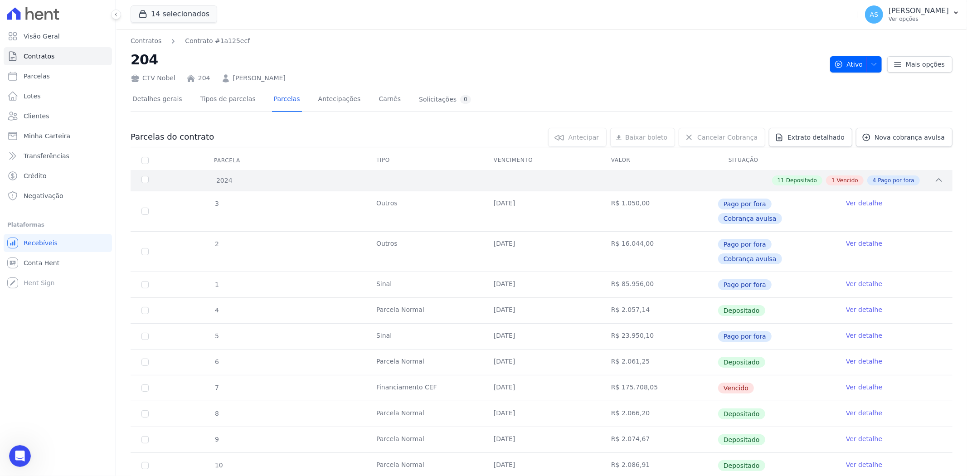
click at [221, 183] on div "11 Depositado 1 Vencido 4 Pago por fora" at bounding box center [582, 180] width 723 height 10
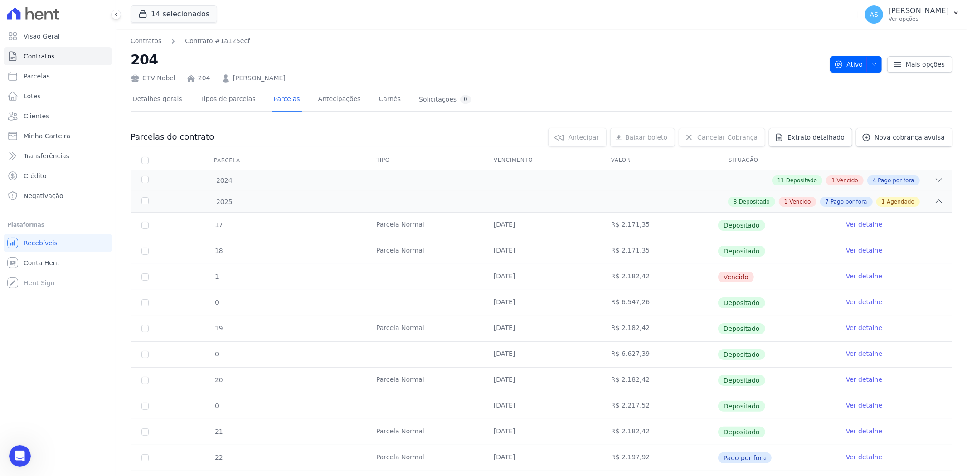
click at [19, 454] on icon "Abrir mensagem da Intercom" at bounding box center [20, 455] width 15 height 15
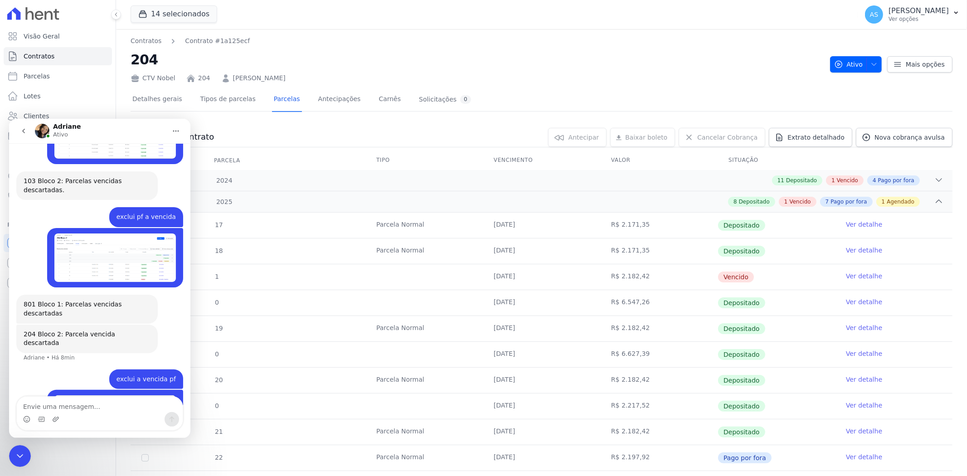
scroll to position [7988, 0]
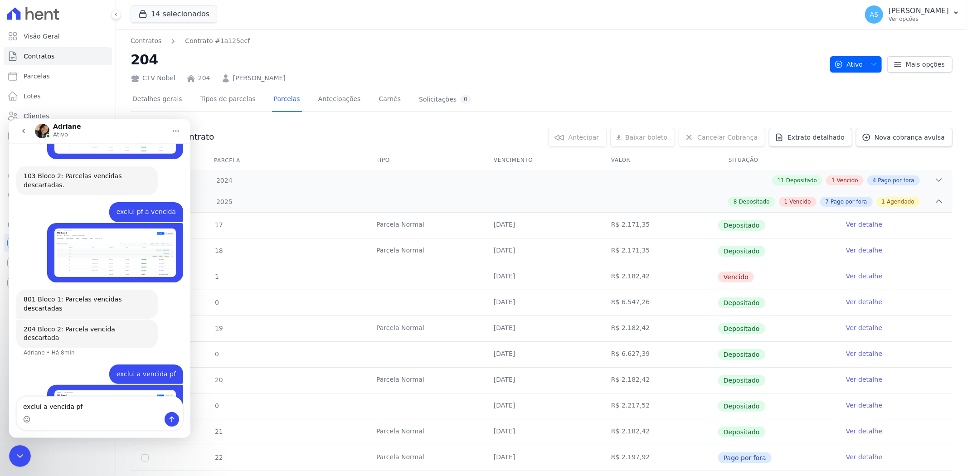
type textarea "exclui a vencida pf"
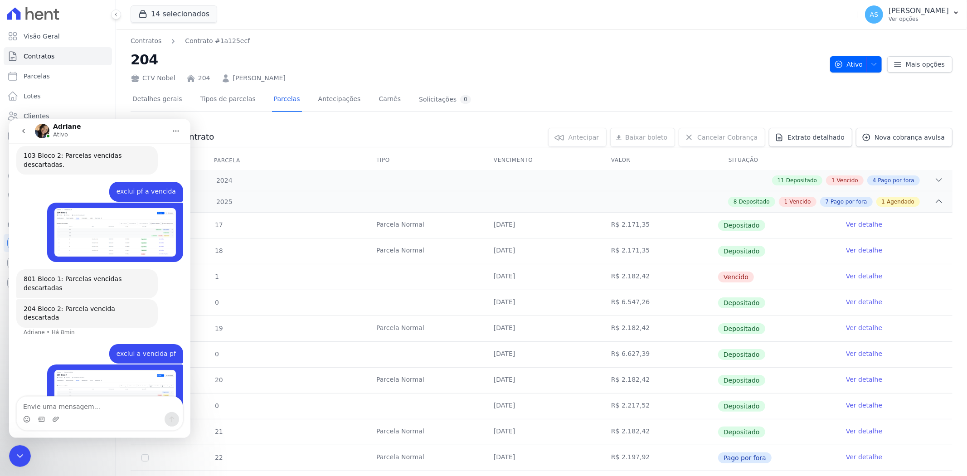
scroll to position [8058, 0]
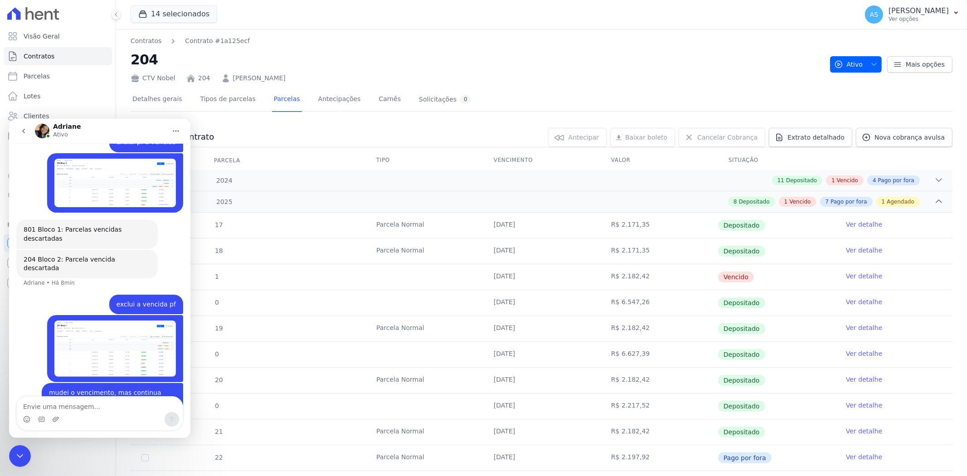
click at [17, 457] on icon "Fechar mensagem da Intercom" at bounding box center [20, 455] width 11 height 11
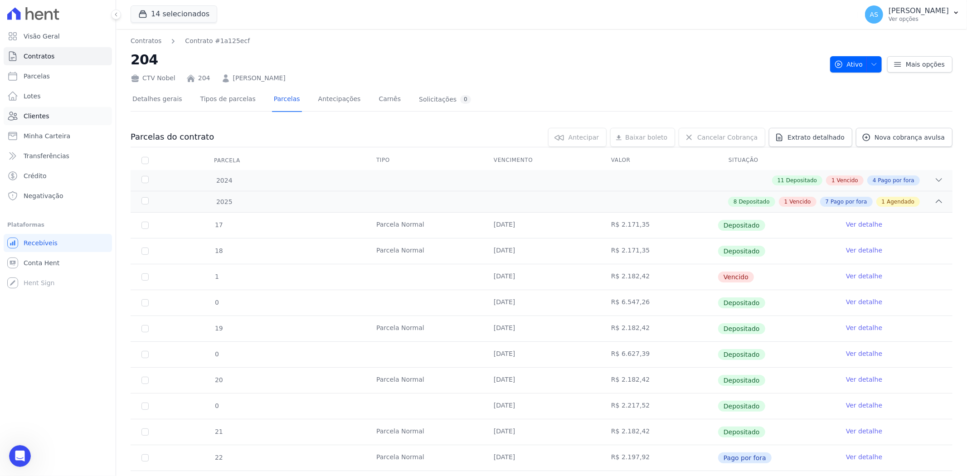
click at [26, 118] on span "Clientes" at bounding box center [36, 116] width 25 height 9
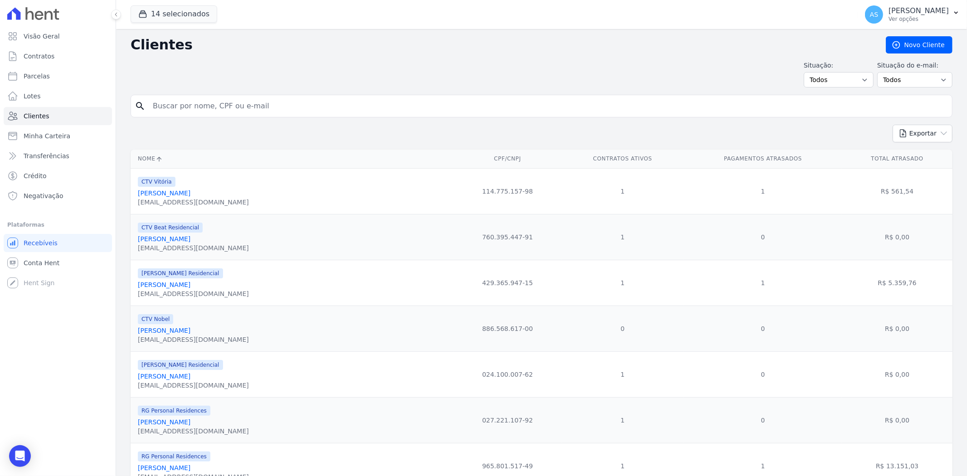
click at [191, 107] on input "search" at bounding box center [547, 106] width 801 height 18
paste input "Juciara Lima De Freitas"
type input "Juciara Lima De Freitas"
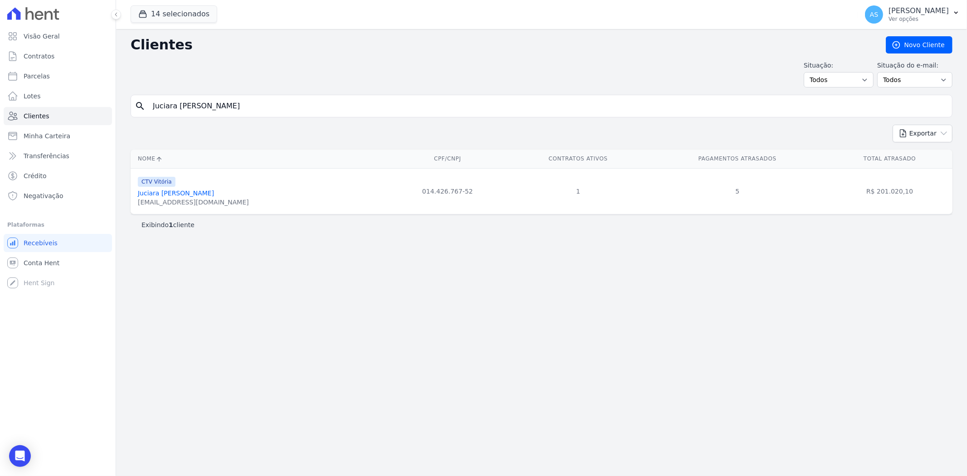
click at [170, 193] on link "Juciara Lima De Freitas" at bounding box center [176, 192] width 76 height 7
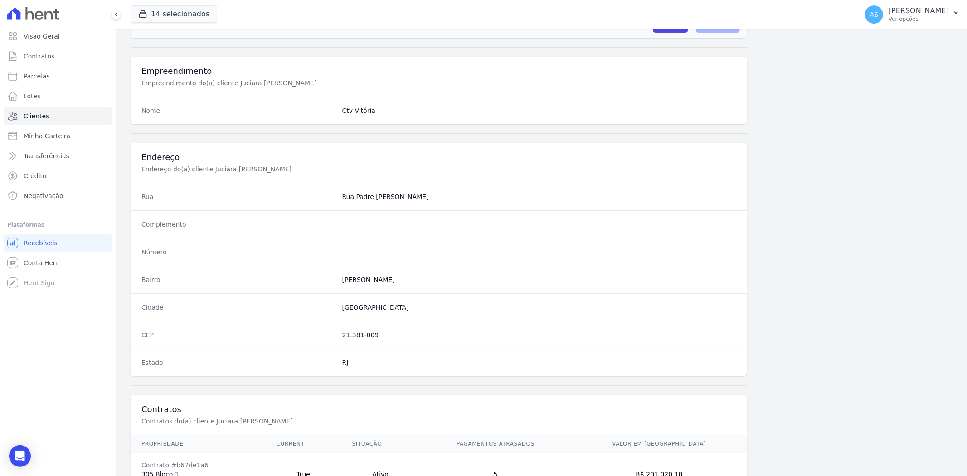
scroll to position [374, 0]
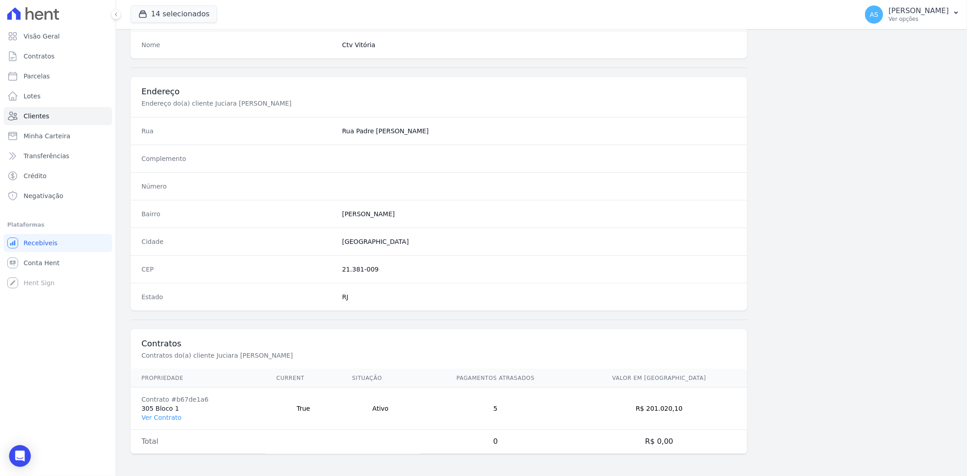
click at [158, 406] on td "Contrato #b67de1a6 305 Bloco 1 Ver Contrato" at bounding box center [198, 409] width 135 height 42
click at [154, 419] on link "Ver Contrato" at bounding box center [161, 417] width 40 height 7
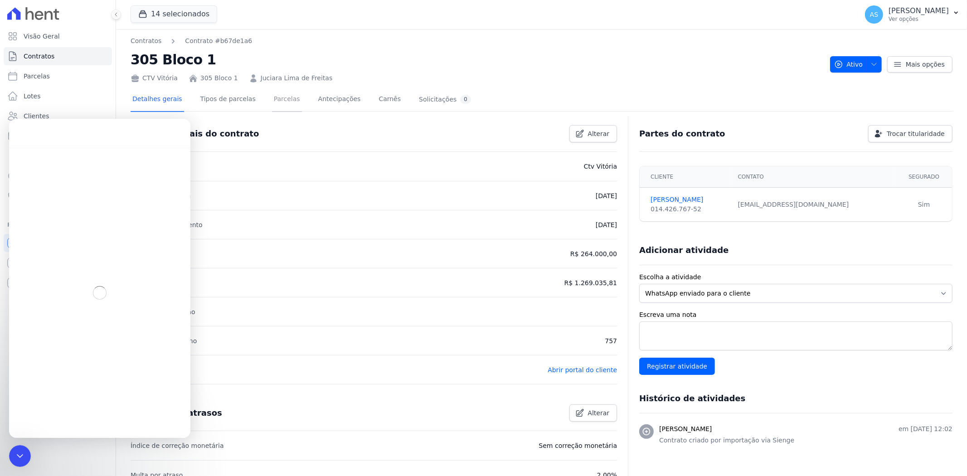
click at [274, 102] on link "Parcelas" at bounding box center [287, 100] width 30 height 24
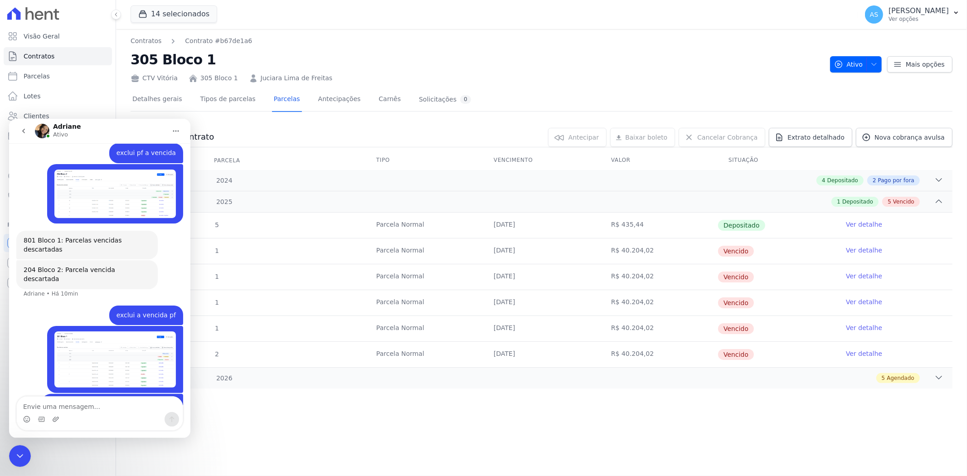
scroll to position [7960, 0]
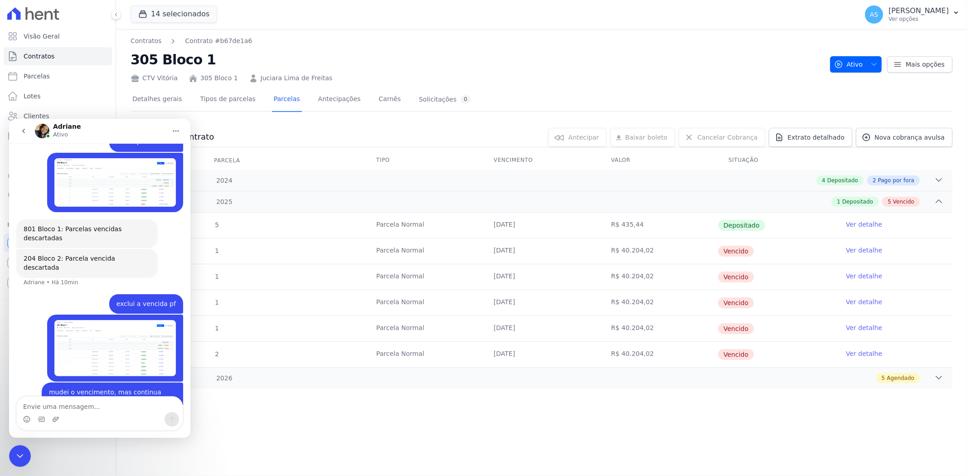
click at [15, 452] on icon "Fechar mensagem da Intercom" at bounding box center [20, 455] width 11 height 11
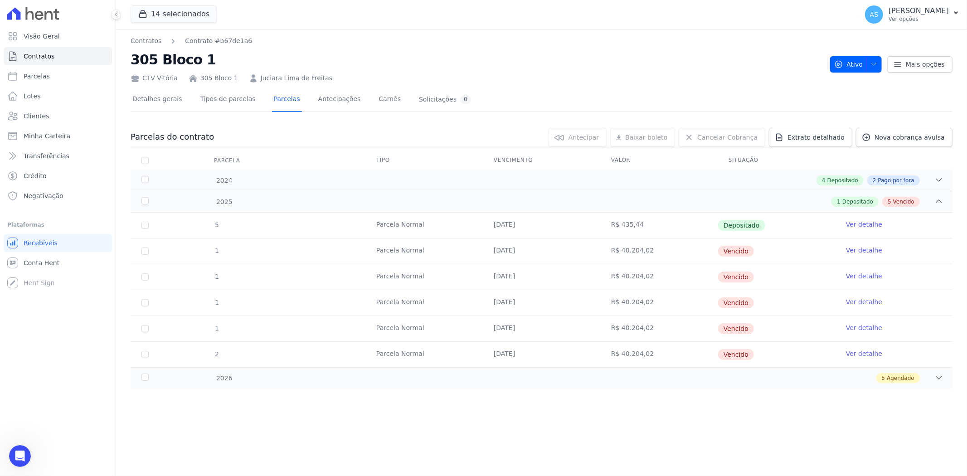
scroll to position [7959, 0]
click at [942, 179] on icon at bounding box center [939, 180] width 6 height 3
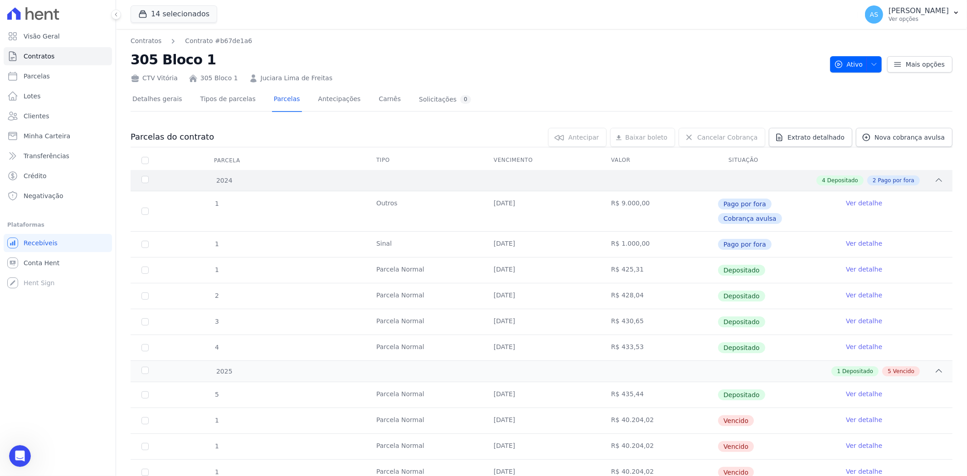
click at [934, 180] on icon at bounding box center [938, 179] width 9 height 9
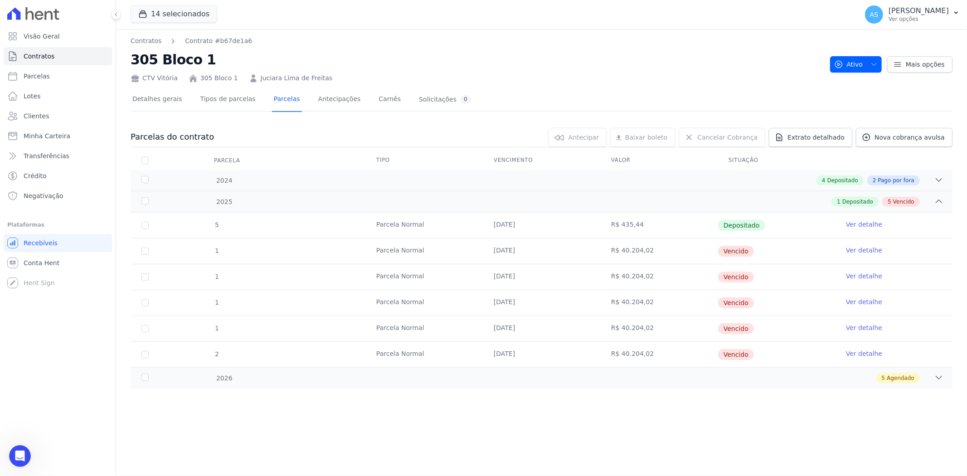
click at [19, 454] on icon "Abrir mensagem da Intercom" at bounding box center [20, 455] width 15 height 15
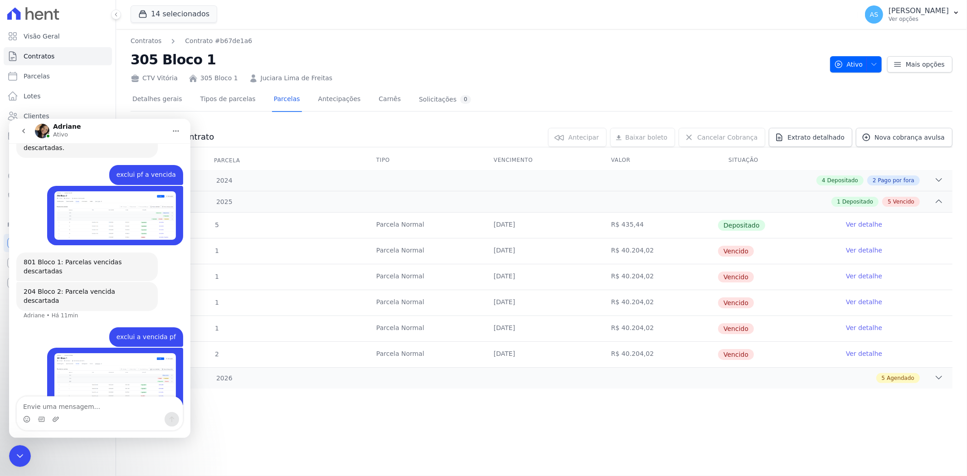
scroll to position [7960, 0]
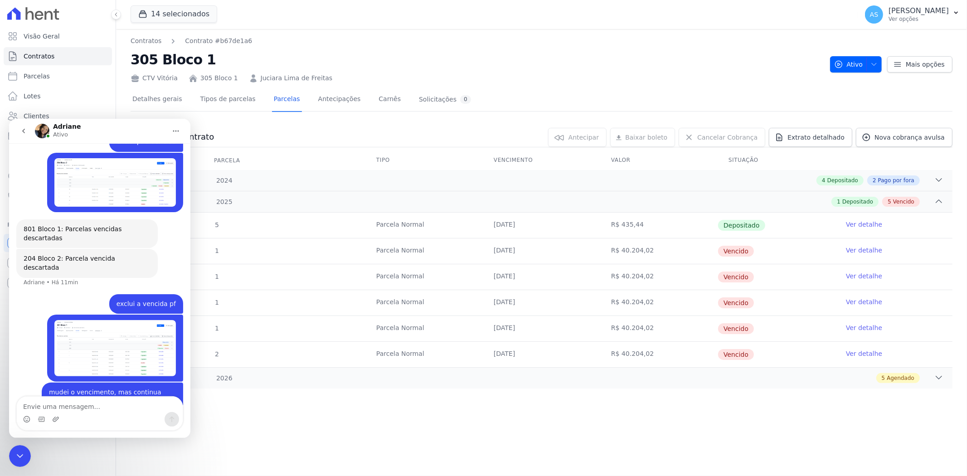
click at [44, 405] on textarea "Envie uma mensagem..." at bounding box center [100, 403] width 166 height 15
type textarea "exclui essas vencidas pf"
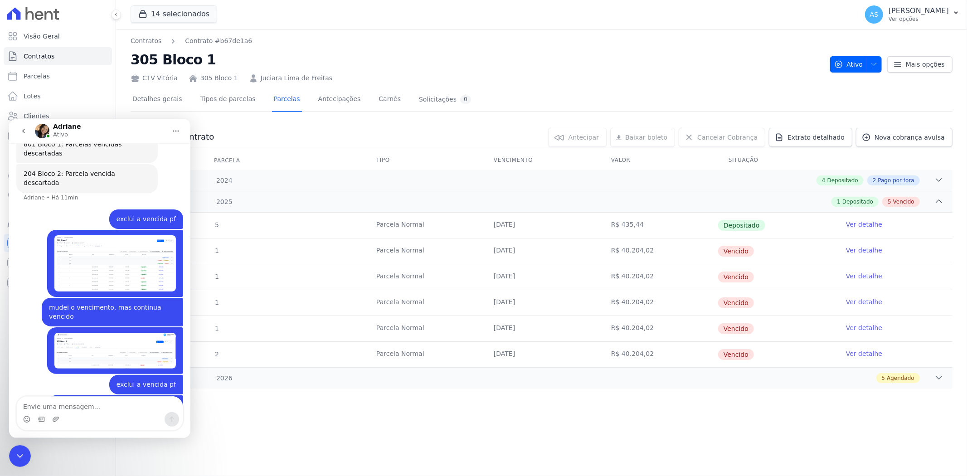
scroll to position [8044, 0]
click at [21, 455] on icon "Fechar mensagem da Intercom" at bounding box center [20, 456] width 6 height 4
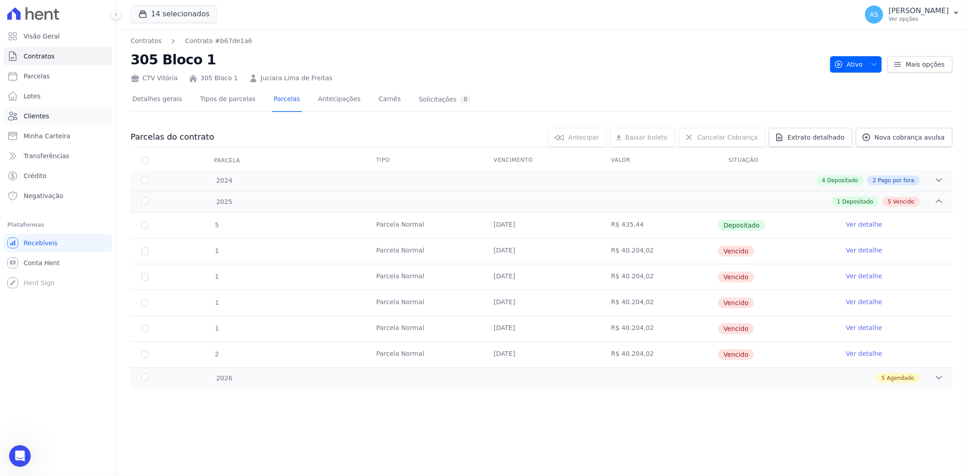
click at [34, 116] on span "Clientes" at bounding box center [36, 116] width 25 height 9
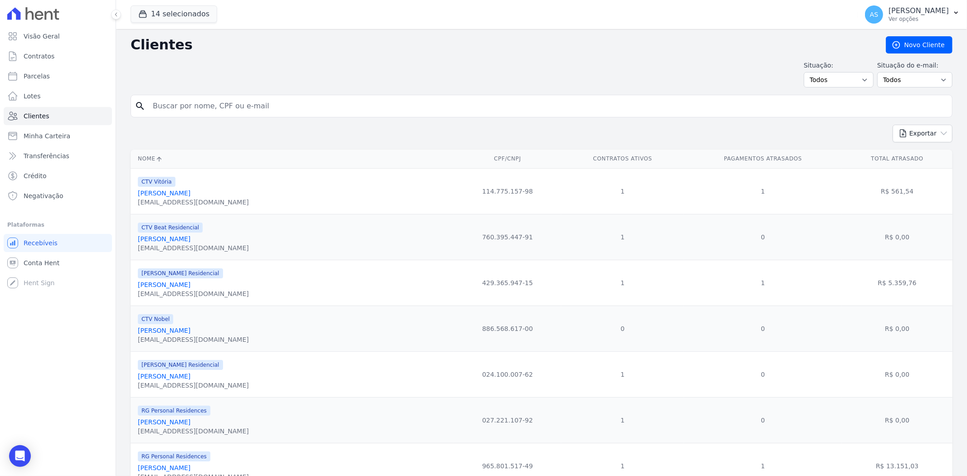
click at [161, 102] on input "search" at bounding box center [547, 106] width 801 height 18
paste input "Fabiola Da Costa Vicente Da Silva"
type input "Fabiola Da Costa Vicente Da Silva"
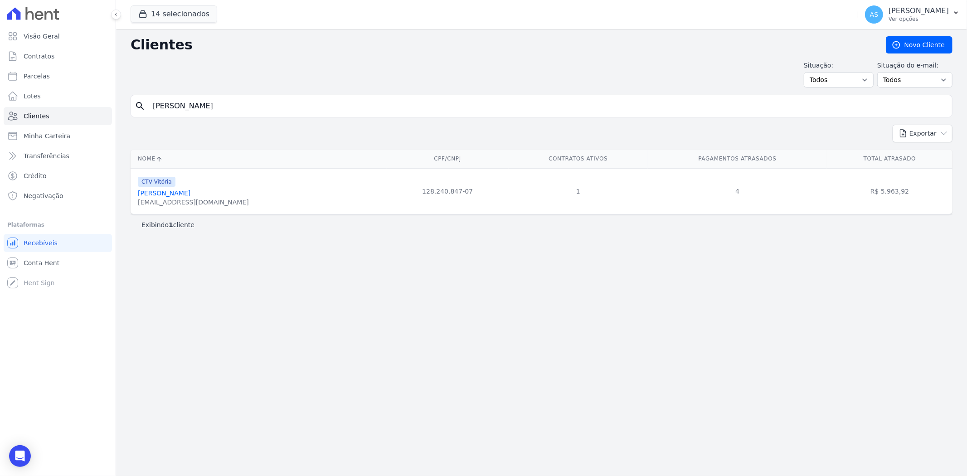
click at [177, 193] on link "Fabiola Da Costa Vicente Da Silva" at bounding box center [164, 192] width 53 height 7
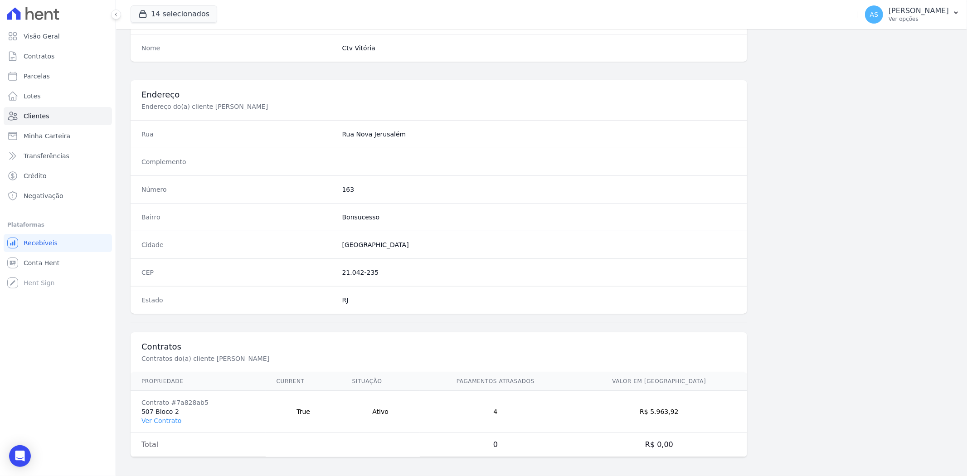
scroll to position [374, 0]
click at [160, 407] on td "Contrato #7a828ab5 507 Bloco 2 Ver Contrato" at bounding box center [198, 409] width 135 height 42
click at [156, 415] on link "Ver Contrato" at bounding box center [161, 417] width 40 height 7
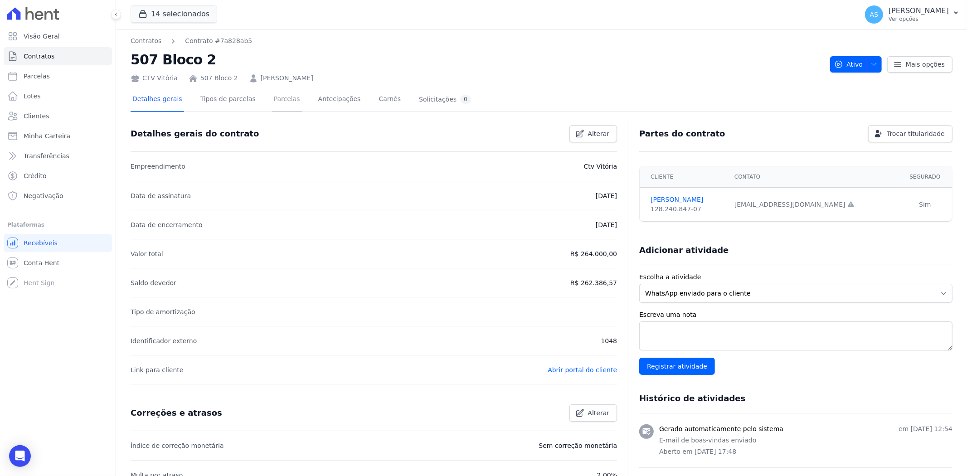
click at [276, 97] on link "Parcelas" at bounding box center [287, 100] width 30 height 24
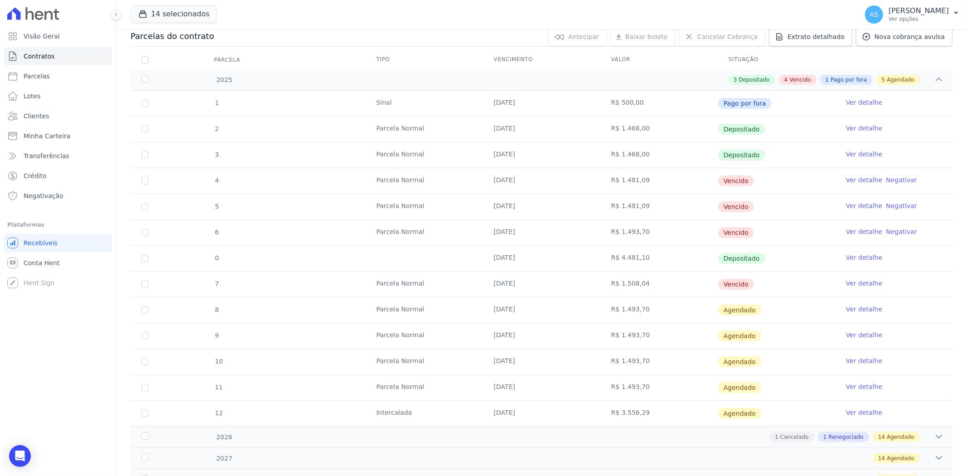
scroll to position [50, 0]
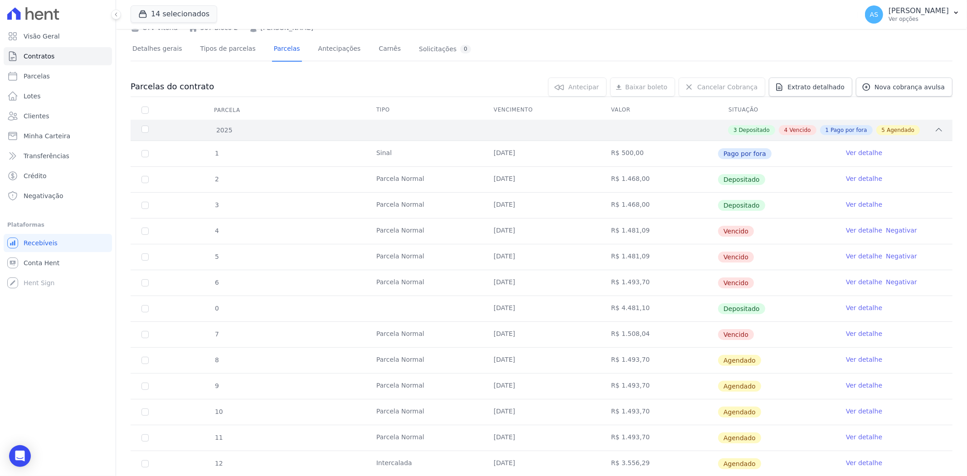
click at [926, 128] on div "3 Depositado 4 Vencido 1 Pago por fora 5 Agendado" at bounding box center [582, 130] width 723 height 10
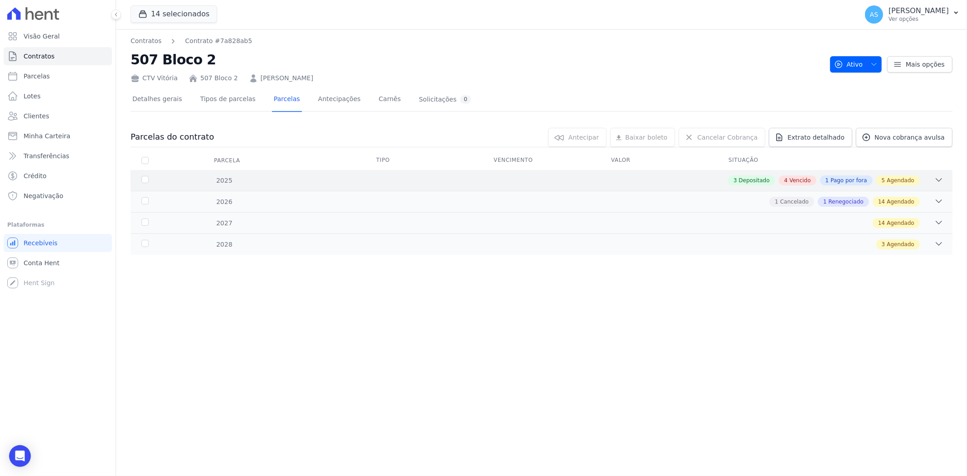
scroll to position [0, 0]
click at [937, 177] on icon at bounding box center [938, 179] width 9 height 9
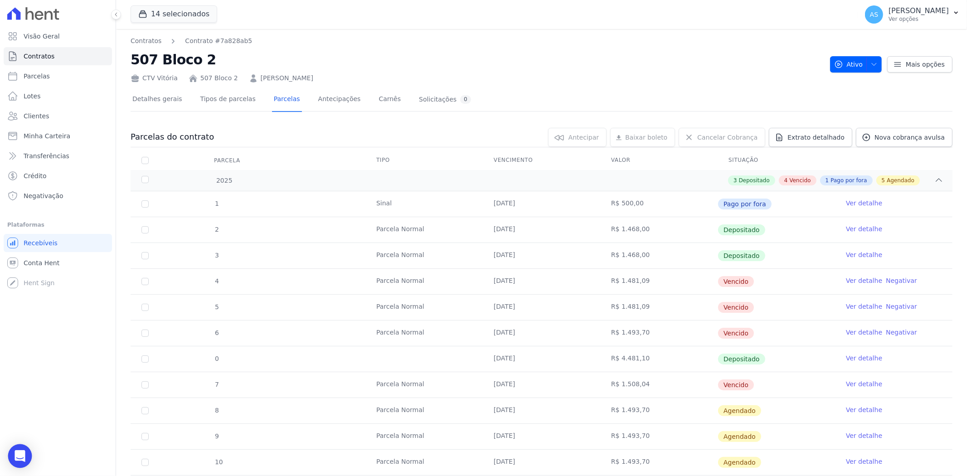
click at [21, 455] on icon "Open Intercom Messenger" at bounding box center [20, 456] width 10 height 12
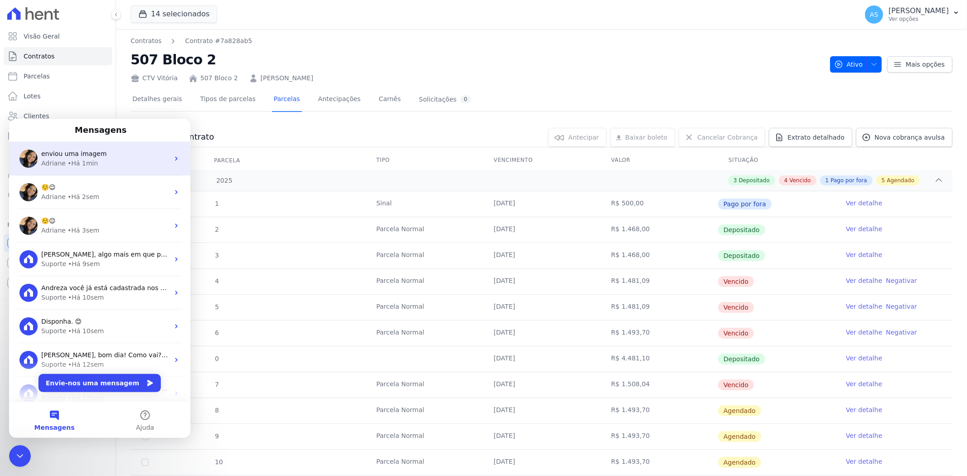
click at [75, 162] on div "• Há 1min" at bounding box center [83, 163] width 30 height 10
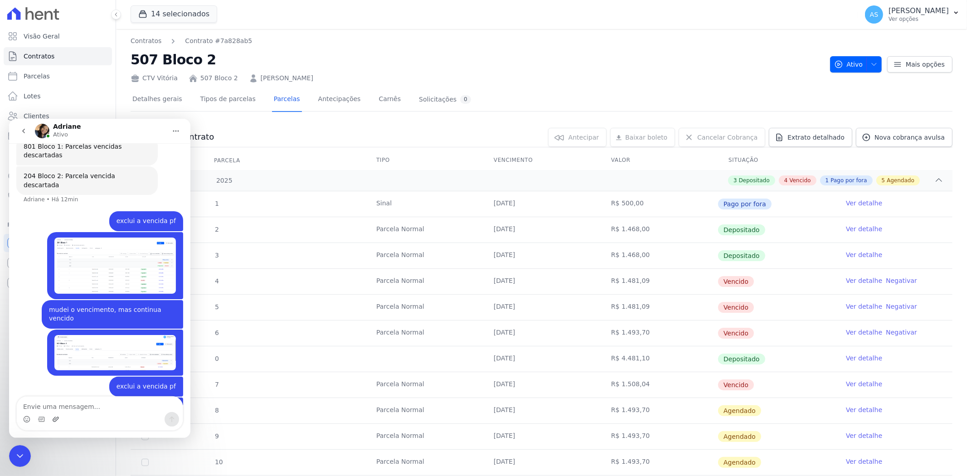
scroll to position [7989, 0]
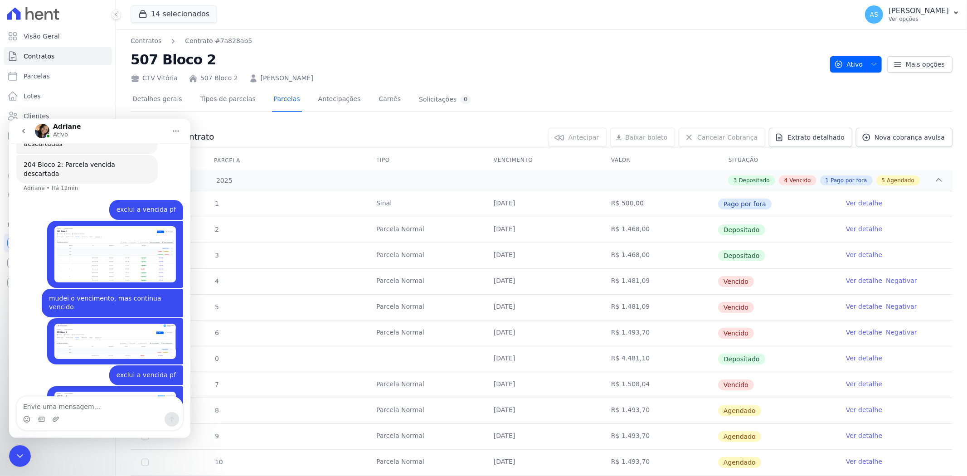
click at [43, 408] on textarea "Envie uma mensagem..." at bounding box center [100, 403] width 166 height 15
type textarea "exclui pf essas 3 vencidas"
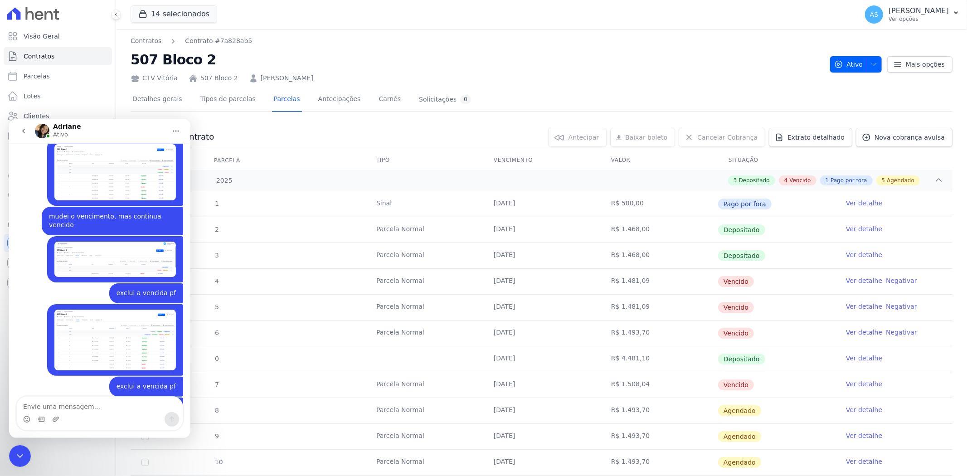
scroll to position [8070, 0]
drag, startPoint x: 21, startPoint y: 455, endPoint x: 327, endPoint y: 917, distance: 554.7
click at [21, 455] on icon "Fechar mensagem da Intercom" at bounding box center [20, 456] width 6 height 4
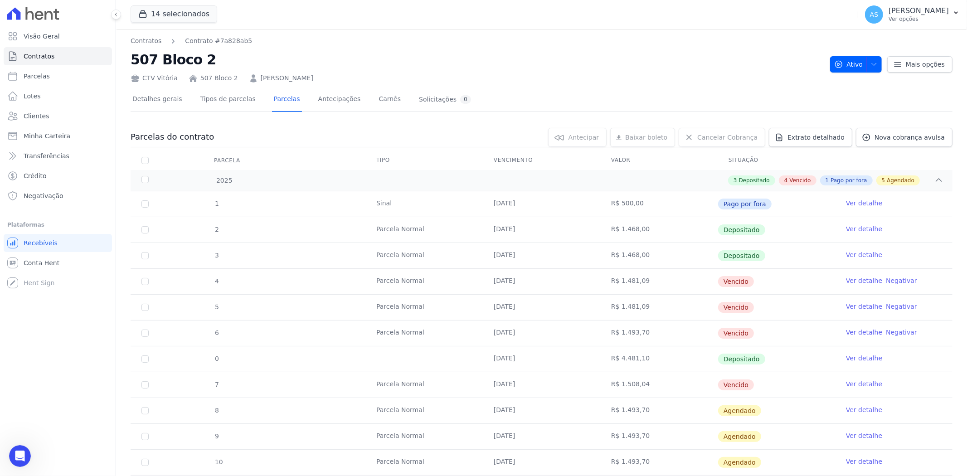
scroll to position [8106, 0]
click at [33, 114] on span "Clientes" at bounding box center [36, 116] width 25 height 9
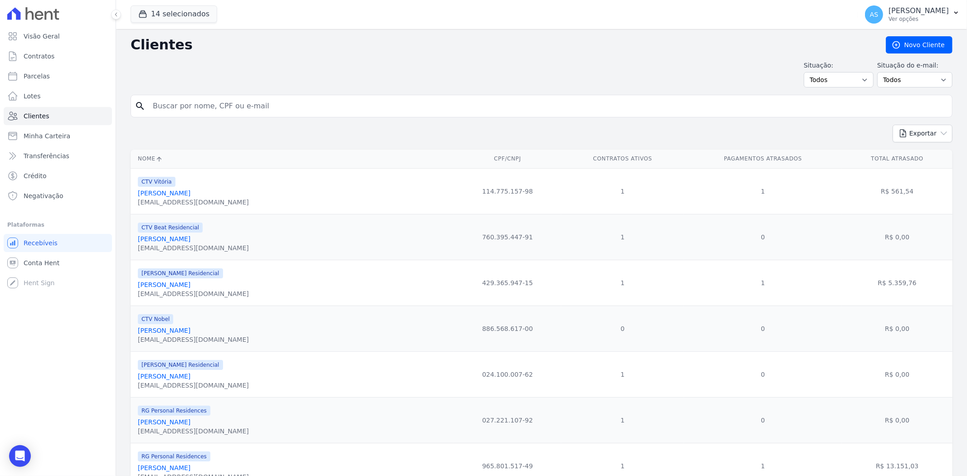
click at [188, 106] on input "search" at bounding box center [547, 106] width 801 height 18
paste input "Kelly Santos Oliveira"
type input "Kelly Santos Oliveira"
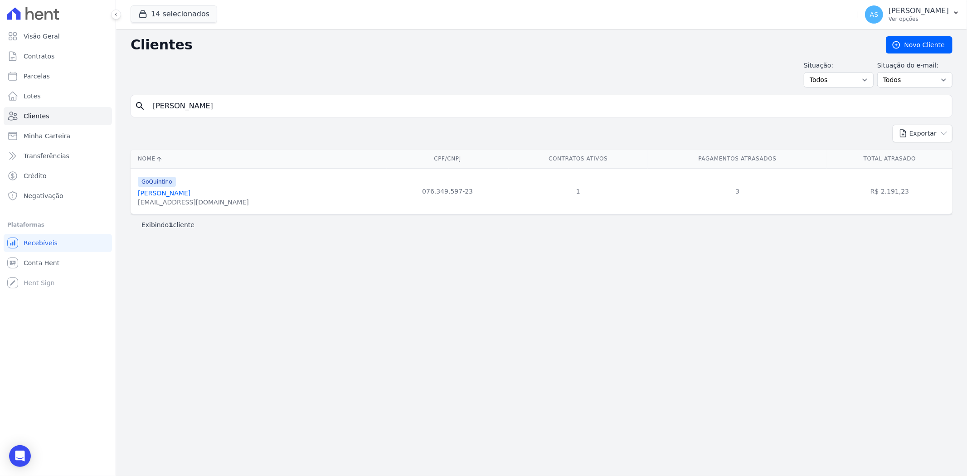
click at [170, 196] on link "Kelly Santos Oliveira" at bounding box center [164, 192] width 53 height 7
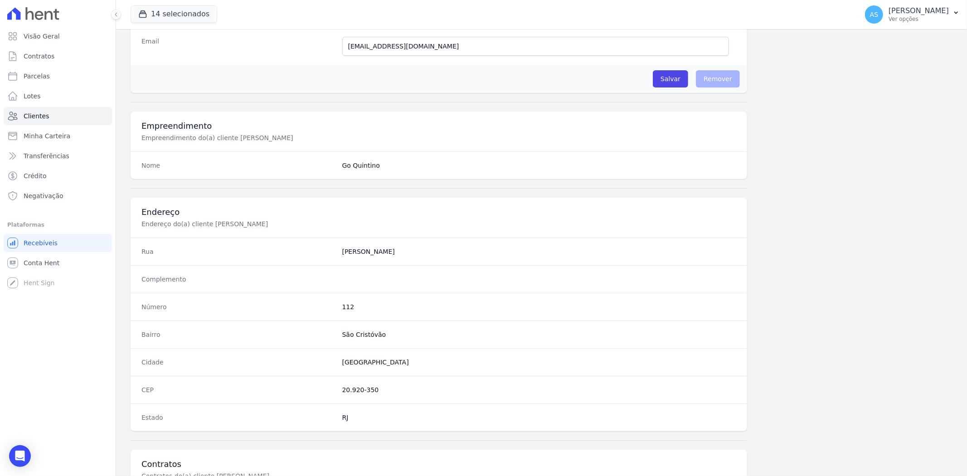
scroll to position [374, 0]
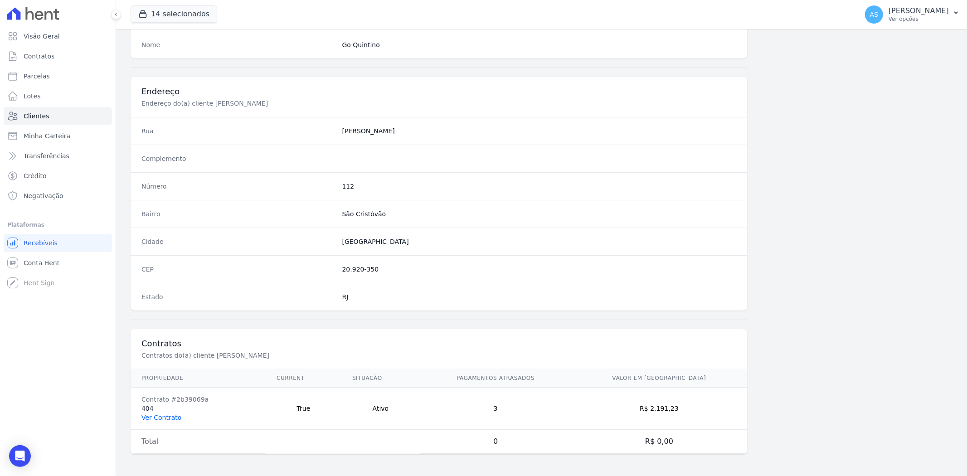
click at [161, 417] on link "Ver Contrato" at bounding box center [161, 417] width 40 height 7
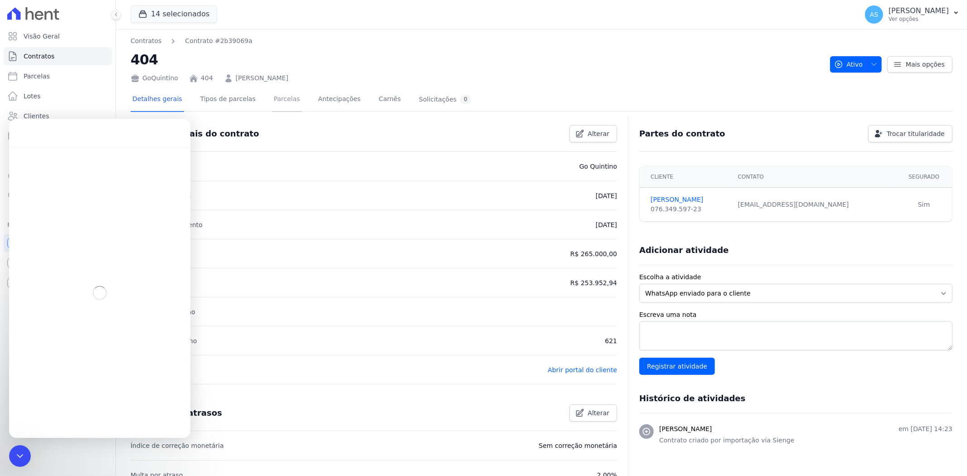
click at [277, 103] on link "Parcelas" at bounding box center [287, 100] width 30 height 24
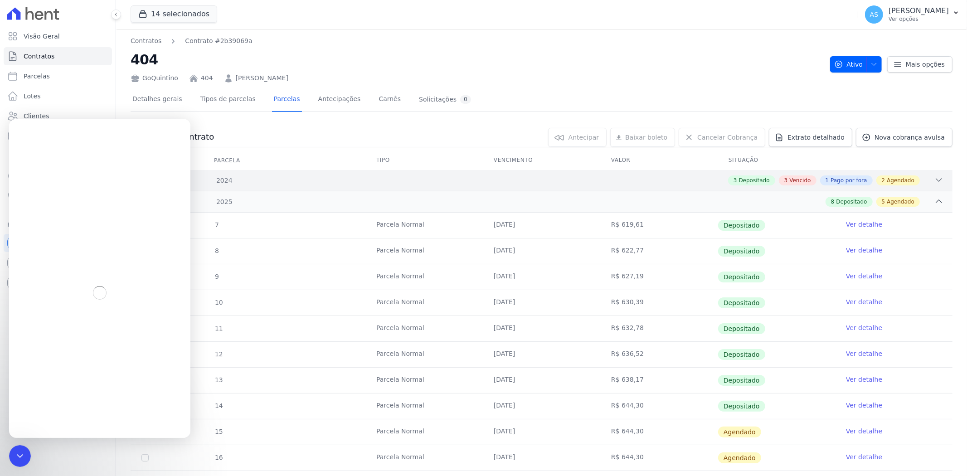
click at [934, 177] on icon at bounding box center [938, 179] width 9 height 9
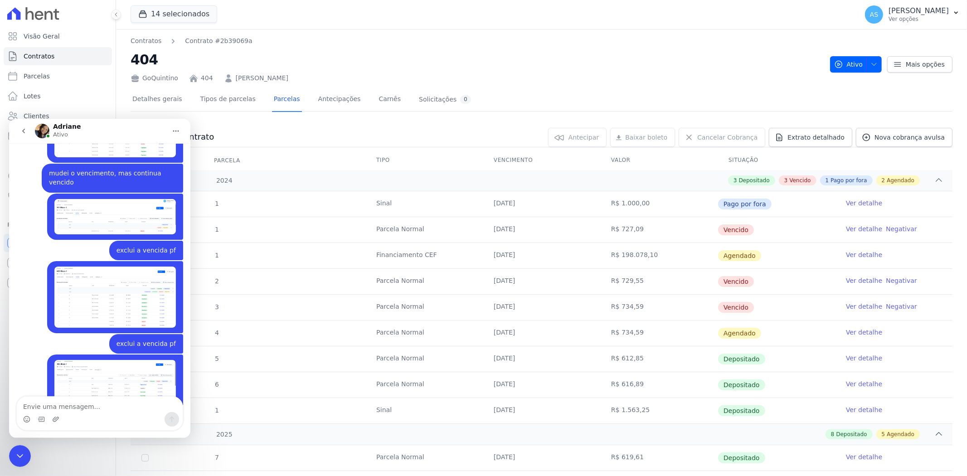
scroll to position [7985, 0]
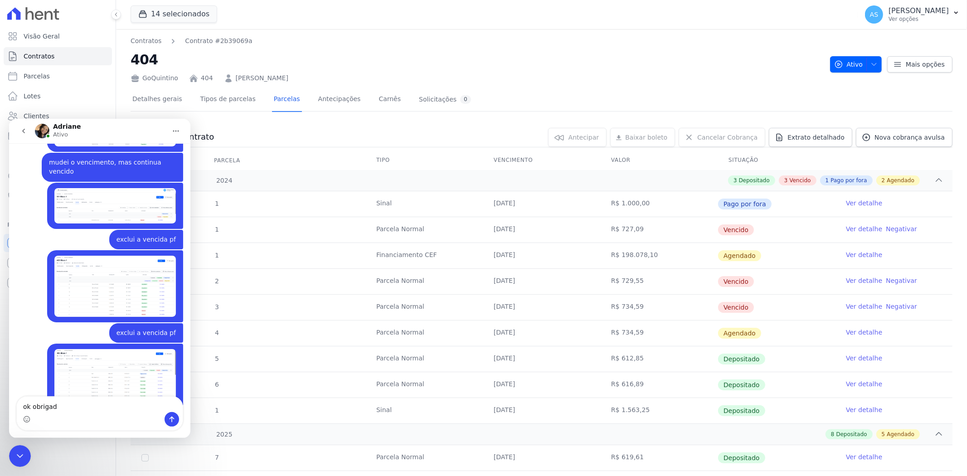
type textarea "ok obrigada"
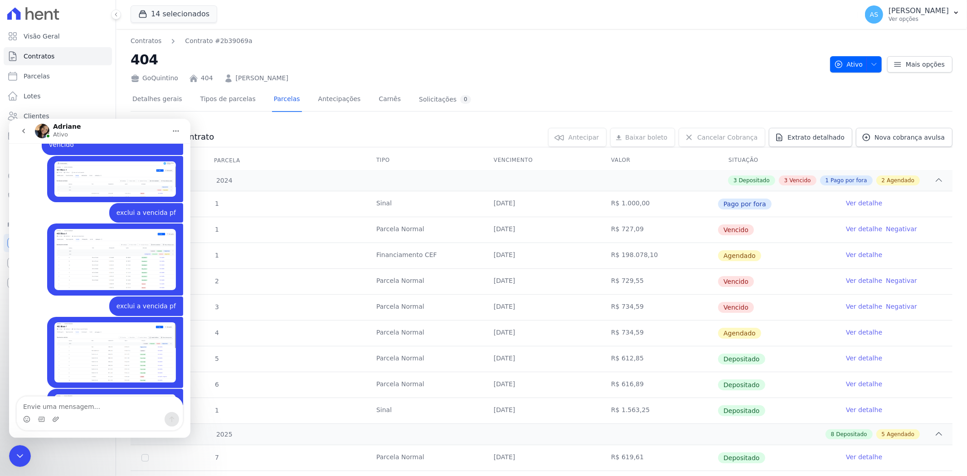
click at [18, 455] on icon "Fechar mensagem da Intercom" at bounding box center [20, 456] width 6 height 4
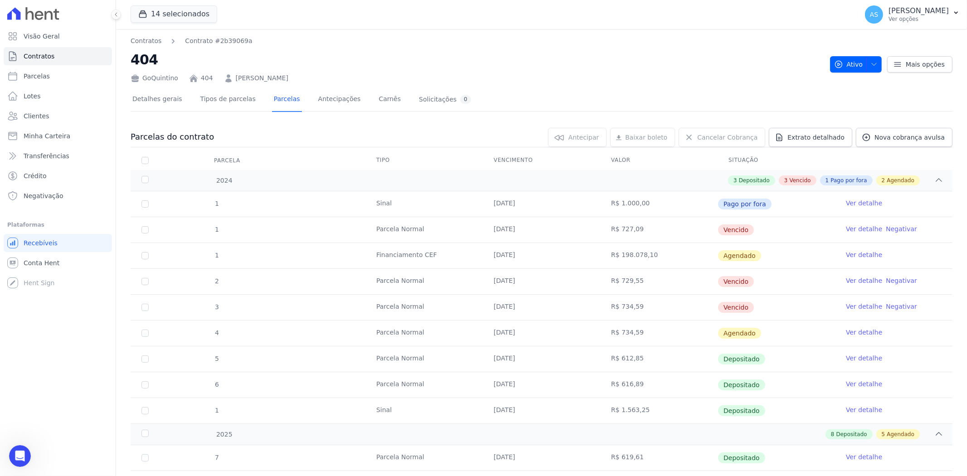
click at [859, 253] on link "Ver detalhe" at bounding box center [864, 254] width 36 height 9
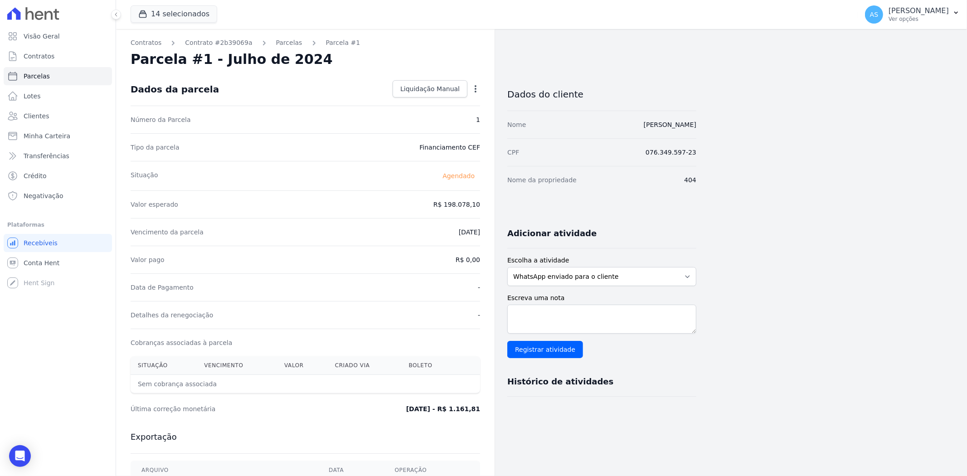
click at [475, 89] on icon "button" at bounding box center [476, 88] width 2 height 7
click at [413, 100] on link "Alterar" at bounding box center [437, 101] width 80 height 16
click at [415, 232] on input "2024-07-30" at bounding box center [444, 231] width 72 height 19
type input "205202-10-31"
type input "2025-10-31"
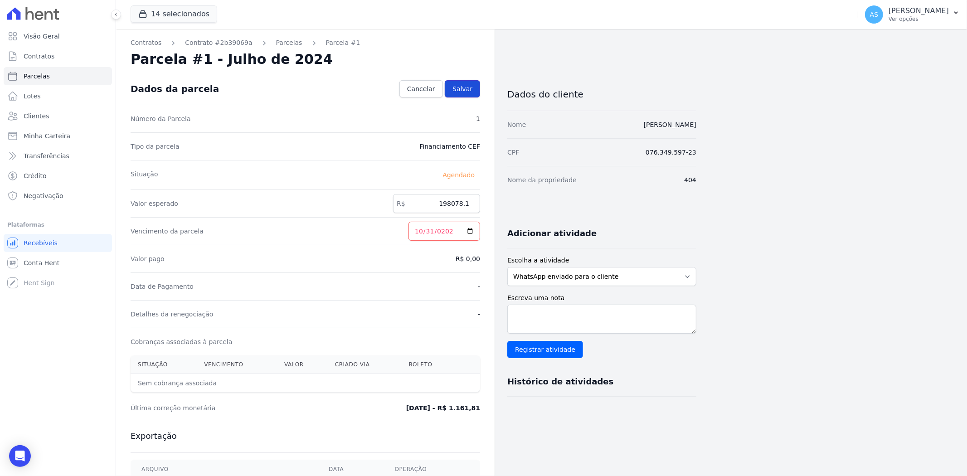
click at [467, 88] on span "Salvar" at bounding box center [462, 88] width 20 height 9
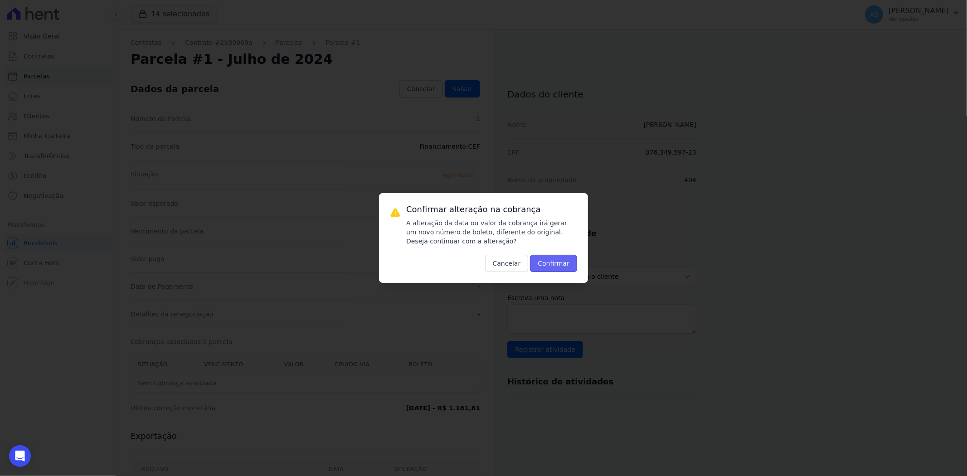
click at [563, 260] on button "Confirmar" at bounding box center [553, 263] width 47 height 17
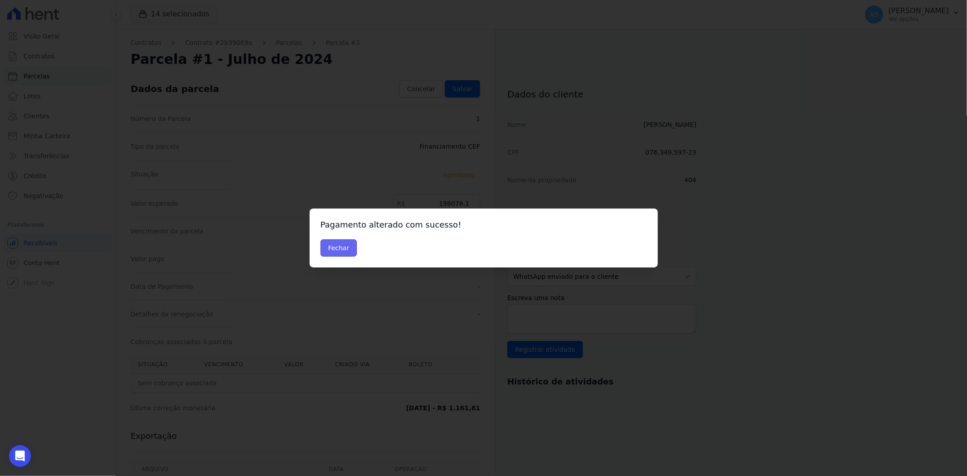
click at [327, 246] on button "Fechar" at bounding box center [338, 247] width 37 height 17
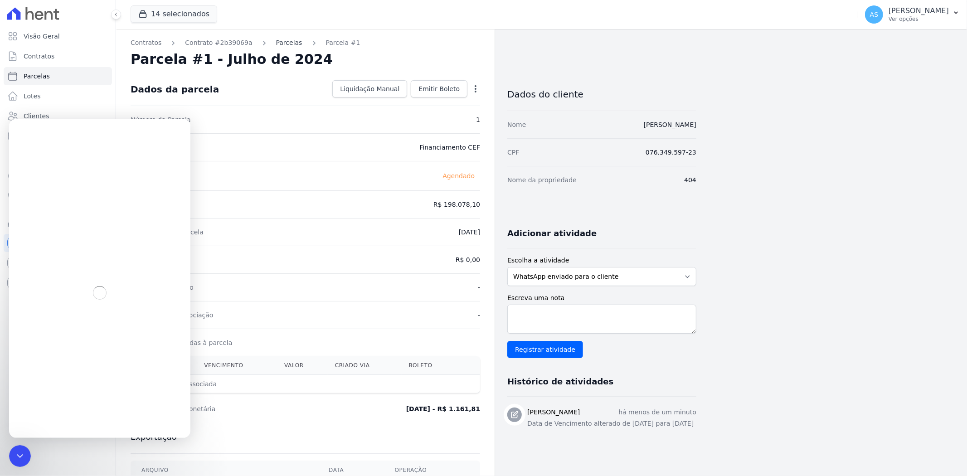
click at [277, 42] on link "Parcelas" at bounding box center [289, 43] width 26 height 10
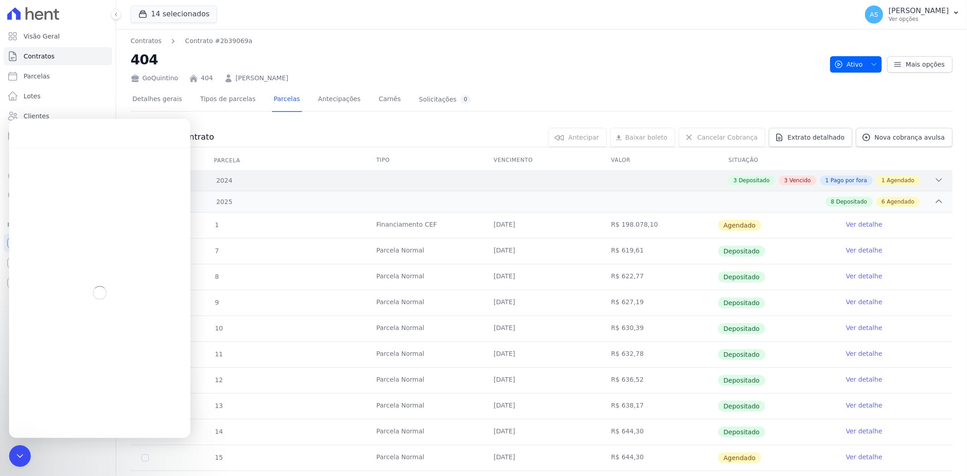
click at [934, 182] on icon at bounding box center [938, 179] width 9 height 9
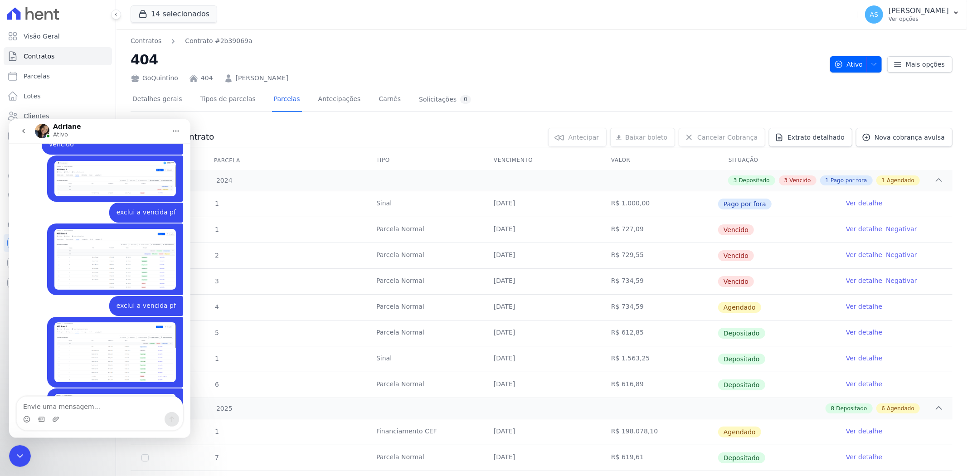
click at [24, 453] on icon "Fechar mensagem da Intercom" at bounding box center [20, 455] width 11 height 11
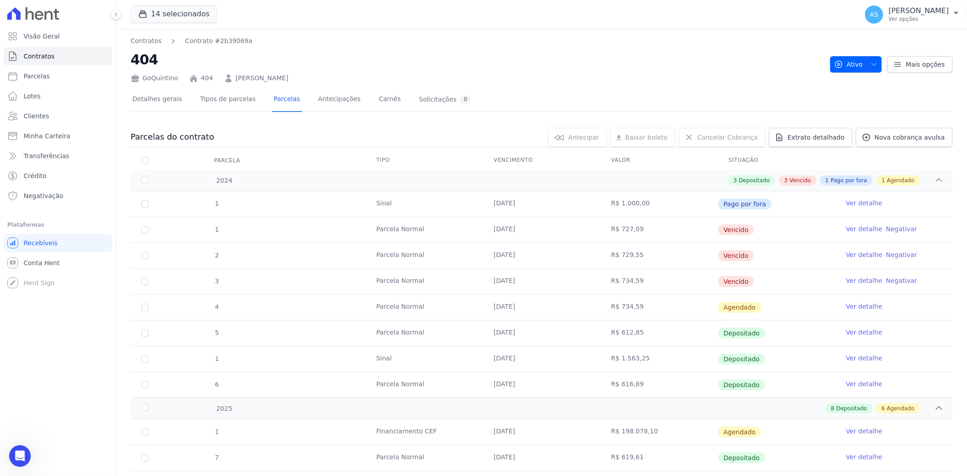
scroll to position [7985, 0]
click at [20, 454] on icon "Abrir mensagem da Intercom" at bounding box center [20, 455] width 6 height 7
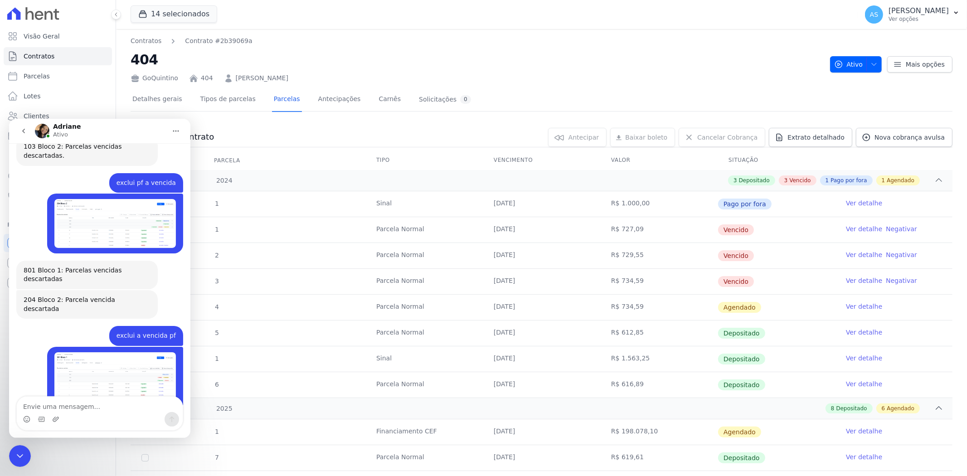
scroll to position [7985, 0]
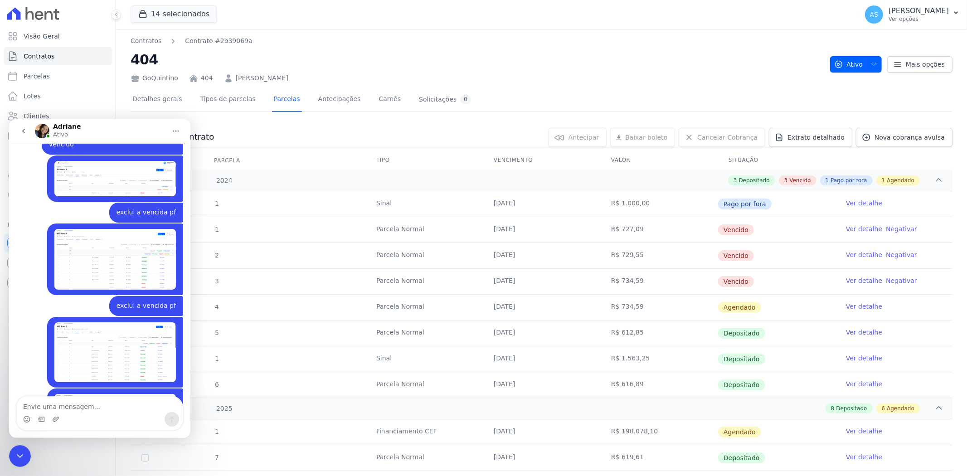
click at [32, 403] on textarea "Envie uma mensagem..." at bounding box center [100, 403] width 166 height 15
type textarea "exclui pf as 3 vencida e a agendada de [DATE]"
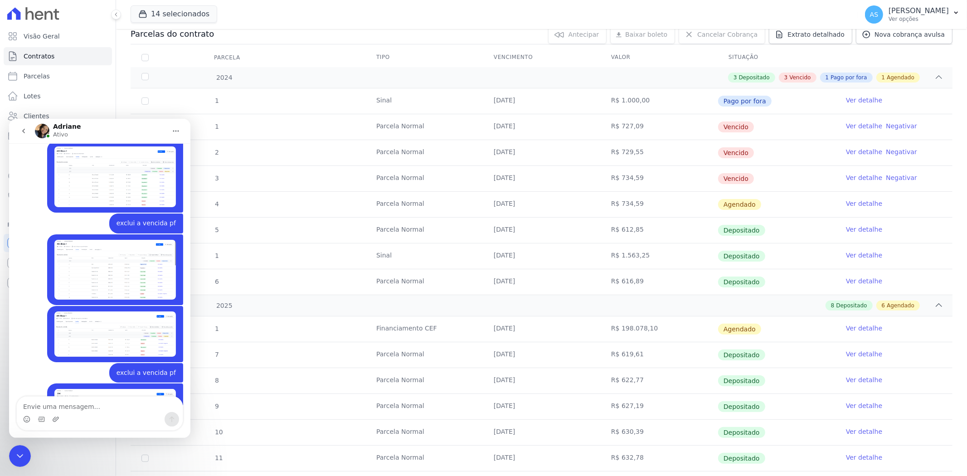
scroll to position [0, 0]
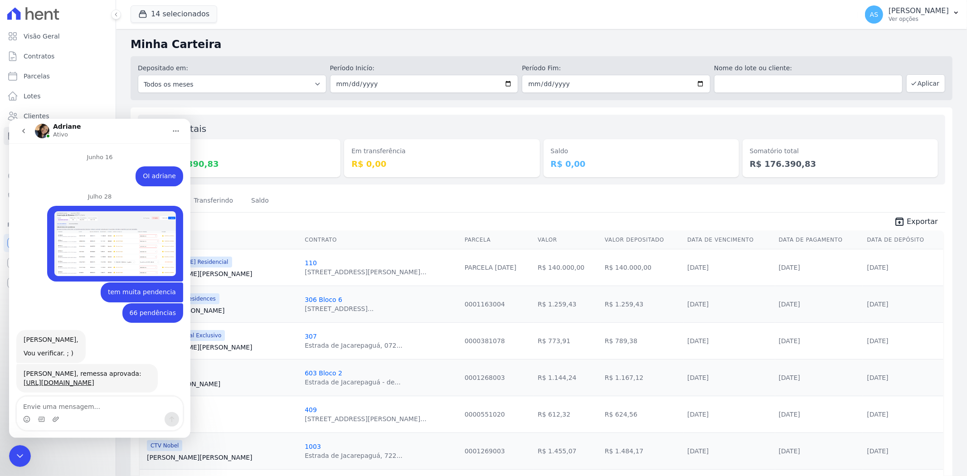
scroll to position [9460, 0]
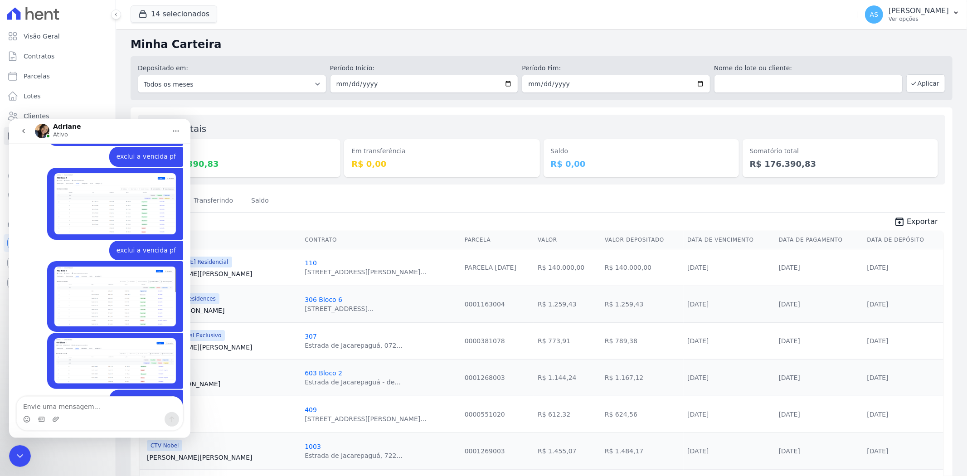
click at [17, 454] on icon "Fechar mensagem da Intercom" at bounding box center [20, 456] width 6 height 4
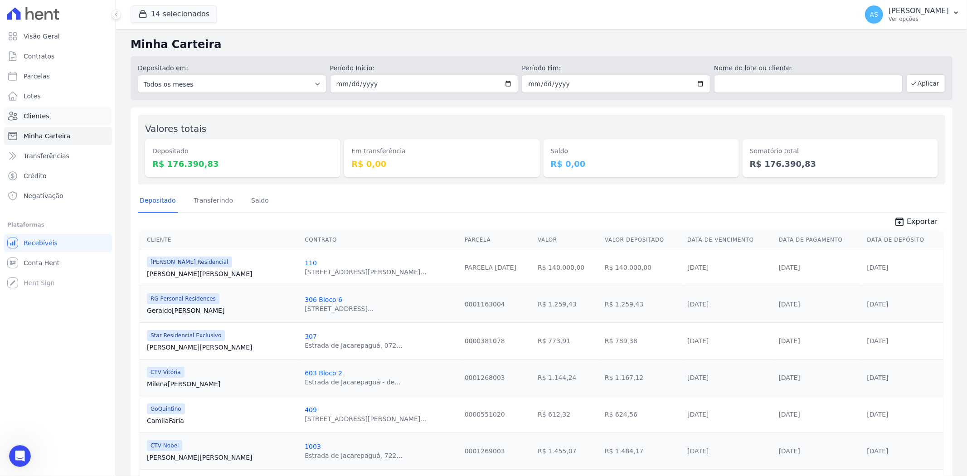
click at [35, 116] on span "Clientes" at bounding box center [36, 116] width 25 height 9
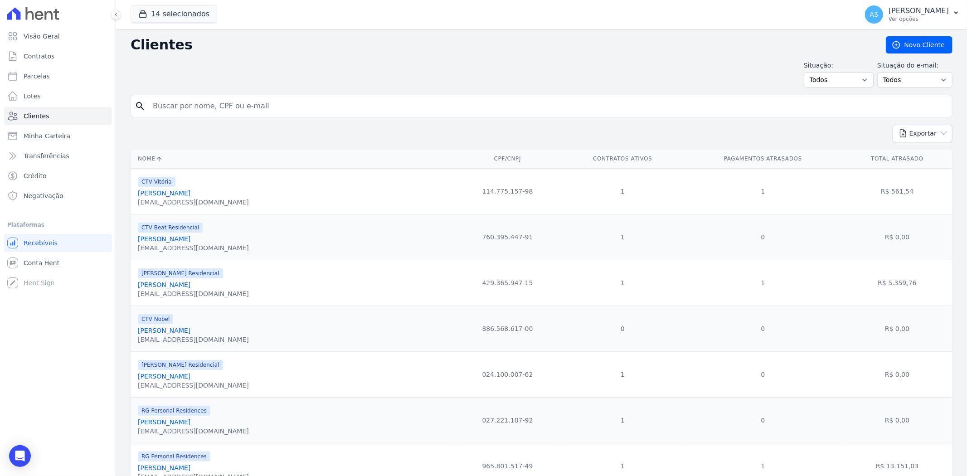
click at [202, 101] on input "search" at bounding box center [547, 106] width 801 height 18
paste input "[PERSON_NAME]"
type input "[PERSON_NAME]"
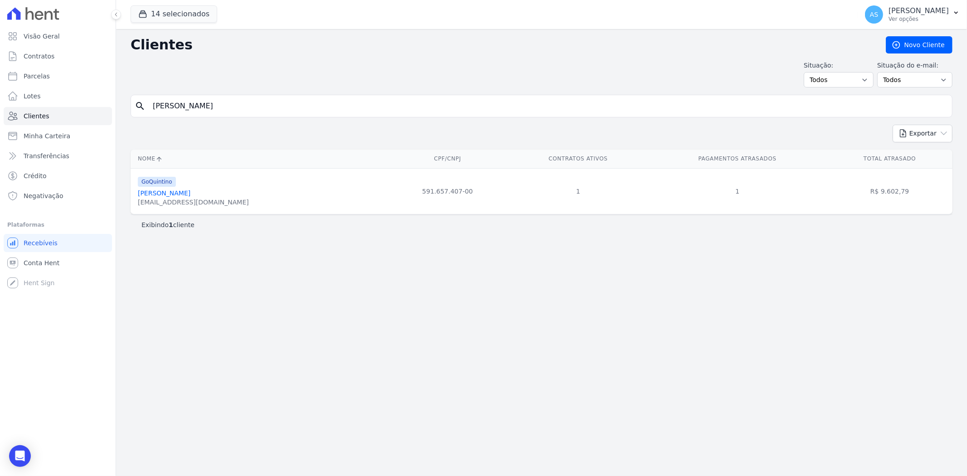
click at [182, 192] on link "[PERSON_NAME]" at bounding box center [164, 192] width 53 height 7
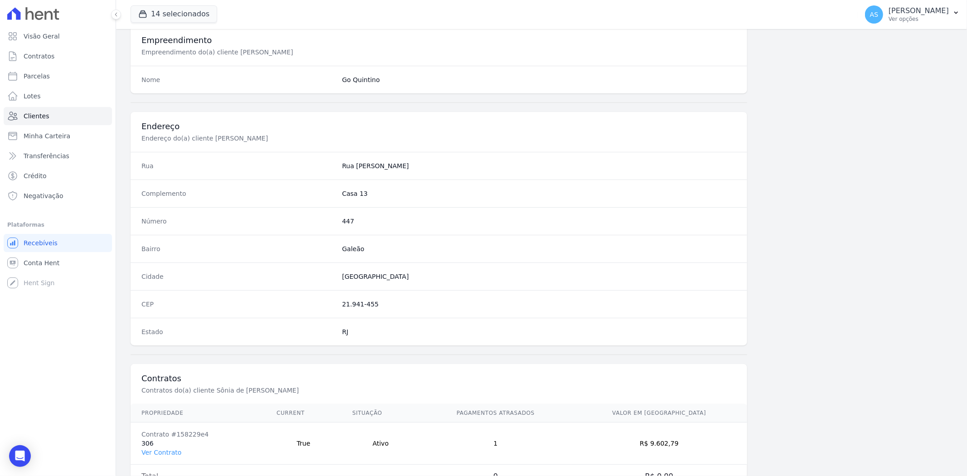
scroll to position [374, 0]
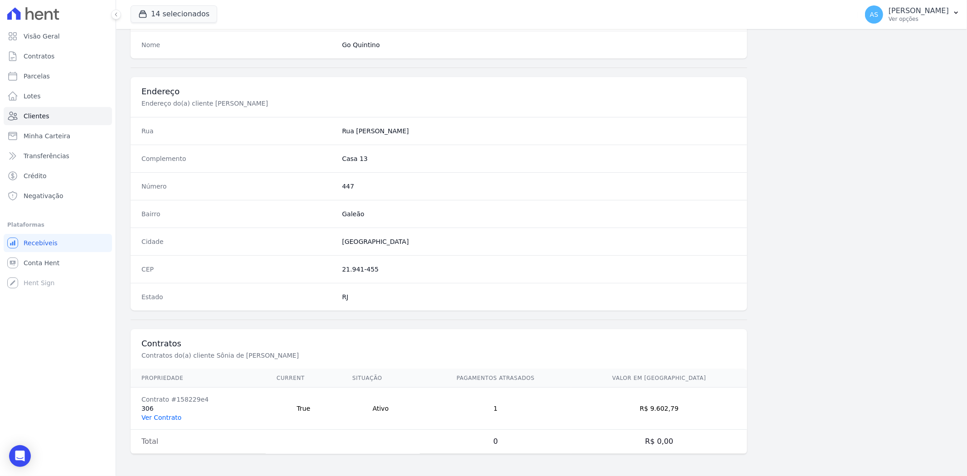
click at [169, 416] on link "Ver Contrato" at bounding box center [161, 417] width 40 height 7
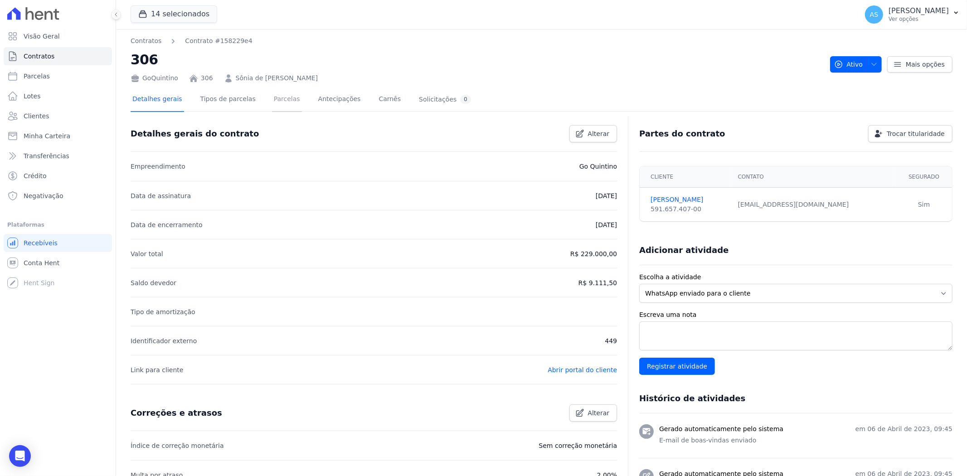
click at [272, 100] on link "Parcelas" at bounding box center [287, 100] width 30 height 24
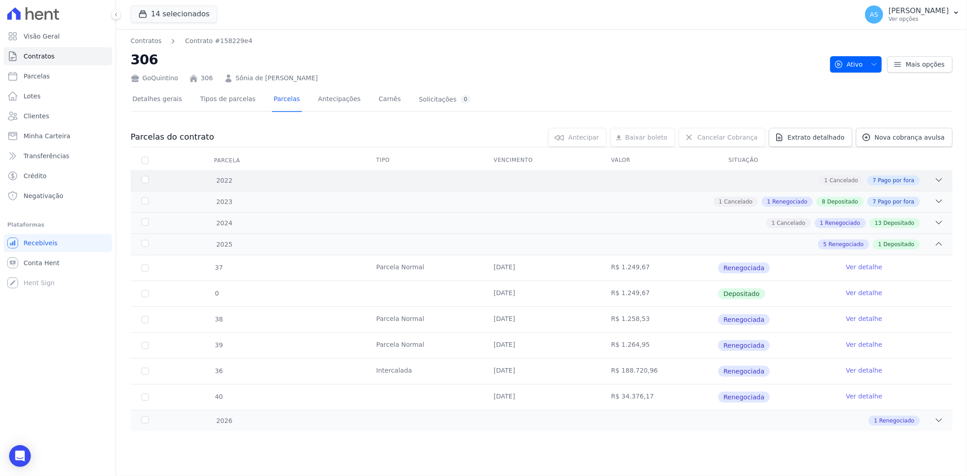
click at [938, 180] on icon at bounding box center [938, 179] width 9 height 9
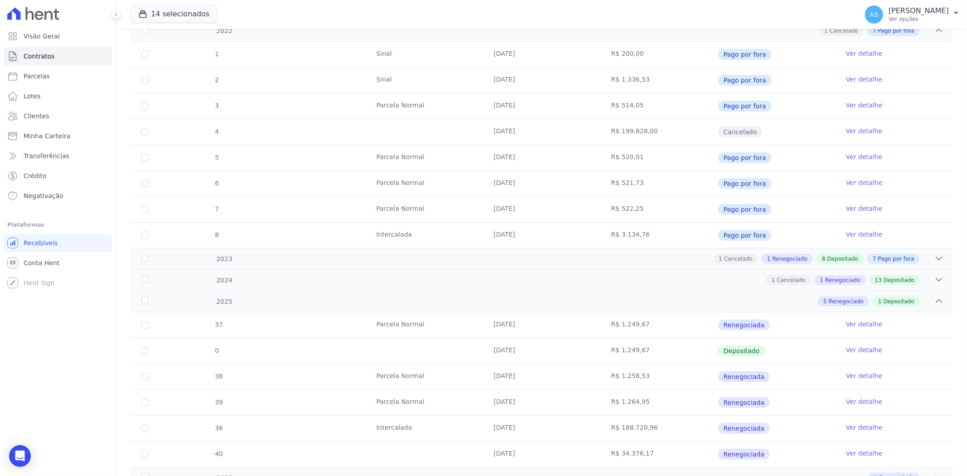
scroll to position [189, 0]
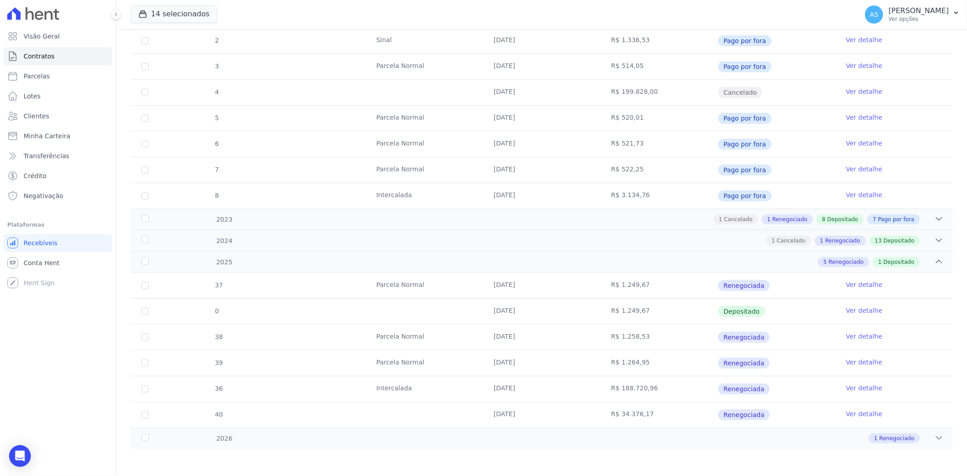
click at [864, 385] on link "Ver detalhe" at bounding box center [864, 387] width 36 height 9
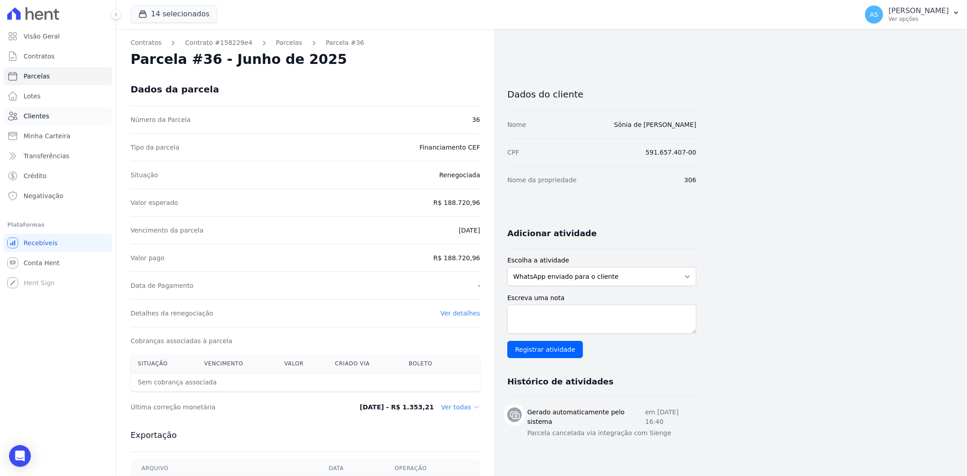
click at [33, 116] on span "Clientes" at bounding box center [36, 116] width 25 height 9
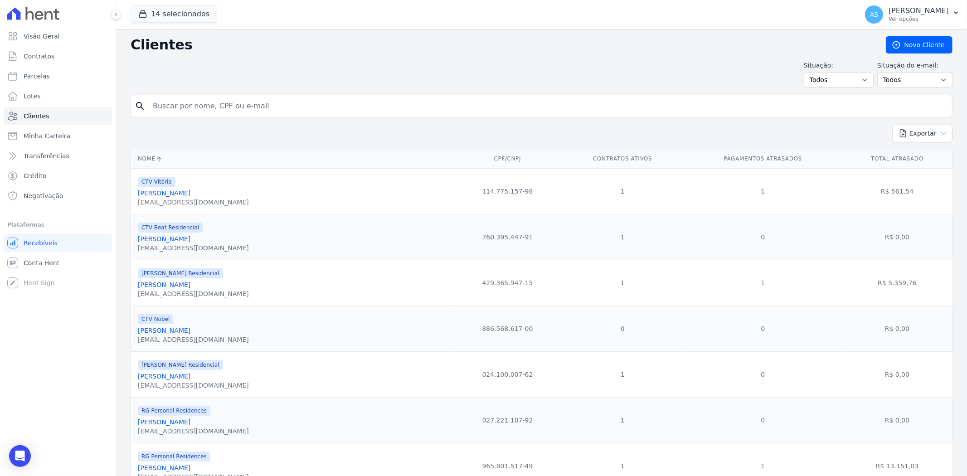
click at [169, 103] on input "search" at bounding box center [547, 106] width 801 height 18
paste input "[PERSON_NAME]"
type input "[PERSON_NAME]"
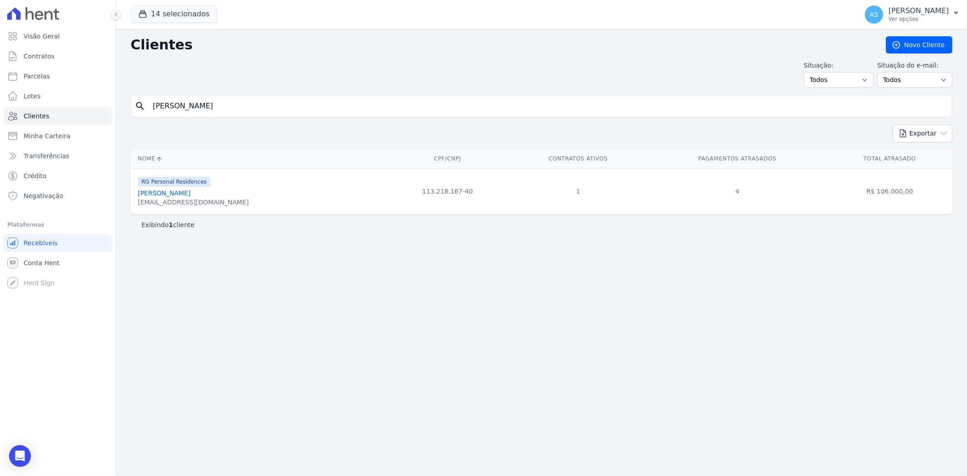
click at [166, 194] on link "[PERSON_NAME]" at bounding box center [164, 192] width 53 height 7
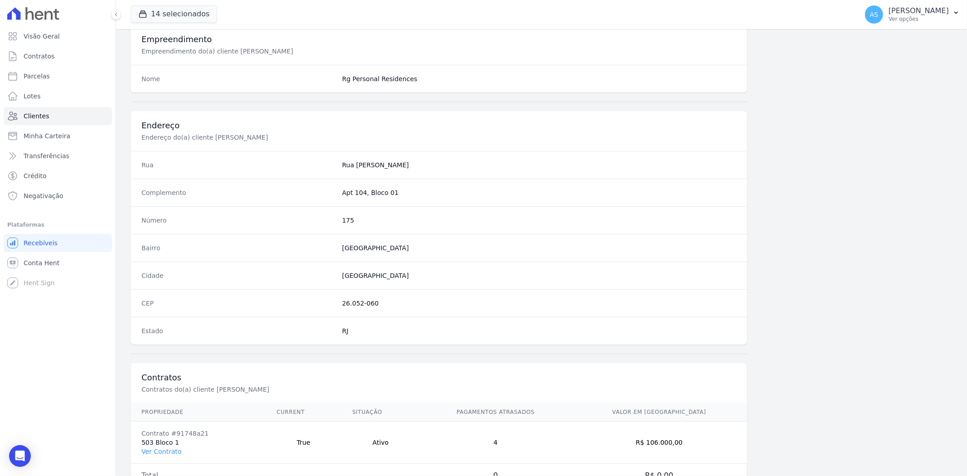
scroll to position [374, 0]
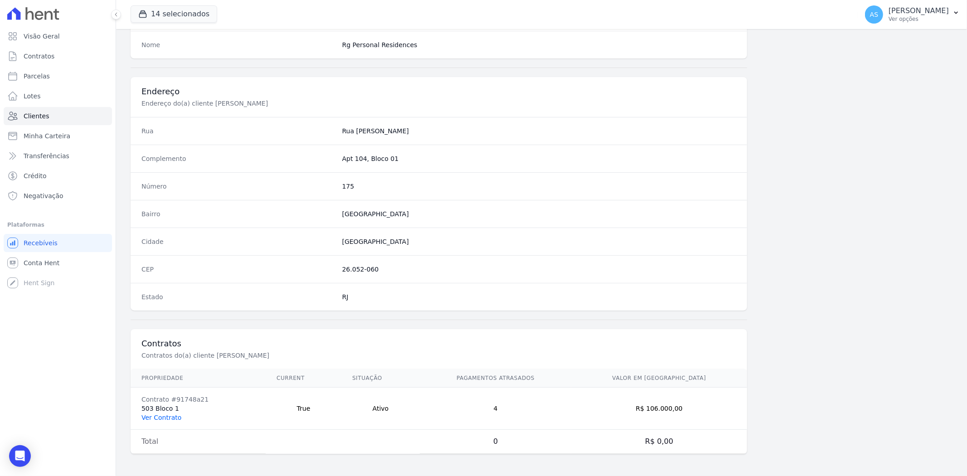
click at [151, 415] on link "Ver Contrato" at bounding box center [161, 417] width 40 height 7
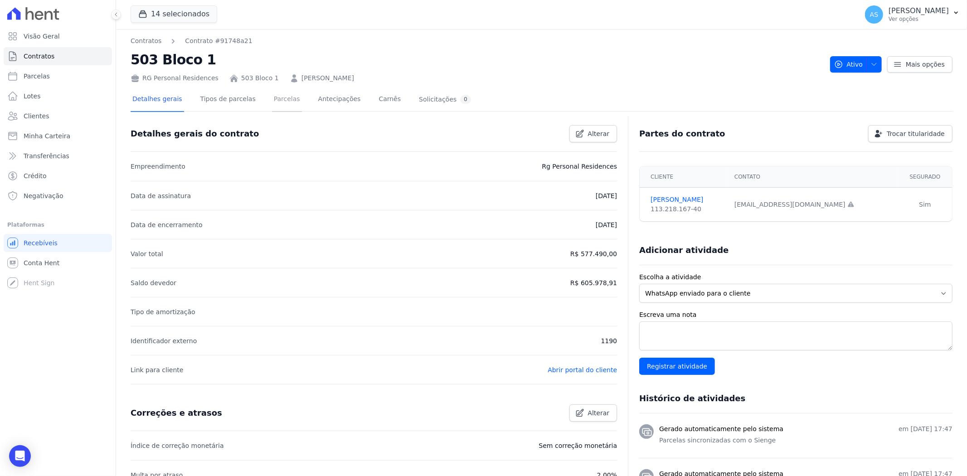
click at [277, 102] on link "Parcelas" at bounding box center [287, 100] width 30 height 24
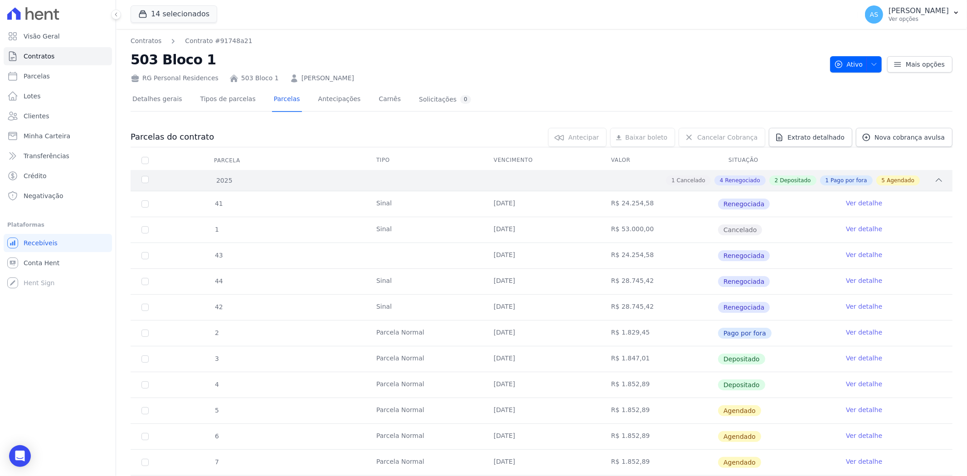
click at [934, 180] on icon at bounding box center [938, 179] width 9 height 9
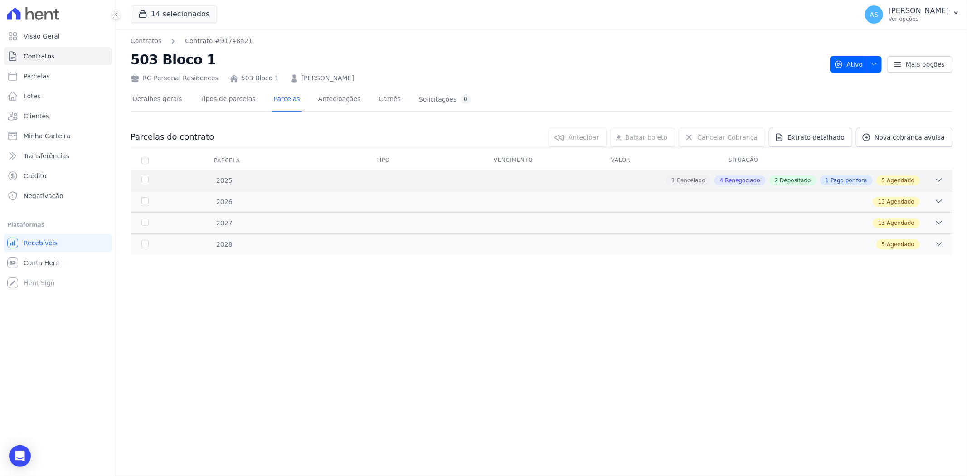
click at [934, 180] on div "1 Cancelado 4 Renegociado 2 Depositado 1 Pago por fora 5 Agendado" at bounding box center [582, 180] width 723 height 10
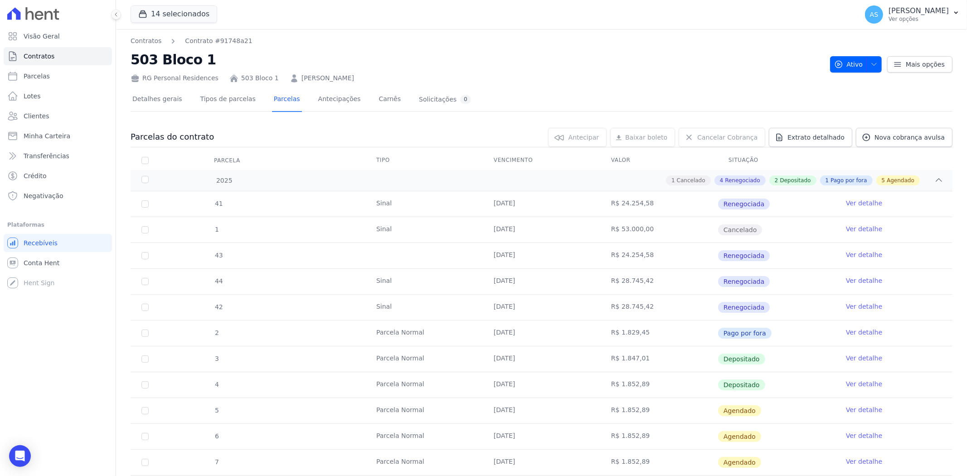
click at [846, 200] on link "Ver detalhe" at bounding box center [864, 203] width 36 height 9
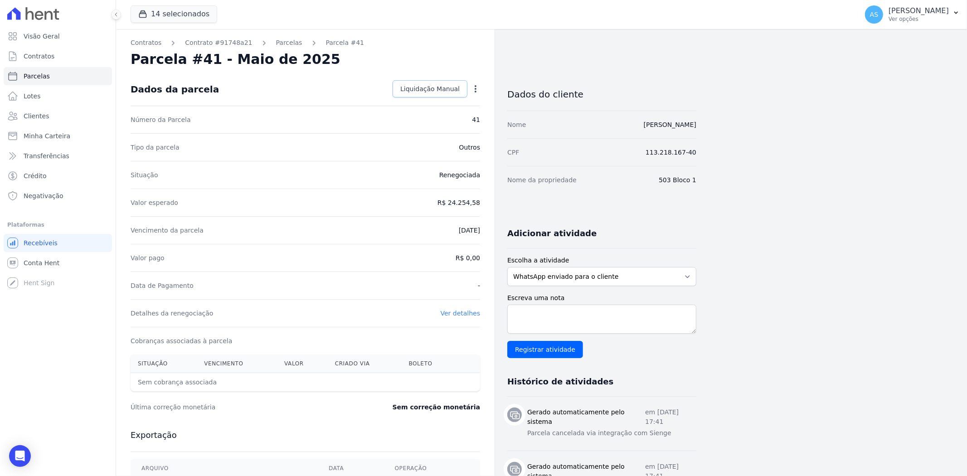
click at [441, 91] on span "Liquidação Manual" at bounding box center [429, 88] width 59 height 9
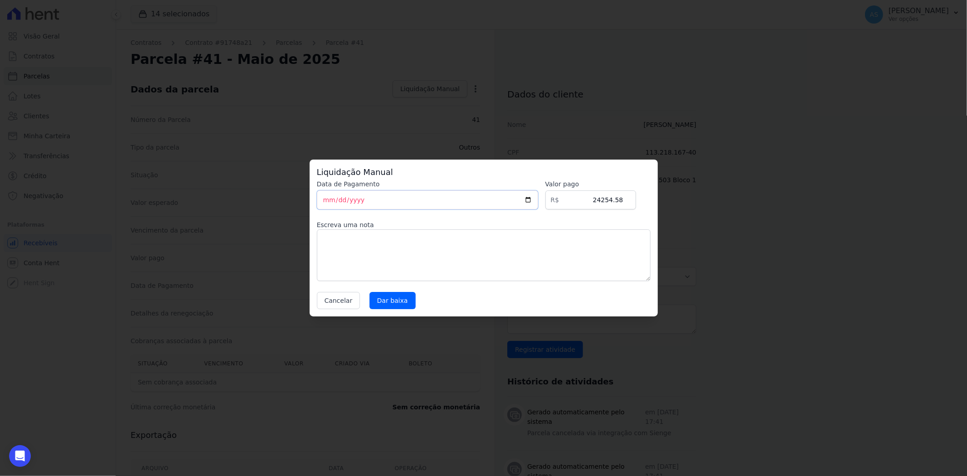
click at [363, 204] on input "[DATE]" at bounding box center [427, 199] width 221 height 19
type input "[DATE]"
click at [386, 304] on input "Dar baixa" at bounding box center [392, 300] width 46 height 17
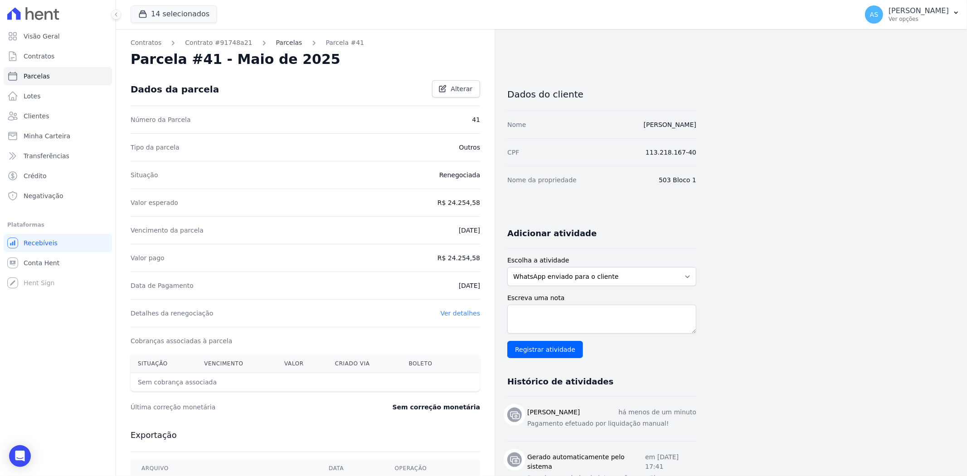
click at [276, 42] on link "Parcelas" at bounding box center [289, 43] width 26 height 10
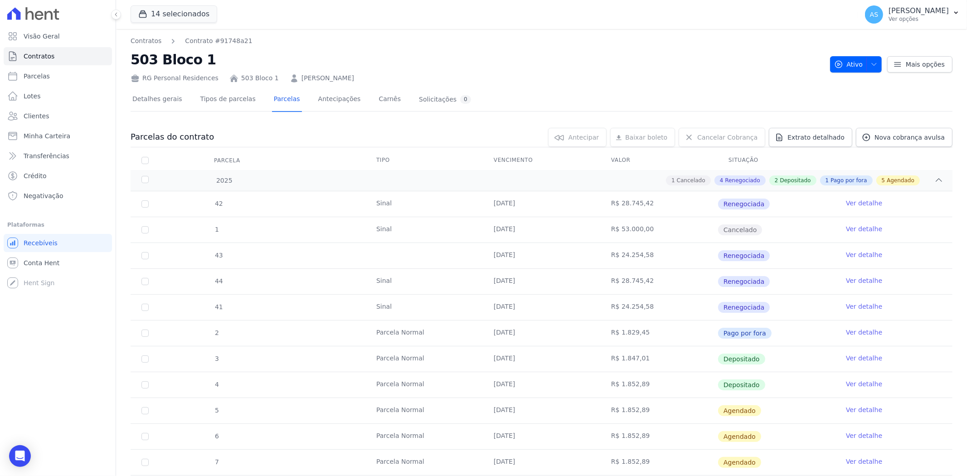
click at [853, 280] on link "Ver detalhe" at bounding box center [864, 280] width 36 height 9
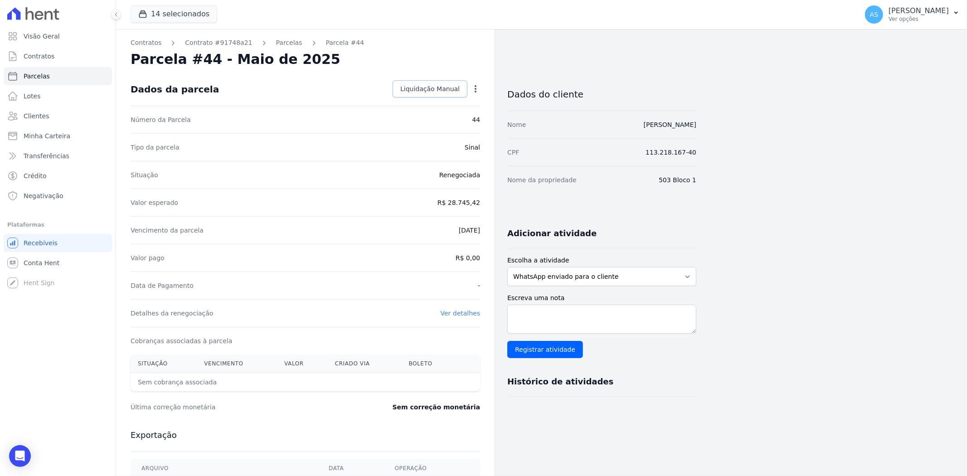
click at [432, 85] on span "Liquidação Manual" at bounding box center [429, 88] width 59 height 9
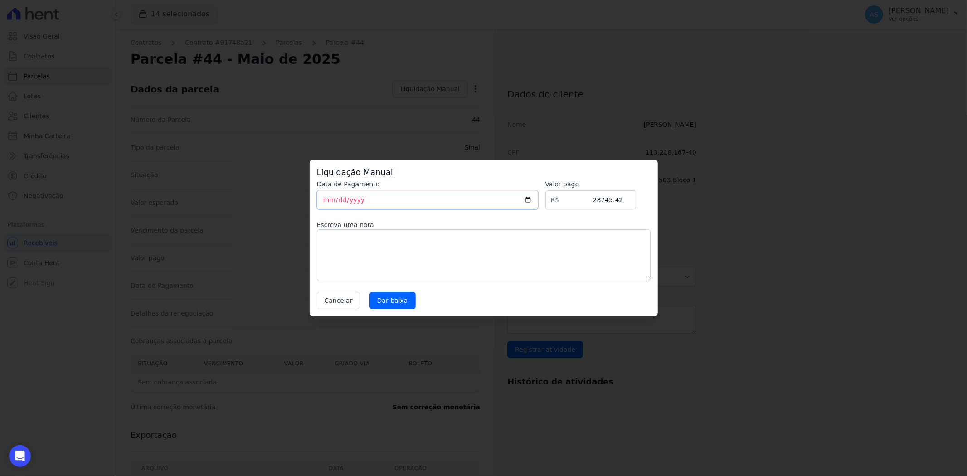
click at [319, 197] on input "[DATE]" at bounding box center [427, 199] width 221 height 19
click at [330, 310] on div "Liquidação Manual Data de Pagamento [DATE] [GEOGRAPHIC_DATA] R$ 28745.42 Escrev…" at bounding box center [484, 238] width 348 height 157
click at [339, 289] on div "Data de Pagamento [DATE] [GEOGRAPHIC_DATA] R$ 28745.42 Escreva uma nota Cancela…" at bounding box center [484, 245] width 334 height 130
click at [336, 294] on button "Cancelar" at bounding box center [339, 300] width 44 height 17
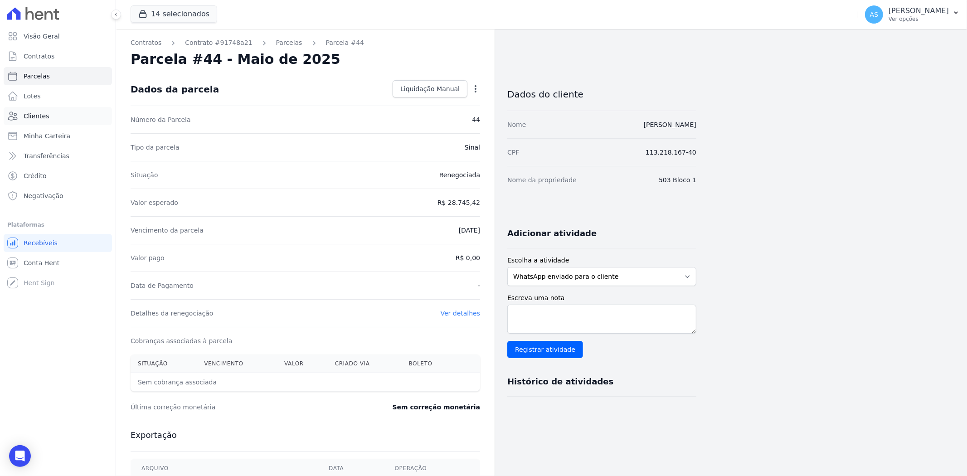
click at [29, 115] on span "Clientes" at bounding box center [36, 116] width 25 height 9
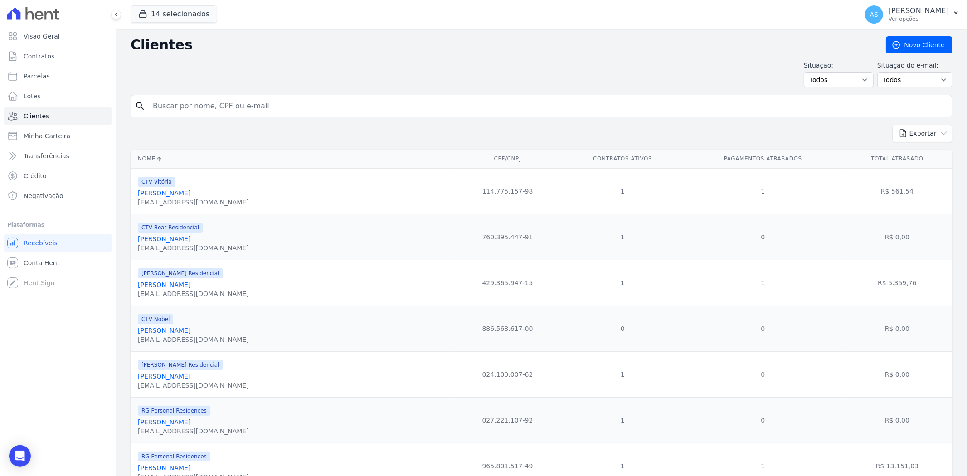
click at [170, 98] on input "search" at bounding box center [547, 106] width 801 height 18
paste input "[PERSON_NAME]"
type input "[PERSON_NAME]"
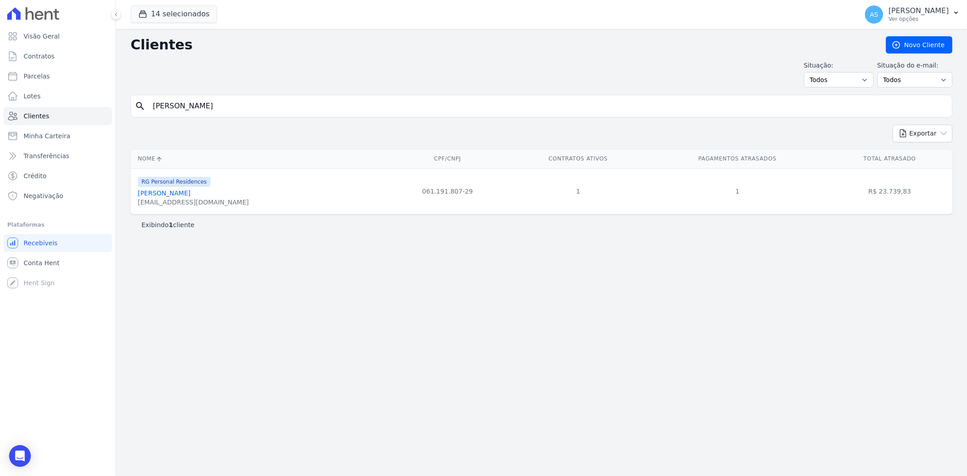
click at [169, 189] on link "[PERSON_NAME]" at bounding box center [164, 192] width 53 height 7
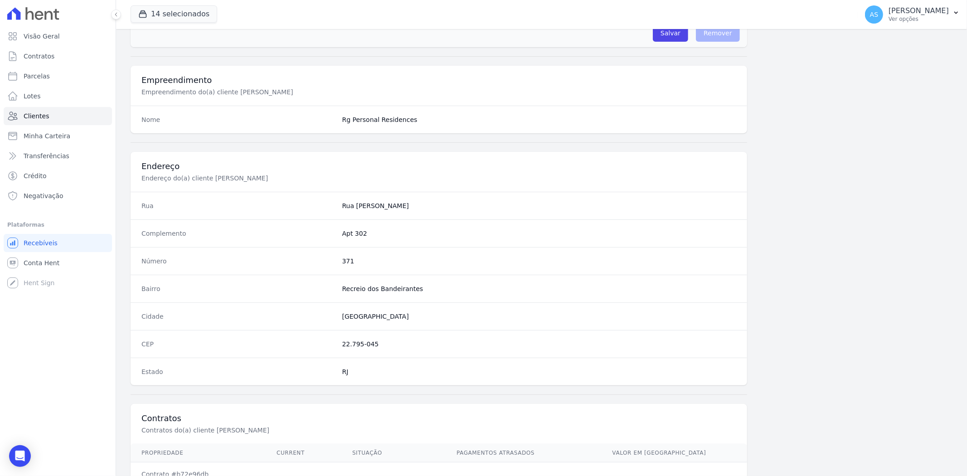
scroll to position [374, 0]
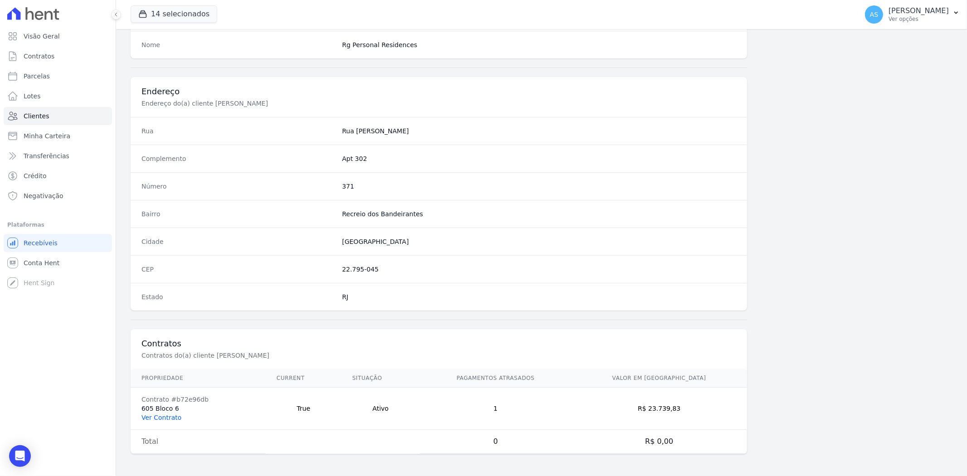
click at [160, 414] on link "Ver Contrato" at bounding box center [161, 417] width 40 height 7
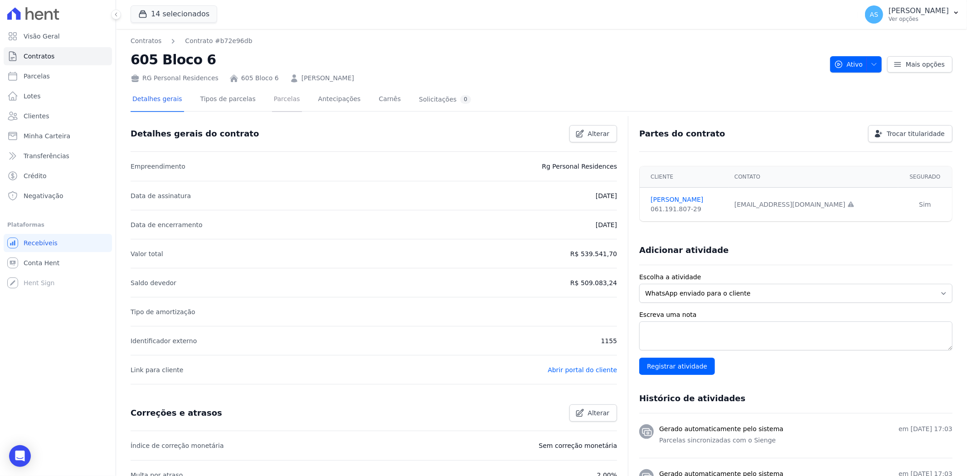
click at [282, 96] on link "Parcelas" at bounding box center [287, 100] width 30 height 24
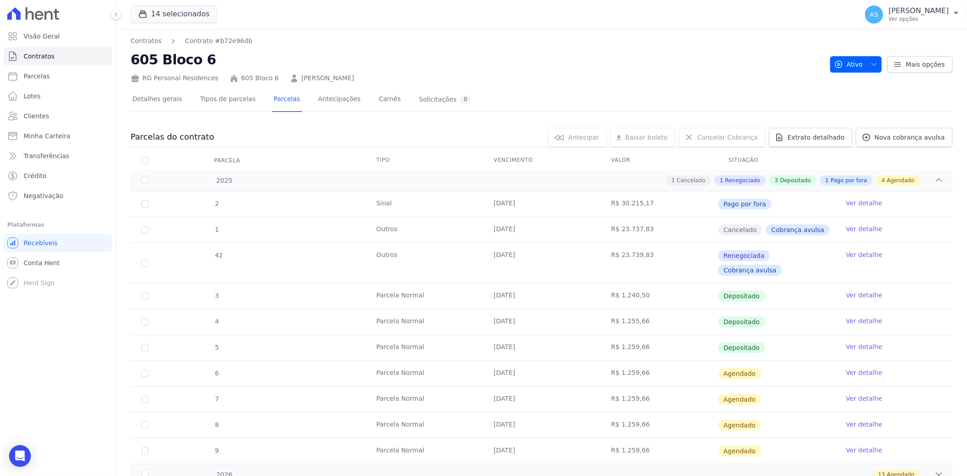
click at [855, 252] on link "Ver detalhe" at bounding box center [864, 254] width 36 height 9
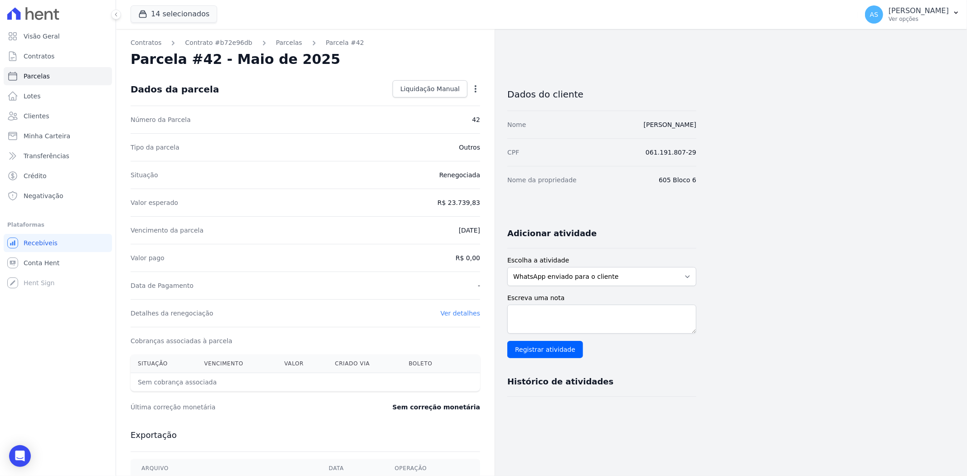
click at [474, 89] on icon "button" at bounding box center [475, 88] width 9 height 9
click at [381, 193] on div "Valor esperado R$ 23.739,83" at bounding box center [305, 203] width 349 height 28
click at [419, 87] on span "Liquidação Manual" at bounding box center [429, 88] width 59 height 9
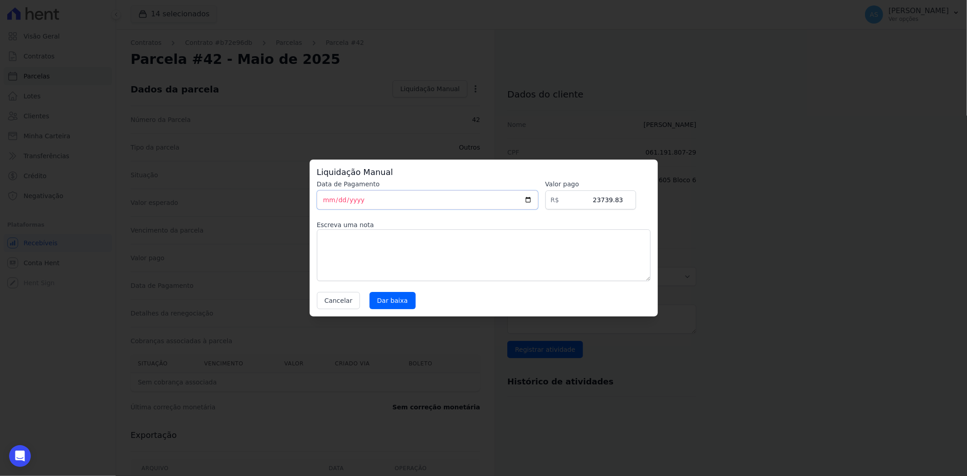
click at [317, 197] on input "[DATE]" at bounding box center [427, 199] width 221 height 19
type input "[DATE]"
click at [390, 303] on input "Dar baixa" at bounding box center [392, 300] width 46 height 17
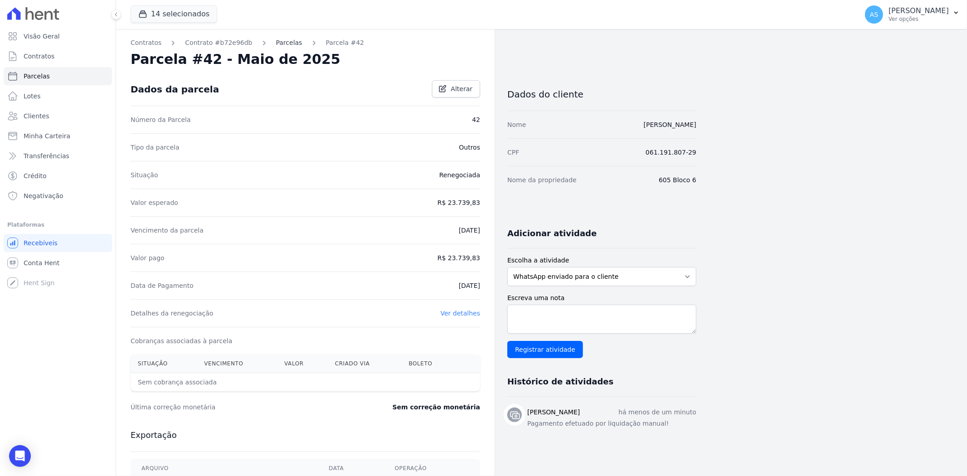
click at [276, 43] on link "Parcelas" at bounding box center [289, 43] width 26 height 10
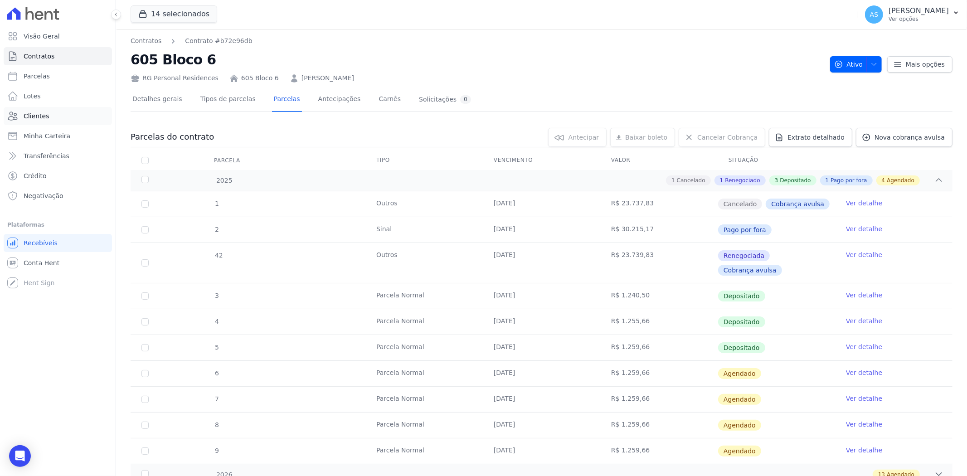
click at [37, 114] on span "Clientes" at bounding box center [36, 116] width 25 height 9
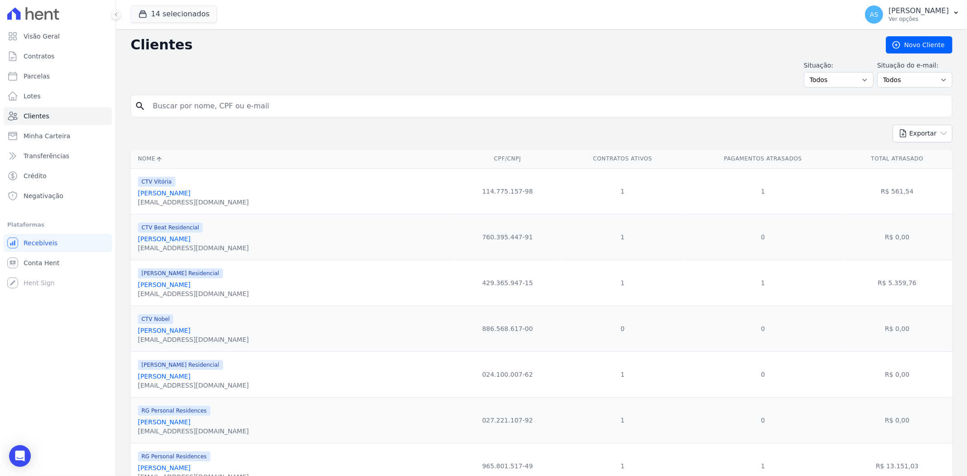
click at [200, 103] on input "search" at bounding box center [547, 106] width 801 height 18
paste input "[PERSON_NAME]"
type input "[PERSON_NAME]"
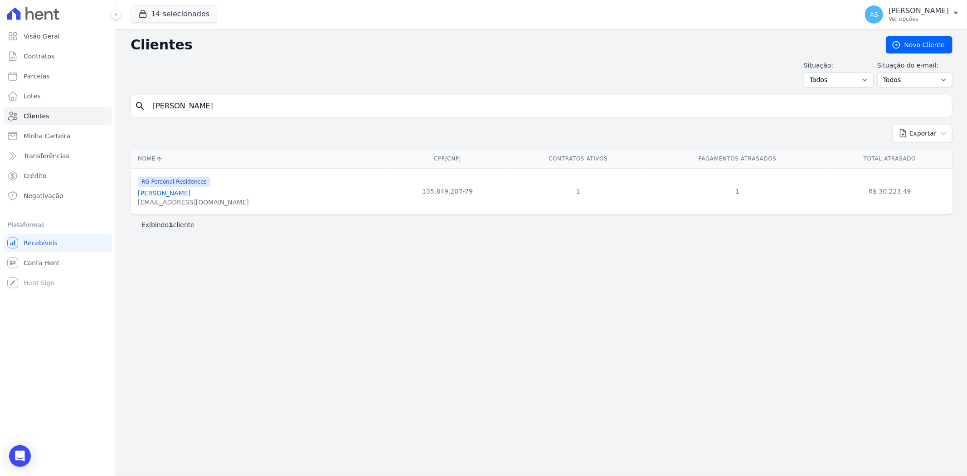
click at [190, 194] on link "[PERSON_NAME]" at bounding box center [164, 192] width 53 height 7
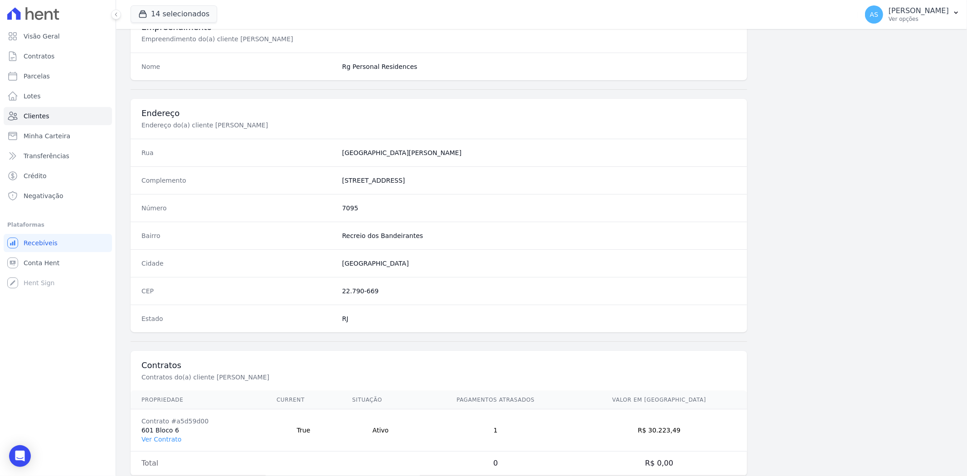
scroll to position [374, 0]
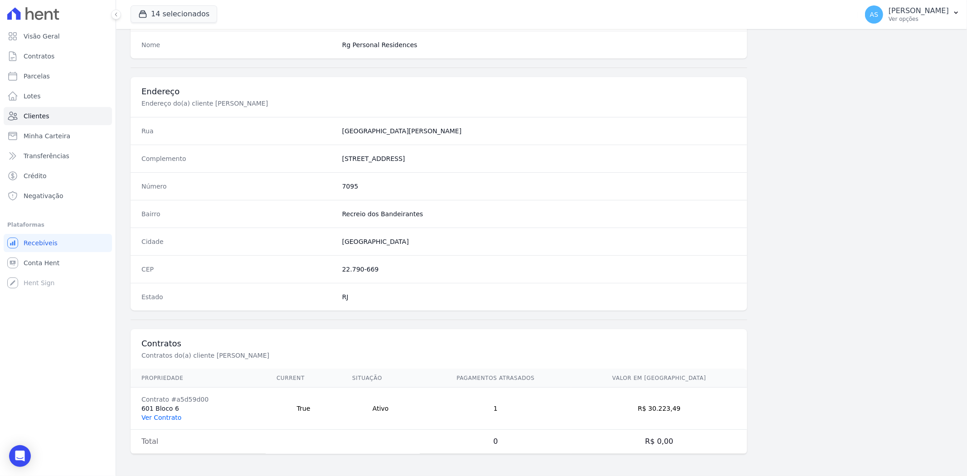
click at [164, 419] on link "Ver Contrato" at bounding box center [161, 417] width 40 height 7
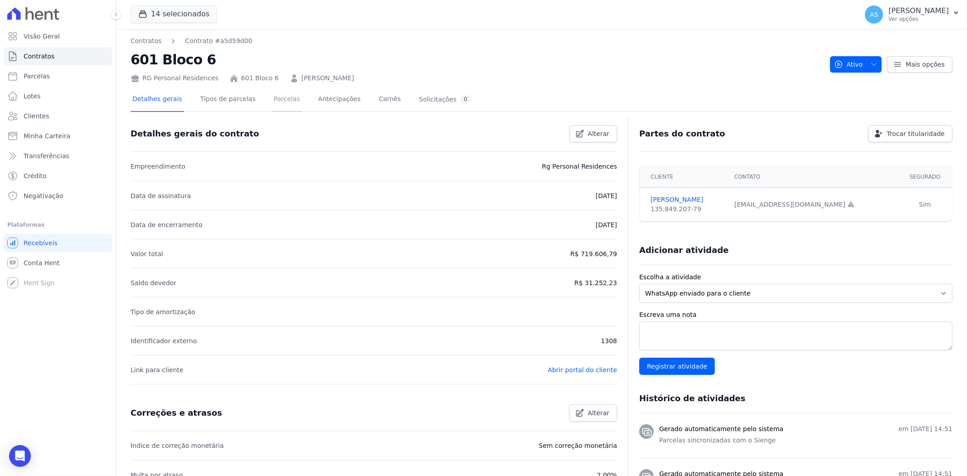
click at [274, 102] on link "Parcelas" at bounding box center [287, 100] width 30 height 24
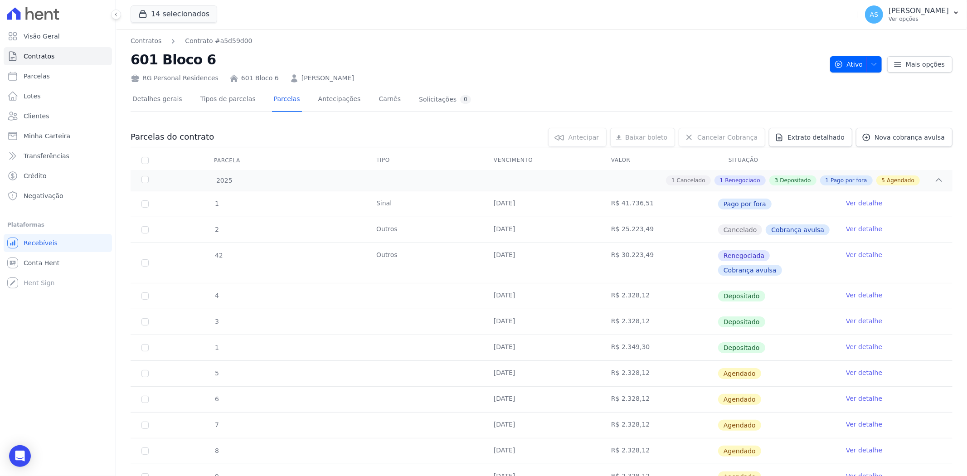
click at [847, 202] on link "Ver detalhe" at bounding box center [864, 203] width 36 height 9
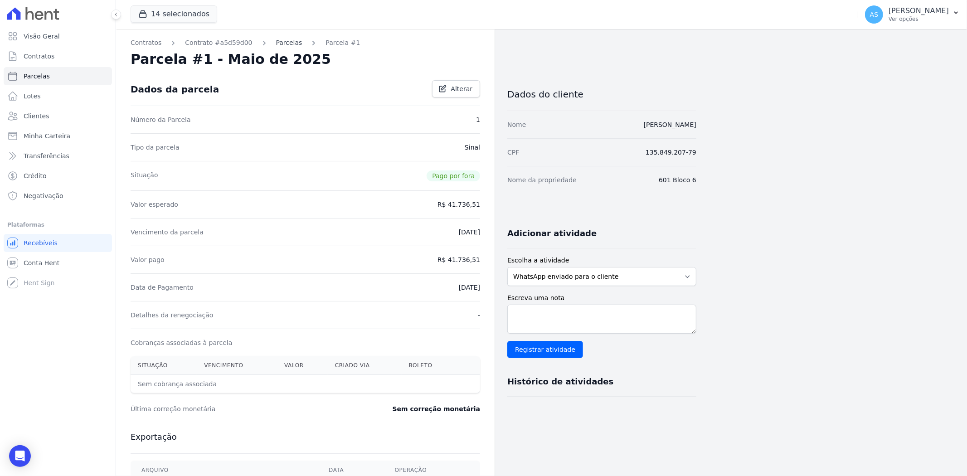
click at [276, 45] on link "Parcelas" at bounding box center [289, 43] width 26 height 10
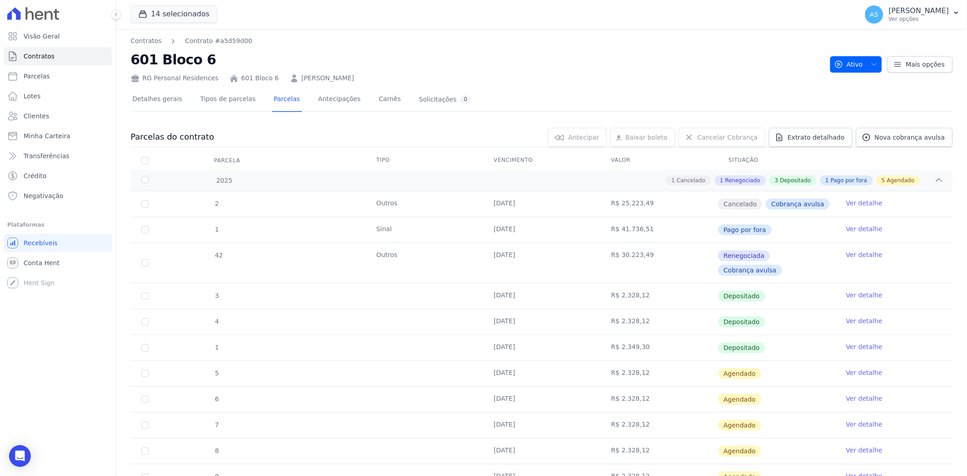
click at [854, 252] on link "Ver detalhe" at bounding box center [864, 254] width 36 height 9
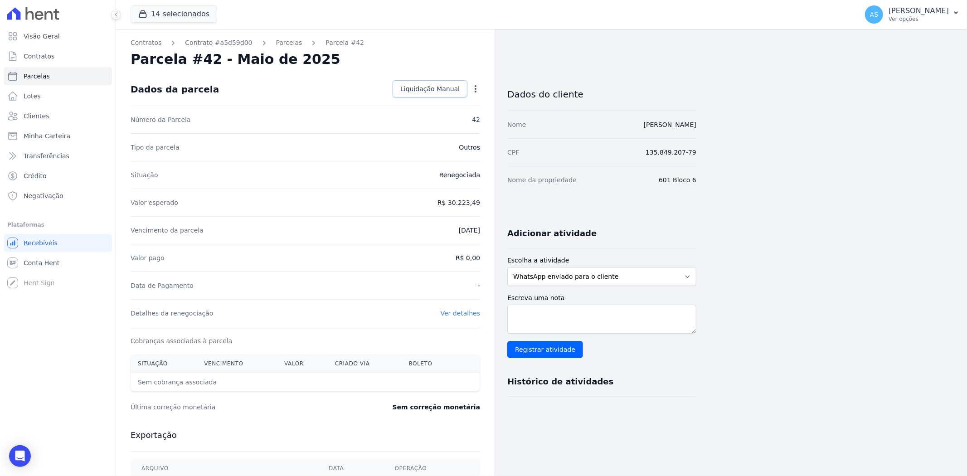
click at [422, 85] on span "Liquidação Manual" at bounding box center [429, 88] width 59 height 9
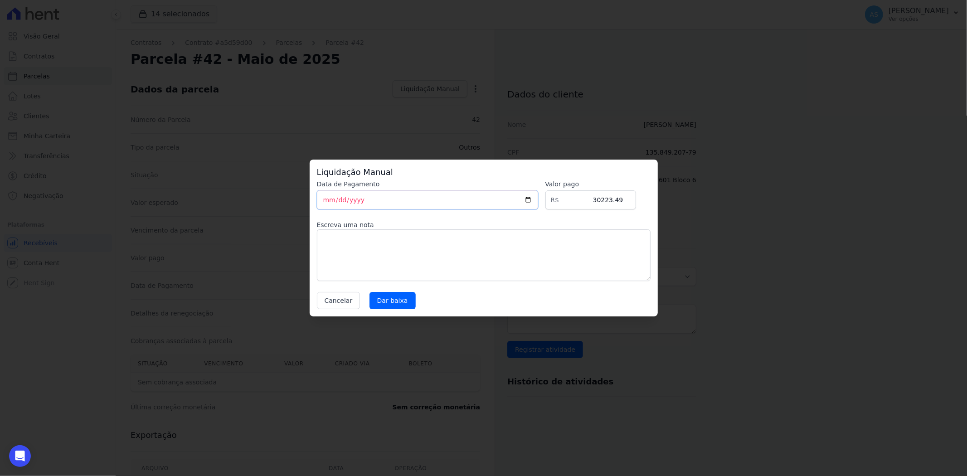
click at [322, 202] on input "[DATE]" at bounding box center [427, 199] width 221 height 19
type input "[DATE]"
click at [324, 201] on input "[DATE]" at bounding box center [427, 199] width 221 height 19
type input "[DATE]"
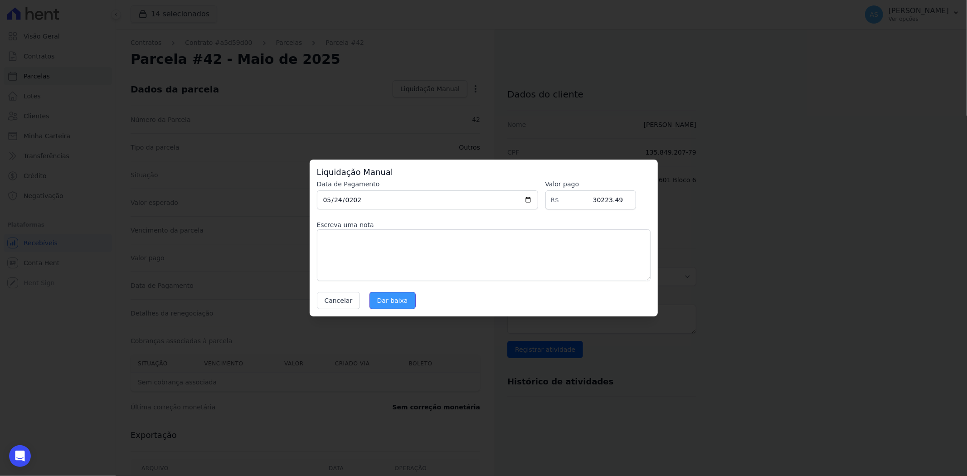
click at [396, 298] on input "Dar baixa" at bounding box center [392, 300] width 46 height 17
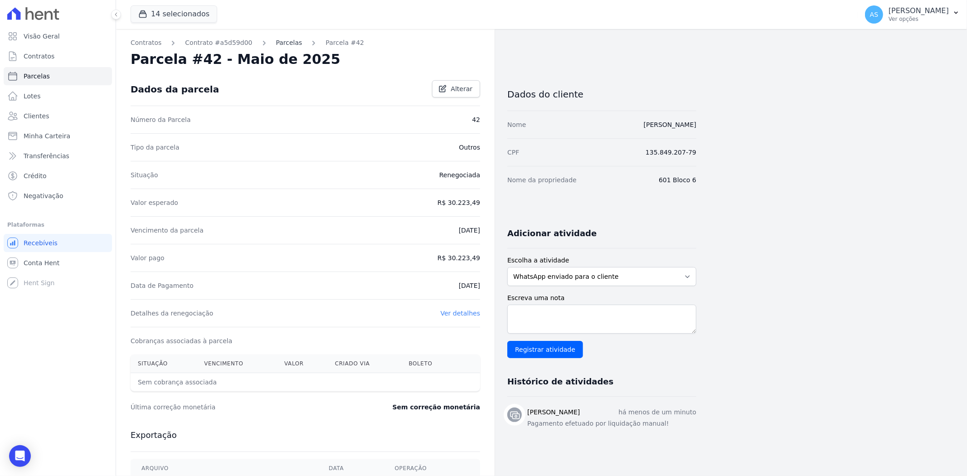
click at [276, 44] on link "Parcelas" at bounding box center [289, 43] width 26 height 10
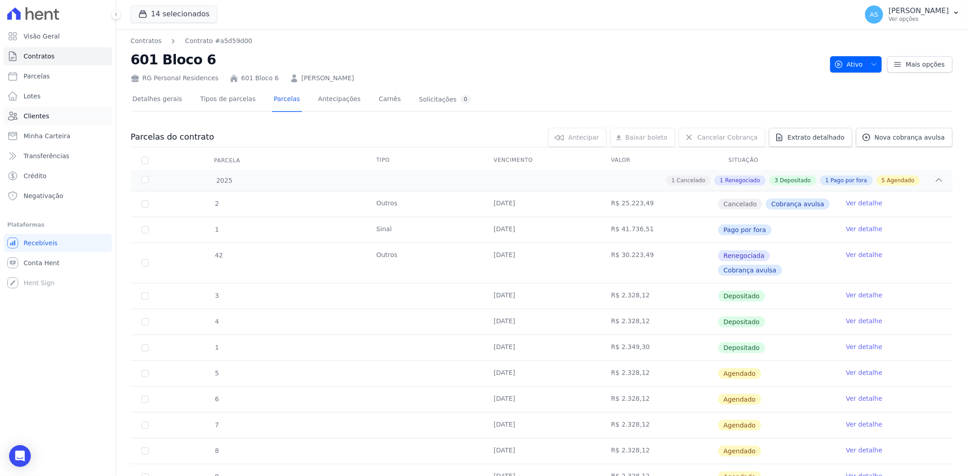
click at [37, 116] on span "Clientes" at bounding box center [36, 116] width 25 height 9
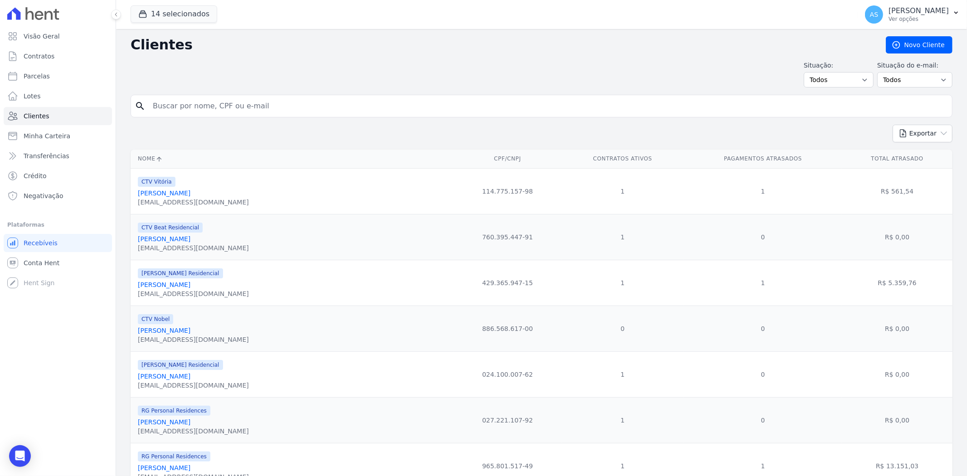
click at [160, 102] on input "search" at bounding box center [547, 106] width 801 height 18
paste input "[PERSON_NAME]"
type input "[PERSON_NAME]"
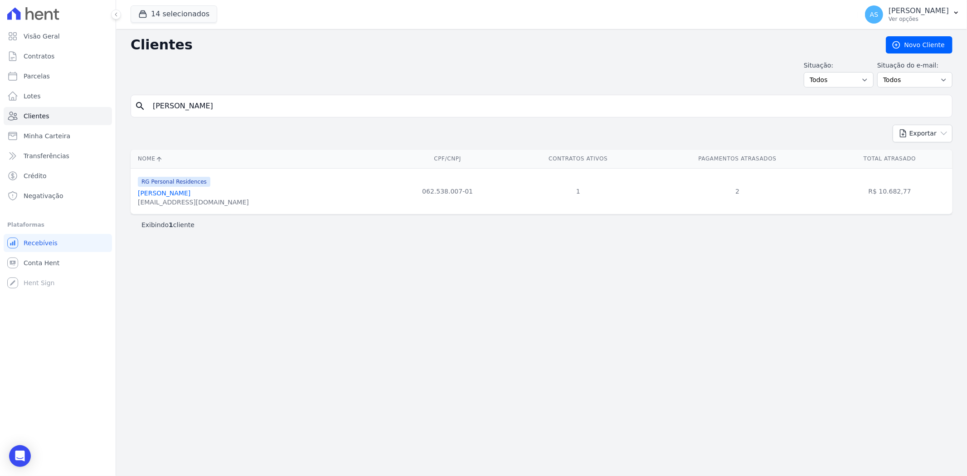
click at [168, 191] on link "[PERSON_NAME]" at bounding box center [164, 192] width 53 height 7
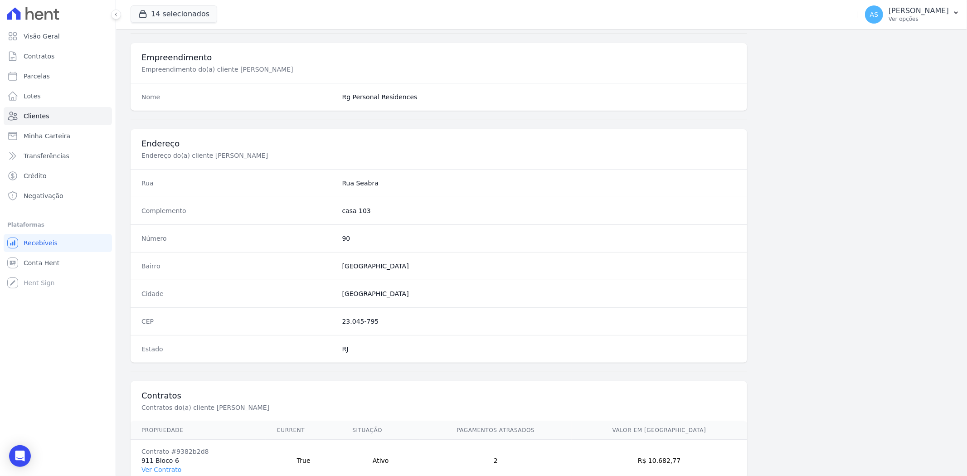
scroll to position [374, 0]
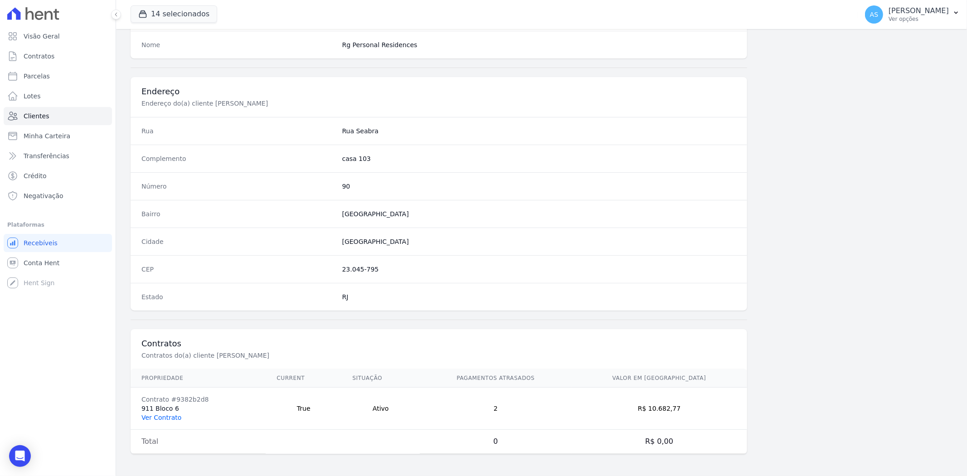
click at [156, 414] on link "Ver Contrato" at bounding box center [161, 417] width 40 height 7
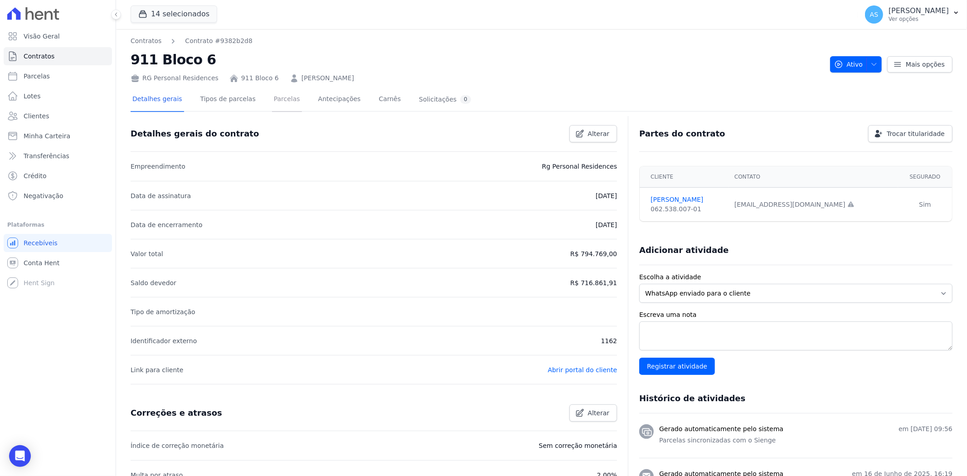
click at [275, 97] on link "Parcelas" at bounding box center [287, 100] width 30 height 24
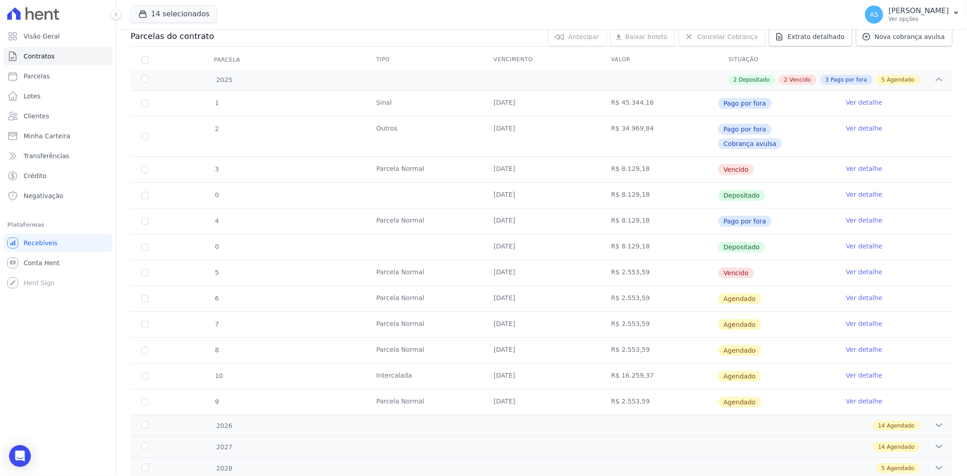
scroll to position [50, 0]
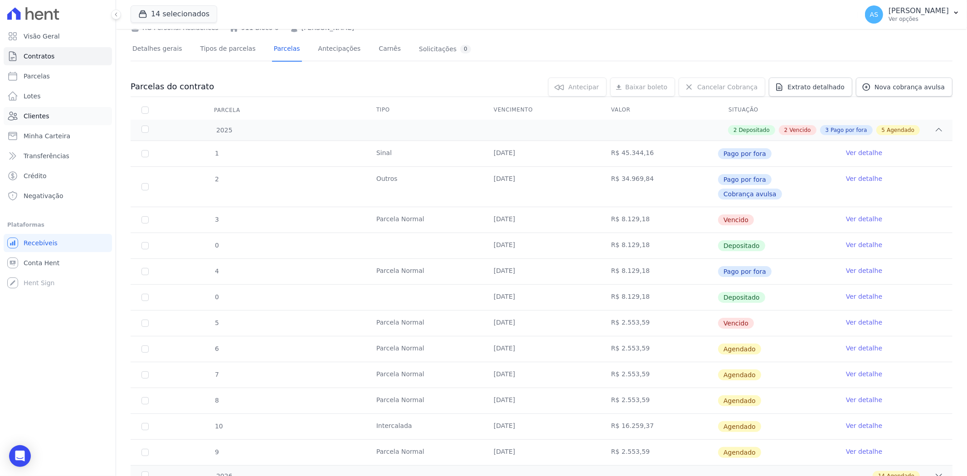
click at [29, 115] on span "Clientes" at bounding box center [36, 116] width 25 height 9
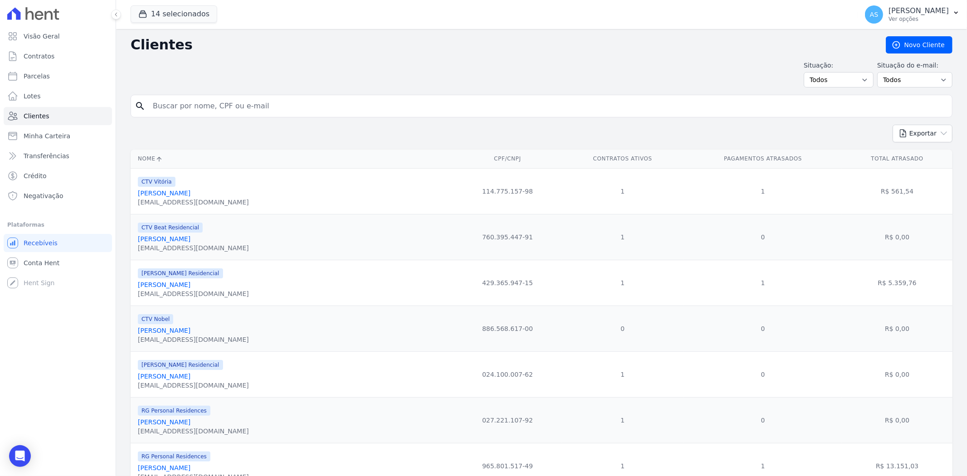
click at [193, 103] on input "search" at bounding box center [547, 106] width 801 height 18
paste input "[PERSON_NAME]"
type input "[PERSON_NAME]"
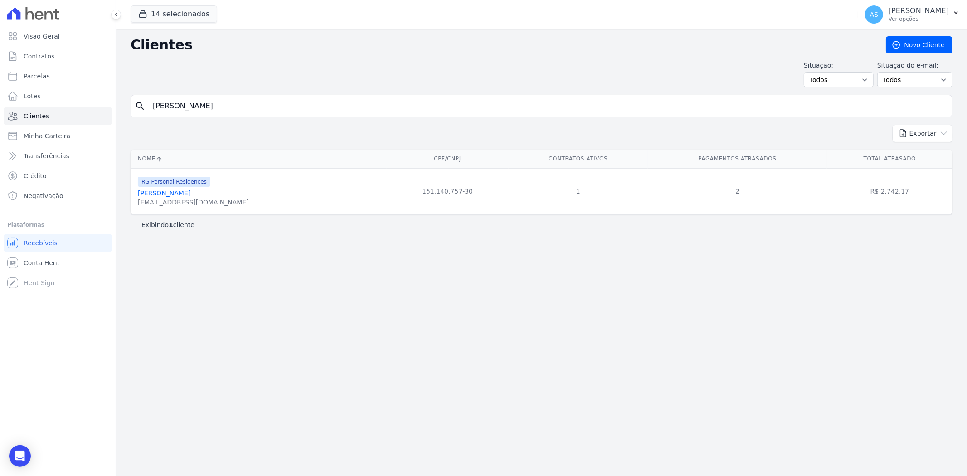
click at [180, 192] on link "[PERSON_NAME]" at bounding box center [164, 192] width 53 height 7
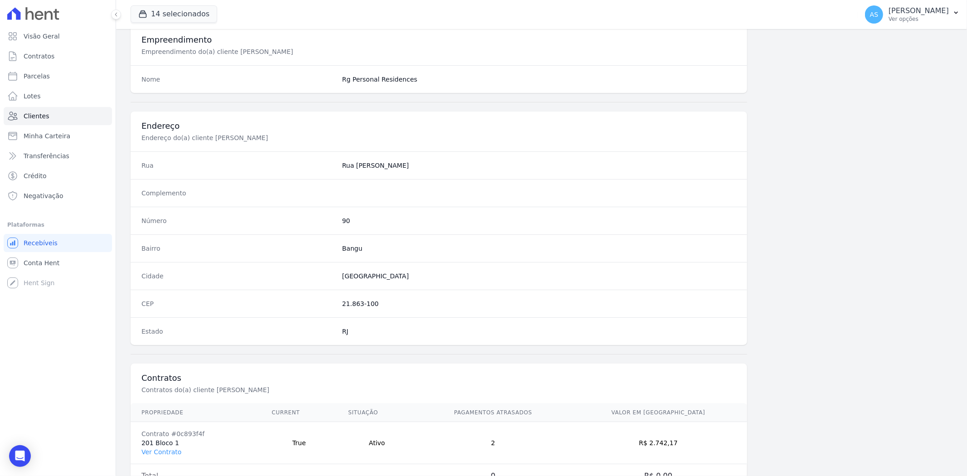
scroll to position [374, 0]
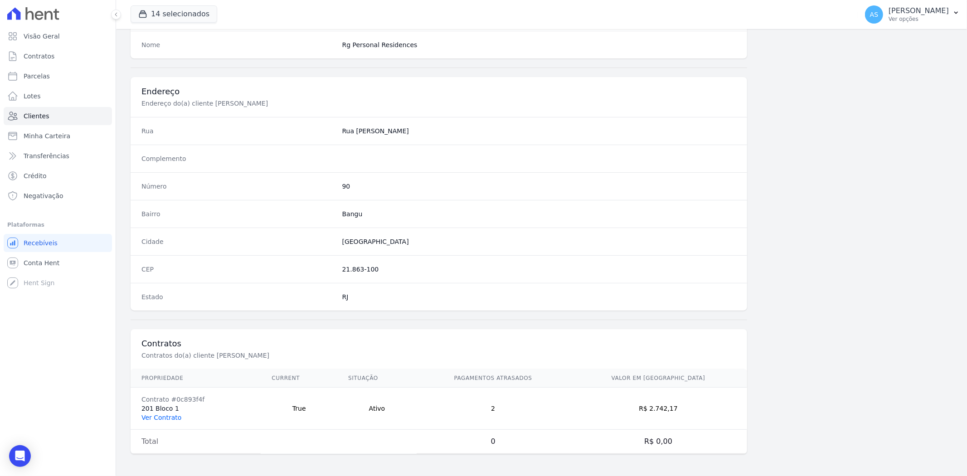
click at [155, 418] on link "Ver Contrato" at bounding box center [161, 417] width 40 height 7
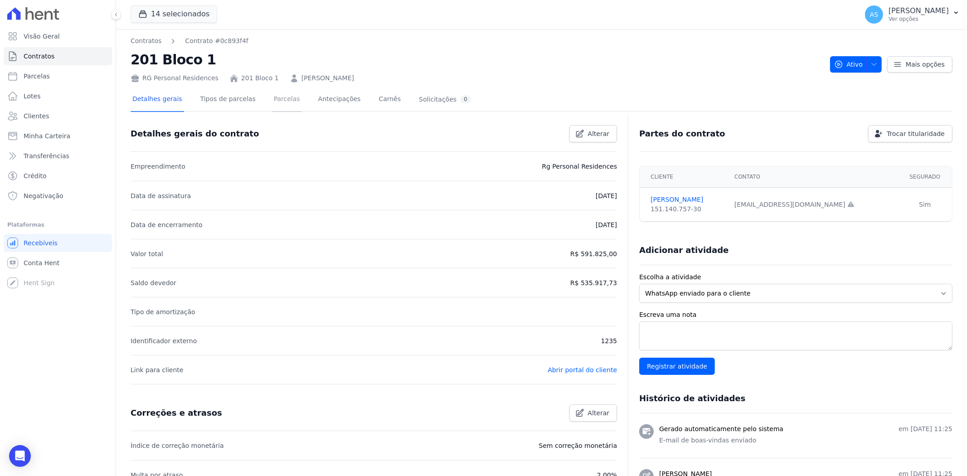
click at [277, 102] on link "Parcelas" at bounding box center [287, 100] width 30 height 24
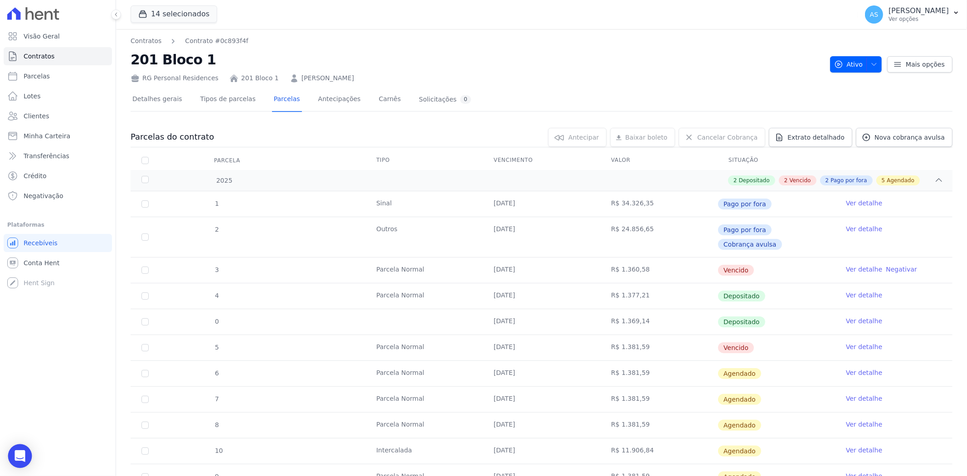
click at [12, 457] on div "Open Intercom Messenger" at bounding box center [20, 456] width 24 height 24
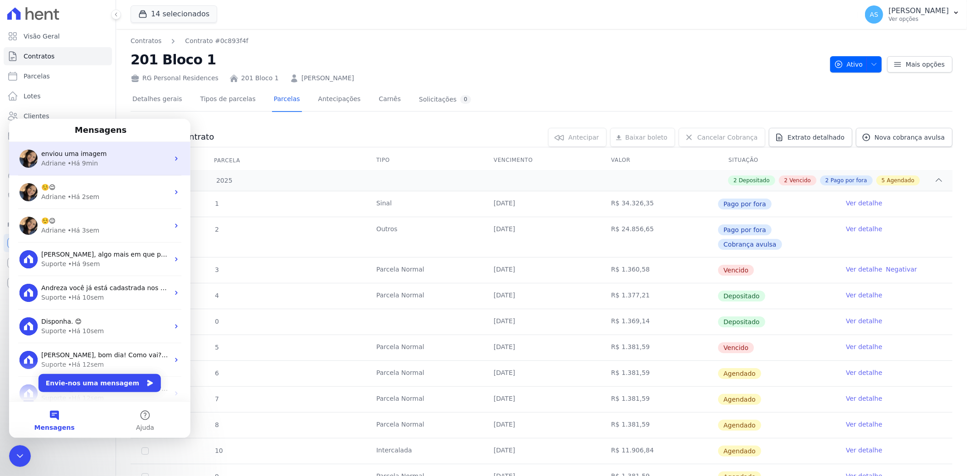
click at [68, 161] on div "• Há 9min" at bounding box center [83, 163] width 30 height 10
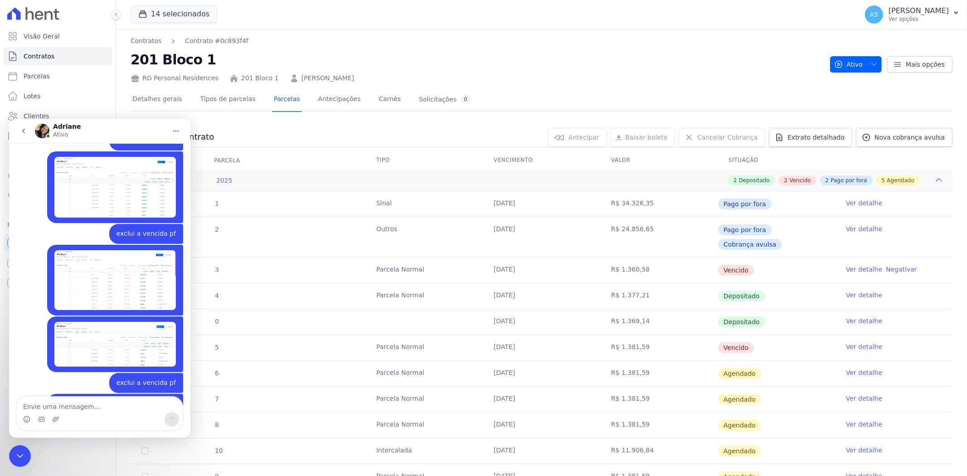
scroll to position [8014, 0]
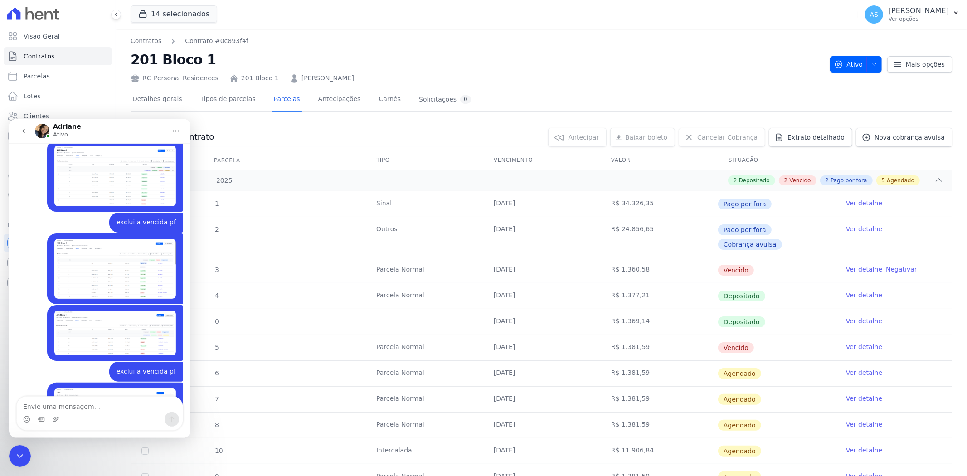
click at [25, 406] on textarea "Envie uma mensagem..." at bounding box center [100, 403] width 166 height 15
type textarea "exclui a vencida pf"
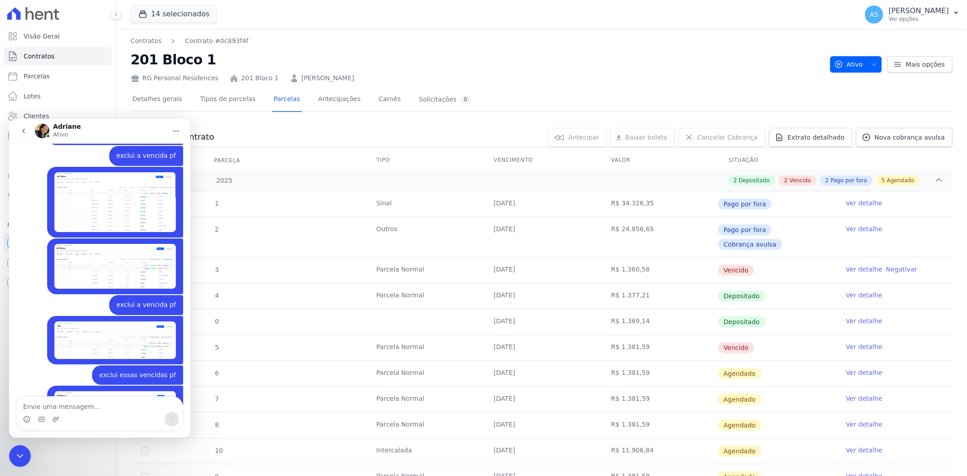
scroll to position [8081, 0]
click at [19, 450] on icon "Fechar mensagem da Intercom" at bounding box center [20, 455] width 11 height 11
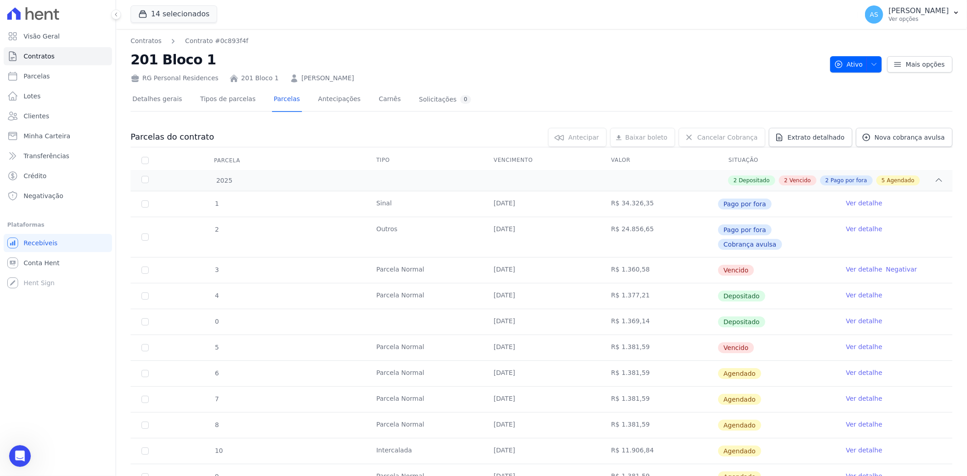
scroll to position [8081, 0]
click at [30, 112] on span "Clientes" at bounding box center [36, 116] width 25 height 9
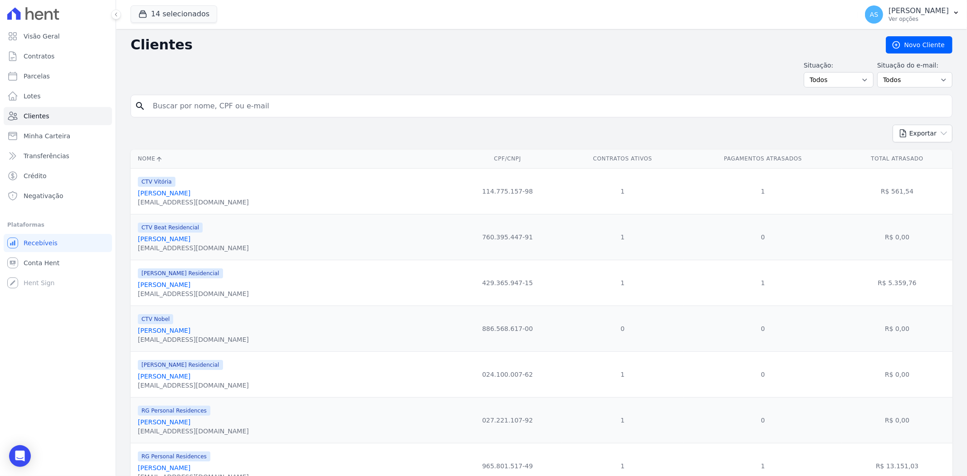
click at [167, 108] on input "search" at bounding box center [547, 106] width 801 height 18
paste input "[PERSON_NAME]"
type input "[PERSON_NAME]"
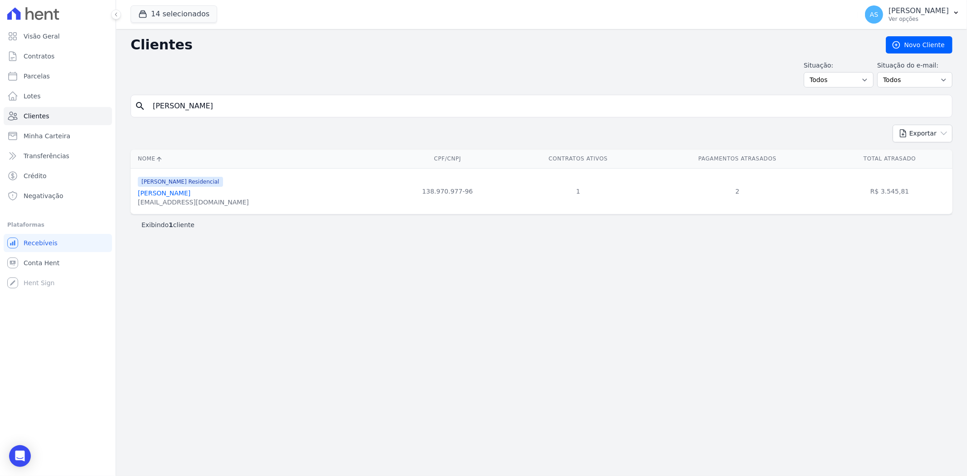
click at [174, 193] on link "[PERSON_NAME]" at bounding box center [164, 192] width 53 height 7
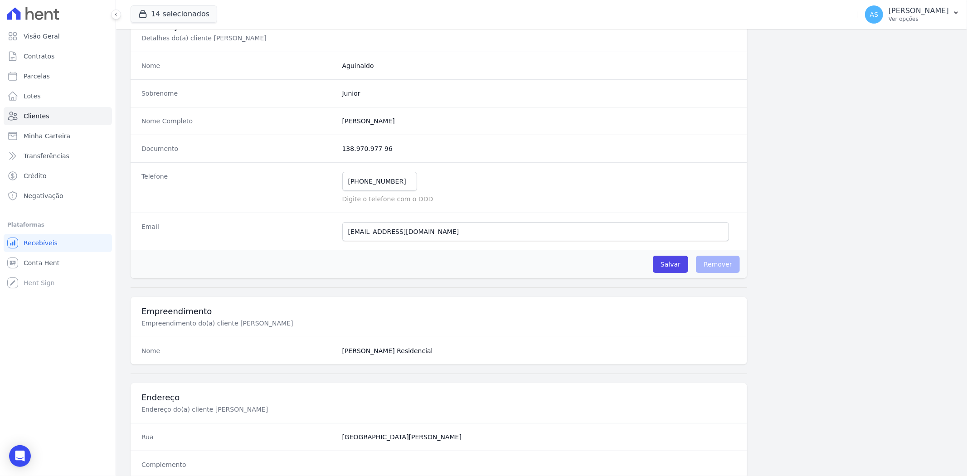
scroll to position [374, 0]
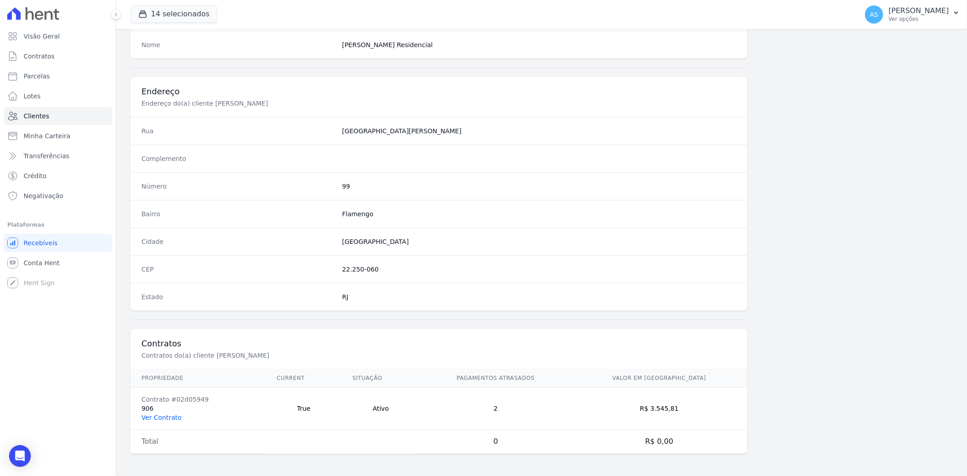
click at [170, 417] on link "Ver Contrato" at bounding box center [161, 417] width 40 height 7
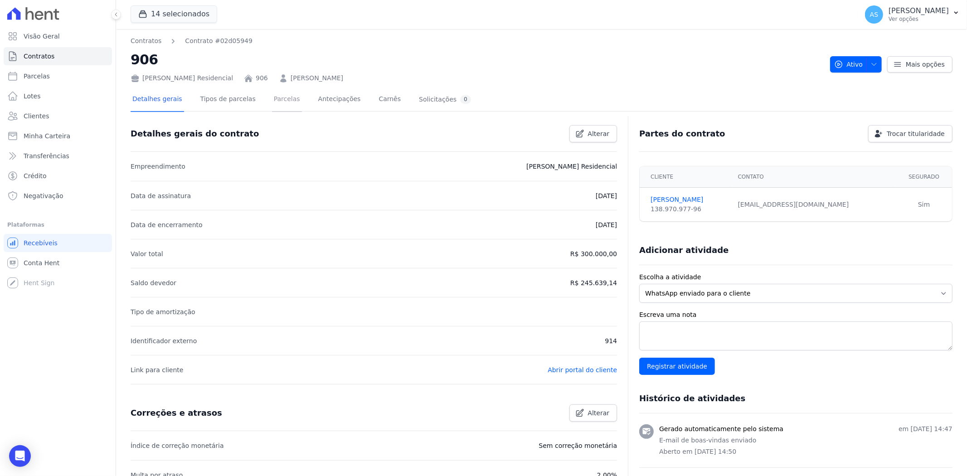
click at [275, 98] on link "Parcelas" at bounding box center [287, 100] width 30 height 24
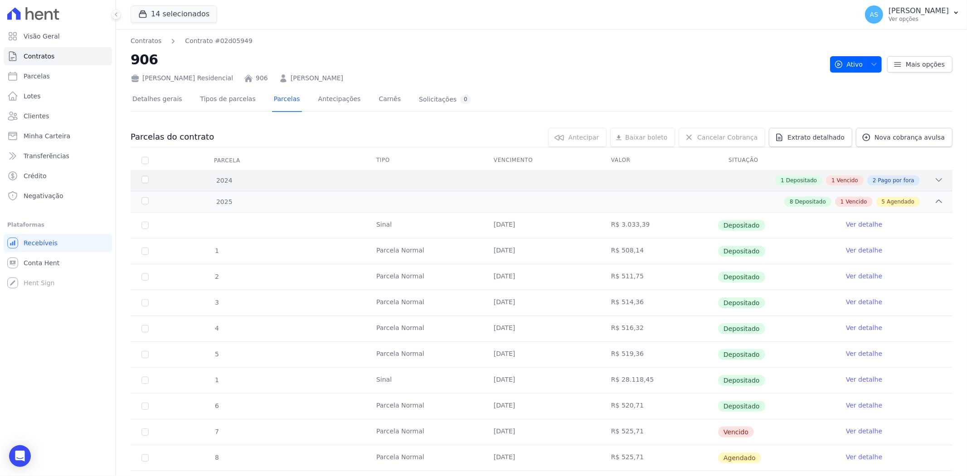
click at [934, 177] on icon at bounding box center [938, 179] width 9 height 9
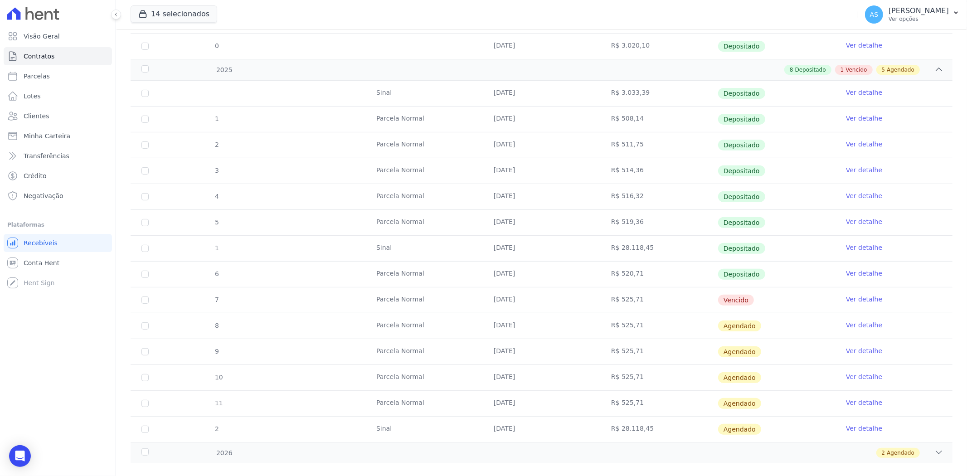
scroll to position [250, 0]
click at [30, 113] on span "Clientes" at bounding box center [36, 116] width 25 height 9
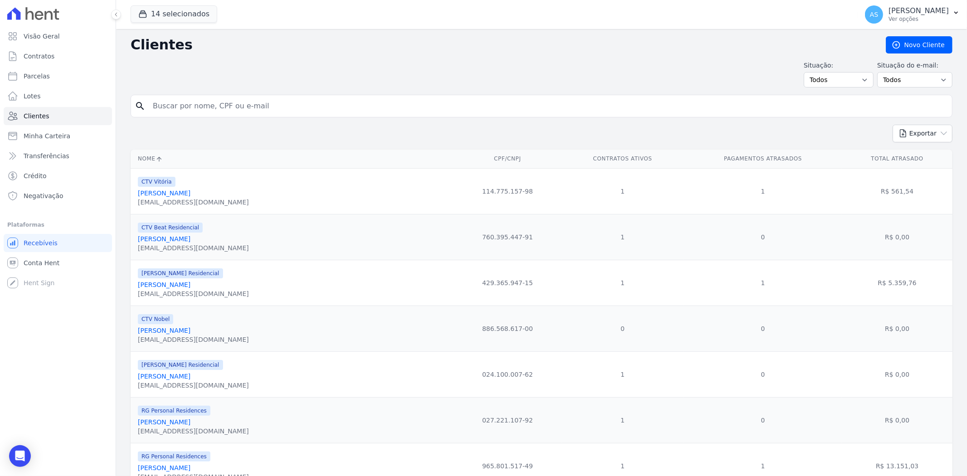
click at [166, 107] on input "search" at bounding box center [547, 106] width 801 height 18
paste input "Jeferson [PERSON_NAME]"
type input "Jeferson [PERSON_NAME]"
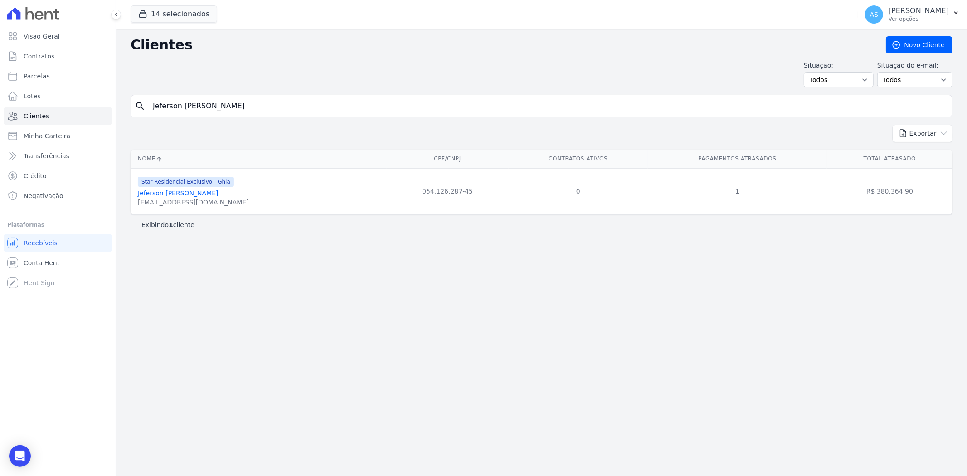
click at [154, 194] on link "Jeferson [PERSON_NAME]" at bounding box center [178, 192] width 81 height 7
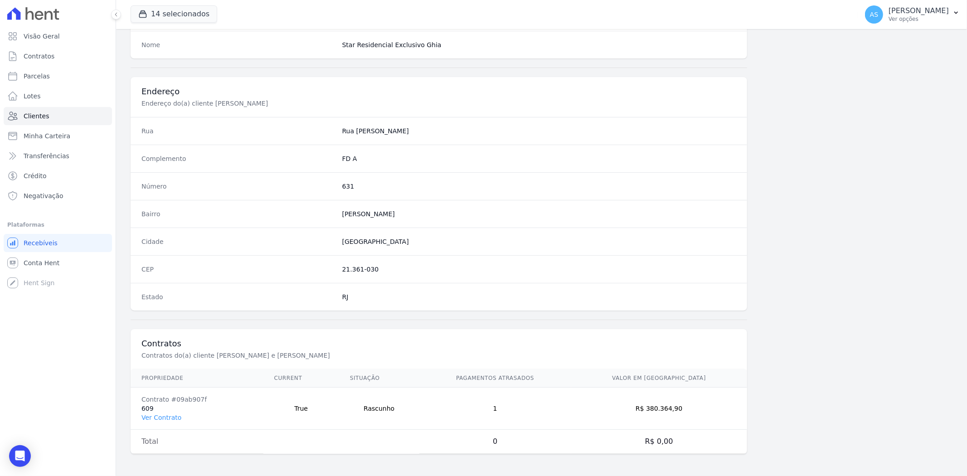
scroll to position [374, 0]
click at [160, 417] on link "Ver Contrato" at bounding box center [161, 417] width 40 height 7
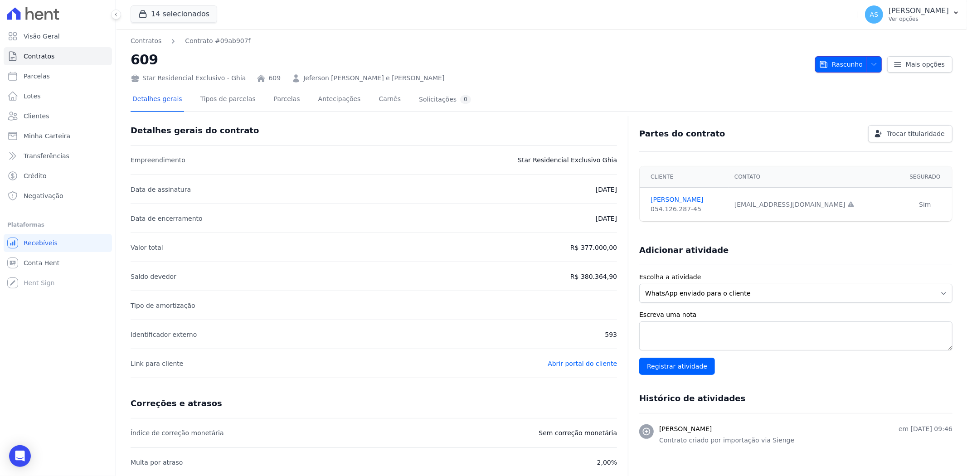
click at [876, 61] on button "Rascunho" at bounding box center [848, 64] width 67 height 16
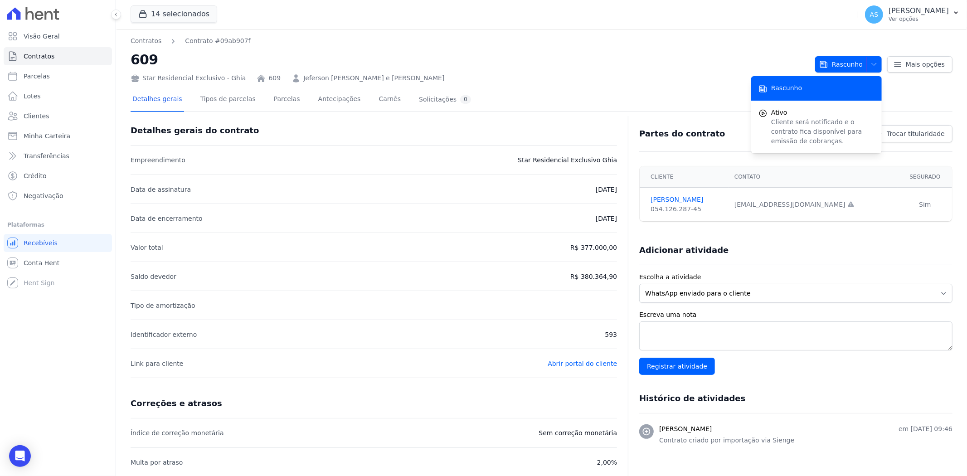
click at [423, 211] on li "Data de encerramento [DATE]" at bounding box center [374, 218] width 486 height 29
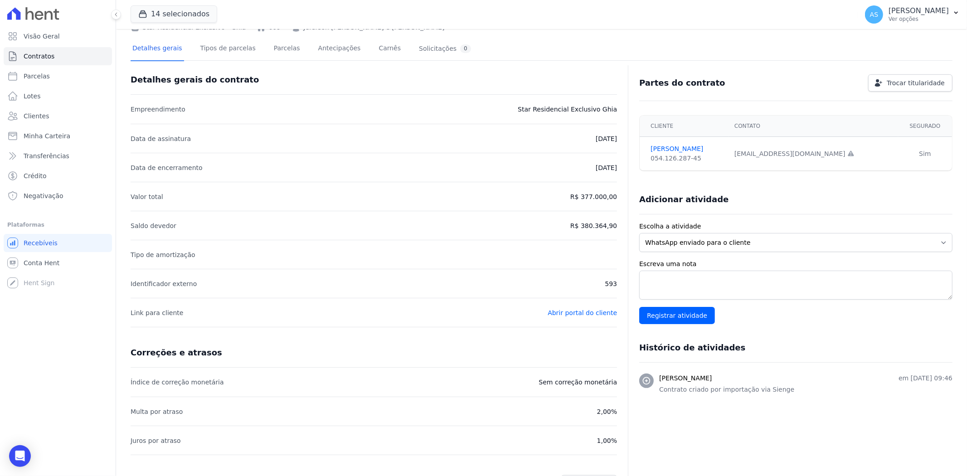
scroll to position [41, 0]
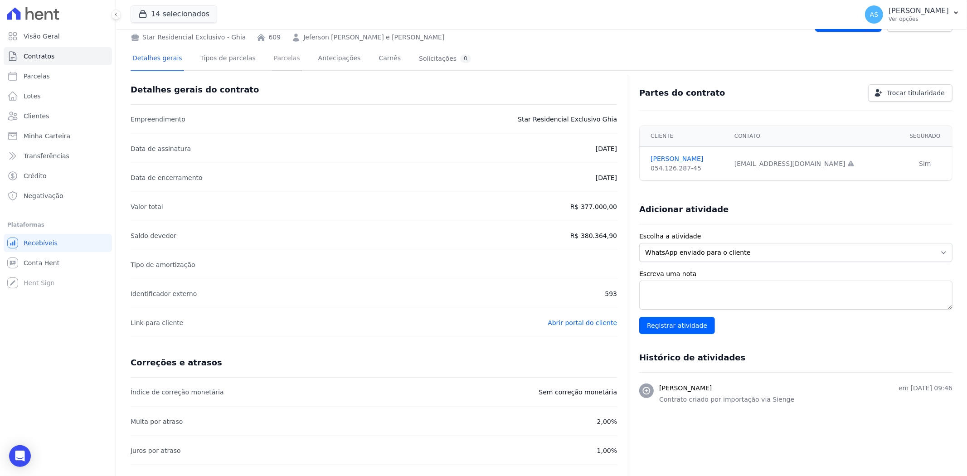
click at [273, 59] on link "Parcelas" at bounding box center [287, 59] width 30 height 24
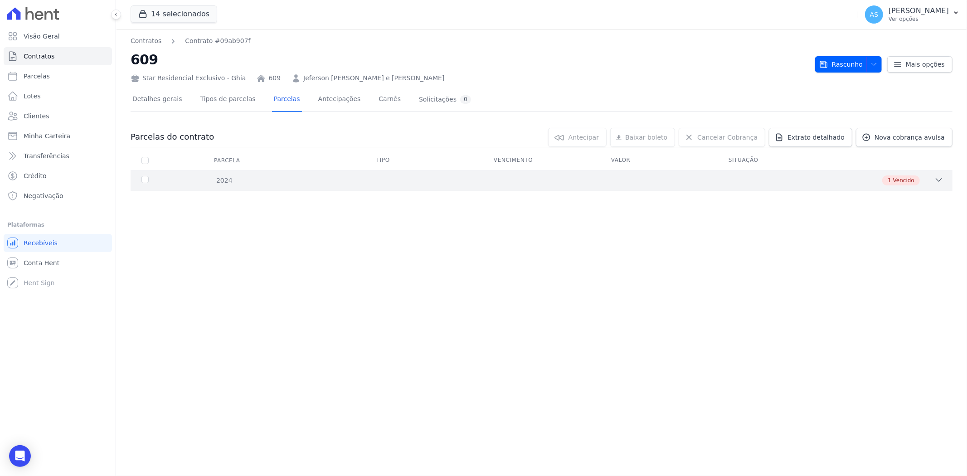
click at [936, 175] on icon at bounding box center [938, 179] width 9 height 9
click at [32, 112] on span "Clientes" at bounding box center [36, 116] width 25 height 9
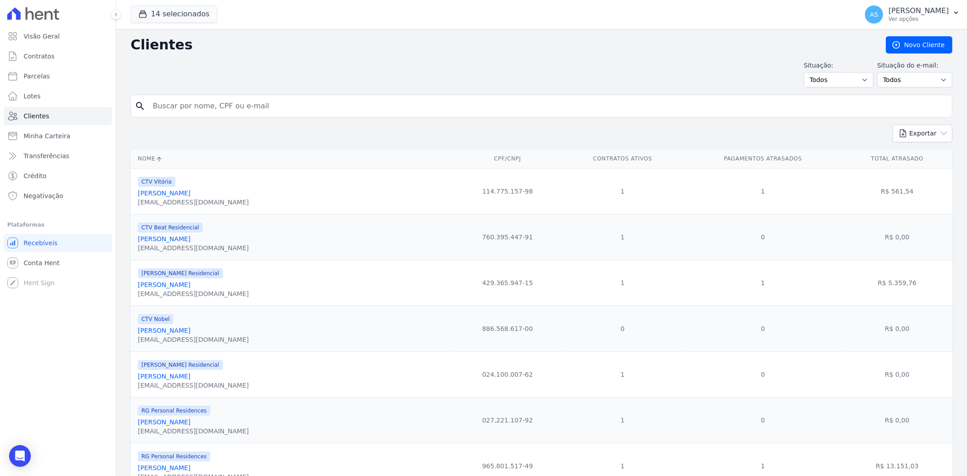
click at [165, 103] on input "search" at bounding box center [547, 106] width 801 height 18
paste input "[PERSON_NAME]"
type input "[PERSON_NAME]"
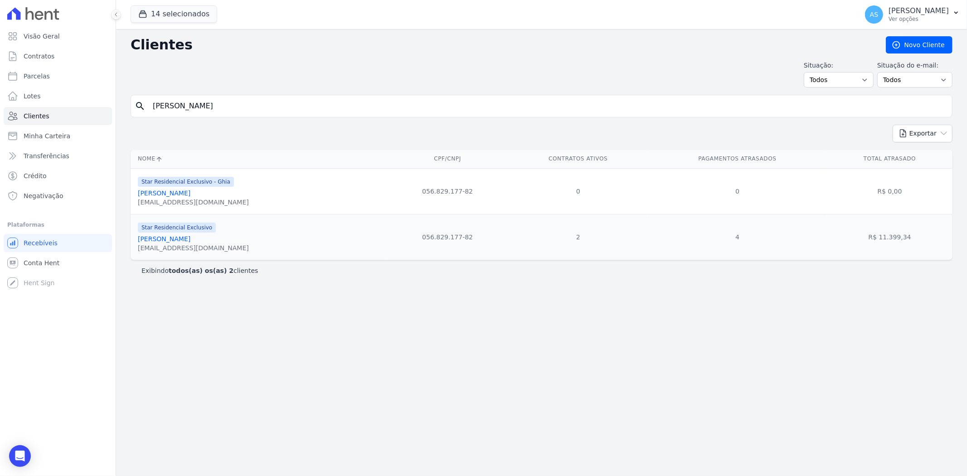
click at [171, 241] on link "[PERSON_NAME]" at bounding box center [164, 238] width 53 height 7
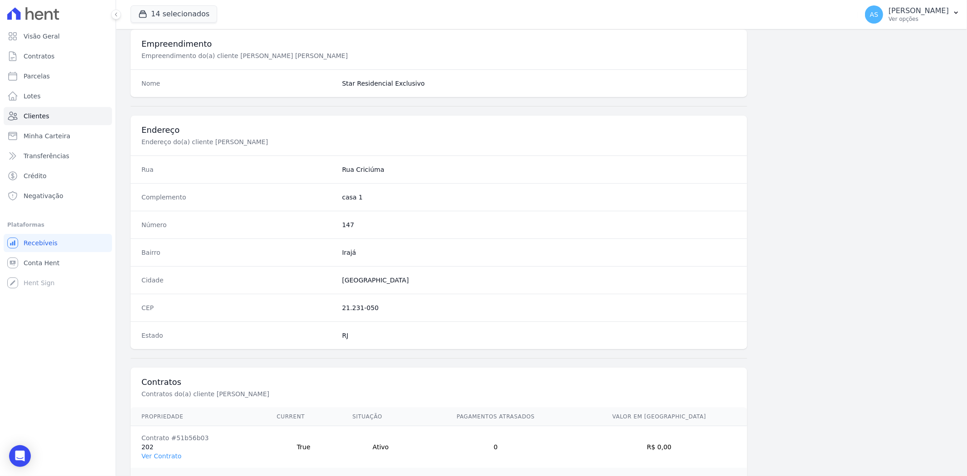
scroll to position [415, 0]
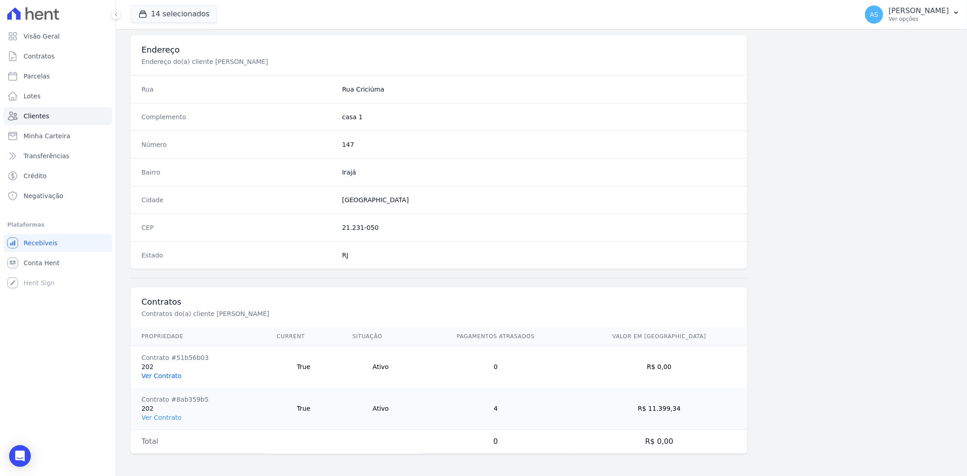
click at [164, 375] on link "Ver Contrato" at bounding box center [161, 375] width 40 height 7
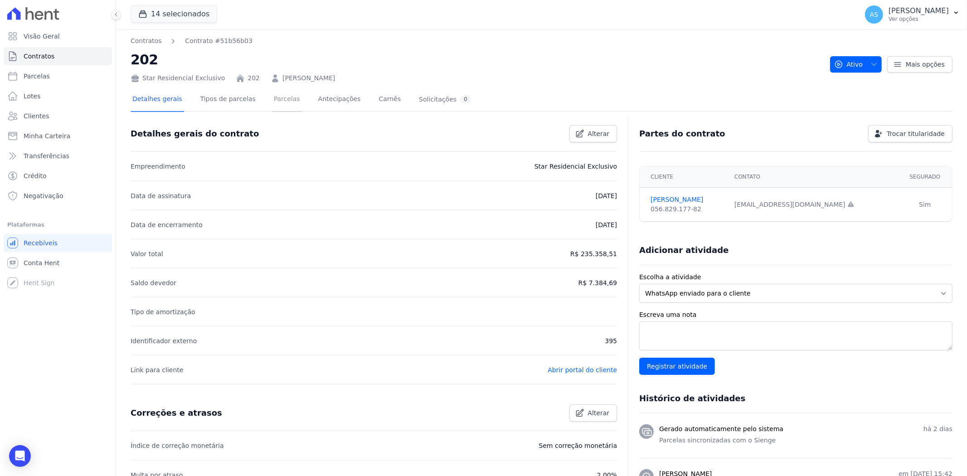
click at [272, 104] on link "Parcelas" at bounding box center [287, 100] width 30 height 24
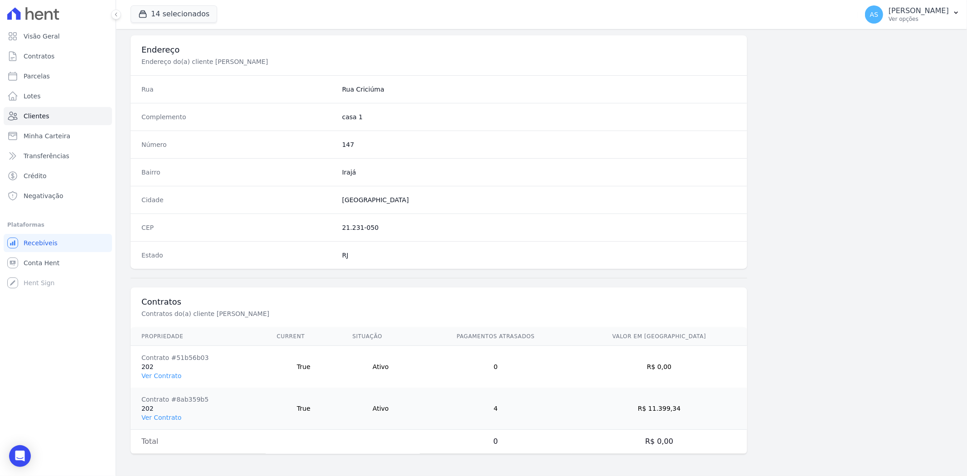
scroll to position [415, 0]
click at [159, 377] on link "Ver Contrato" at bounding box center [161, 375] width 40 height 7
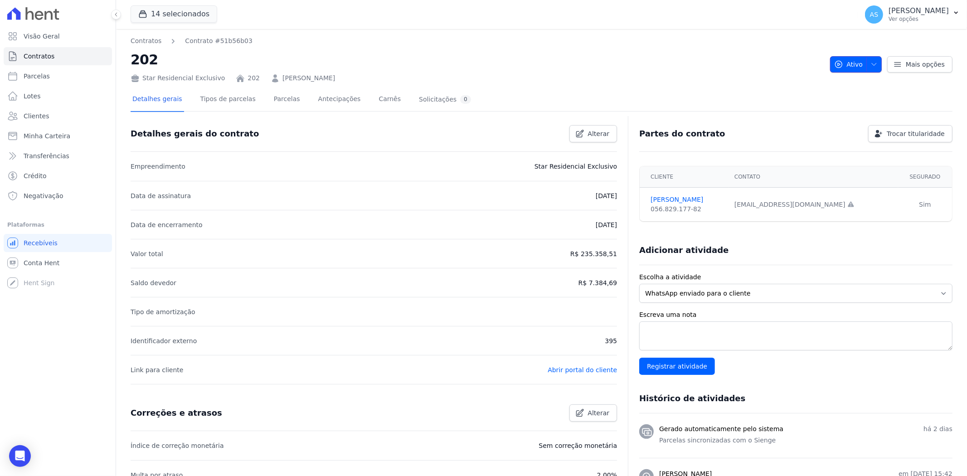
click at [870, 61] on icon "button" at bounding box center [873, 64] width 7 height 7
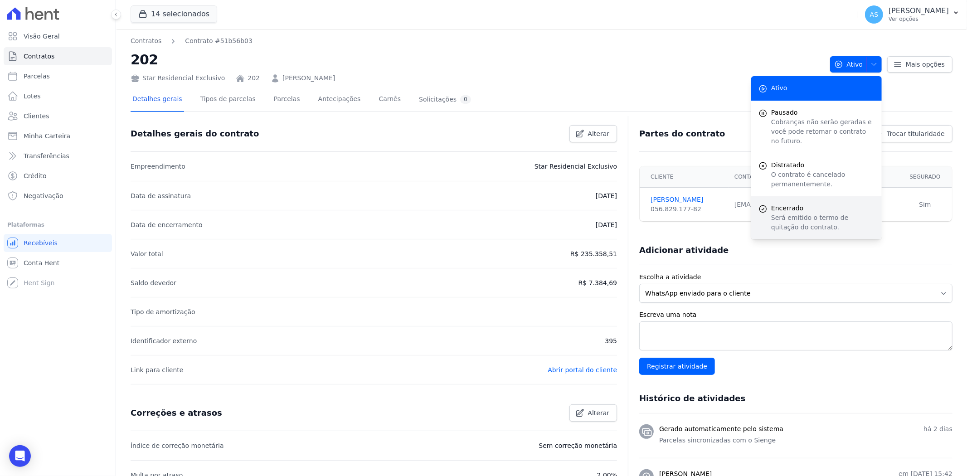
click at [790, 204] on span "Encerrado" at bounding box center [822, 209] width 103 height 10
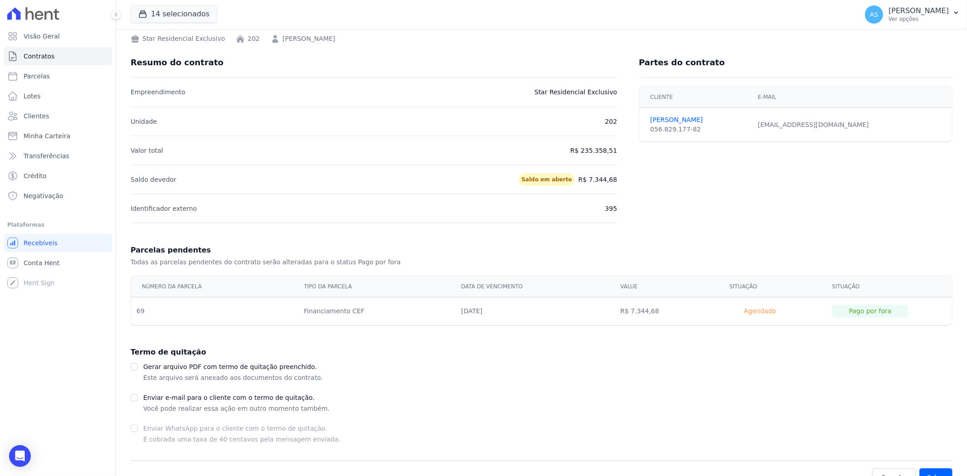
scroll to position [55, 0]
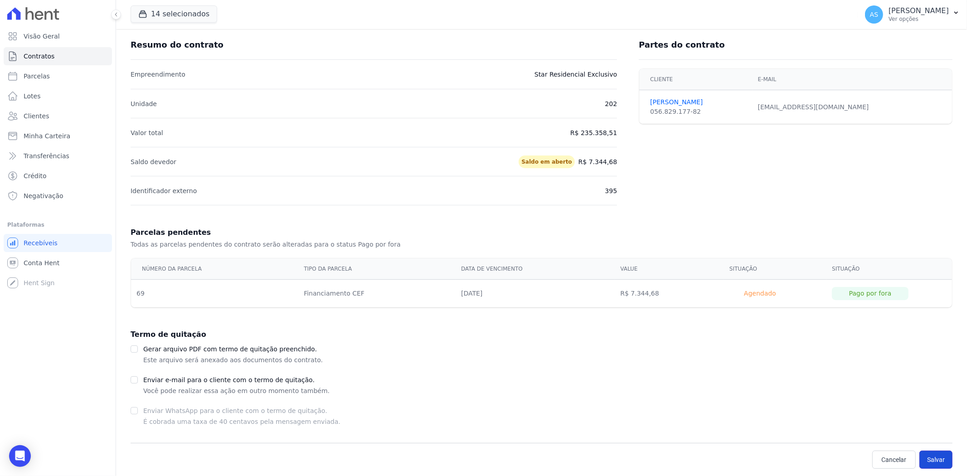
click at [939, 461] on button "Salvar" at bounding box center [935, 460] width 33 height 18
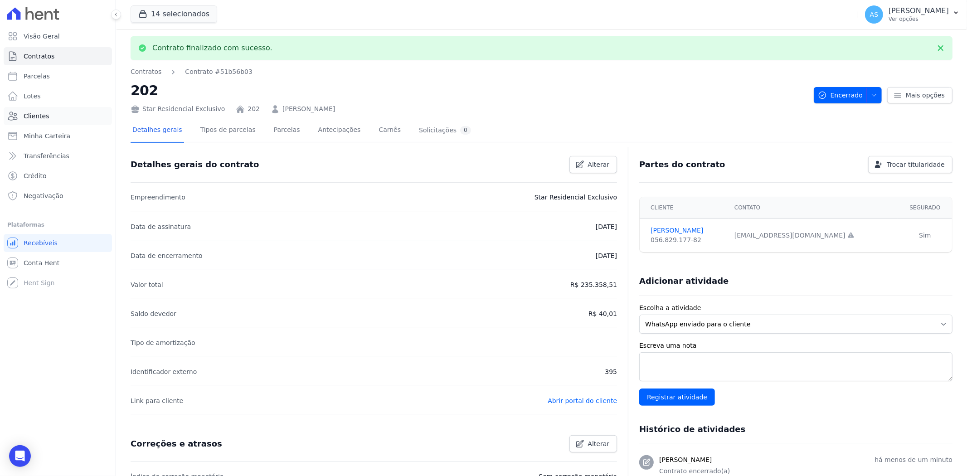
click at [26, 114] on span "Clientes" at bounding box center [36, 116] width 25 height 9
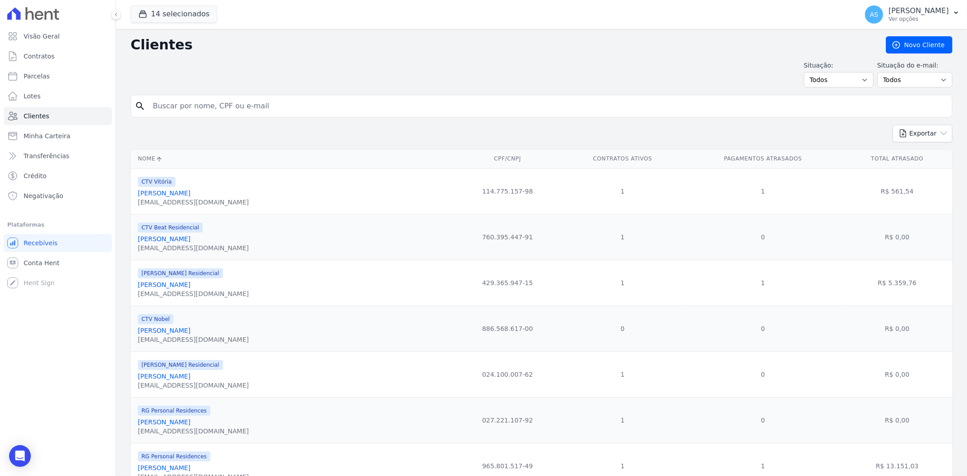
click at [182, 109] on input "search" at bounding box center [547, 106] width 801 height 18
paste input "[PERSON_NAME]"
type input "[PERSON_NAME]"
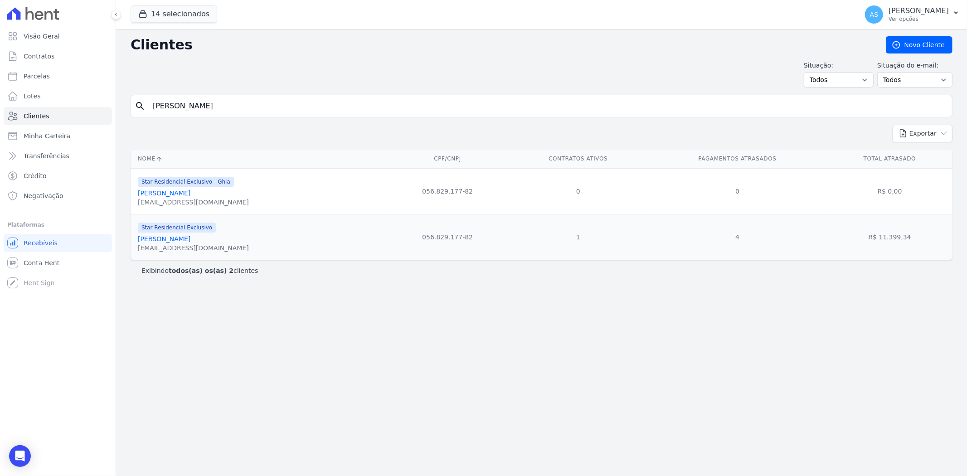
click at [182, 192] on link "[PERSON_NAME]" at bounding box center [164, 192] width 53 height 7
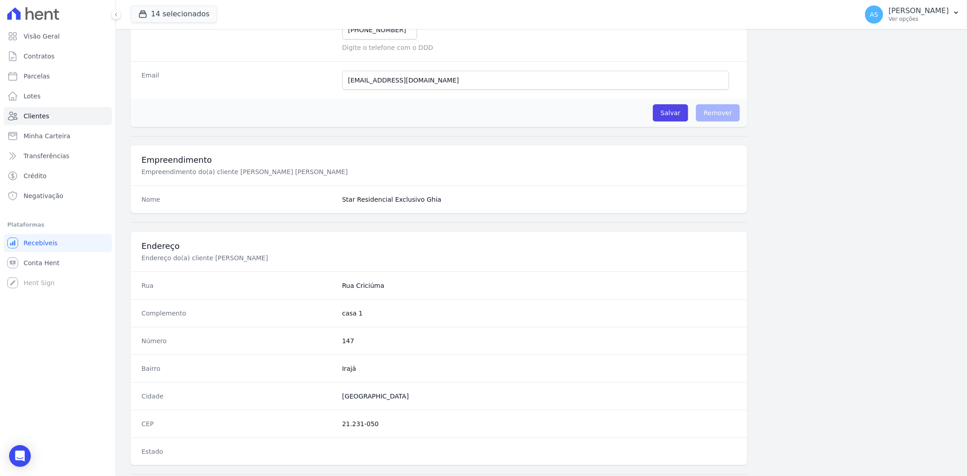
scroll to position [172, 0]
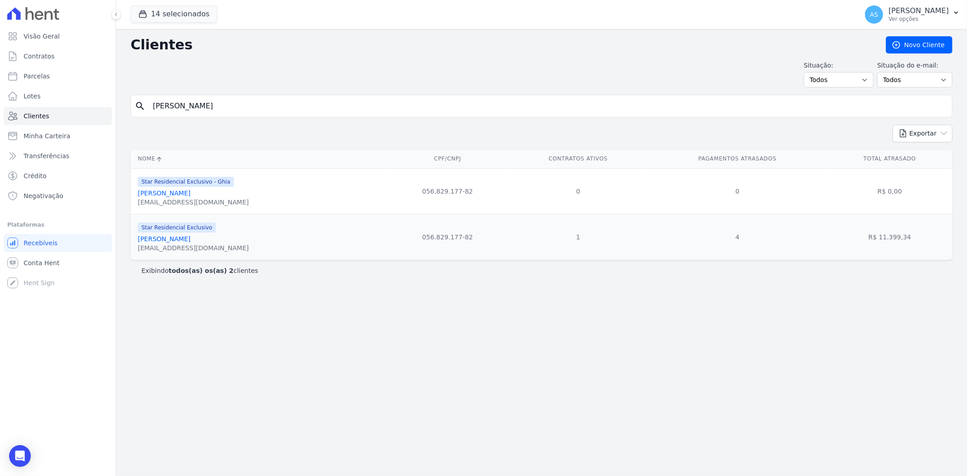
click at [169, 240] on link "[PERSON_NAME]" at bounding box center [164, 238] width 53 height 7
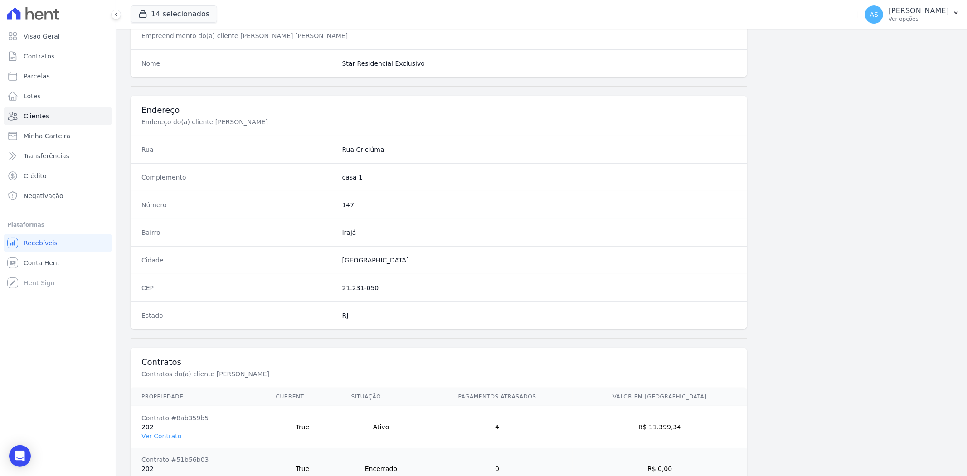
scroll to position [415, 0]
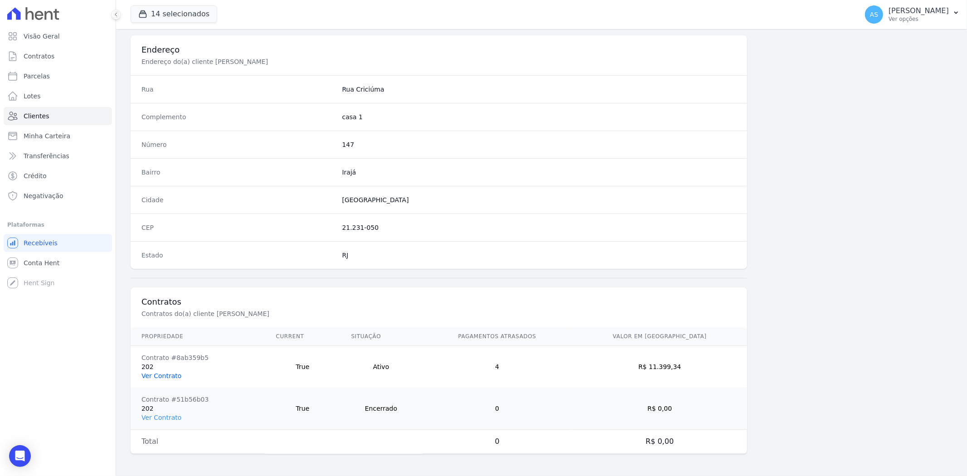
click at [157, 374] on link "Ver Contrato" at bounding box center [161, 375] width 40 height 7
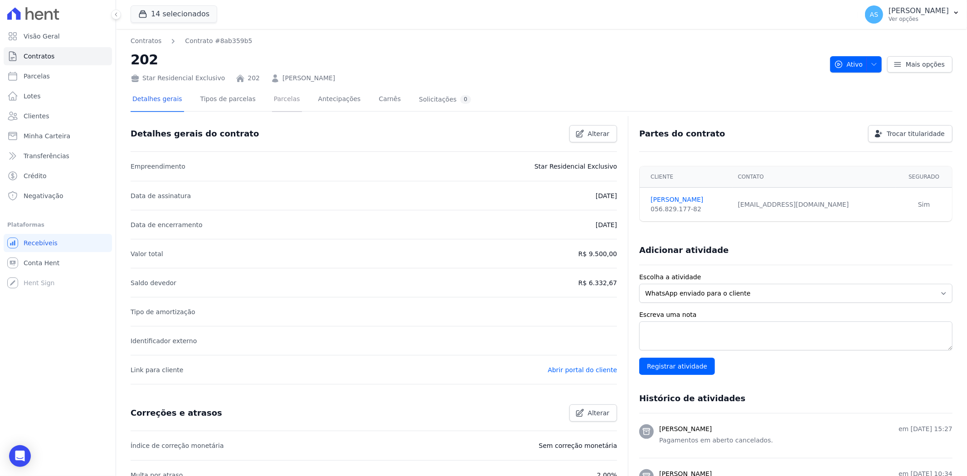
click at [278, 93] on link "Parcelas" at bounding box center [287, 100] width 30 height 24
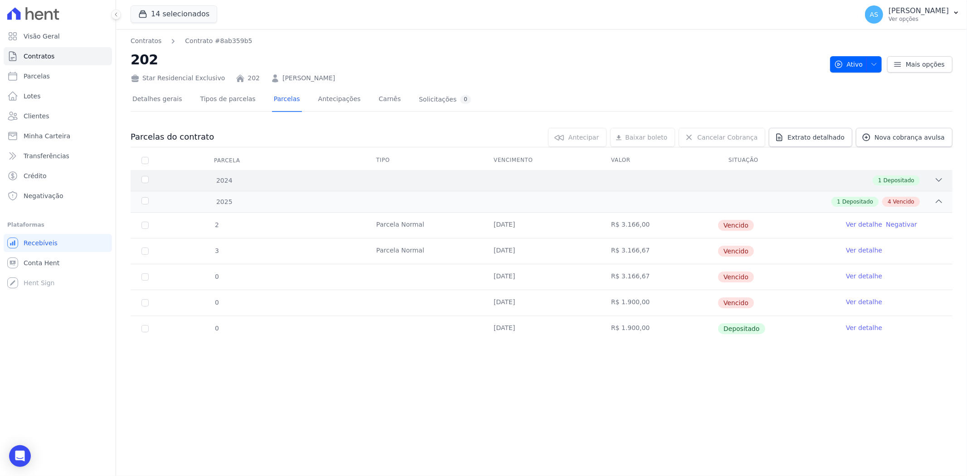
click at [939, 175] on icon at bounding box center [938, 179] width 9 height 9
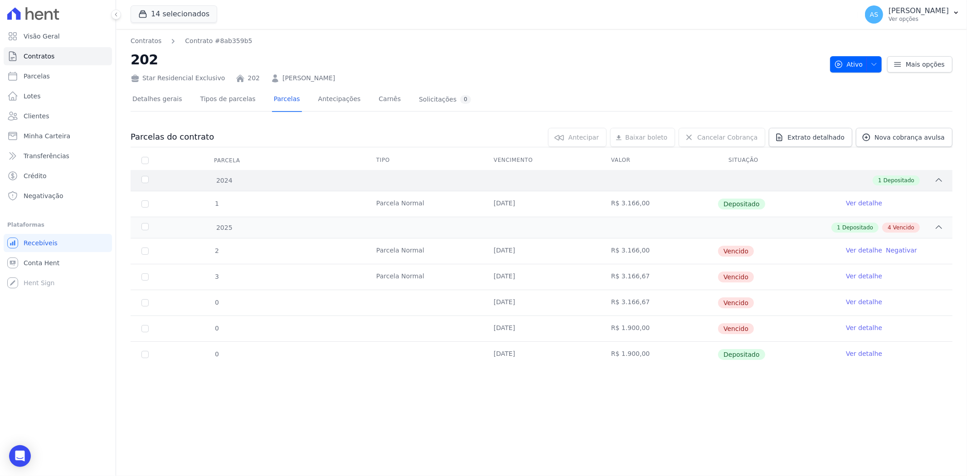
click at [939, 180] on icon at bounding box center [938, 179] width 9 height 9
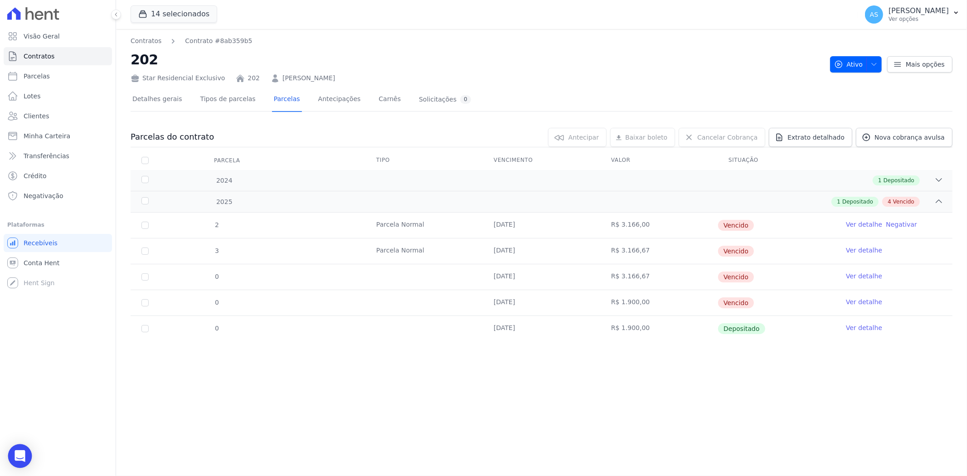
click at [19, 451] on icon "Open Intercom Messenger" at bounding box center [20, 456] width 10 height 12
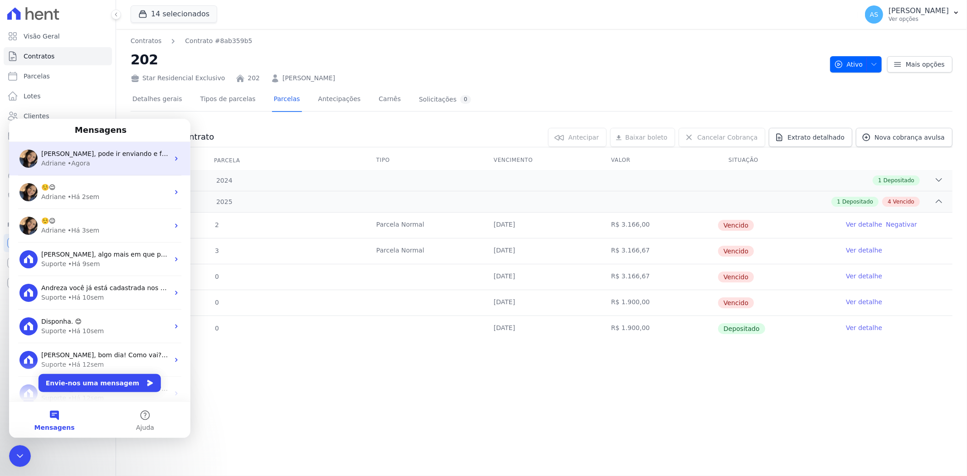
click at [63, 156] on span "[PERSON_NAME], pode ir enviando e faço os descartes assim que possivel. ; )" at bounding box center [164, 153] width 247 height 7
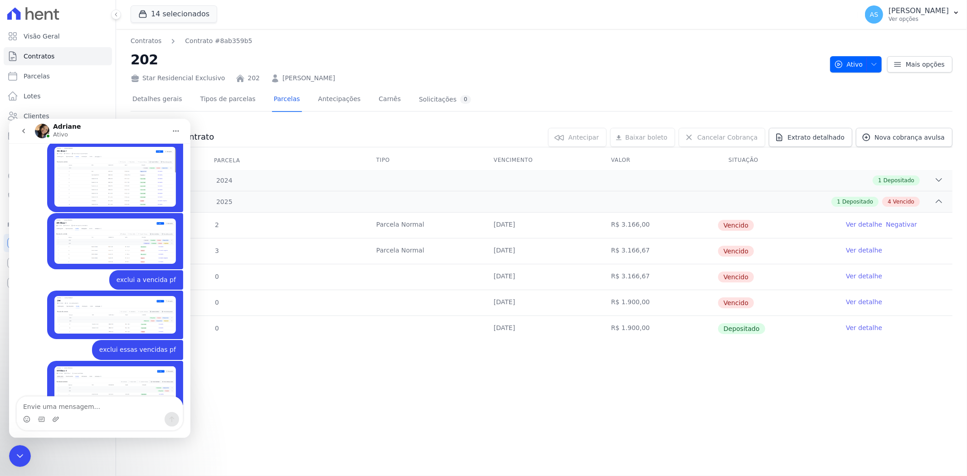
scroll to position [8015, 0]
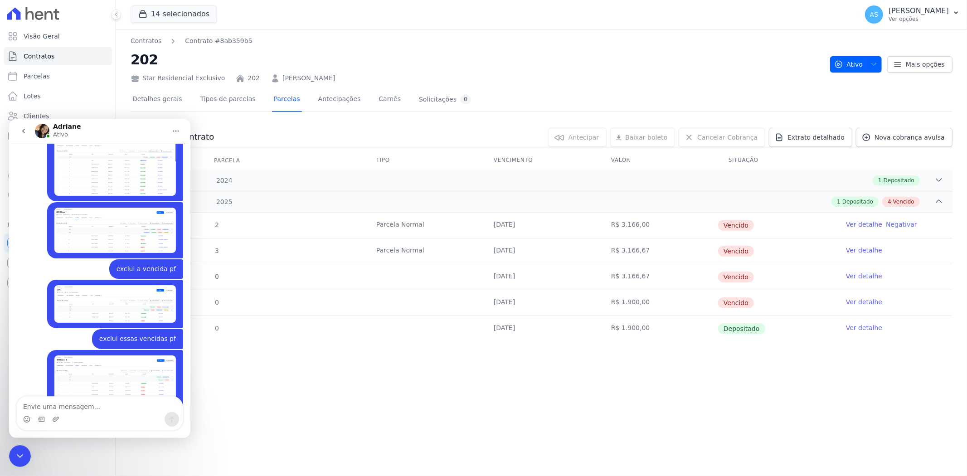
click at [35, 409] on textarea "Envie uma mensagem..." at bounding box center [100, 403] width 166 height 15
type textarea "exclui pf essas 4 vencidas"
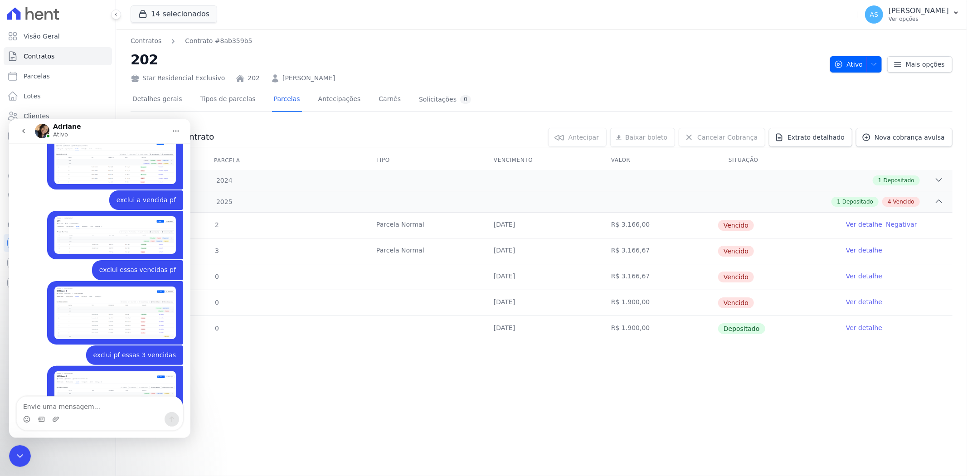
scroll to position [8095, 0]
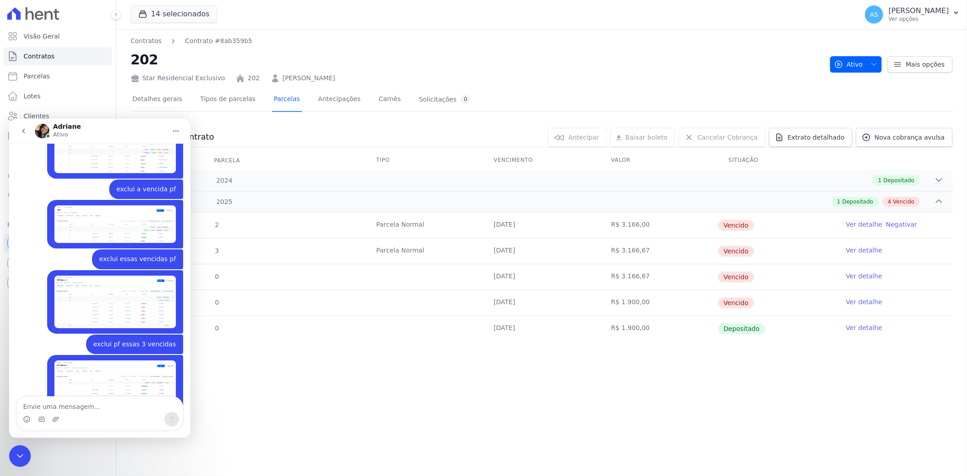
drag, startPoint x: 20, startPoint y: 454, endPoint x: 94, endPoint y: 876, distance: 427.9
click at [20, 454] on icon "Fechar mensagem da Intercom" at bounding box center [20, 455] width 11 height 11
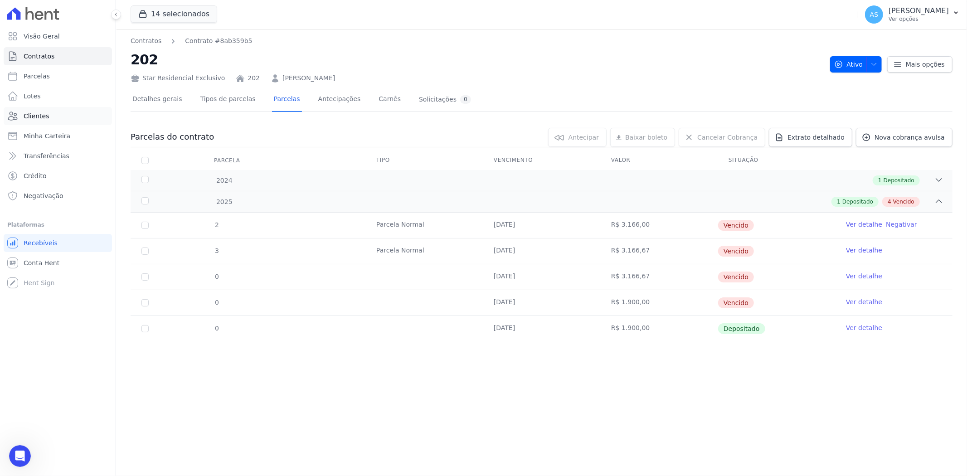
click at [34, 117] on span "Clientes" at bounding box center [36, 116] width 25 height 9
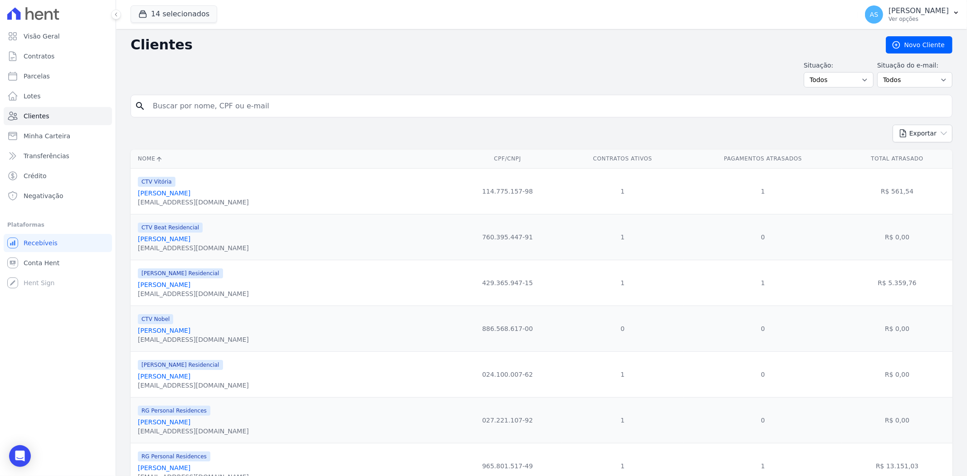
click at [178, 109] on input "search" at bounding box center [547, 106] width 801 height 18
paste input "[PERSON_NAME]"
type input "[PERSON_NAME]"
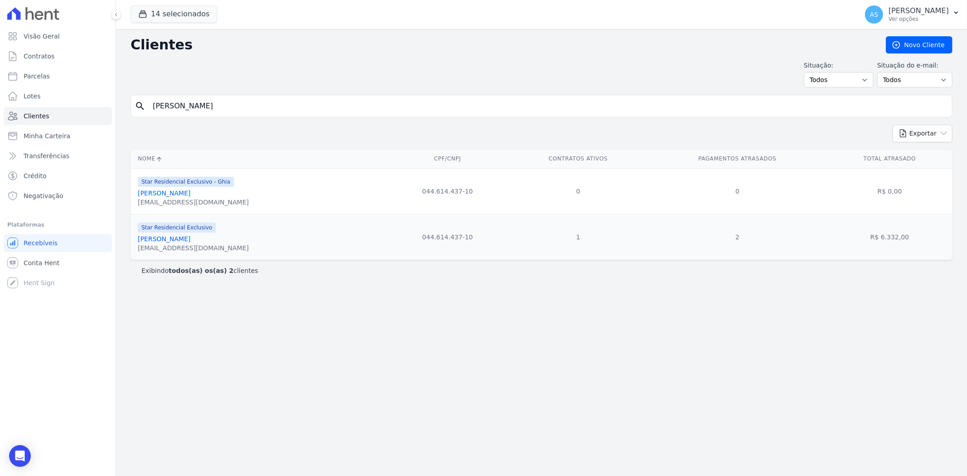
click at [181, 241] on link "[PERSON_NAME]" at bounding box center [164, 238] width 53 height 7
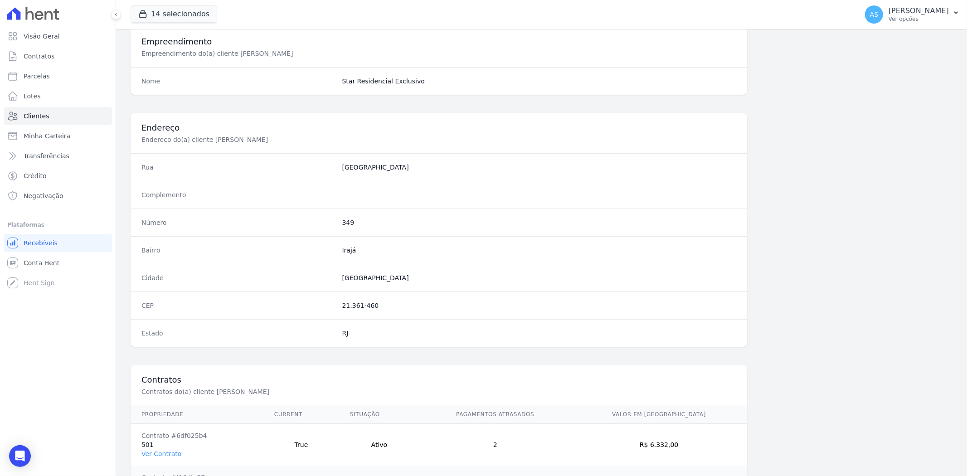
scroll to position [415, 0]
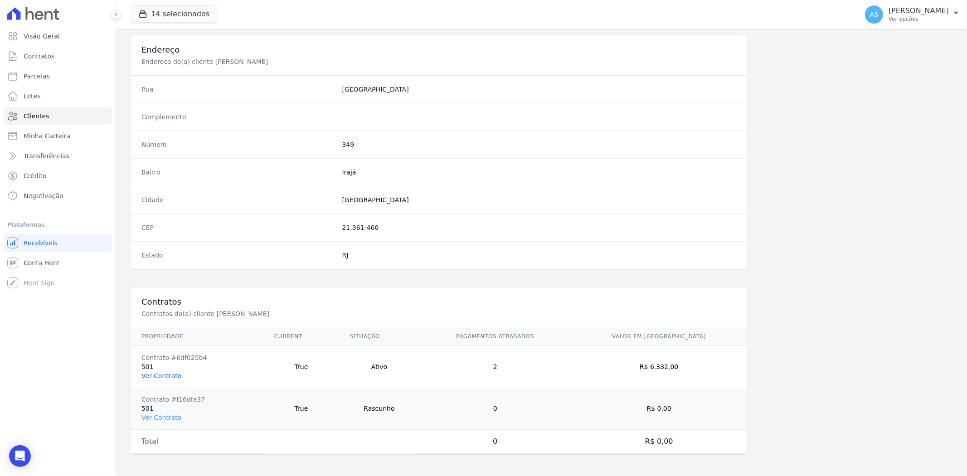
click at [160, 372] on link "Ver Contrato" at bounding box center [161, 375] width 40 height 7
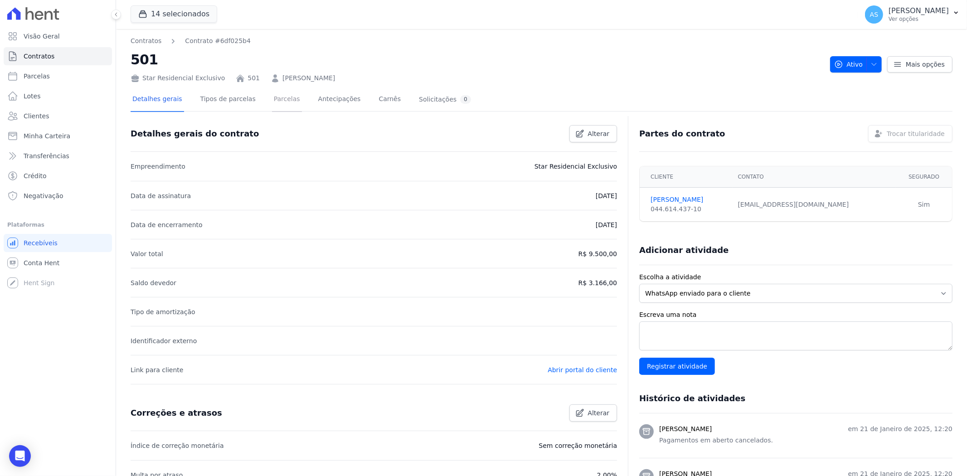
click at [272, 102] on link "Parcelas" at bounding box center [287, 100] width 30 height 24
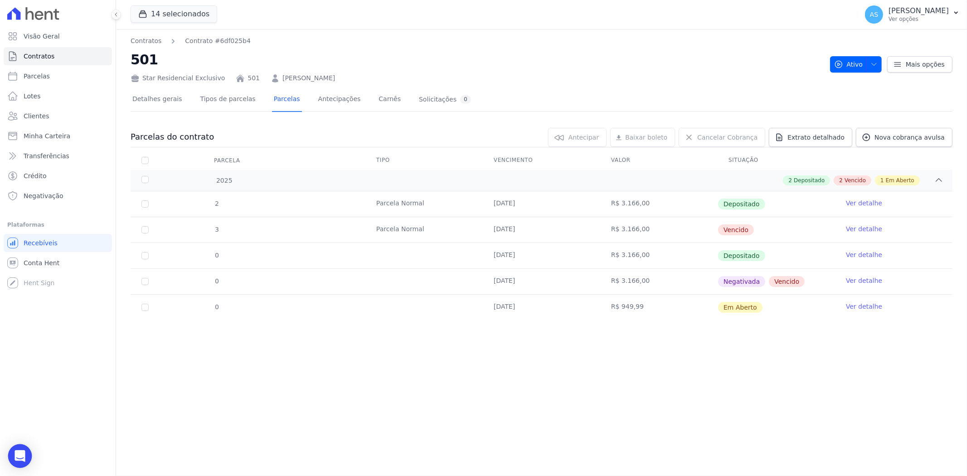
click at [19, 459] on icon "Open Intercom Messenger" at bounding box center [20, 456] width 12 height 12
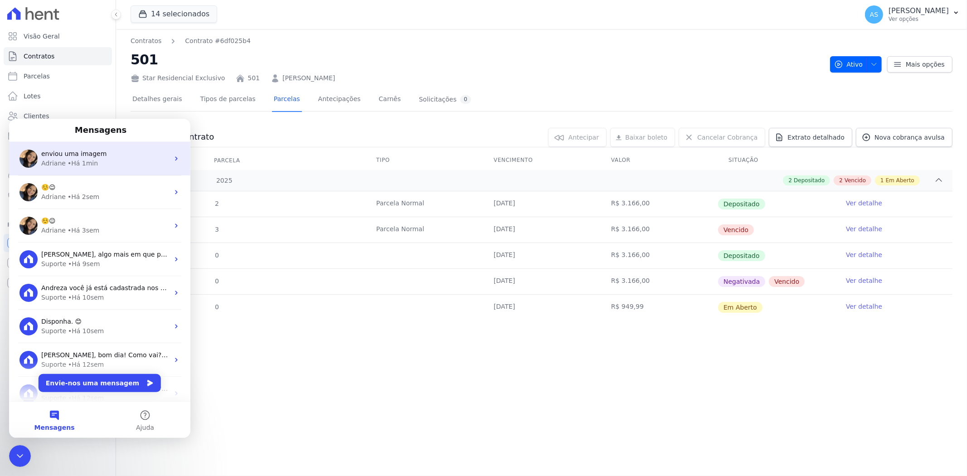
click at [76, 155] on span "enviou uma imagem" at bounding box center [73, 153] width 65 height 7
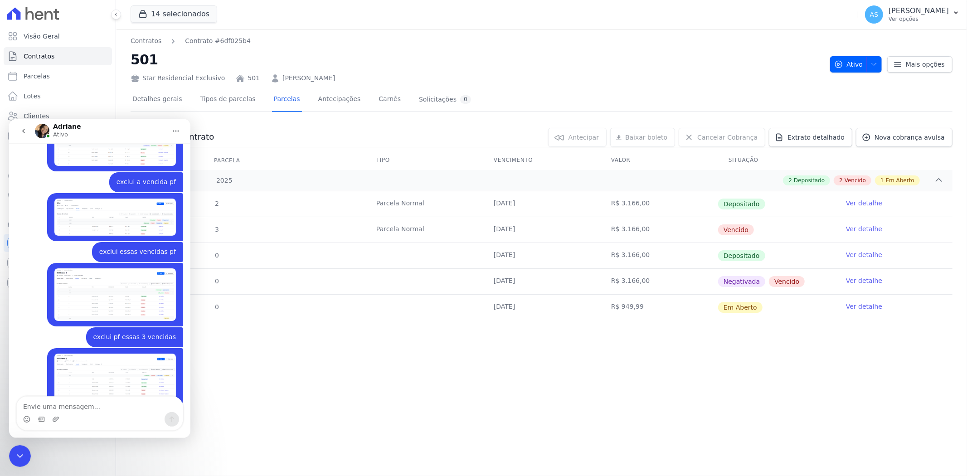
scroll to position [8005, 0]
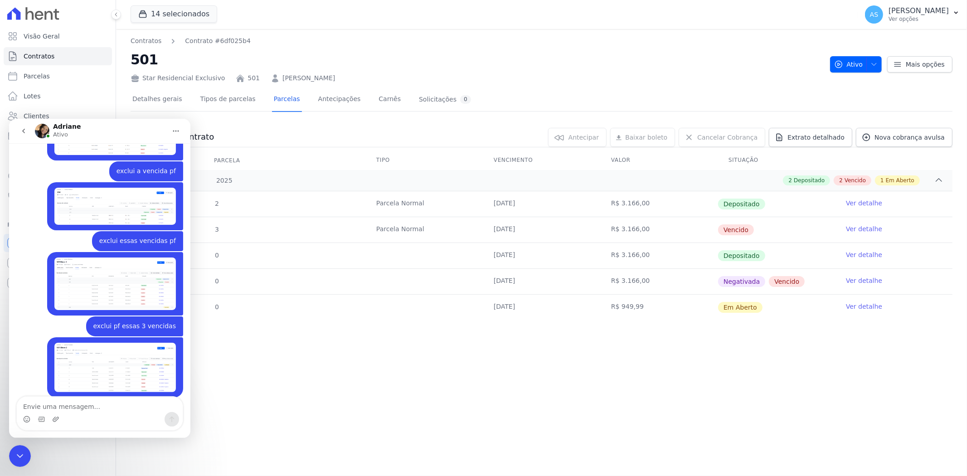
click at [60, 402] on textarea "Envie uma mensagem..." at bounding box center [100, 403] width 166 height 15
type textarea "exclui a vencida pf"
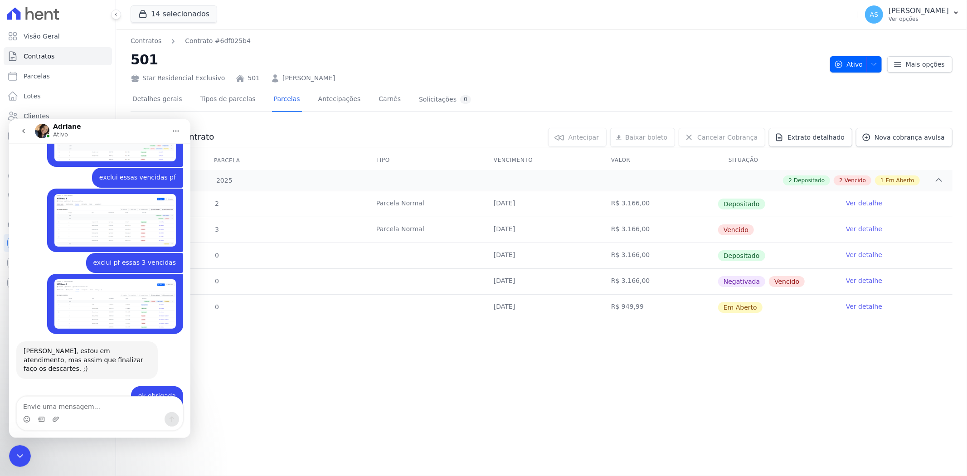
scroll to position [8068, 0]
drag, startPoint x: 16, startPoint y: 459, endPoint x: 68, endPoint y: 700, distance: 247.2
click at [16, 459] on icon "Fechar mensagem da Intercom" at bounding box center [20, 455] width 11 height 11
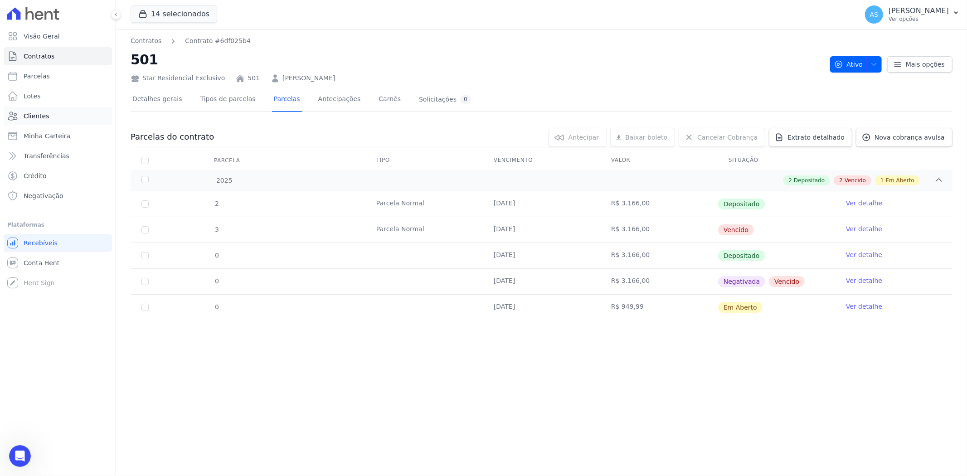
click at [27, 113] on span "Clientes" at bounding box center [36, 116] width 25 height 9
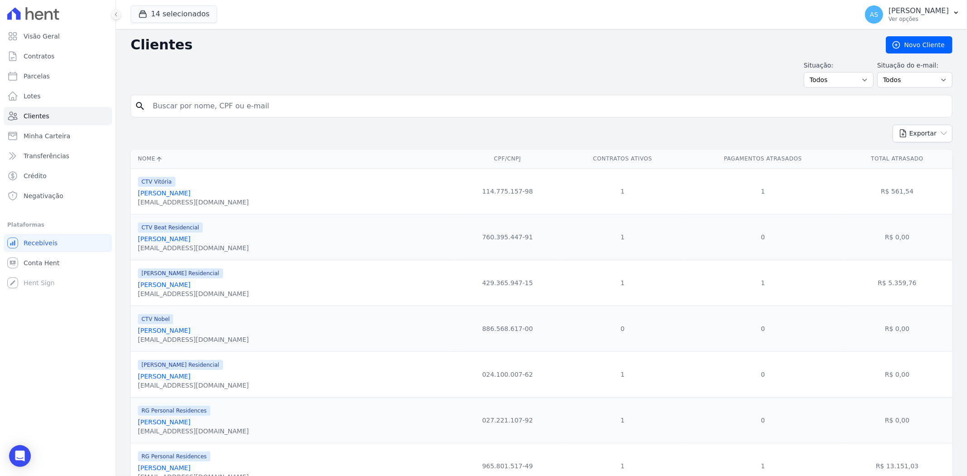
click at [164, 106] on input "search" at bounding box center [547, 106] width 801 height 18
paste input "[PERSON_NAME]"
type input "[PERSON_NAME]"
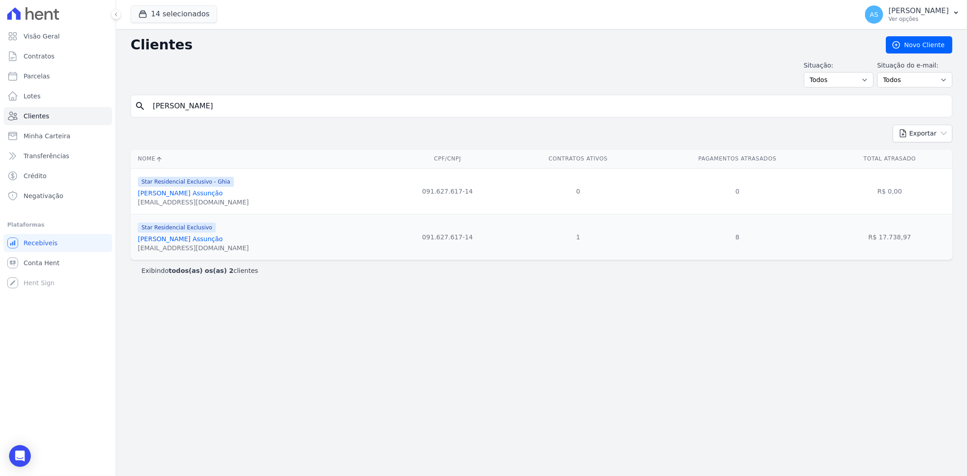
click at [211, 237] on link "[PERSON_NAME] Assunção" at bounding box center [180, 238] width 85 height 7
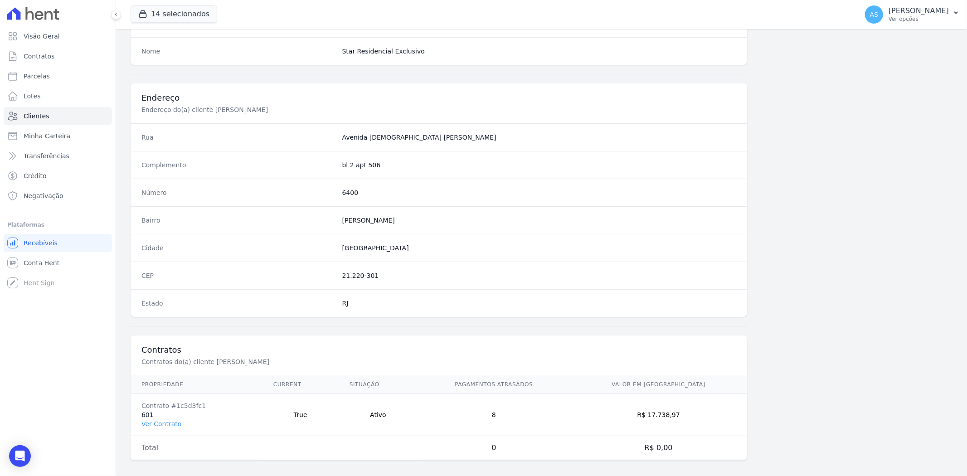
scroll to position [374, 0]
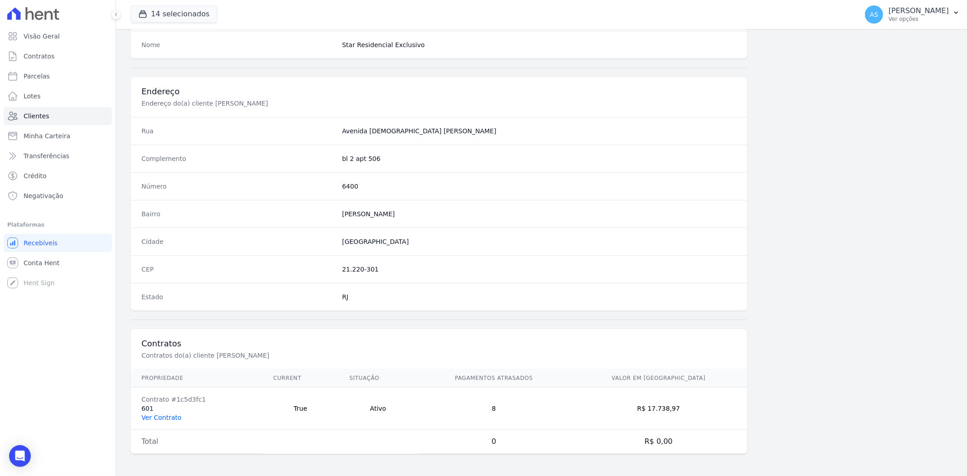
click at [152, 416] on link "Ver Contrato" at bounding box center [161, 417] width 40 height 7
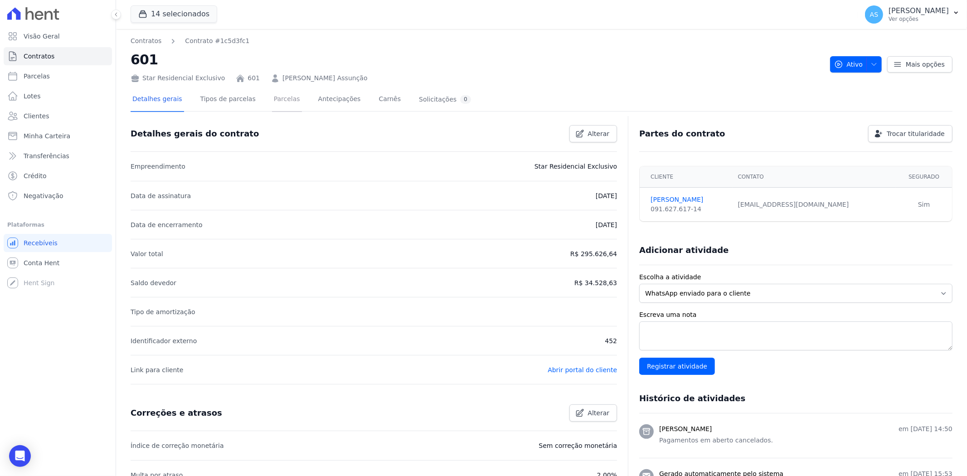
click at [272, 97] on link "Parcelas" at bounding box center [287, 100] width 30 height 24
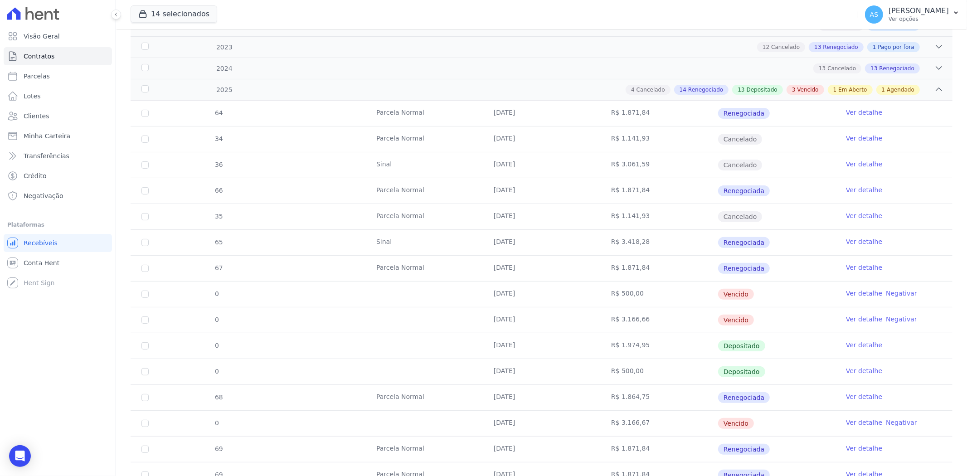
scroll to position [151, 0]
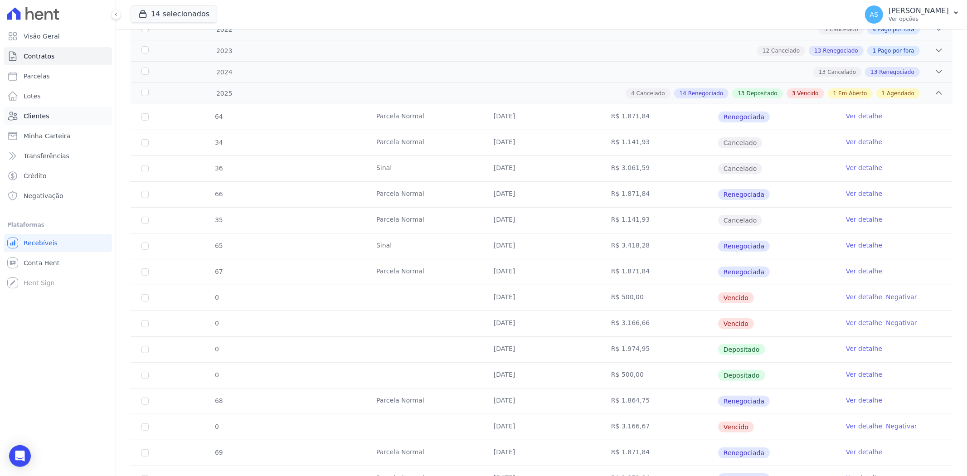
click at [25, 116] on span "Clientes" at bounding box center [36, 116] width 25 height 9
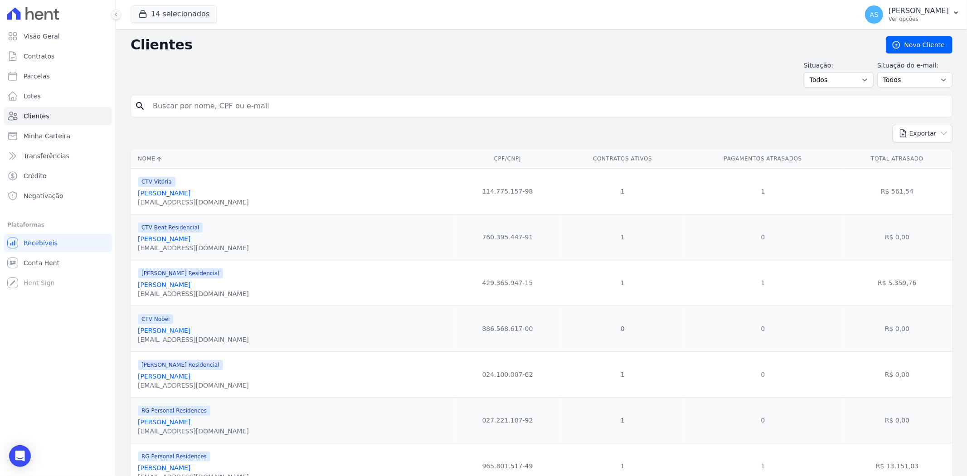
click at [164, 104] on input "search" at bounding box center [547, 106] width 801 height 18
paste input "[PERSON_NAME]"
type input "[PERSON_NAME]"
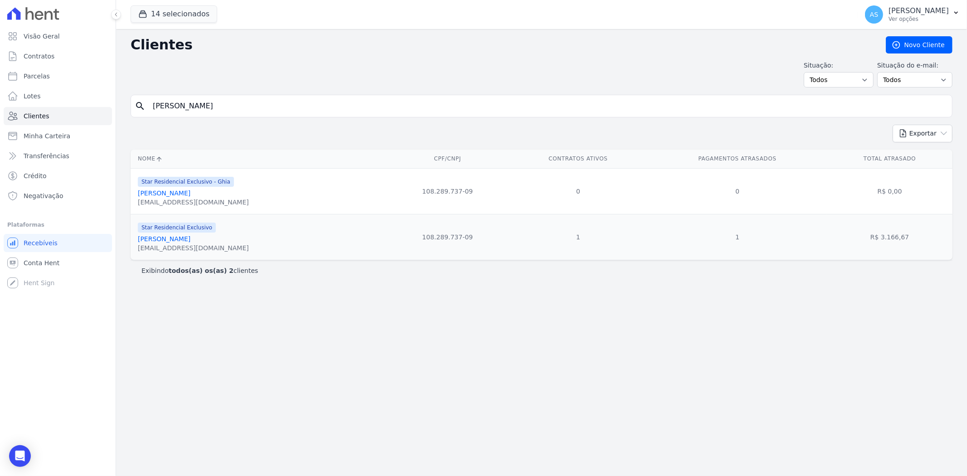
click at [180, 243] on link "[PERSON_NAME]" at bounding box center [164, 238] width 53 height 7
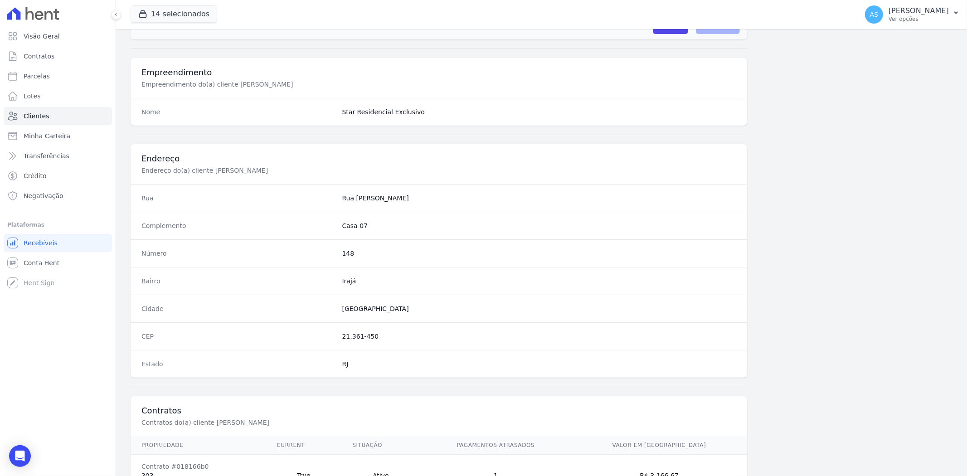
scroll to position [374, 0]
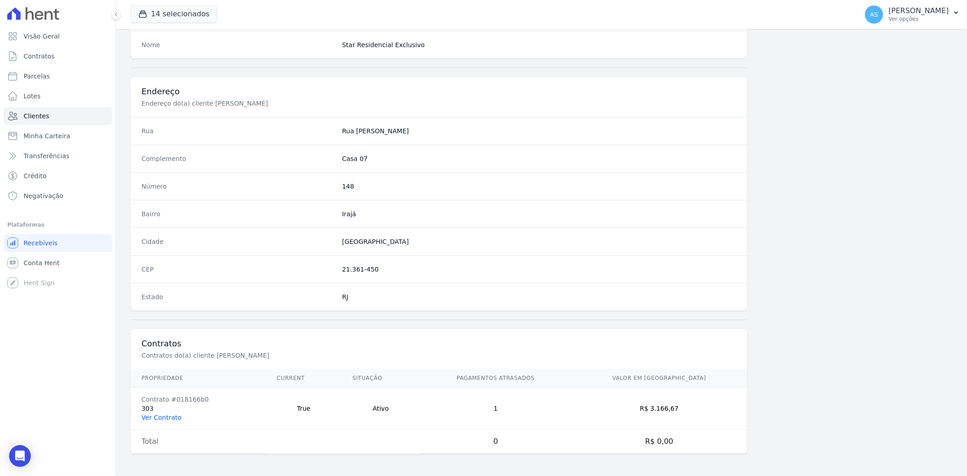
click at [165, 418] on link "Ver Contrato" at bounding box center [161, 417] width 40 height 7
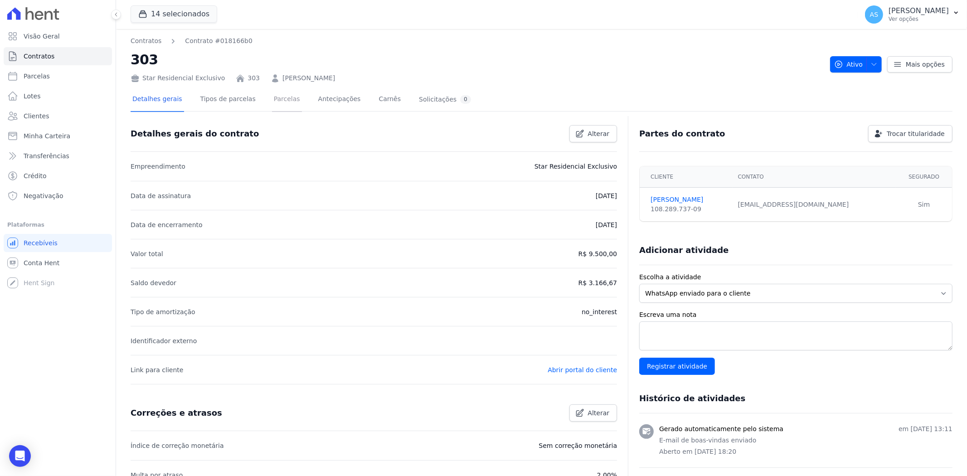
click at [272, 97] on link "Parcelas" at bounding box center [287, 100] width 30 height 24
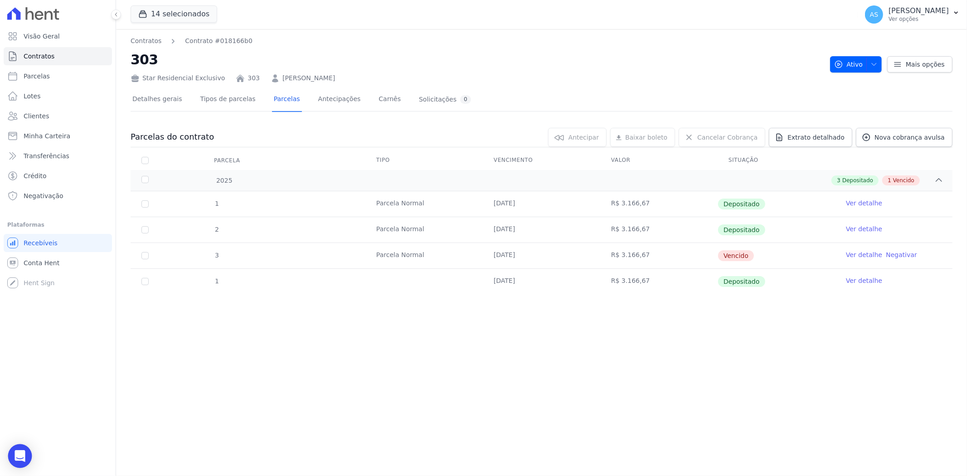
click at [23, 453] on icon "Open Intercom Messenger" at bounding box center [20, 456] width 10 height 12
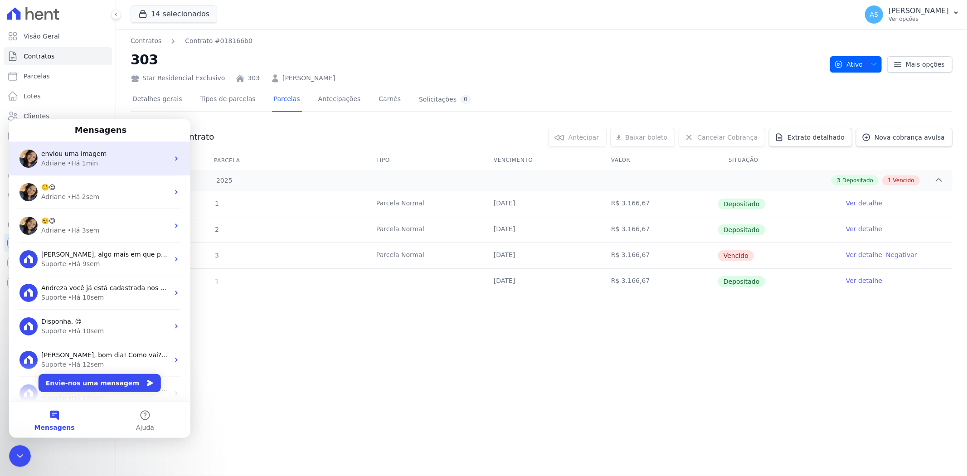
click at [88, 162] on div "• Há 1min" at bounding box center [83, 163] width 30 height 10
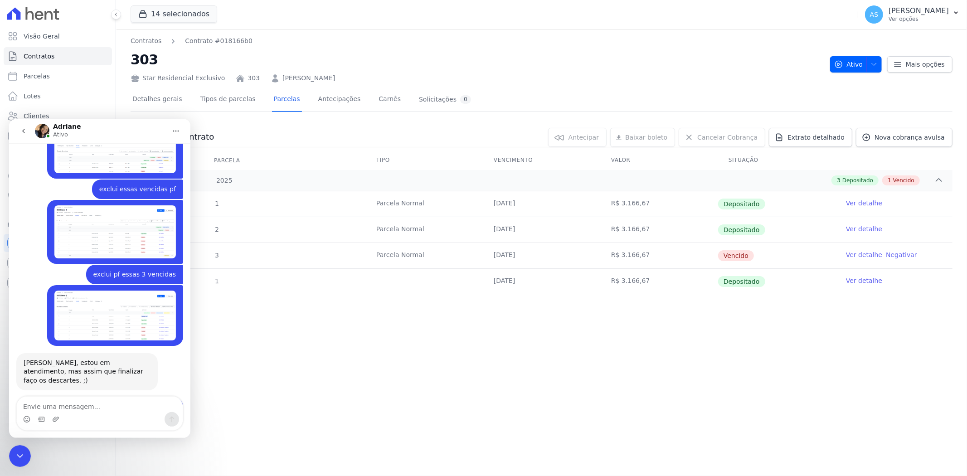
scroll to position [7975, 0]
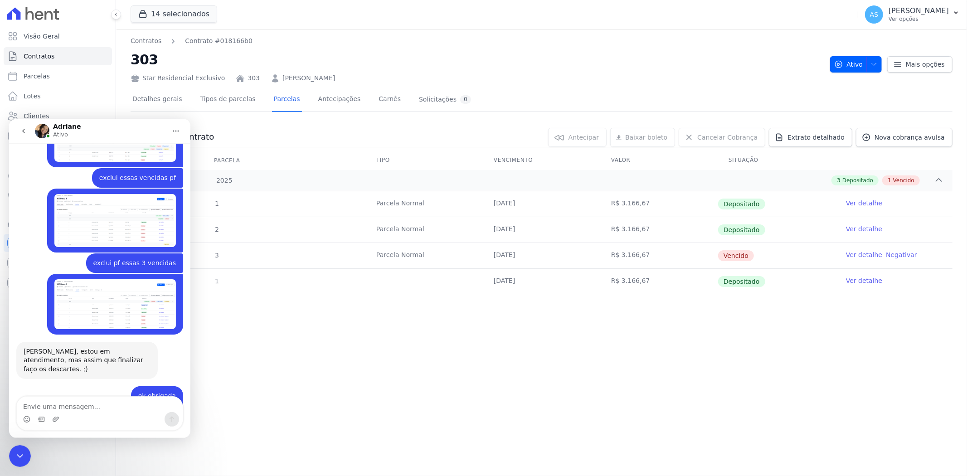
click at [35, 411] on textarea "Envie uma mensagem..." at bounding box center [100, 403] width 166 height 15
type textarea "exclui a vencida pf"
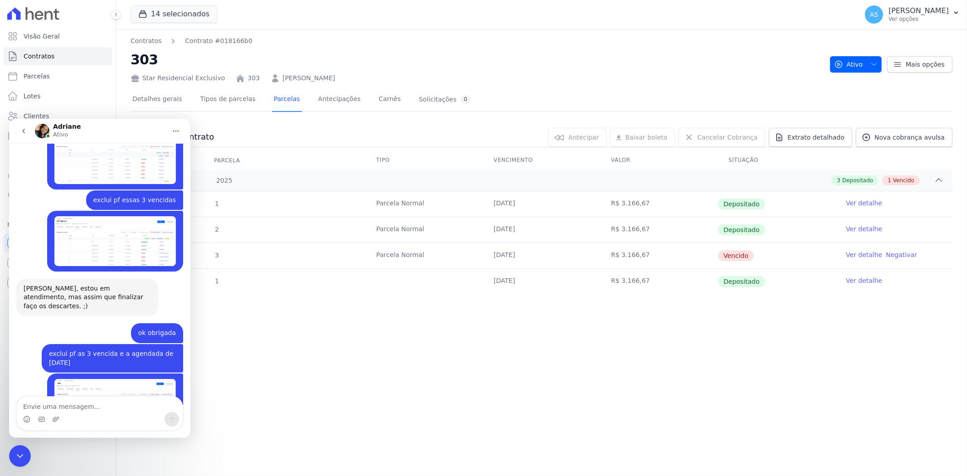
scroll to position [8051, 0]
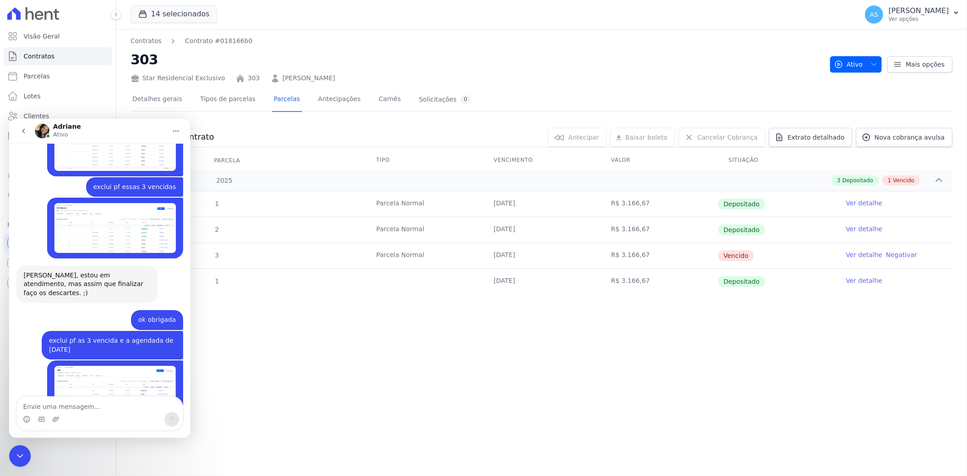
click at [24, 447] on div "Fechar mensagem da Intercom" at bounding box center [20, 456] width 22 height 22
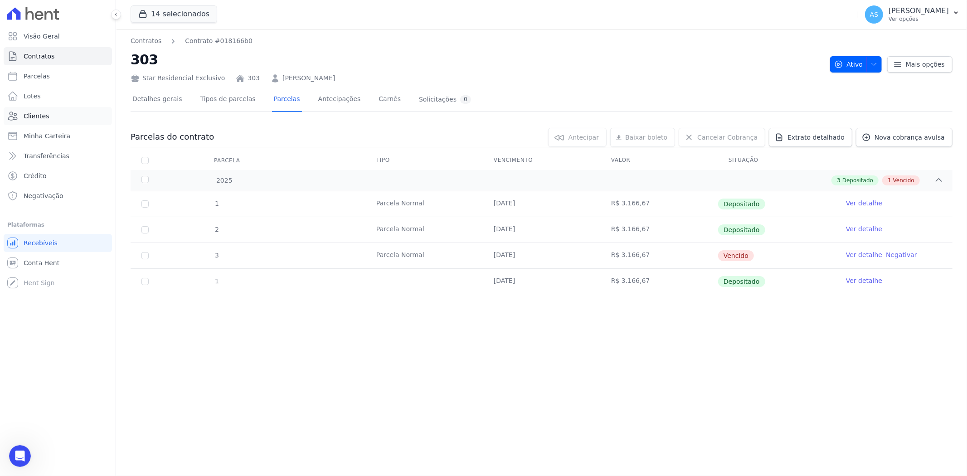
click at [39, 113] on span "Clientes" at bounding box center [36, 116] width 25 height 9
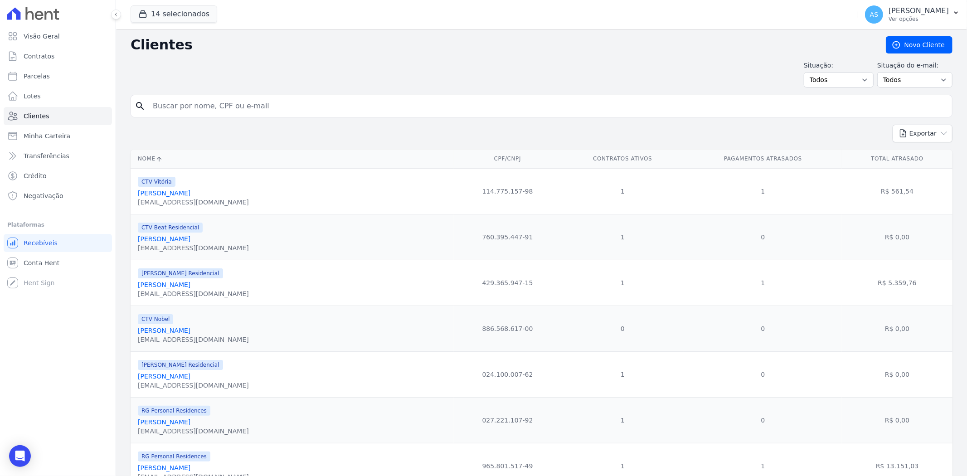
click at [173, 108] on input "search" at bounding box center [547, 106] width 801 height 18
paste input "[PERSON_NAME]"
type input "[PERSON_NAME]"
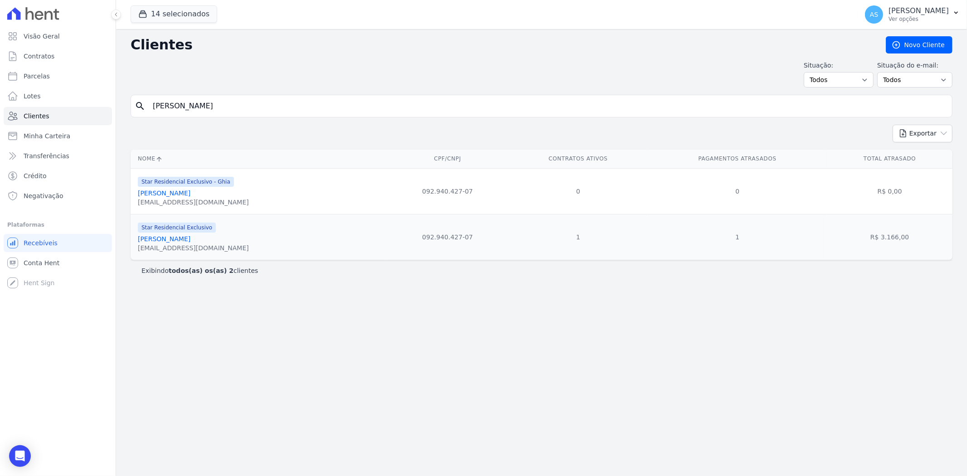
click at [183, 239] on link "[PERSON_NAME]" at bounding box center [164, 238] width 53 height 7
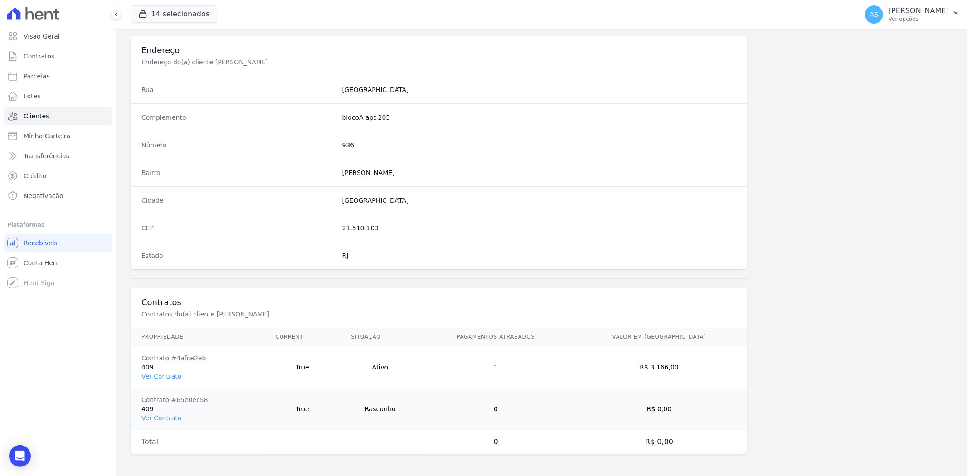
scroll to position [415, 0]
click at [160, 377] on link "Ver Contrato" at bounding box center [161, 375] width 40 height 7
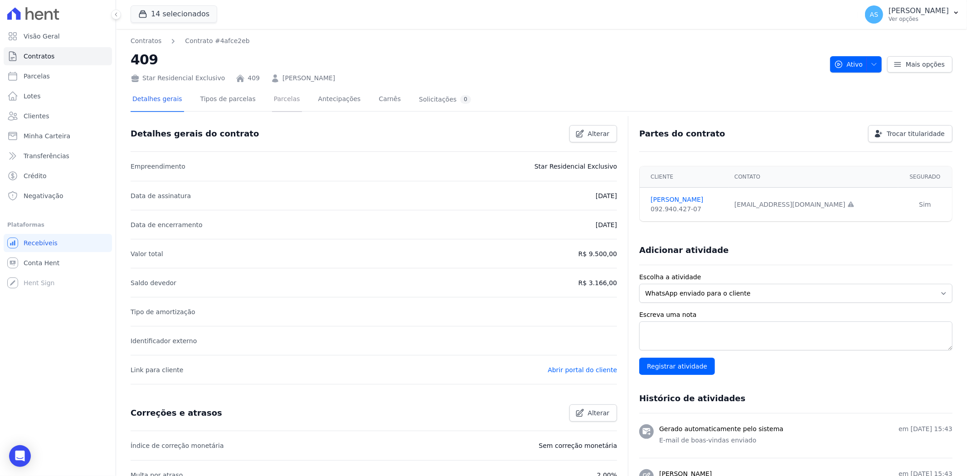
click at [273, 101] on link "Parcelas" at bounding box center [287, 100] width 30 height 24
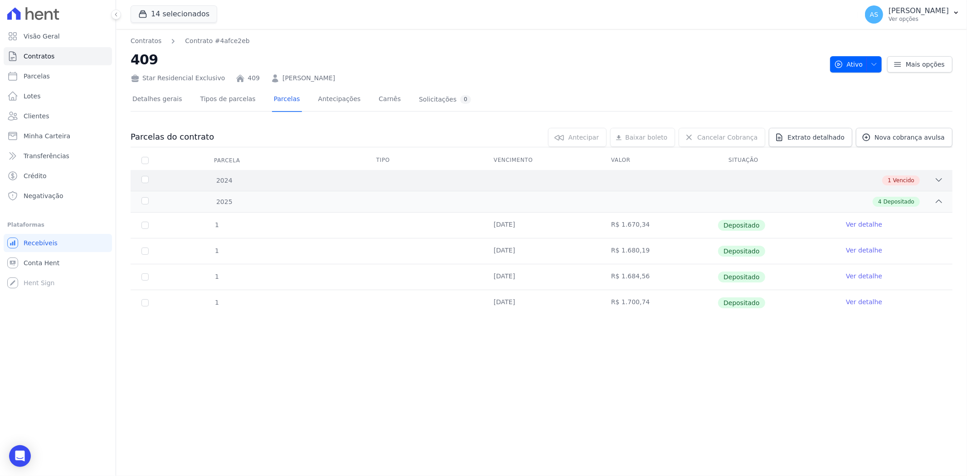
click at [934, 182] on icon at bounding box center [938, 179] width 9 height 9
click at [12, 459] on div "Open Intercom Messenger" at bounding box center [20, 456] width 24 height 24
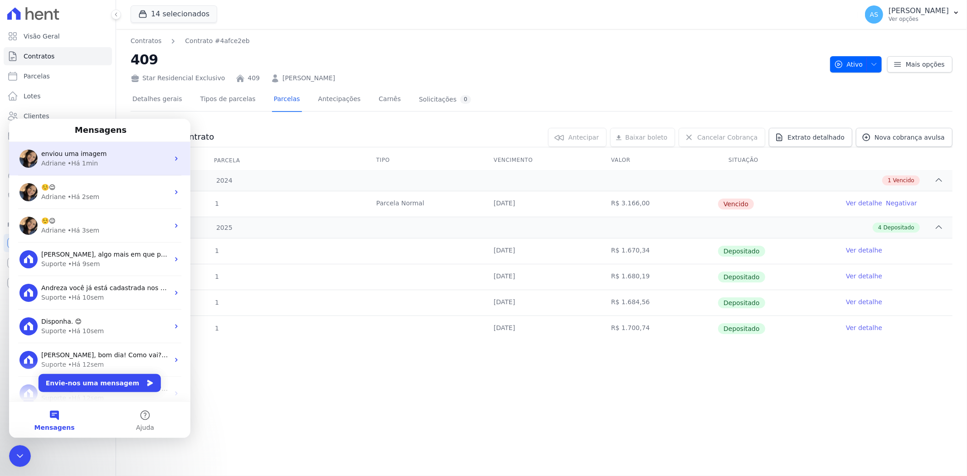
click at [87, 159] on div "• Há 1min" at bounding box center [83, 163] width 30 height 10
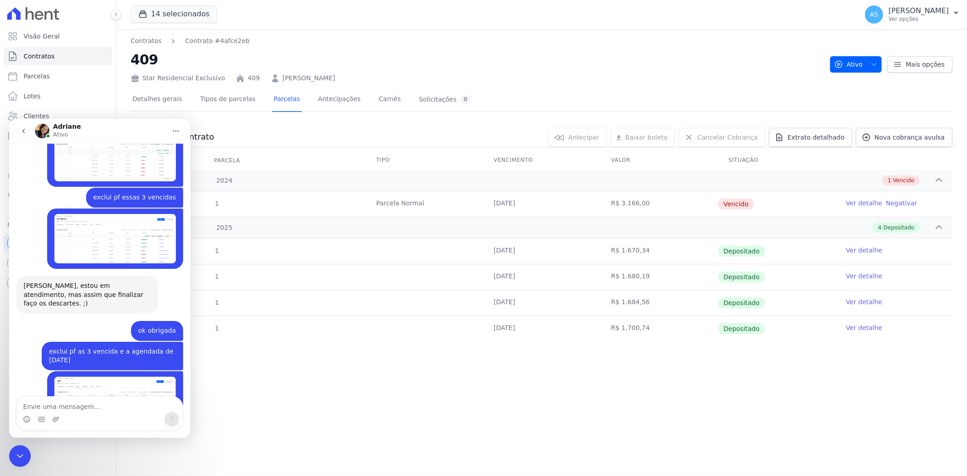
scroll to position [7967, 0]
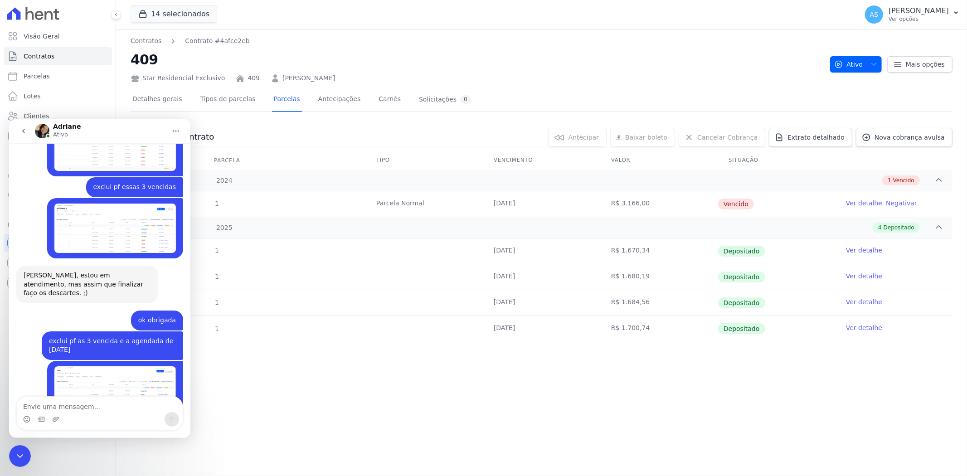
click at [48, 405] on textarea "Envie uma mensagem..." at bounding box center [100, 403] width 166 height 15
type textarea "exclui a vencida pf"
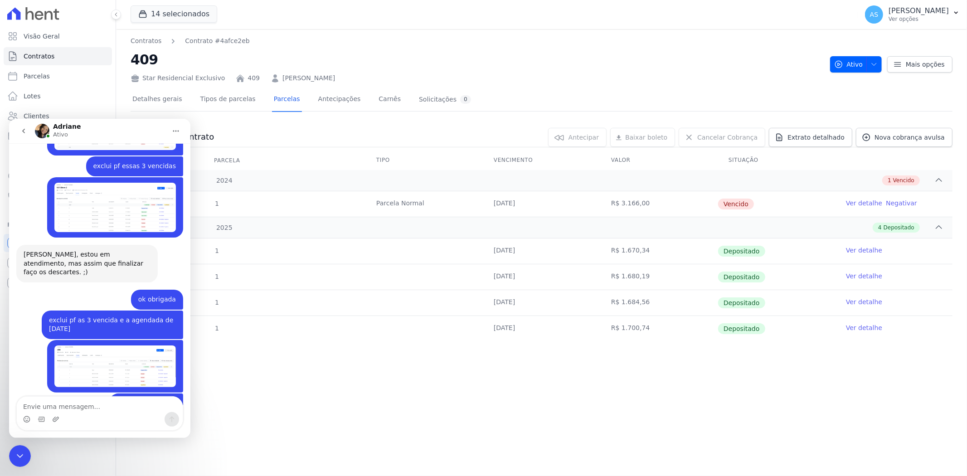
scroll to position [8034, 0]
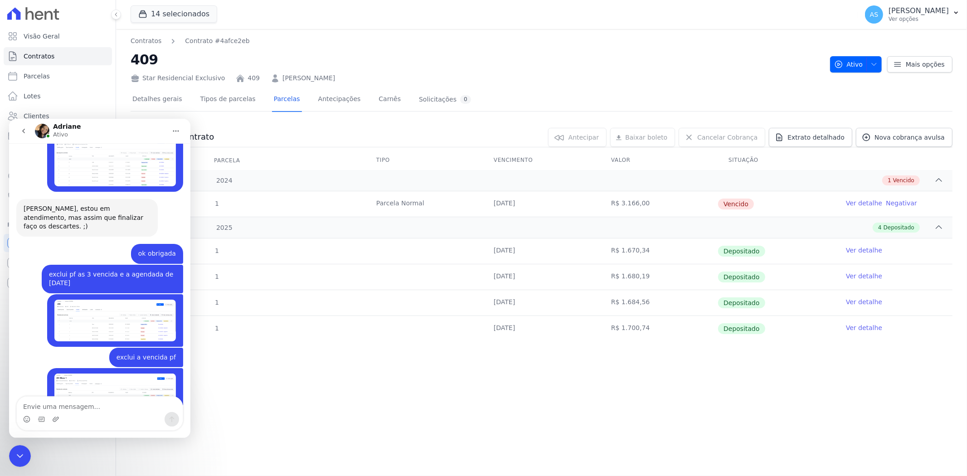
click at [17, 450] on icon "Fechar mensagem da Intercom" at bounding box center [20, 455] width 11 height 11
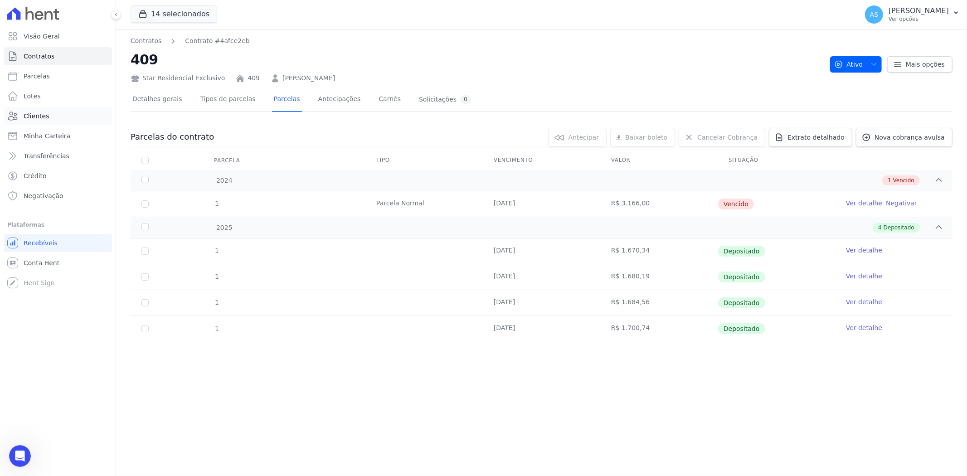
click at [28, 116] on span "Clientes" at bounding box center [36, 116] width 25 height 9
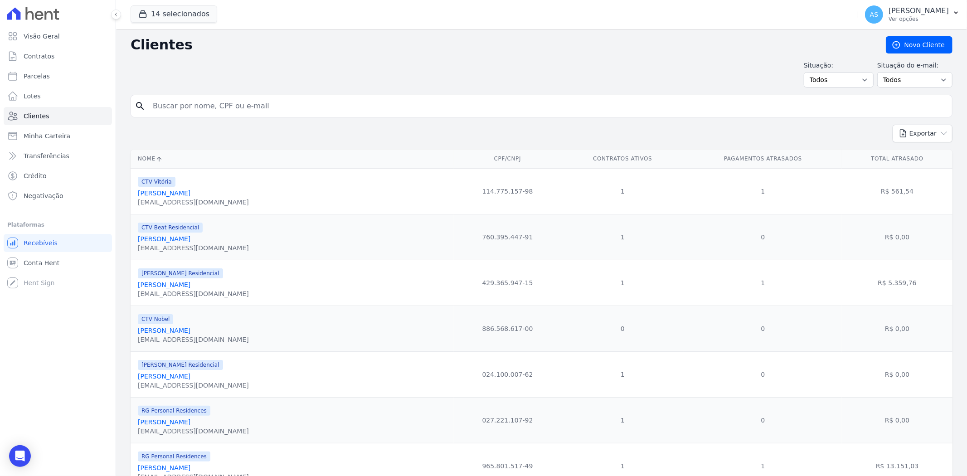
click at [182, 106] on input "search" at bounding box center [547, 106] width 801 height 18
paste input "[PERSON_NAME]"
type input "[PERSON_NAME]"
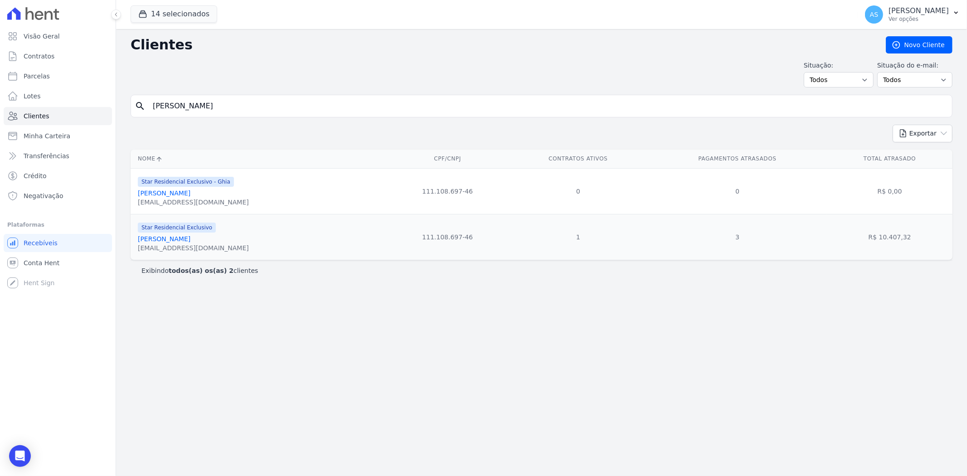
click at [190, 242] on link "[PERSON_NAME]" at bounding box center [164, 238] width 53 height 7
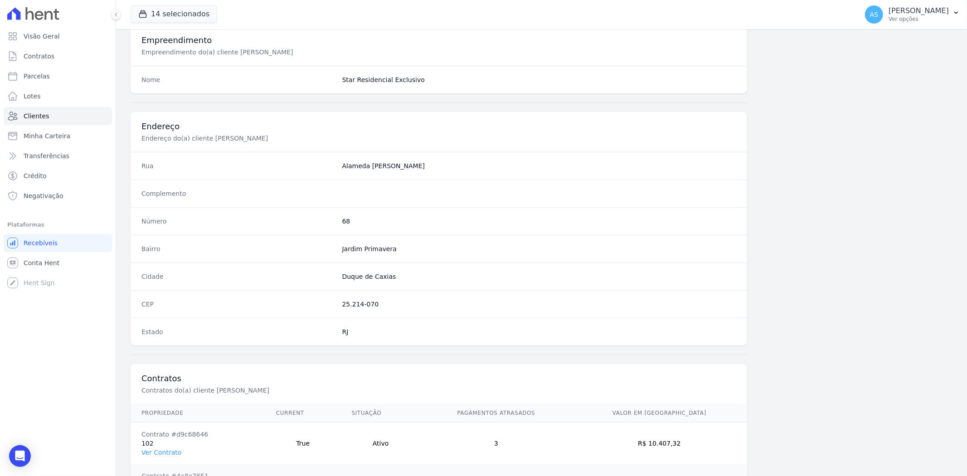
scroll to position [415, 0]
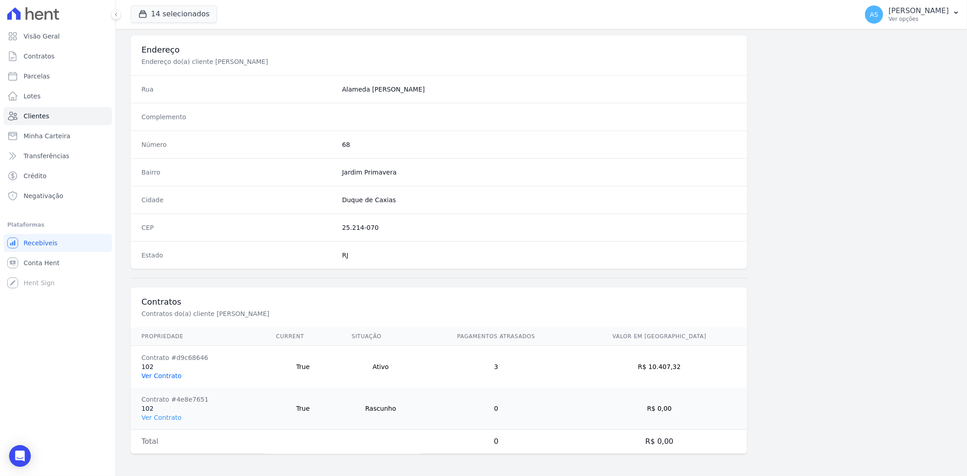
click at [156, 376] on link "Ver Contrato" at bounding box center [161, 375] width 40 height 7
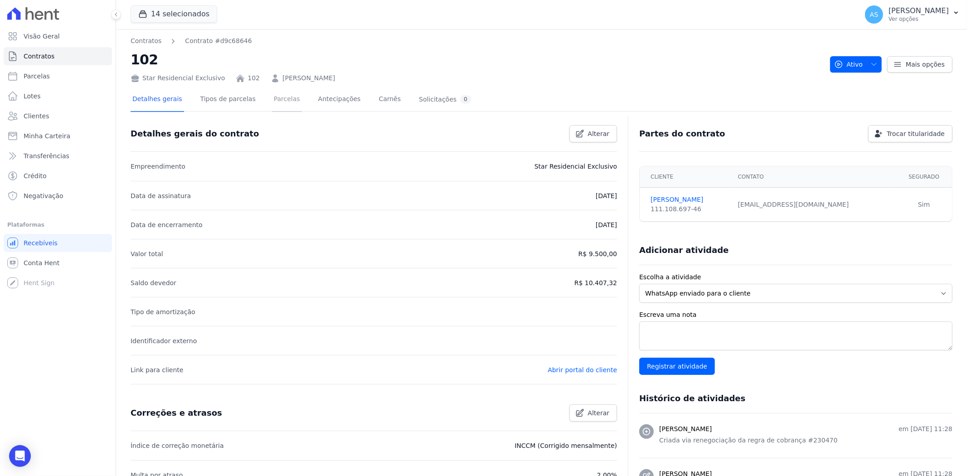
click at [283, 100] on link "Parcelas" at bounding box center [287, 100] width 30 height 24
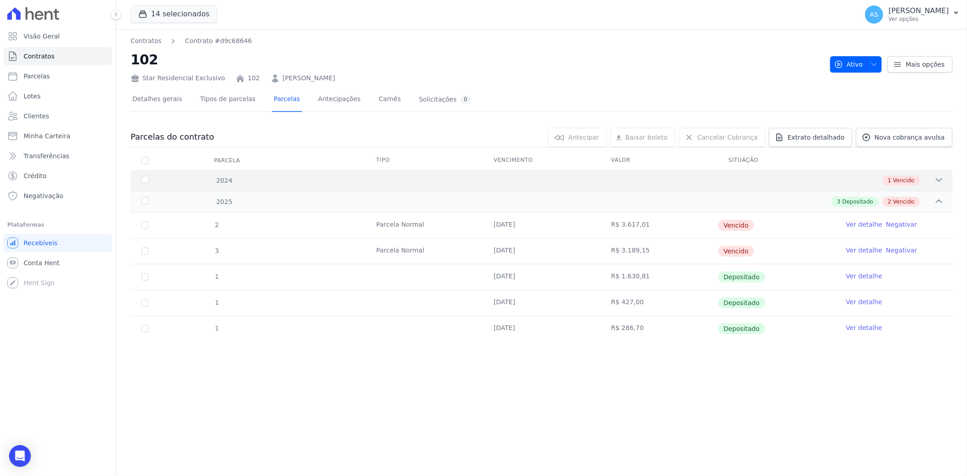
click at [937, 180] on icon at bounding box center [938, 179] width 9 height 9
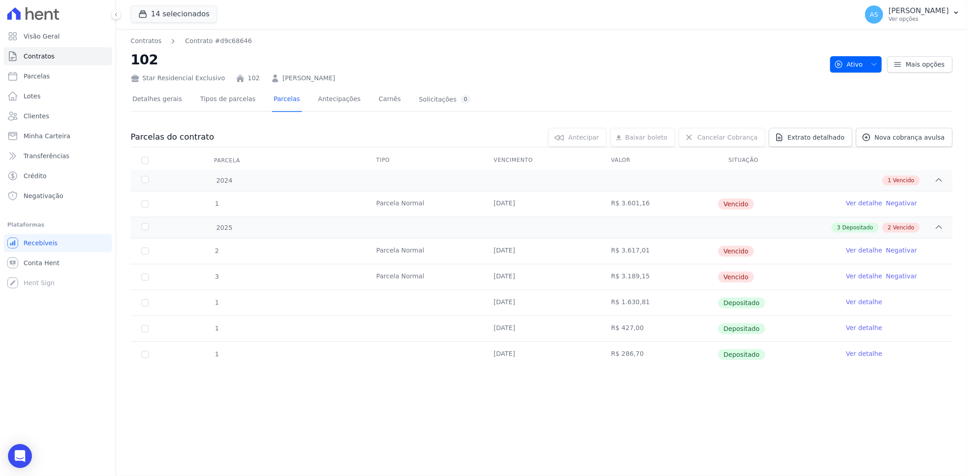
click at [26, 461] on div "Open Intercom Messenger" at bounding box center [20, 456] width 24 height 24
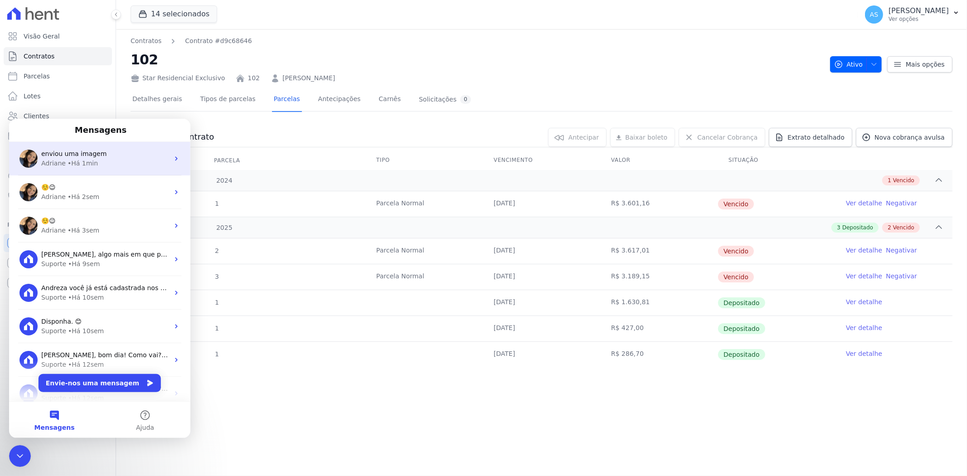
click at [78, 154] on span "enviou uma imagem" at bounding box center [73, 153] width 65 height 7
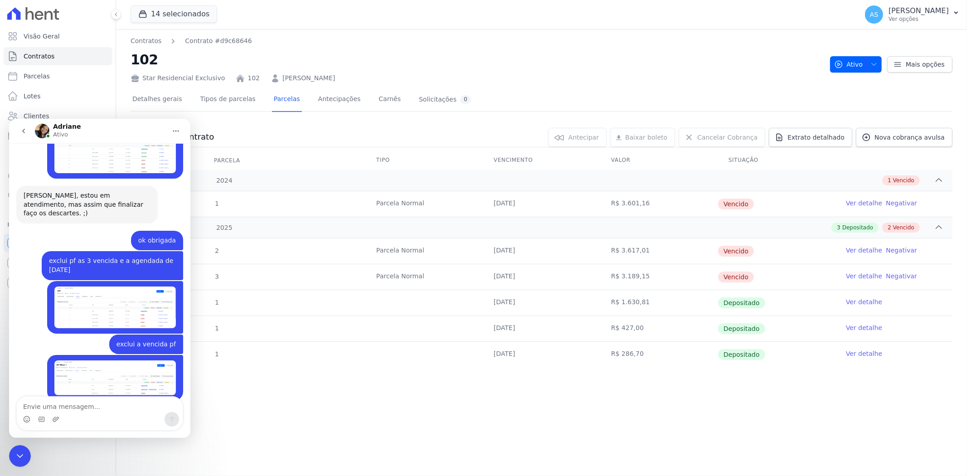
scroll to position [7917, 0]
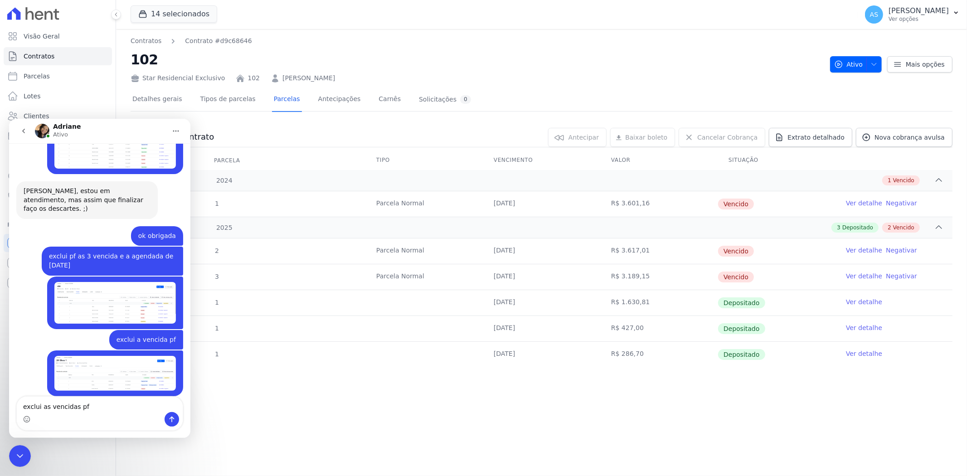
type textarea "exclui as vencidas pf"
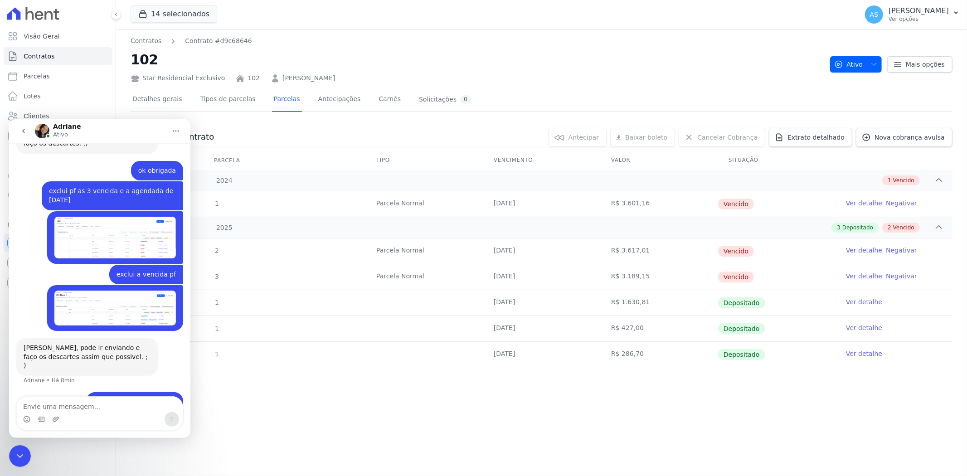
scroll to position [7986, 0]
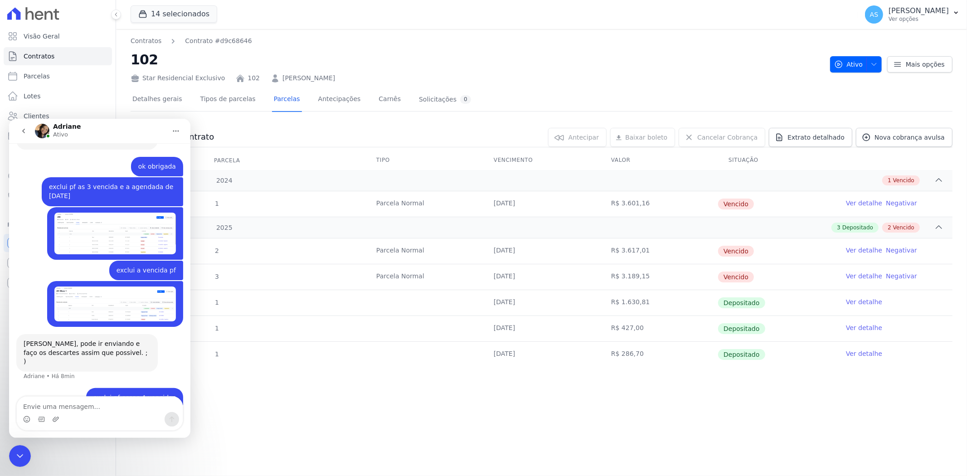
click at [15, 458] on icon "Fechar mensagem da Intercom" at bounding box center [20, 455] width 11 height 11
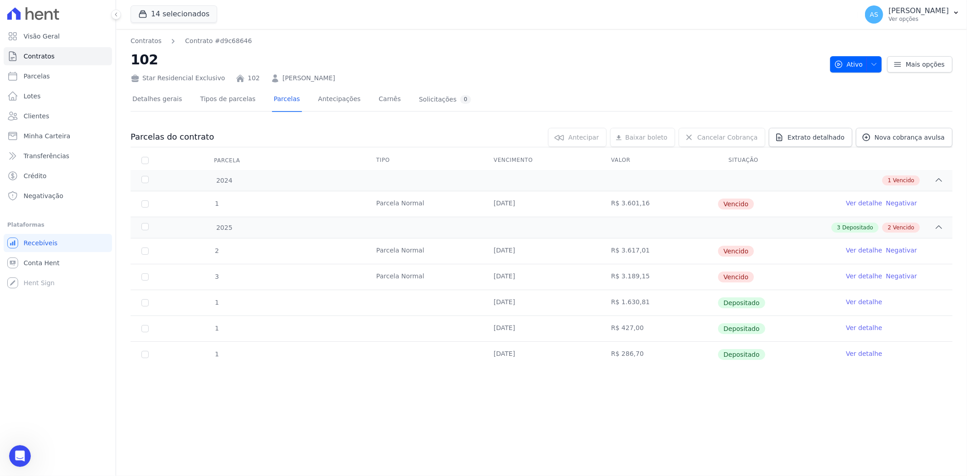
scroll to position [8113, 0]
